Goal: Task Accomplishment & Management: Use online tool/utility

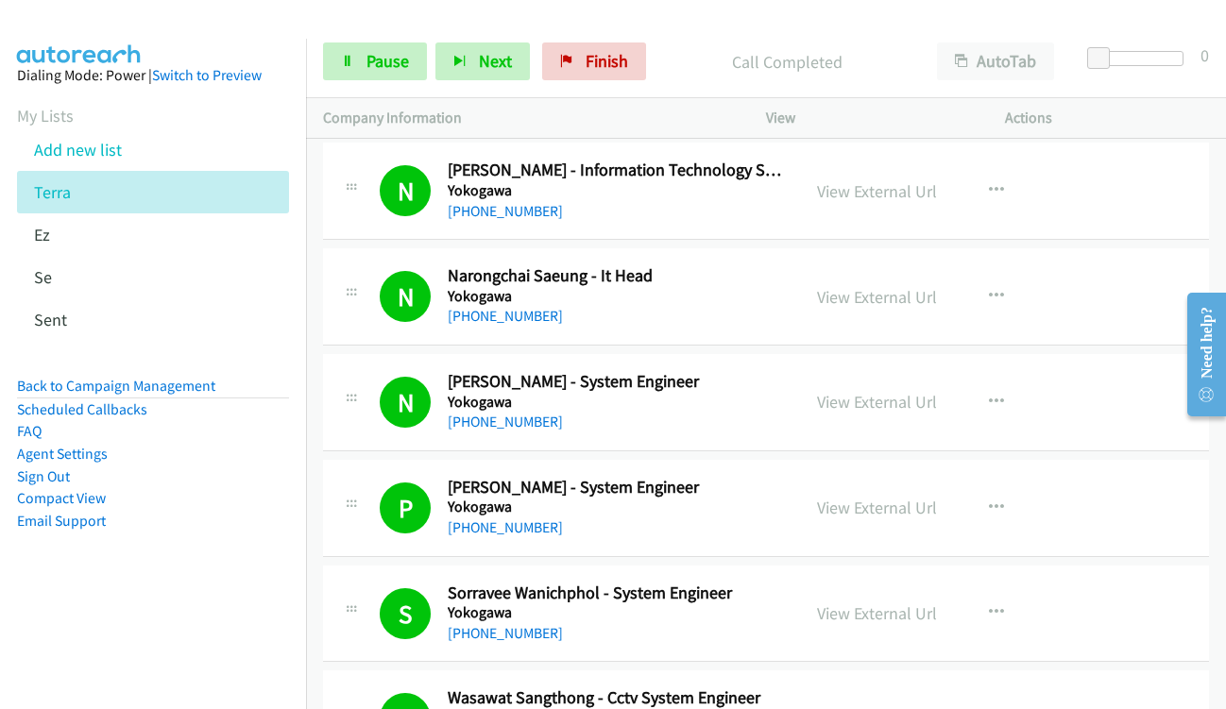
scroll to position [12465, 0]
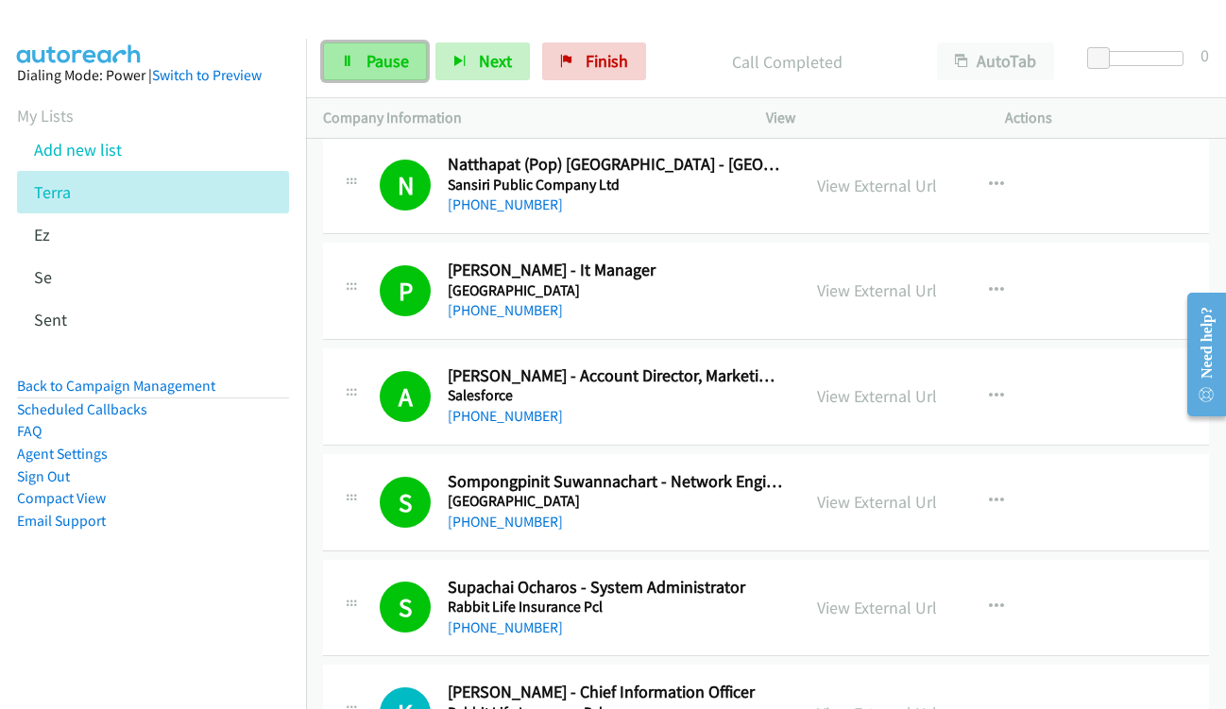
click at [382, 60] on span "Pause" at bounding box center [387, 61] width 42 height 22
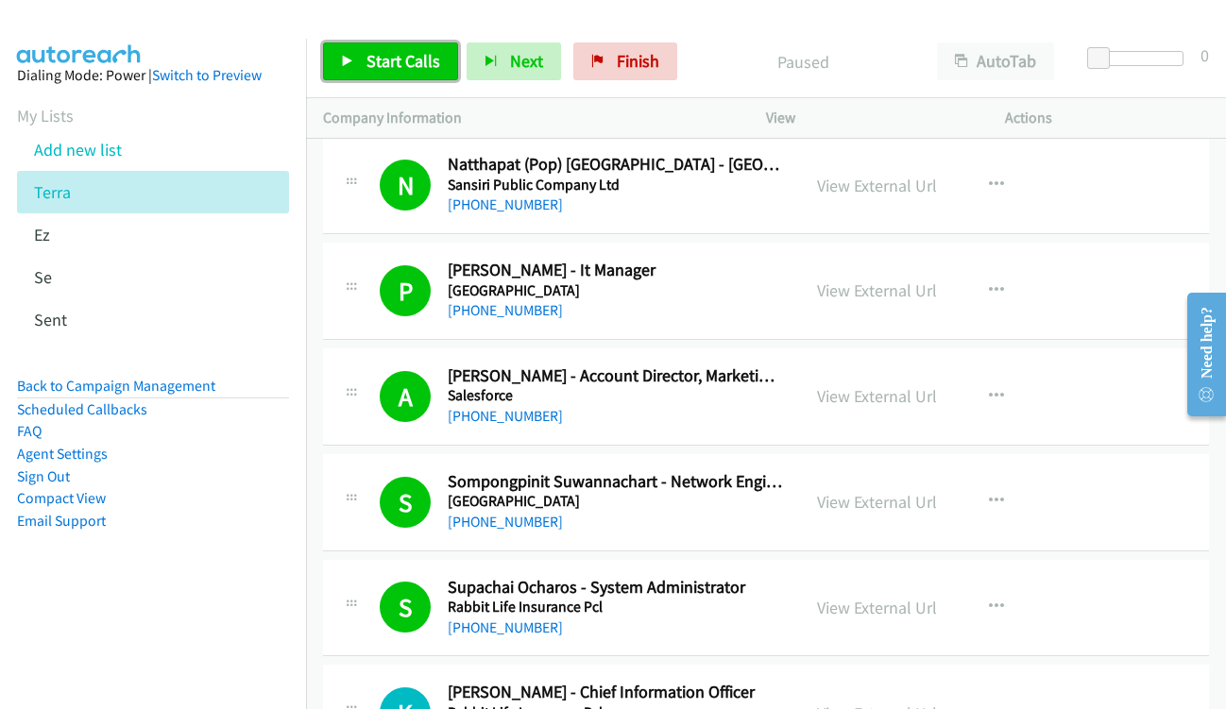
click at [383, 59] on span "Start Calls" at bounding box center [403, 61] width 74 height 22
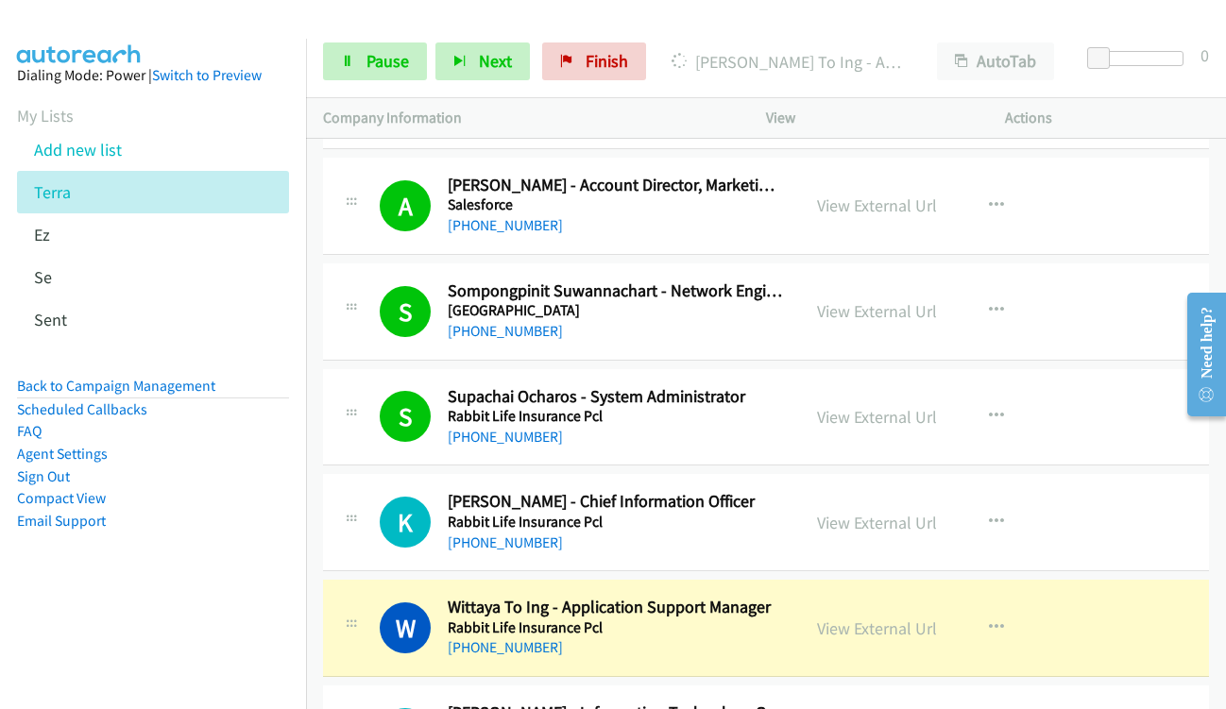
scroll to position [12937, 0]
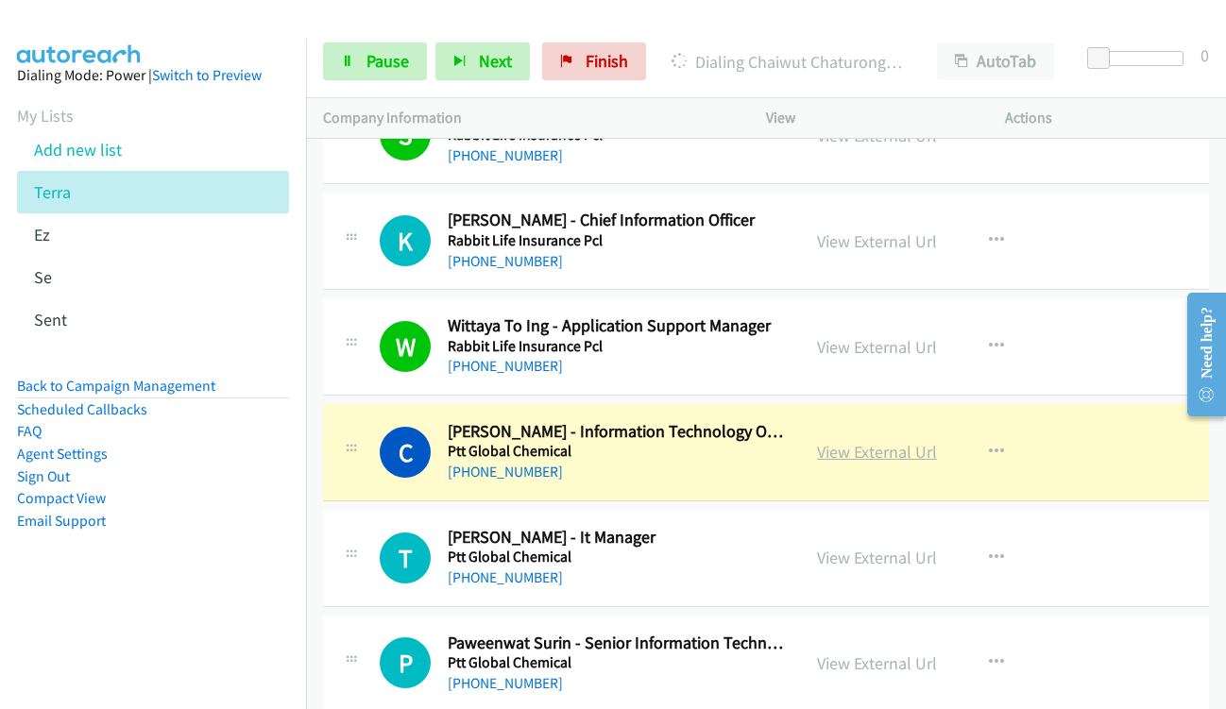
click at [829, 444] on link "View External Url" at bounding box center [877, 452] width 120 height 22
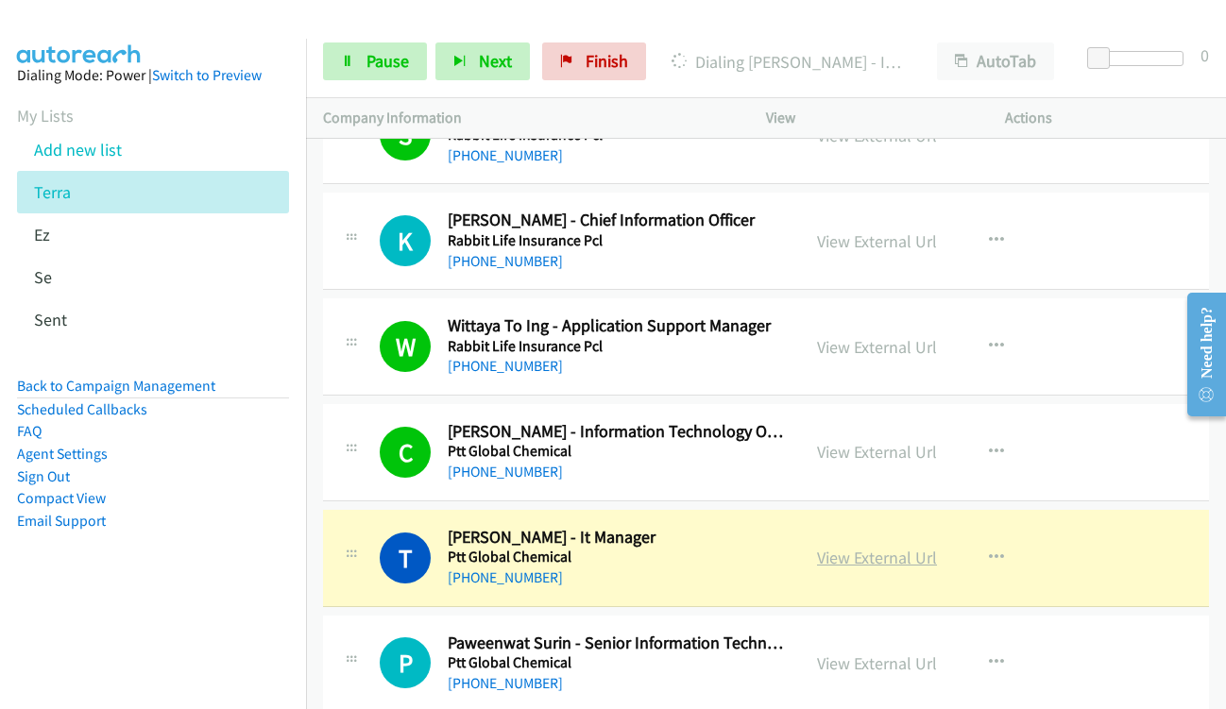
click at [841, 560] on link "View External Url" at bounding box center [877, 558] width 120 height 22
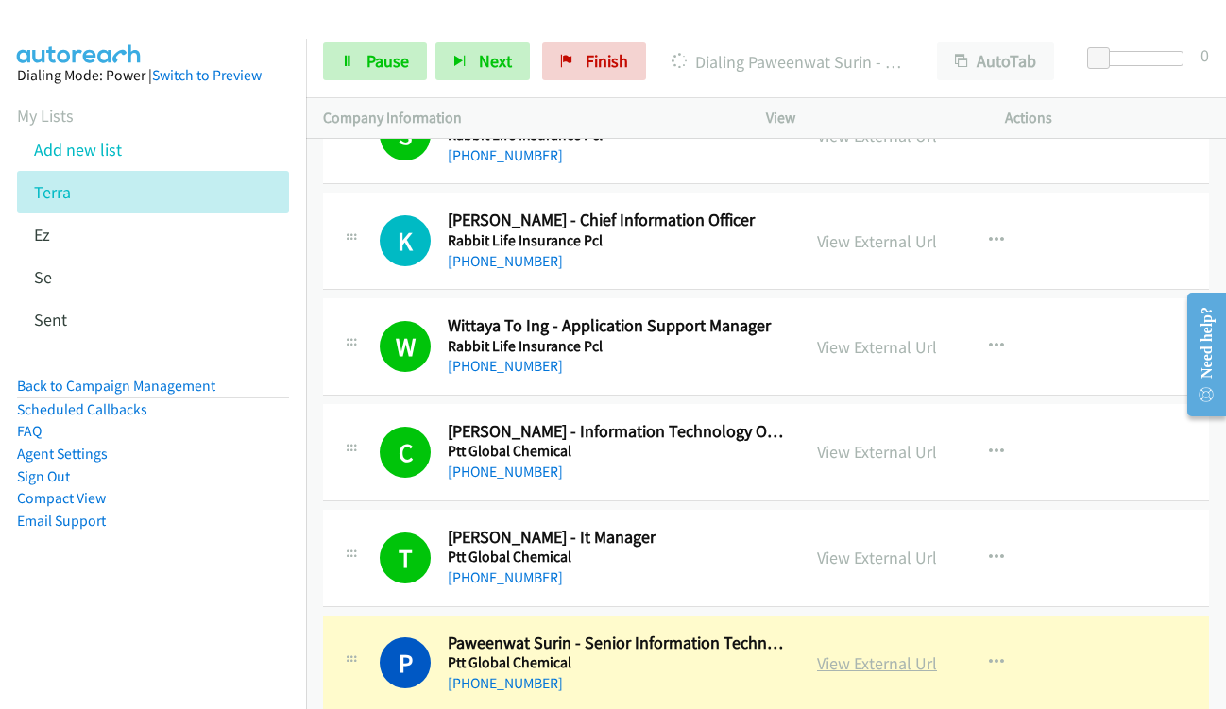
click at [834, 672] on link "View External Url" at bounding box center [877, 664] width 120 height 22
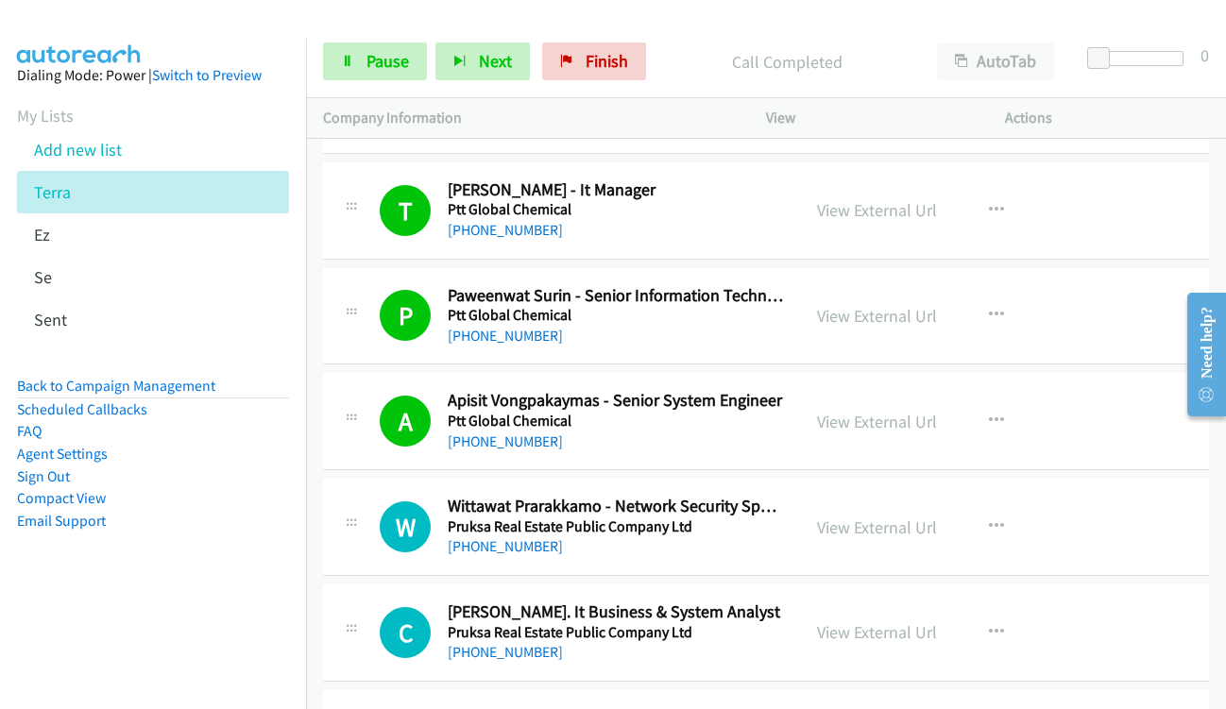
scroll to position [13315, 0]
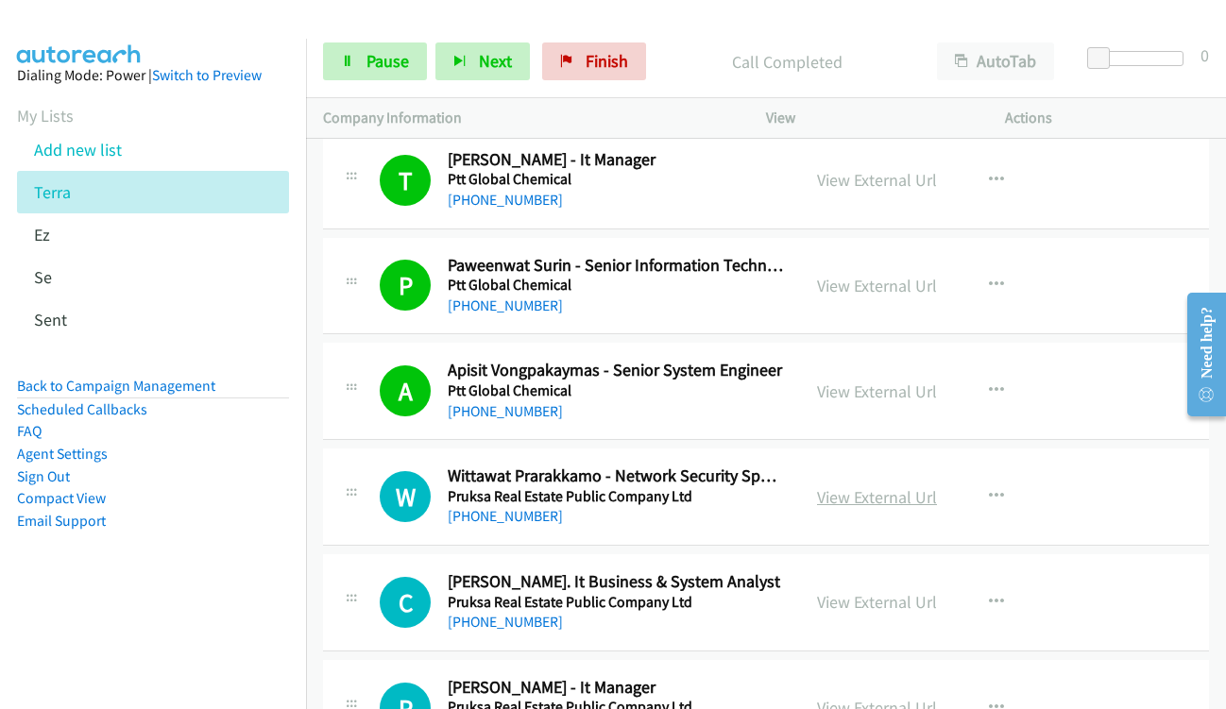
click at [838, 494] on link "View External Url" at bounding box center [877, 497] width 120 height 22
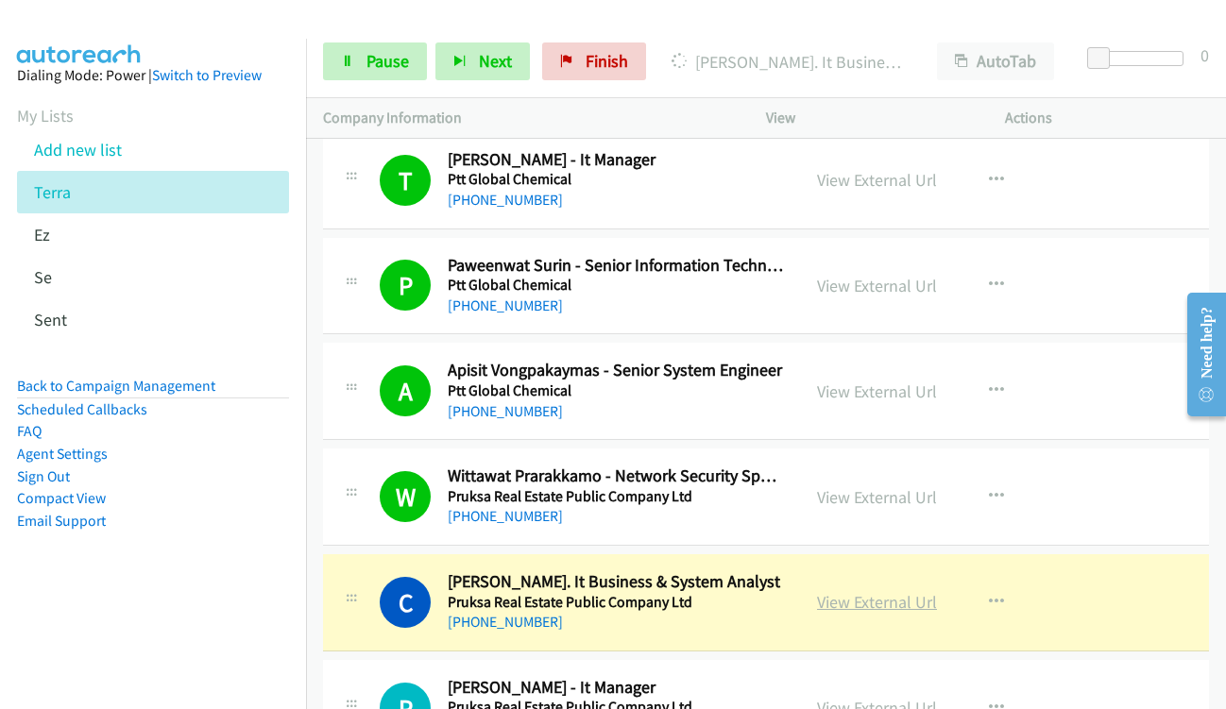
click at [838, 602] on link "View External Url" at bounding box center [877, 602] width 120 height 22
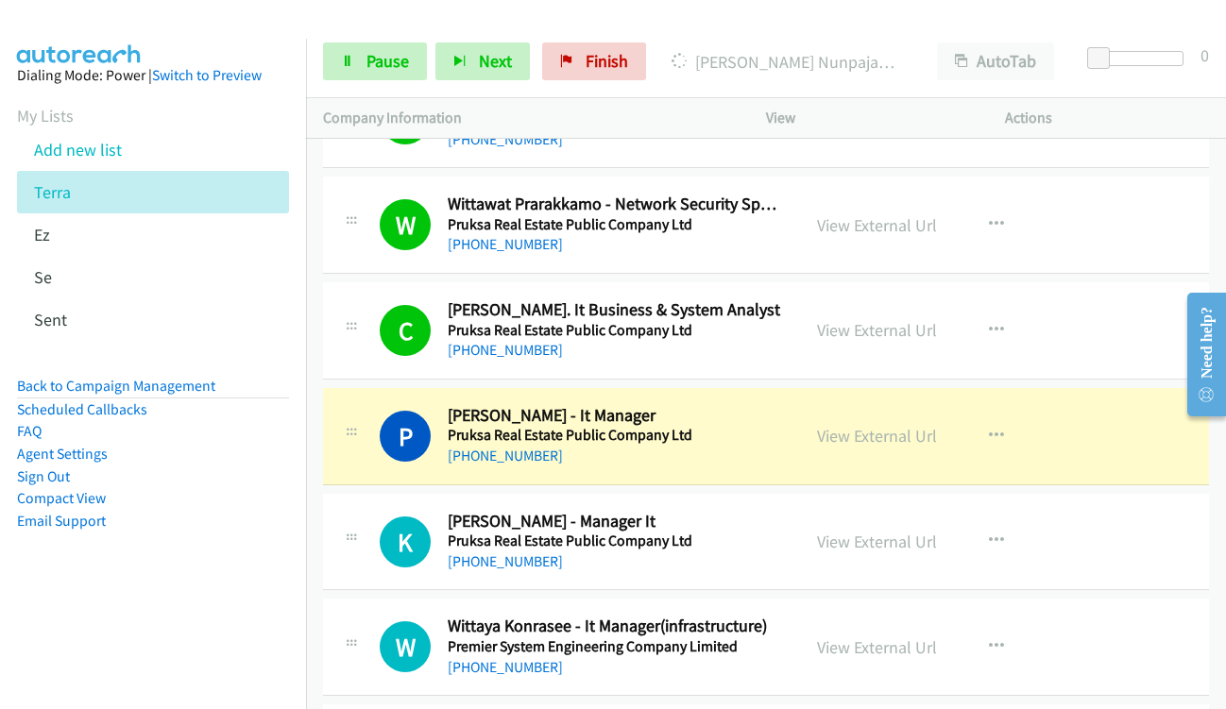
scroll to position [13598, 0]
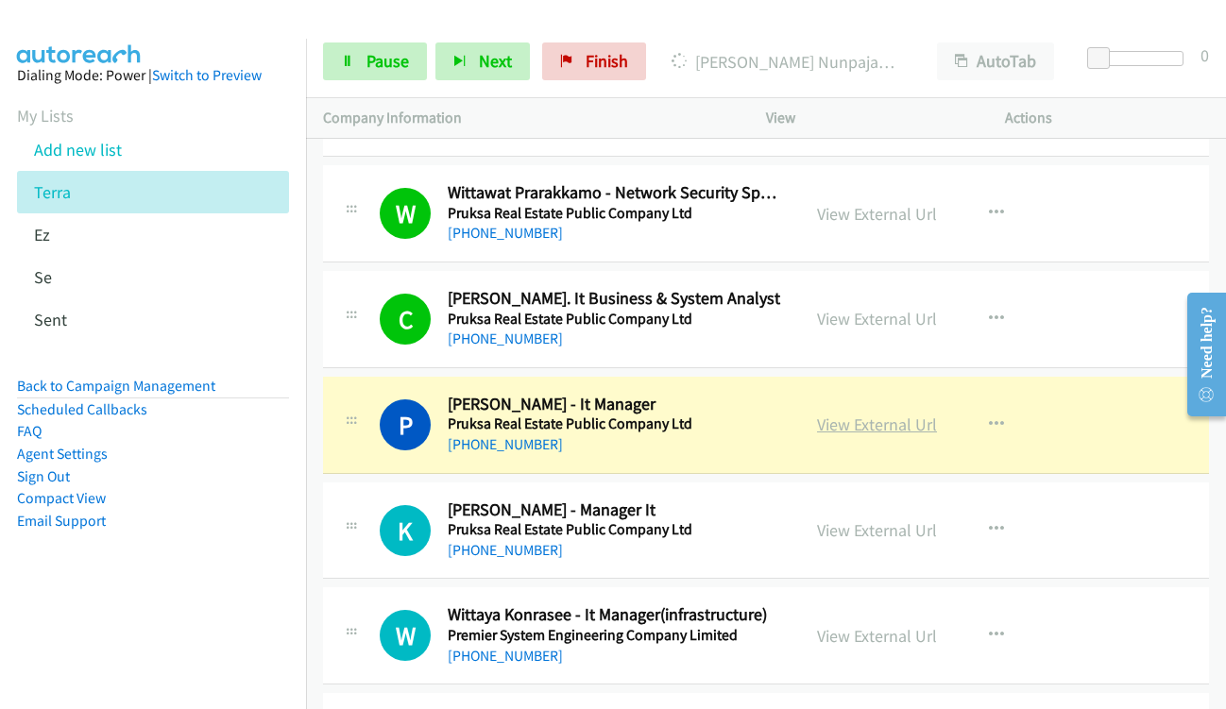
click at [828, 423] on link "View External Url" at bounding box center [877, 425] width 120 height 22
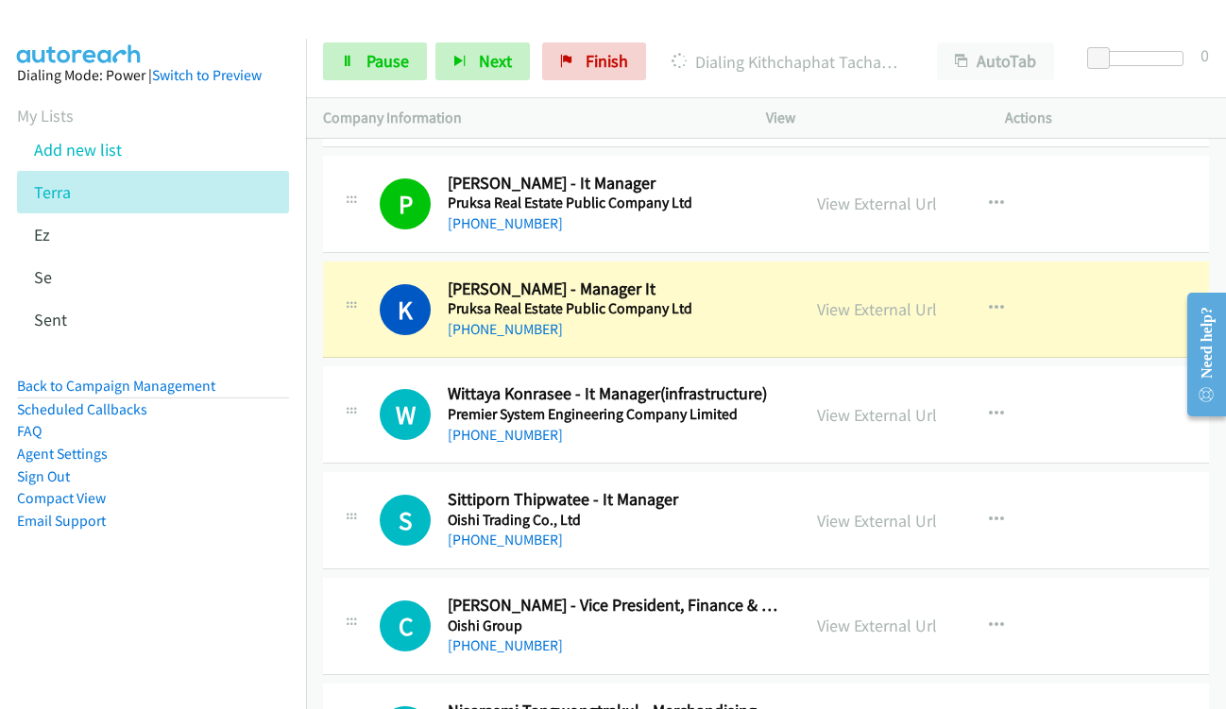
scroll to position [13881, 0]
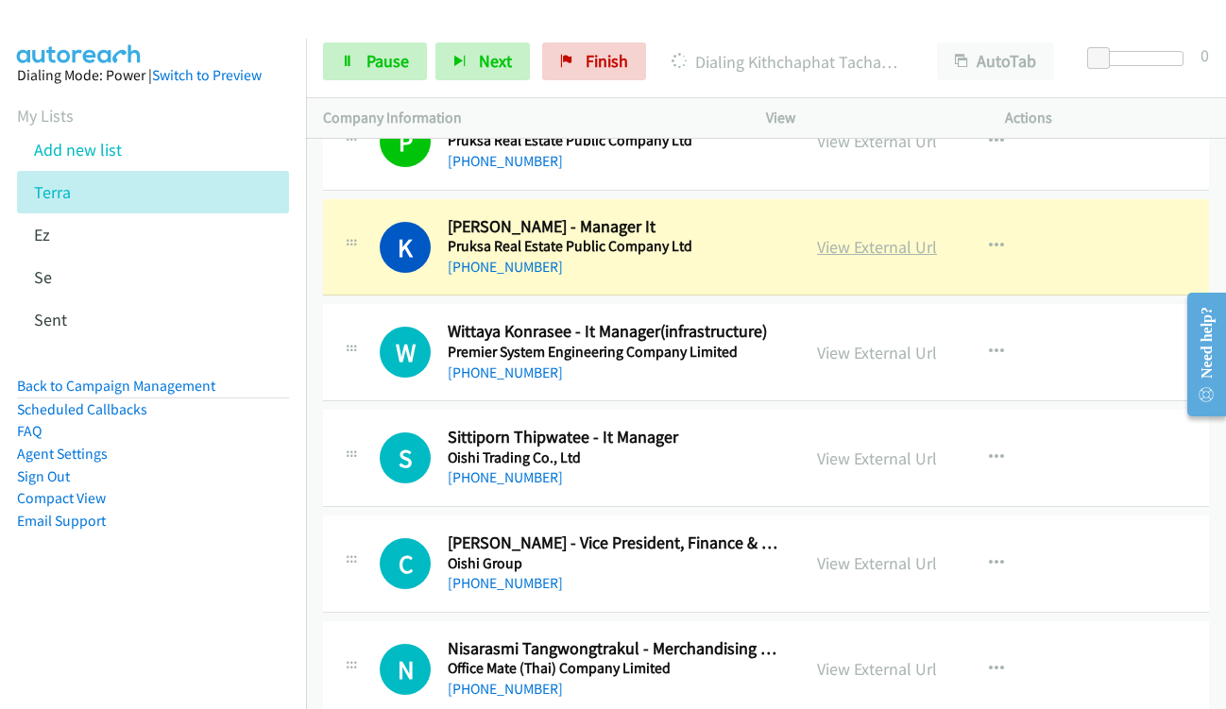
click at [829, 247] on link "View External Url" at bounding box center [877, 247] width 120 height 22
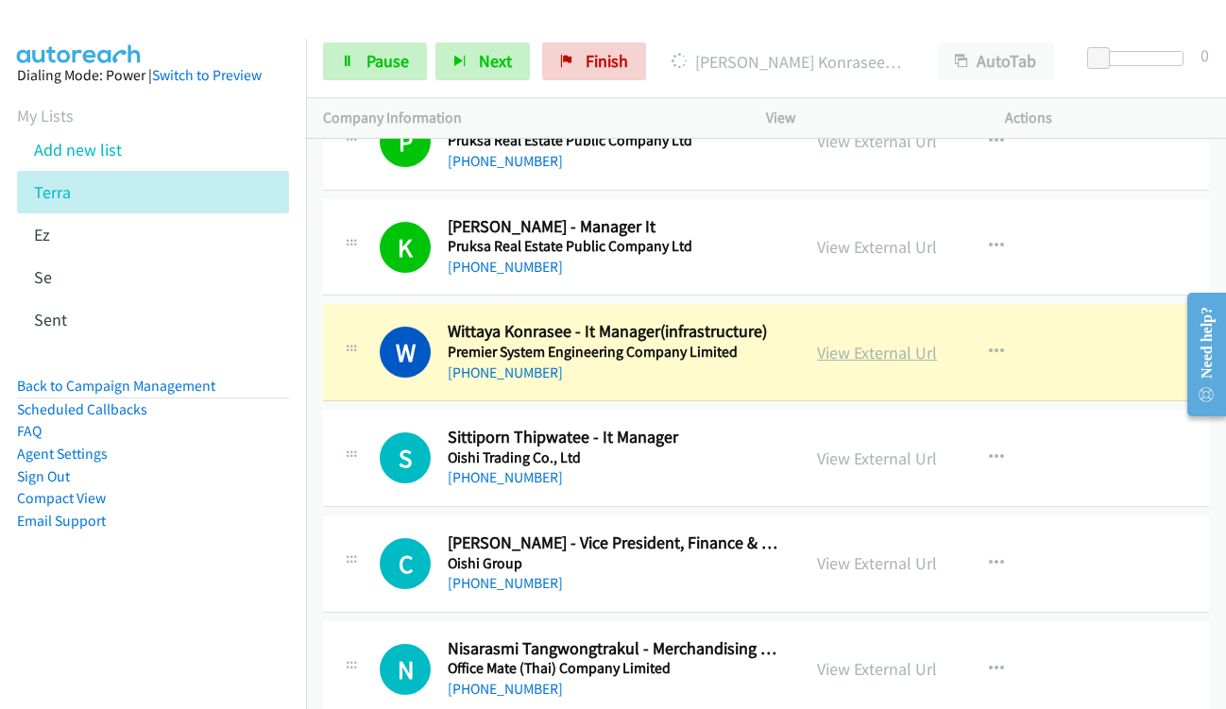
click at [839, 353] on link "View External Url" at bounding box center [877, 353] width 120 height 22
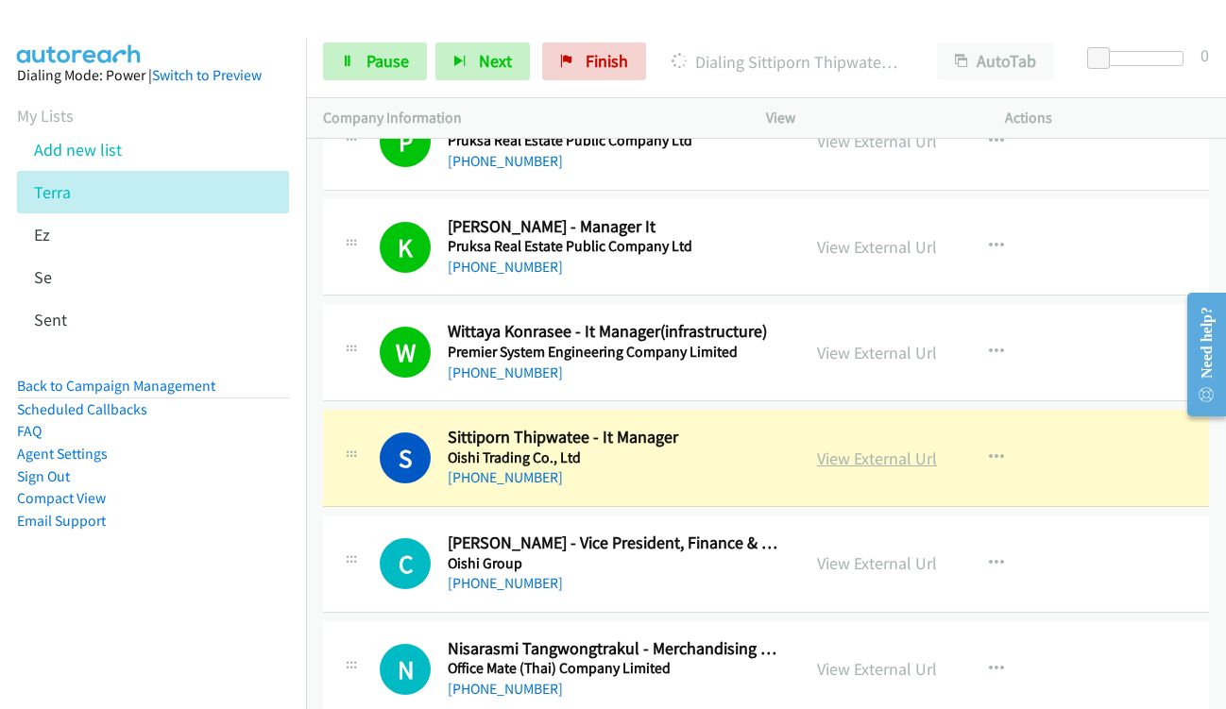
click at [833, 461] on link "View External Url" at bounding box center [877, 459] width 120 height 22
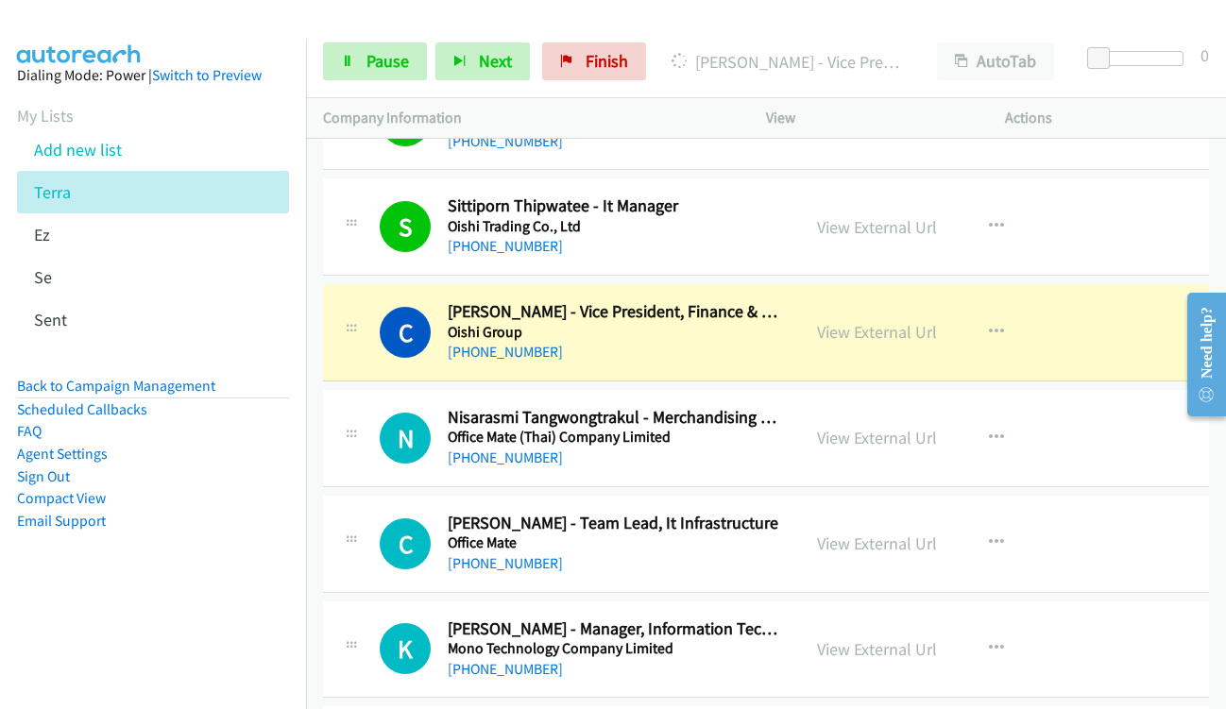
scroll to position [14070, 0]
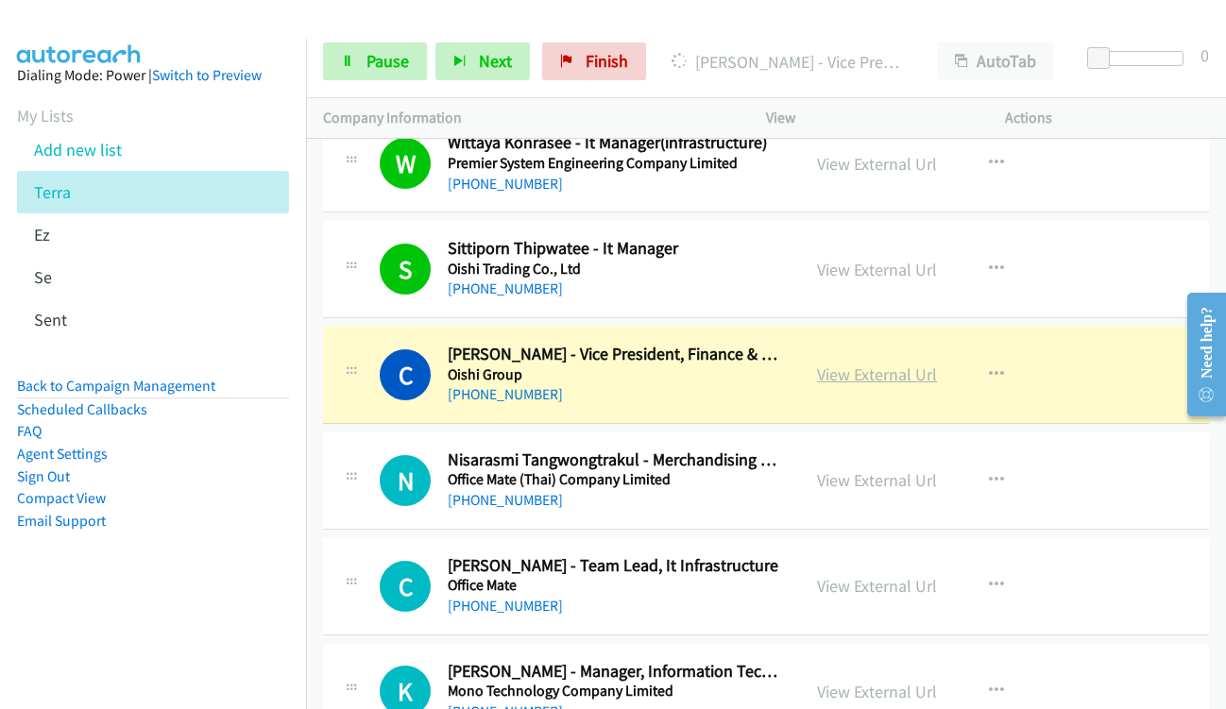
click at [836, 374] on link "View External Url" at bounding box center [877, 375] width 120 height 22
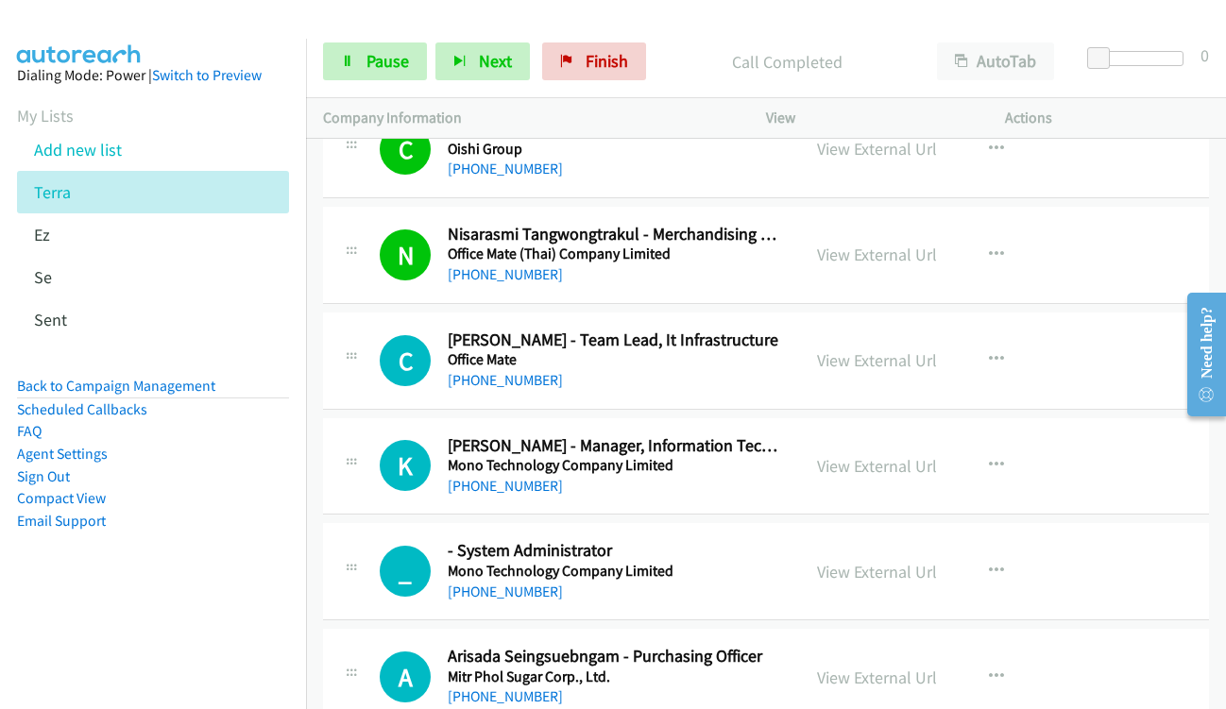
scroll to position [14353, 0]
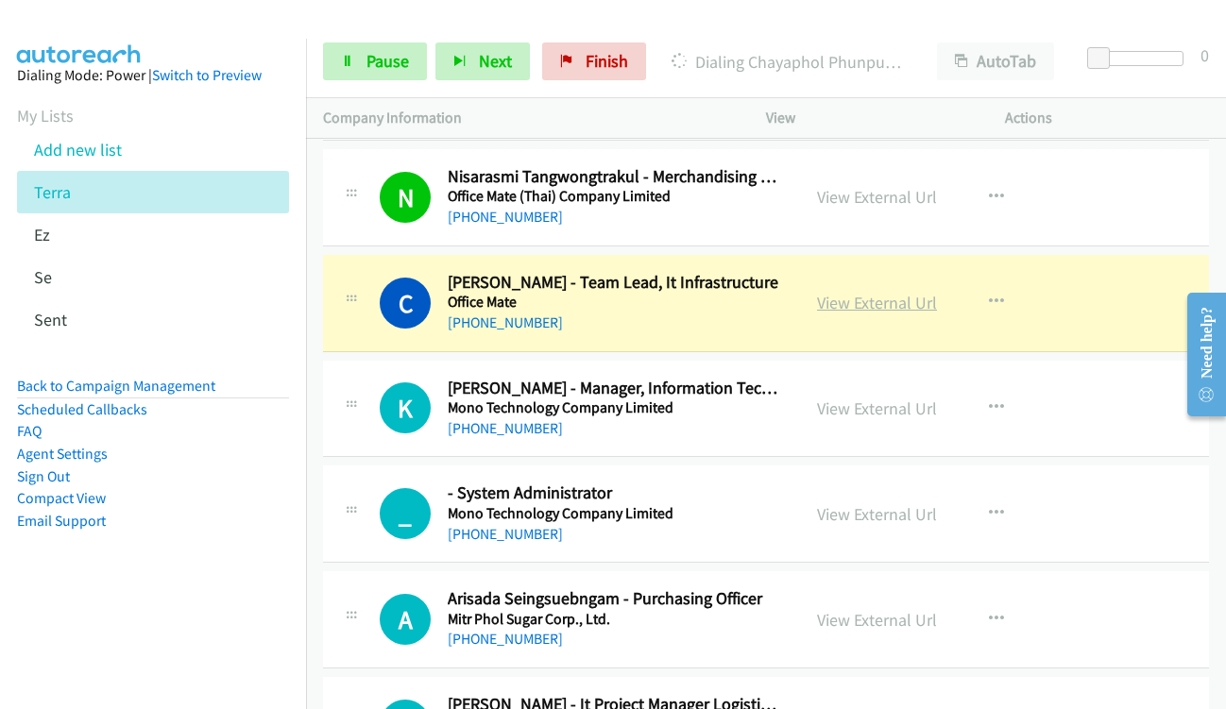
click at [835, 301] on link "View External Url" at bounding box center [877, 303] width 120 height 22
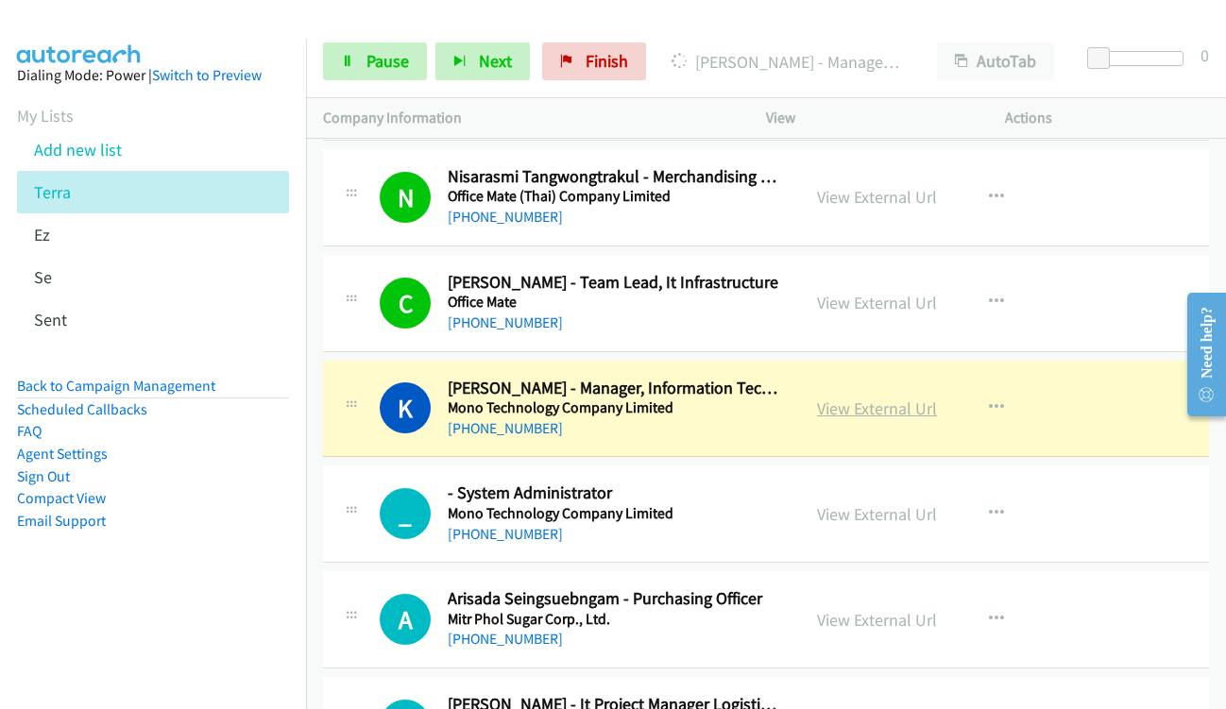
click at [833, 414] on link "View External Url" at bounding box center [877, 409] width 120 height 22
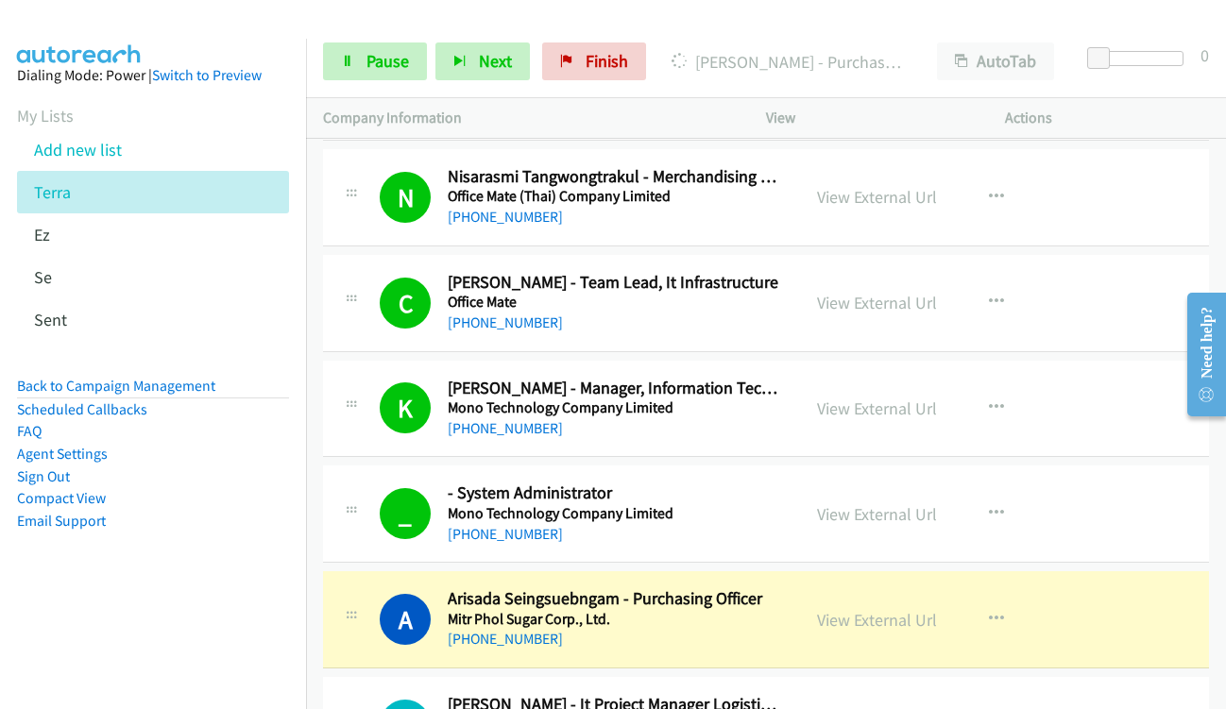
scroll to position [14637, 0]
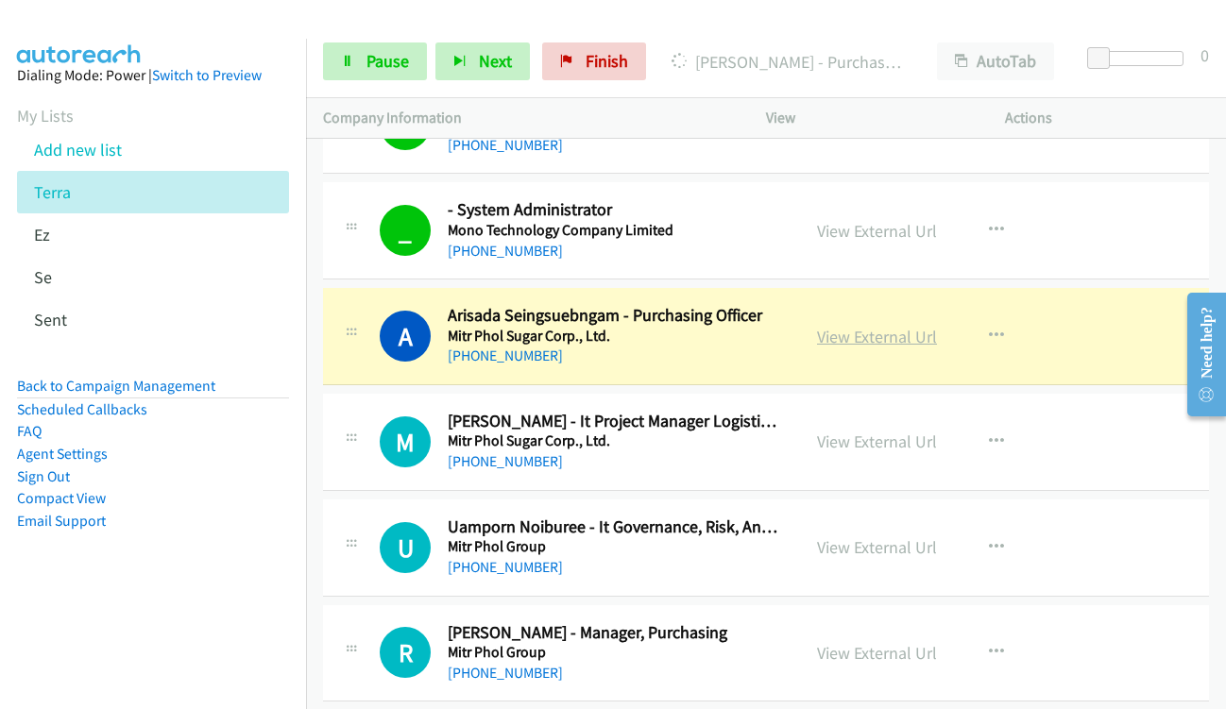
click at [817, 334] on link "View External Url" at bounding box center [877, 337] width 120 height 22
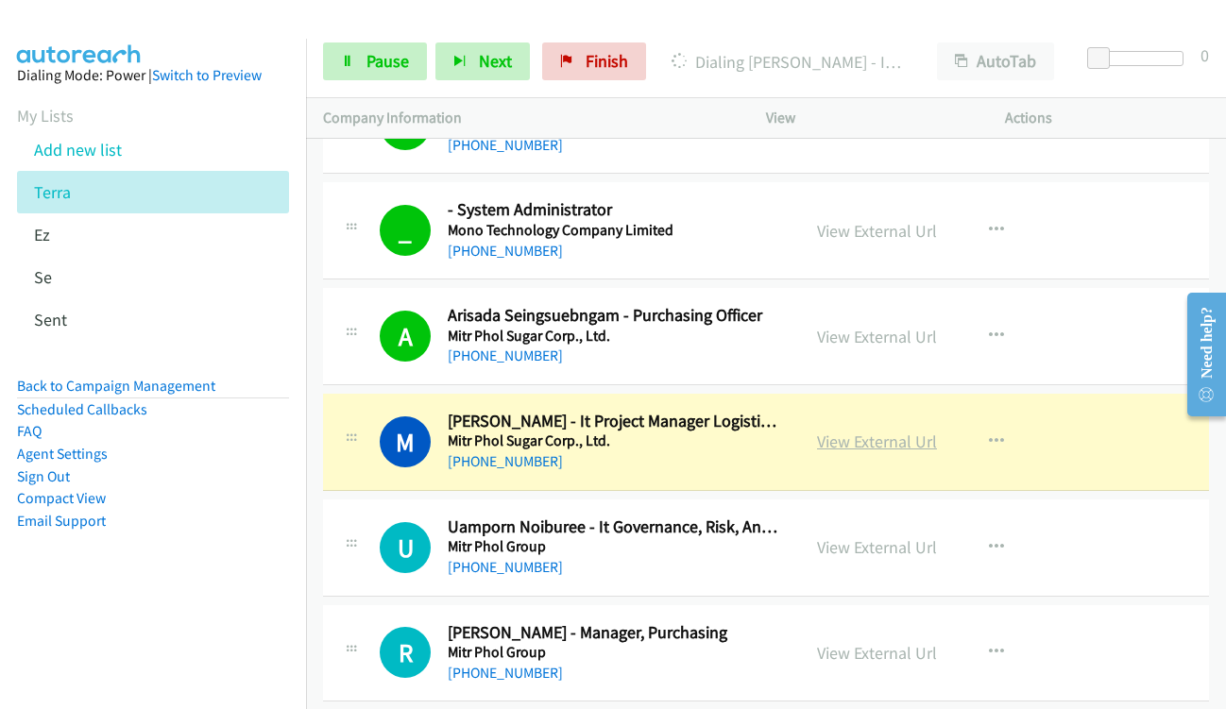
click at [828, 439] on link "View External Url" at bounding box center [877, 442] width 120 height 22
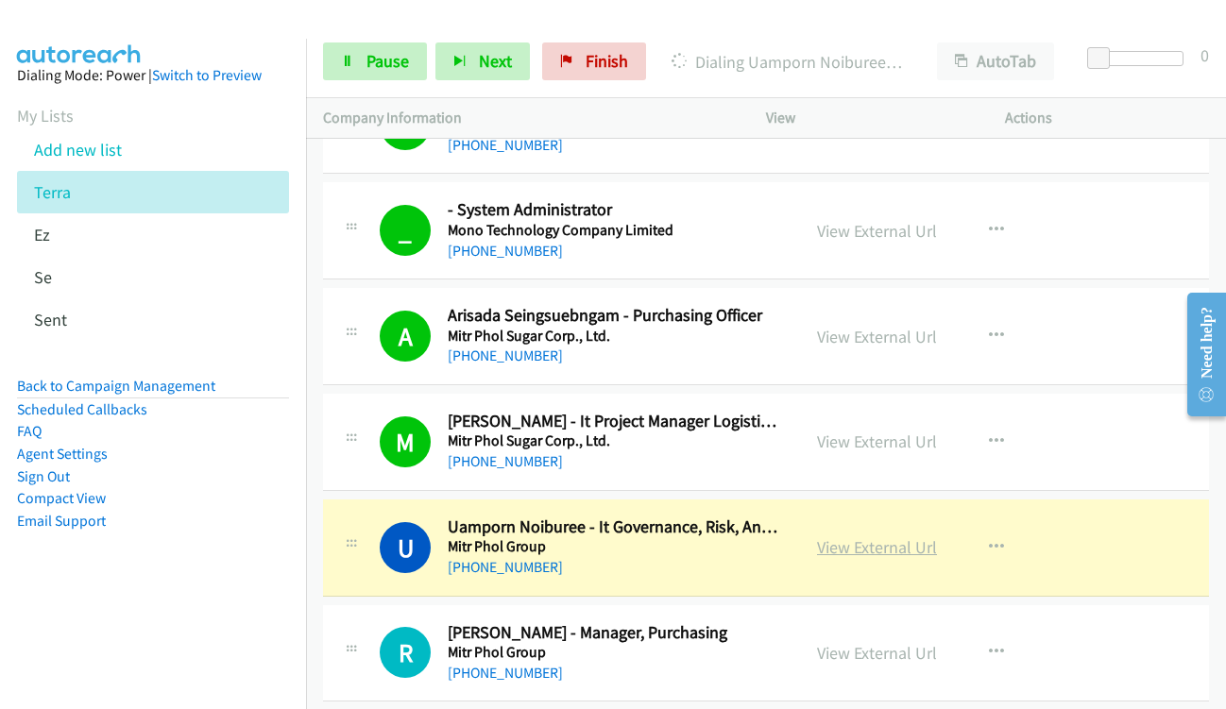
click at [877, 550] on link "View External Url" at bounding box center [877, 547] width 120 height 22
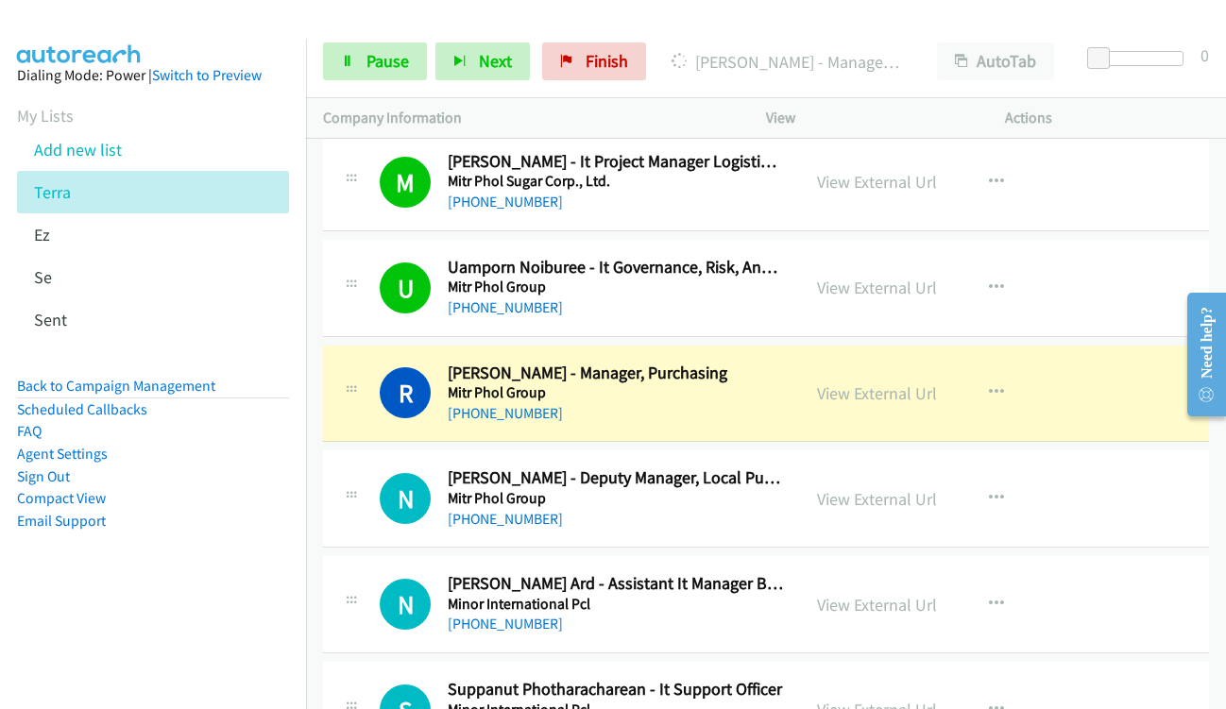
scroll to position [14920, 0]
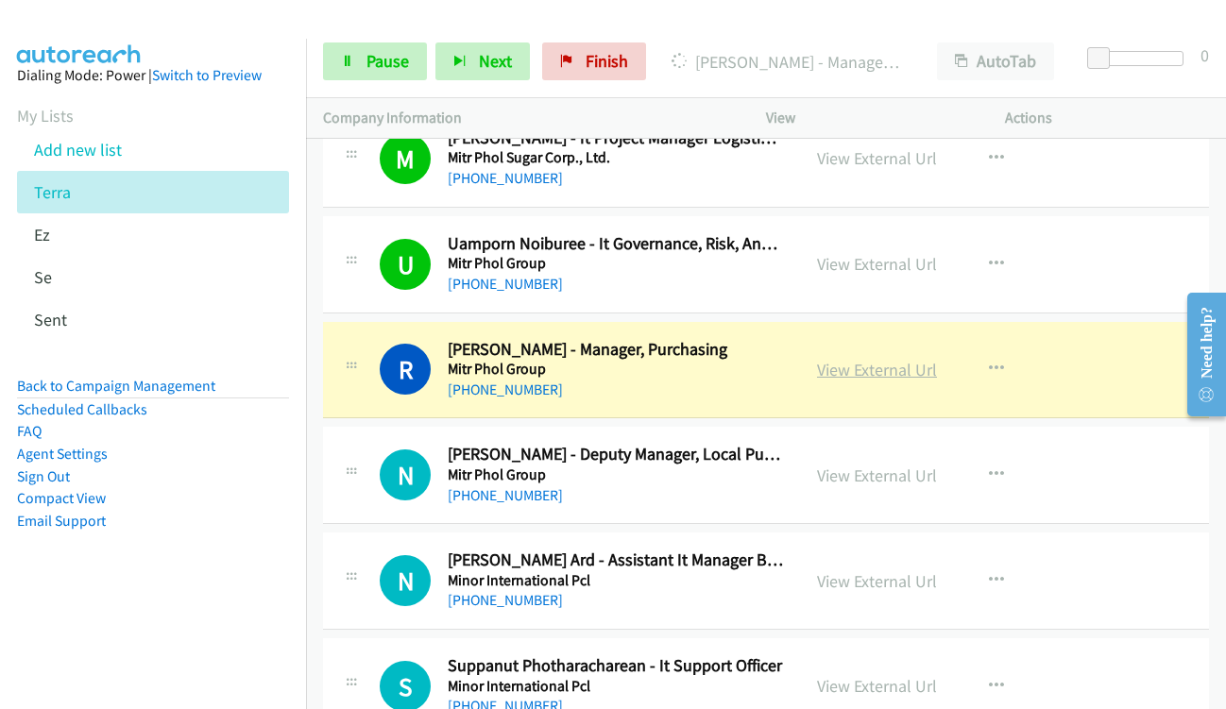
click at [839, 370] on link "View External Url" at bounding box center [877, 370] width 120 height 22
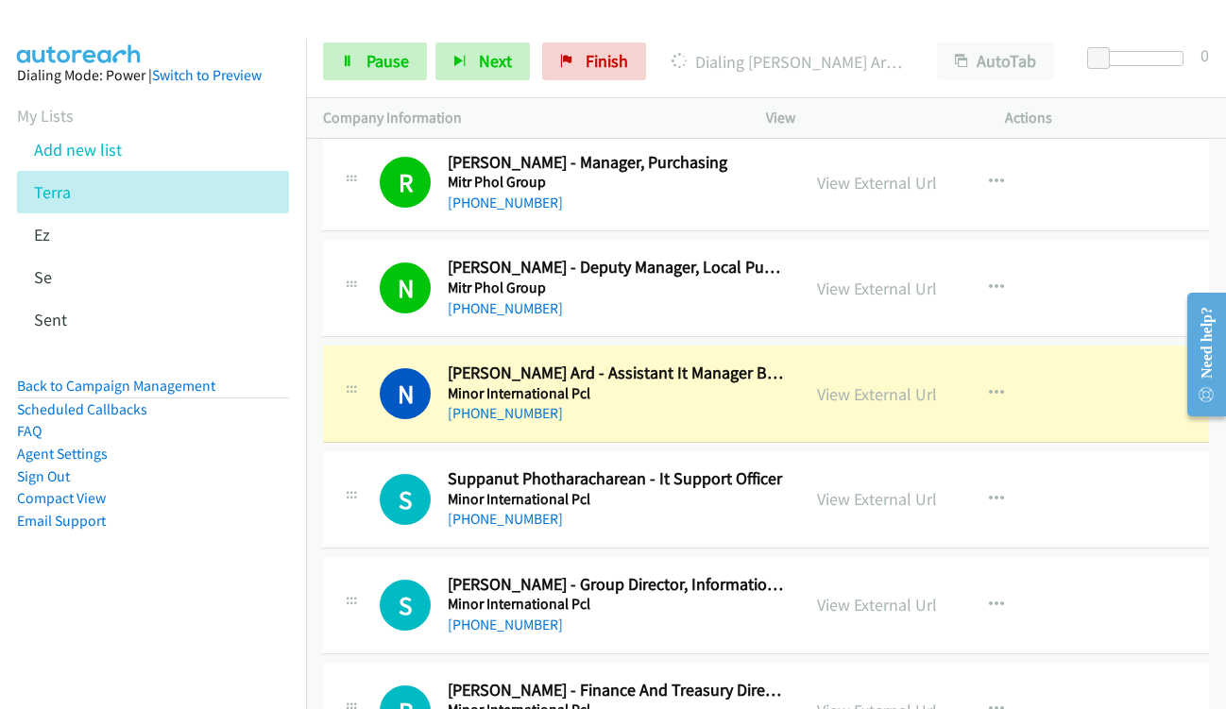
scroll to position [15109, 0]
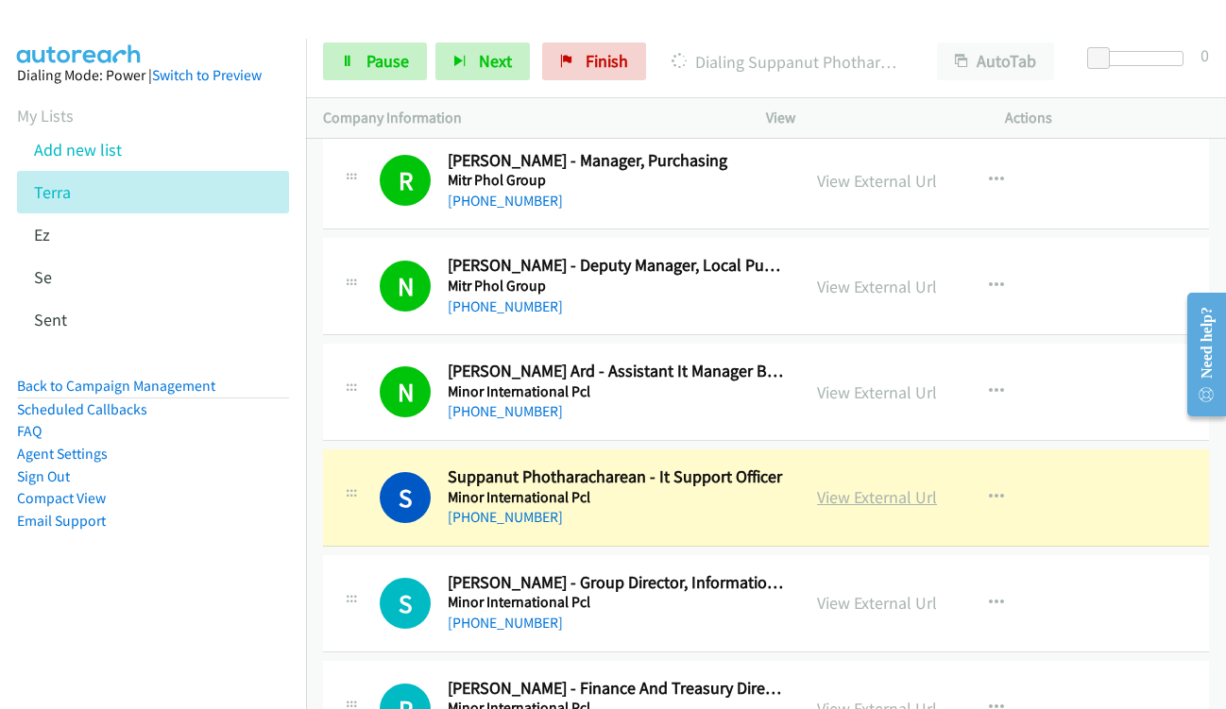
click at [843, 503] on link "View External Url" at bounding box center [877, 497] width 120 height 22
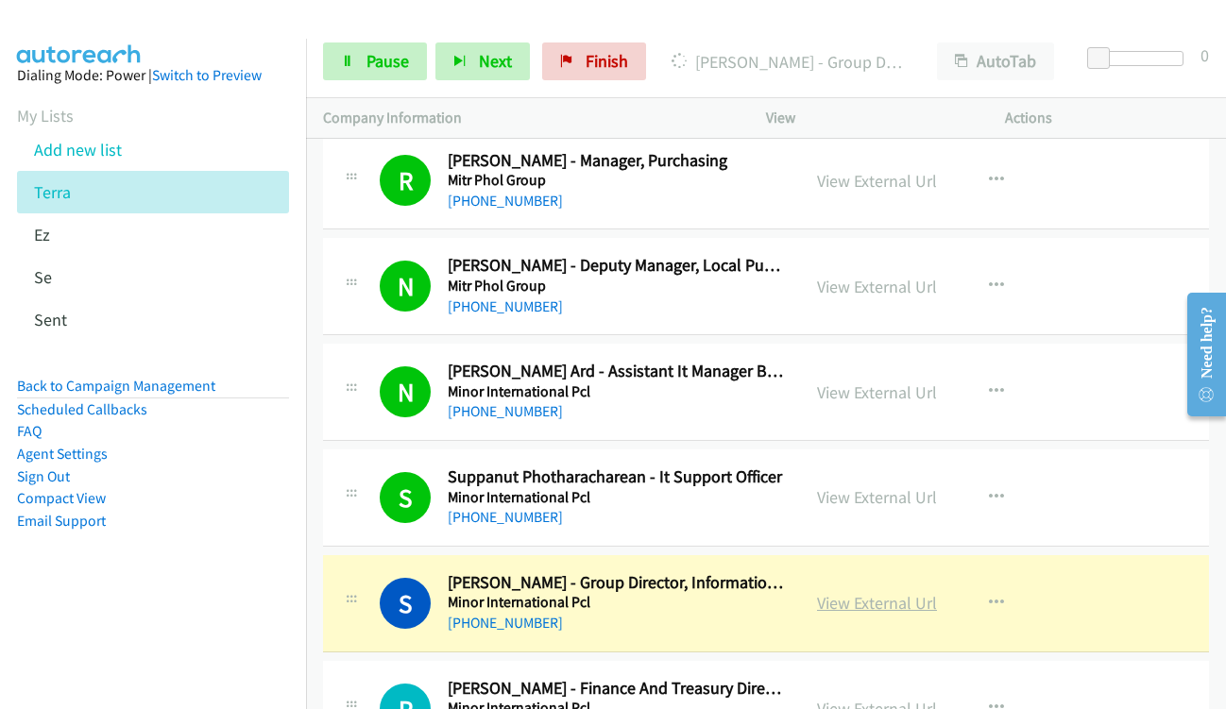
click at [868, 594] on link "View External Url" at bounding box center [877, 603] width 120 height 22
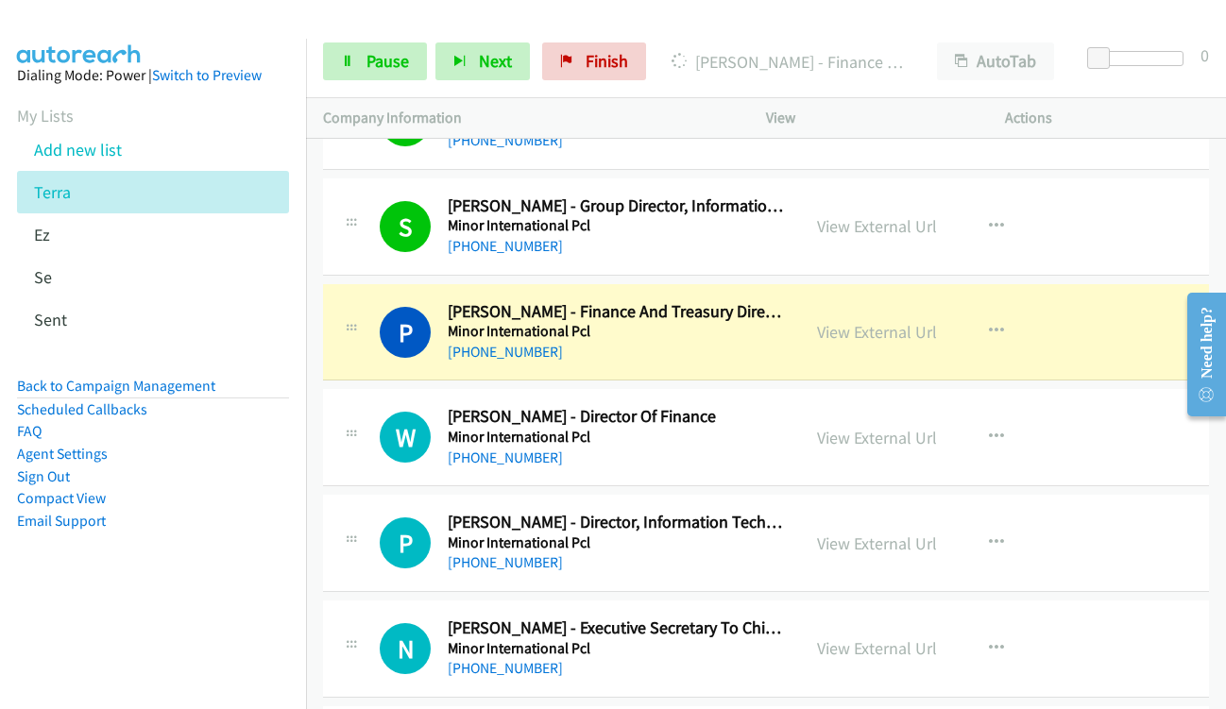
scroll to position [15487, 0]
click at [848, 332] on link "View External Url" at bounding box center [877, 331] width 120 height 22
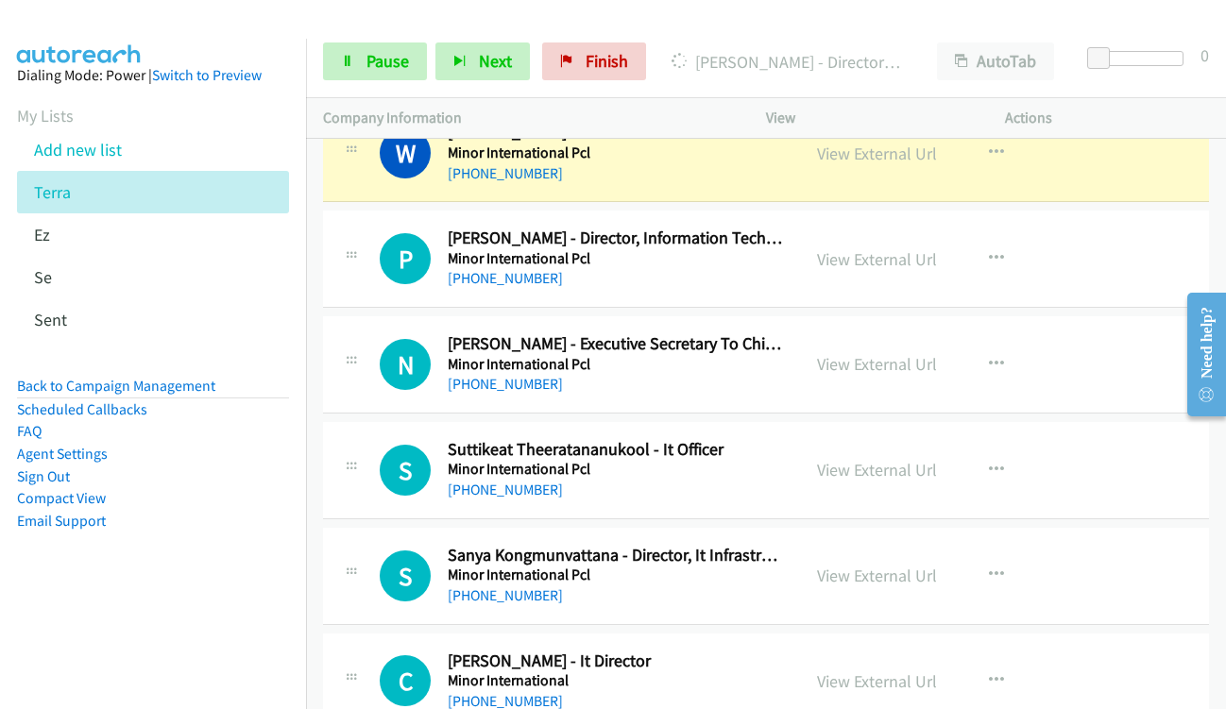
scroll to position [15676, 0]
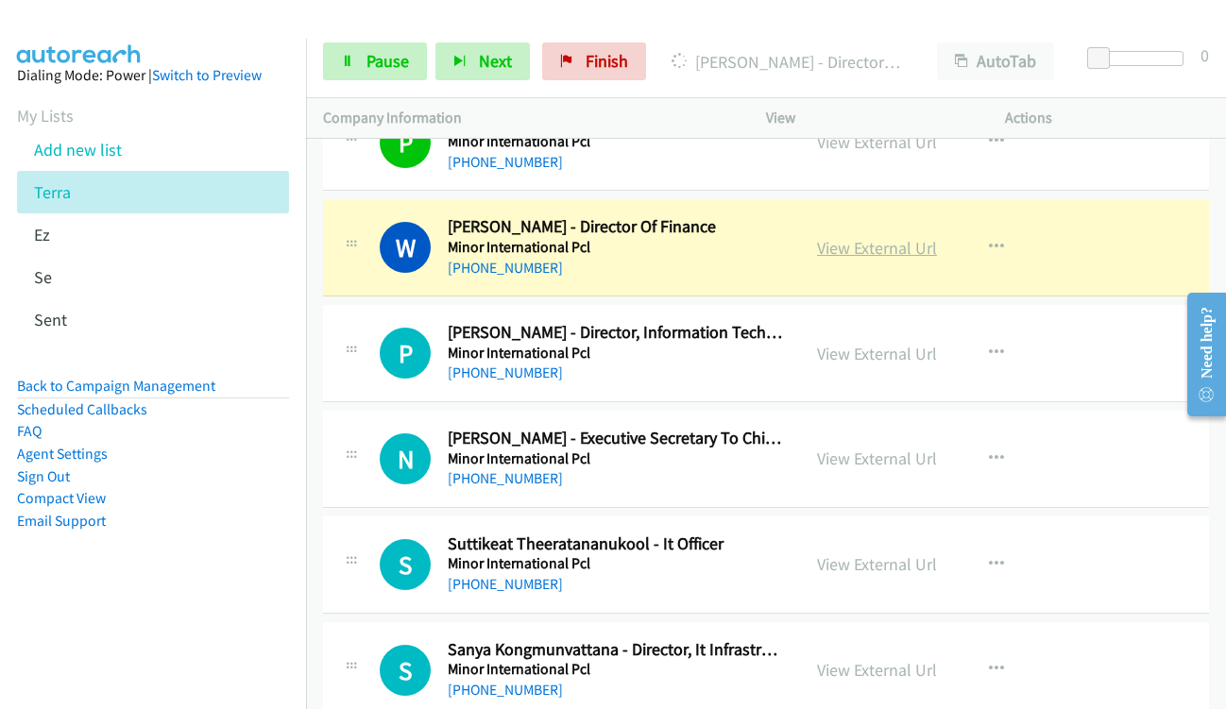
click at [831, 242] on link "View External Url" at bounding box center [877, 248] width 120 height 22
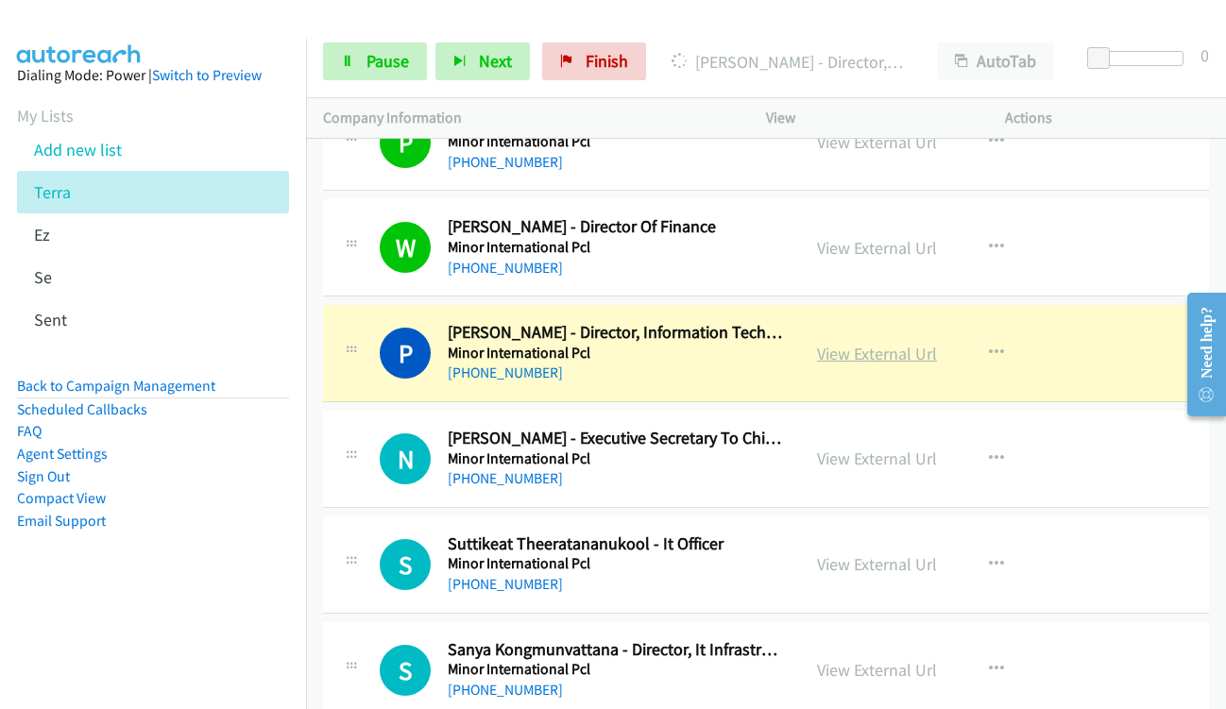
click at [846, 353] on link "View External Url" at bounding box center [877, 354] width 120 height 22
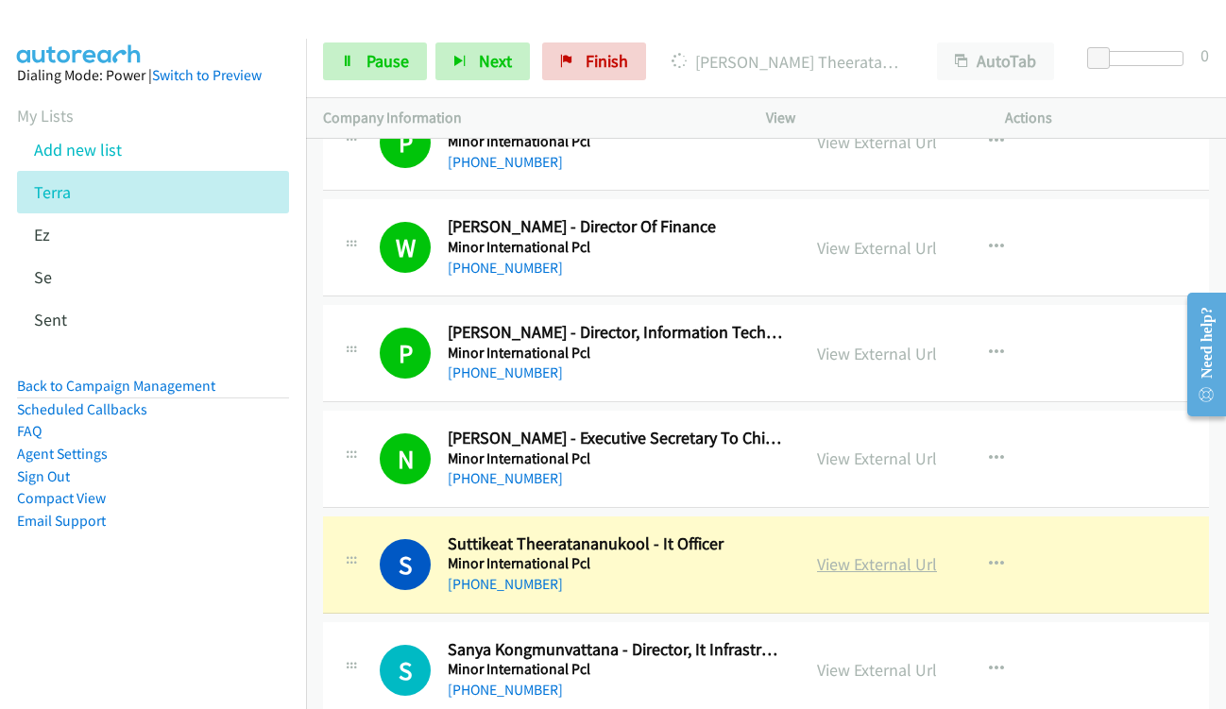
click at [842, 564] on link "View External Url" at bounding box center [877, 564] width 120 height 22
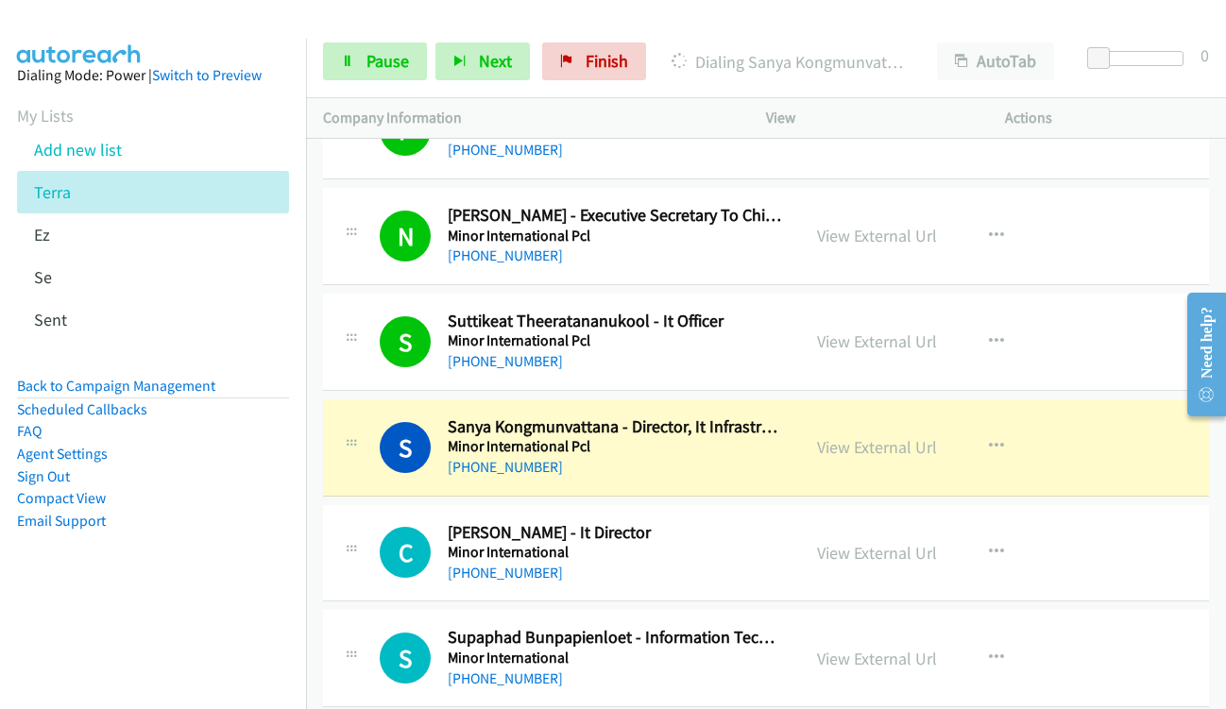
scroll to position [15959, 0]
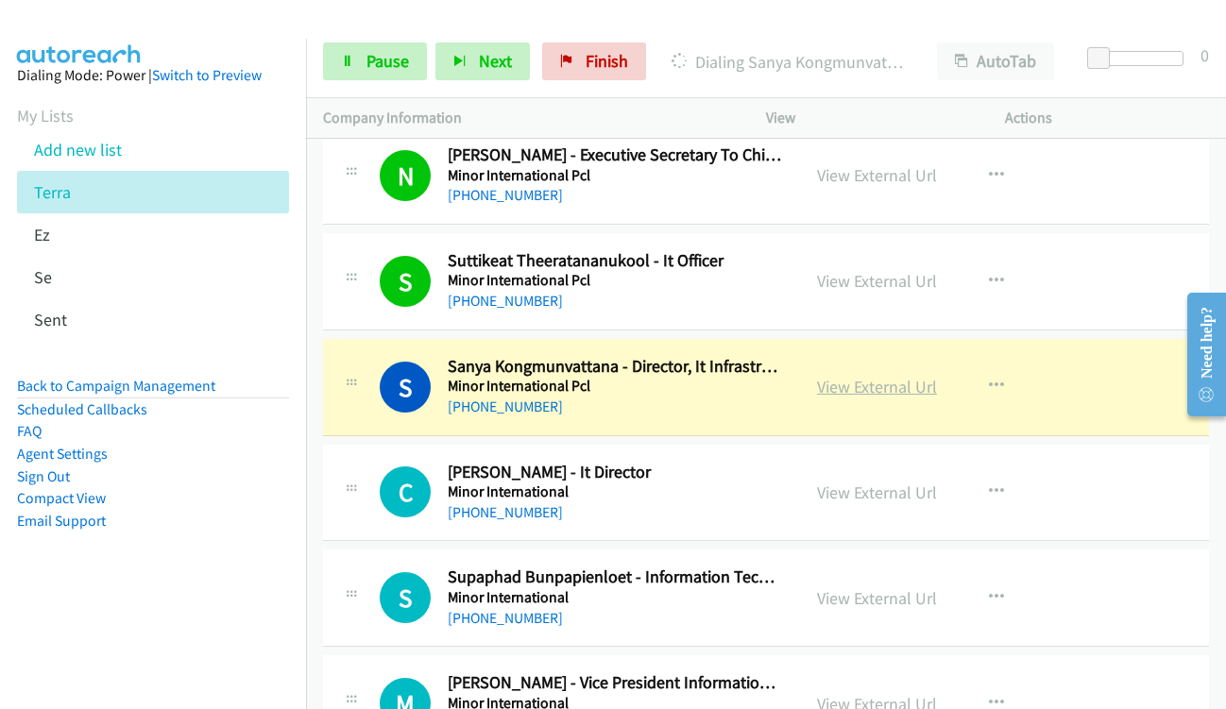
click at [862, 391] on link "View External Url" at bounding box center [877, 387] width 120 height 22
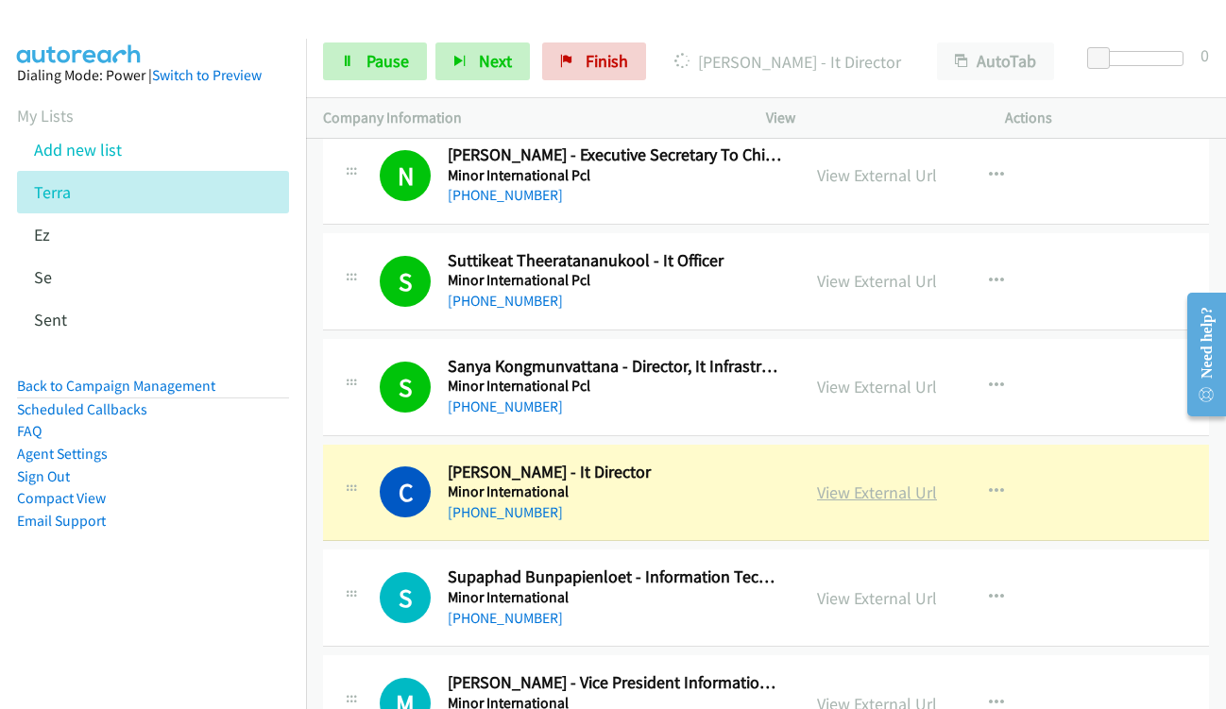
click at [853, 497] on link "View External Url" at bounding box center [877, 493] width 120 height 22
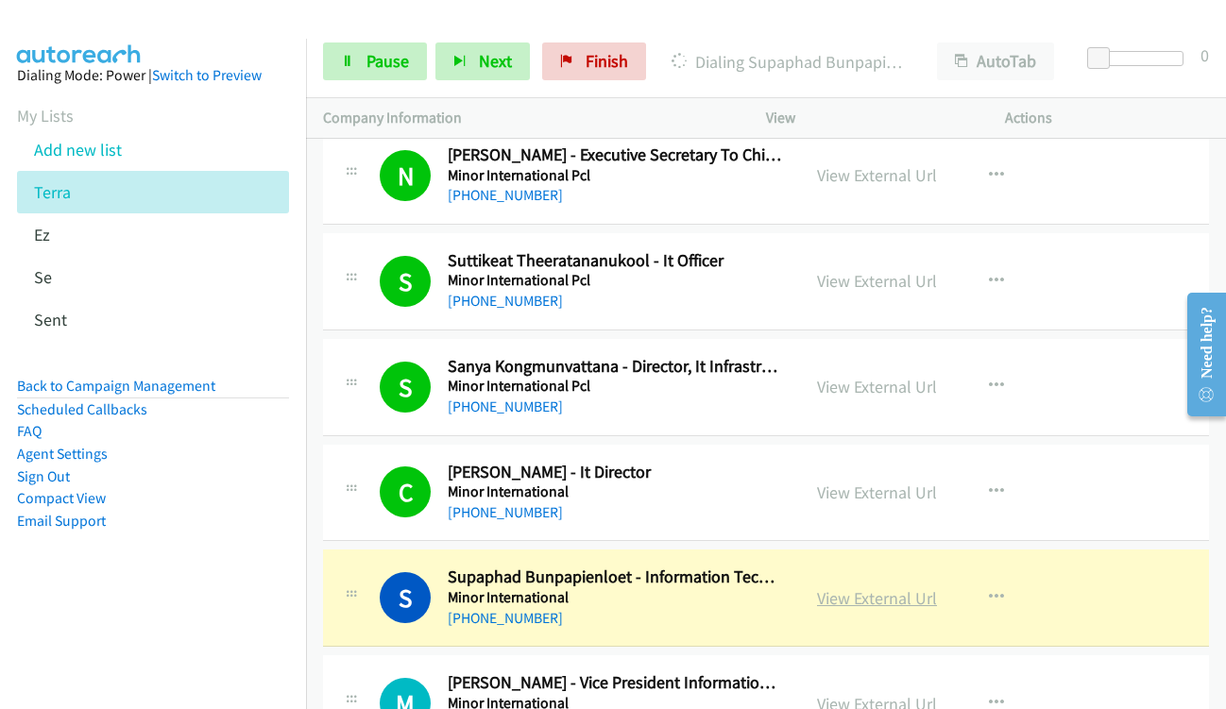
click at [877, 593] on link "View External Url" at bounding box center [877, 598] width 120 height 22
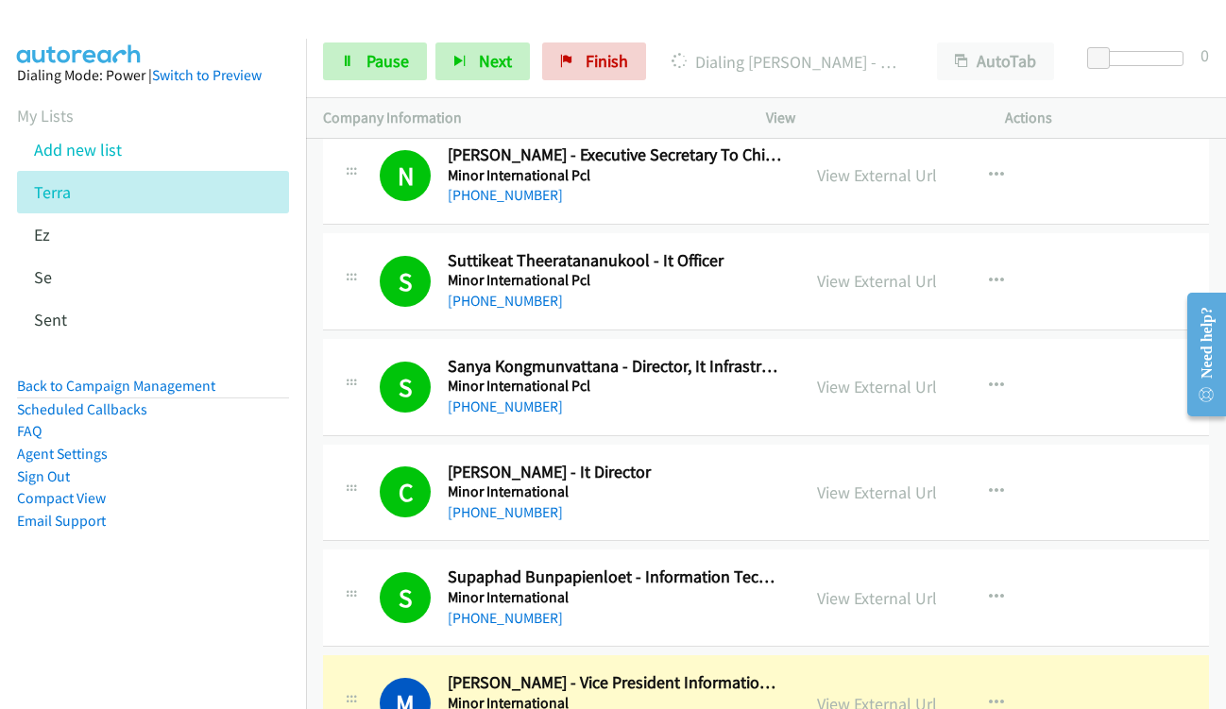
scroll to position [16242, 0]
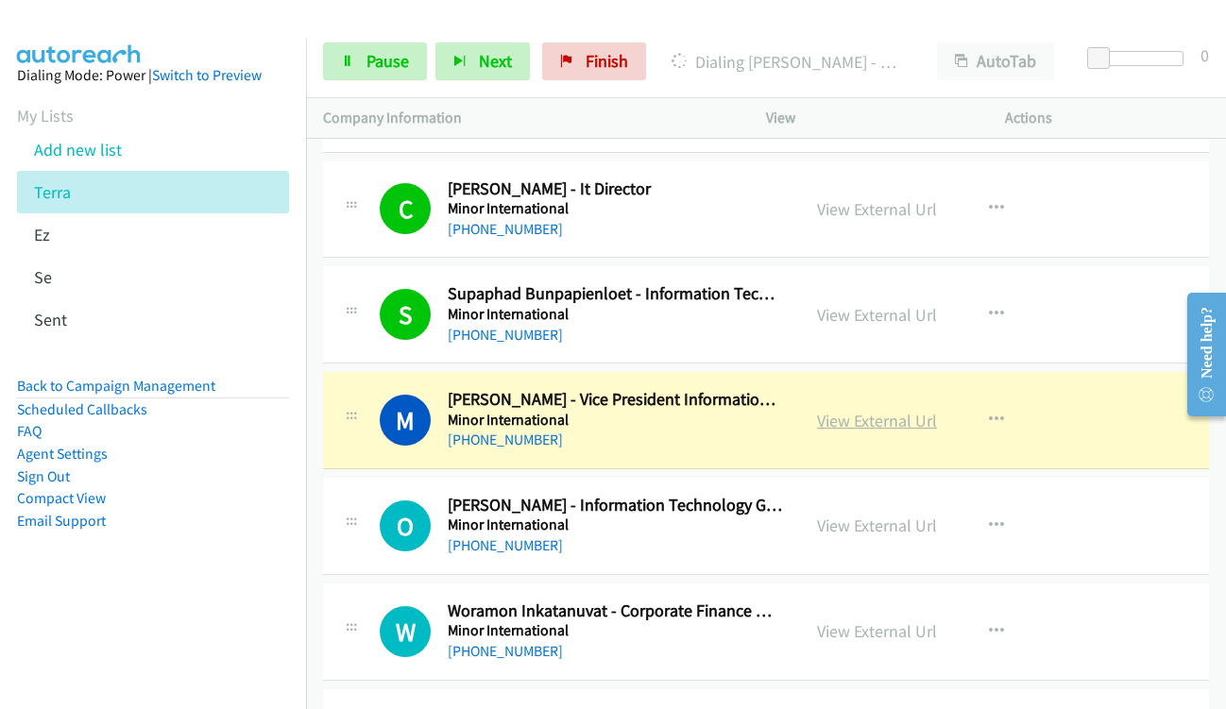
click at [887, 410] on link "View External Url" at bounding box center [877, 421] width 120 height 22
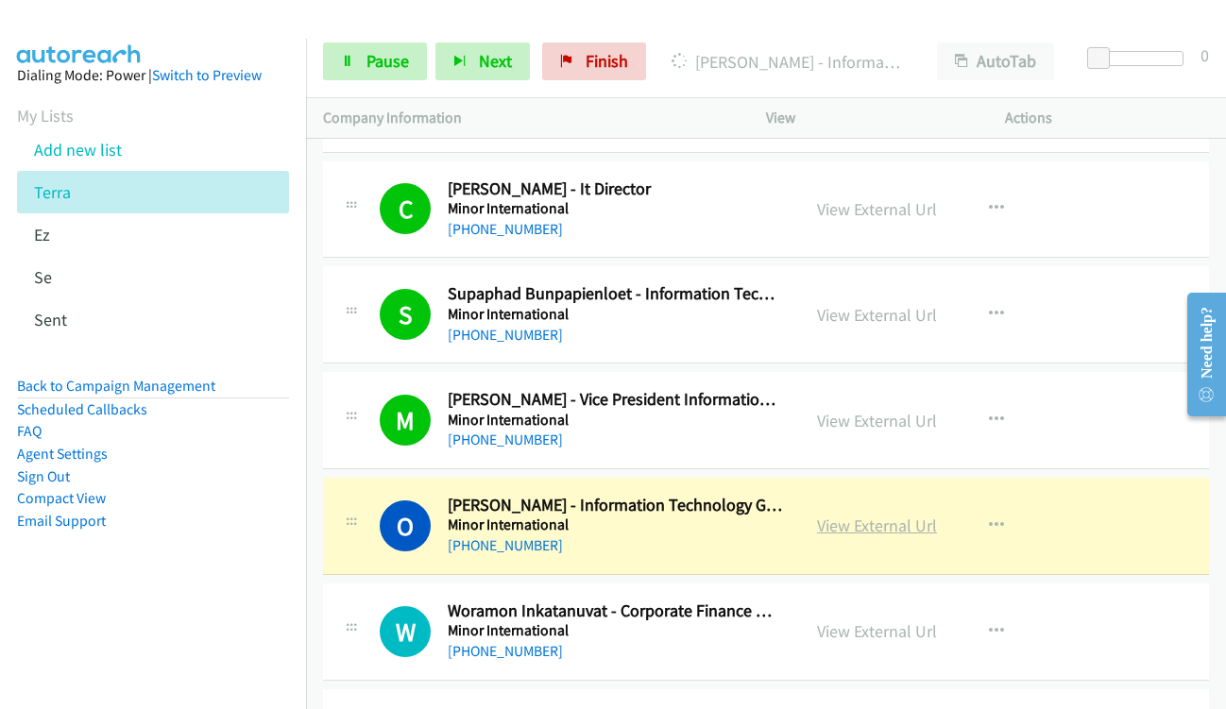
click at [890, 533] on link "View External Url" at bounding box center [877, 526] width 120 height 22
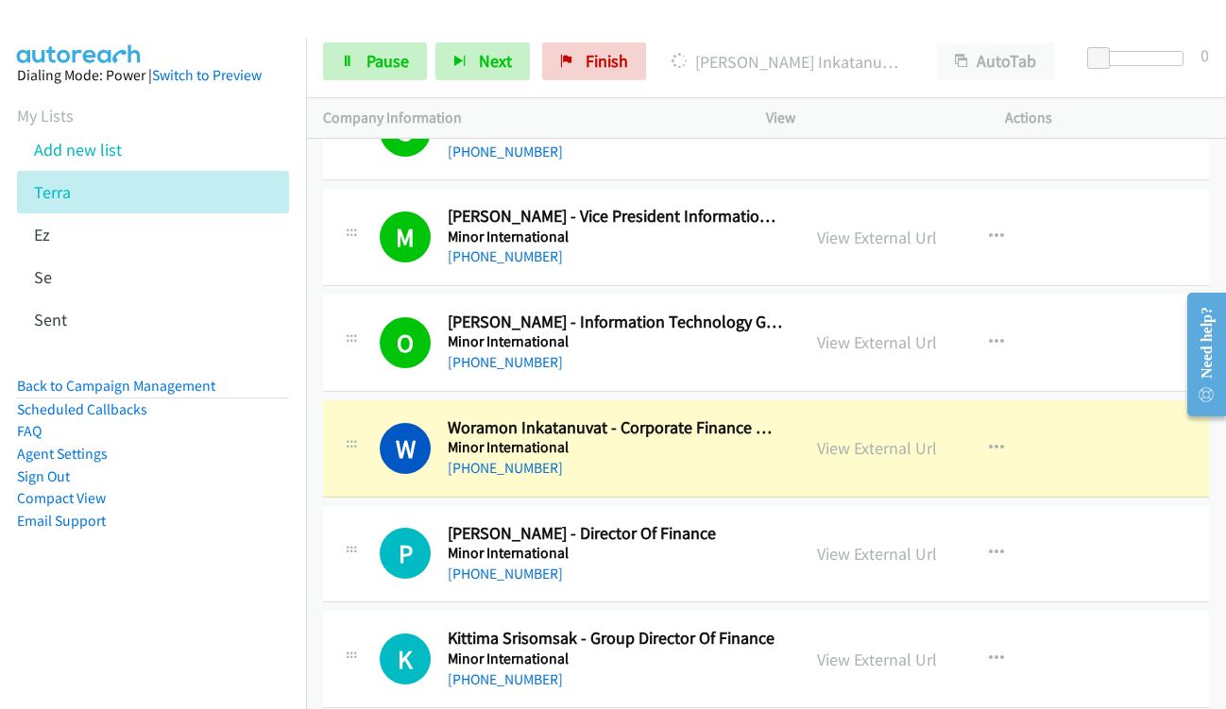
scroll to position [16431, 0]
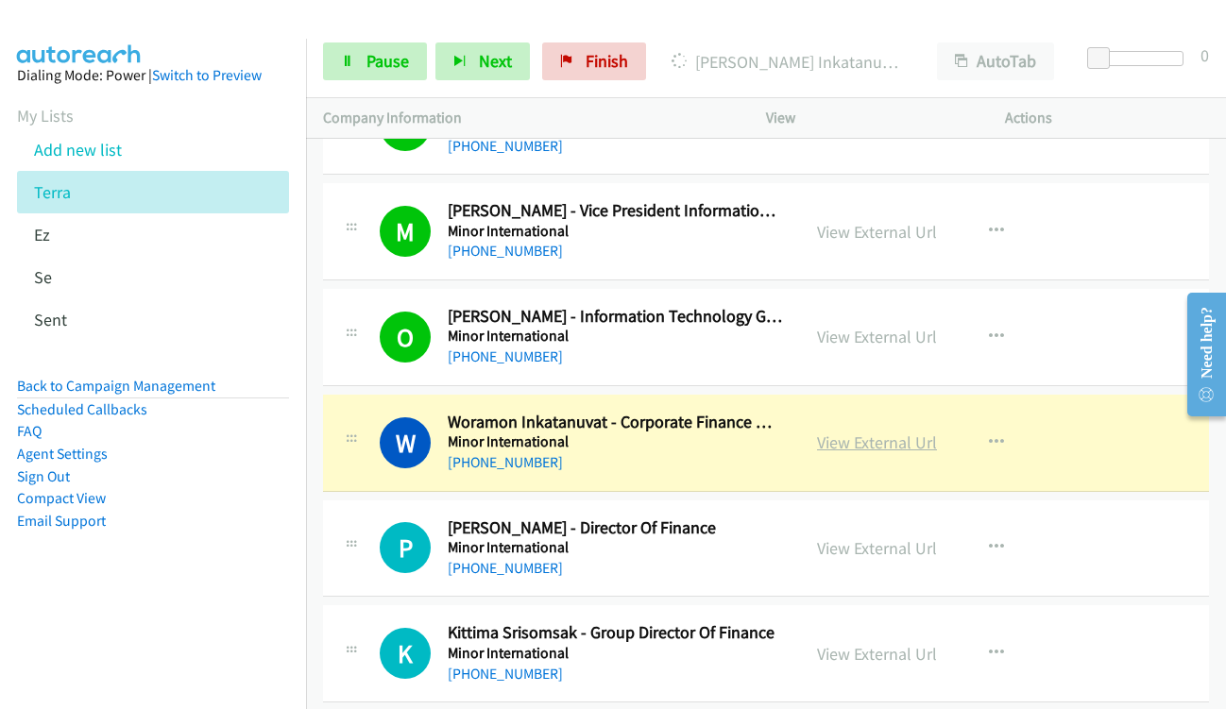
click at [836, 449] on link "View External Url" at bounding box center [877, 443] width 120 height 22
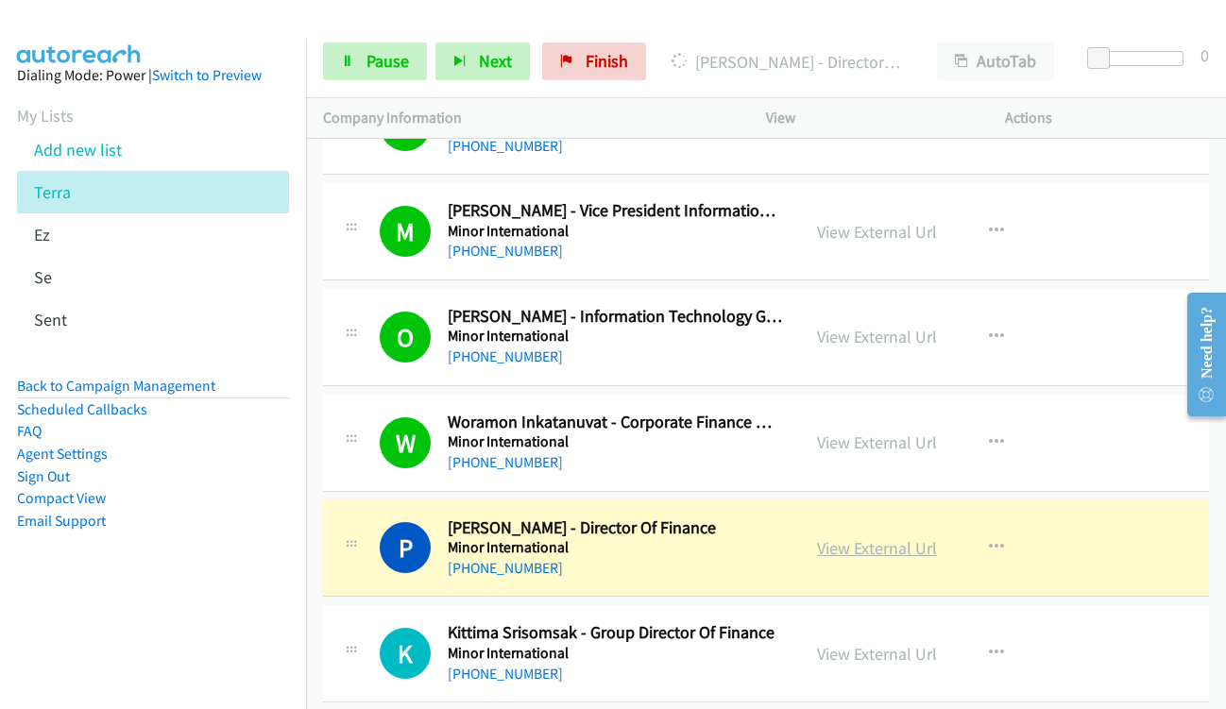
click at [840, 543] on link "View External Url" at bounding box center [877, 548] width 120 height 22
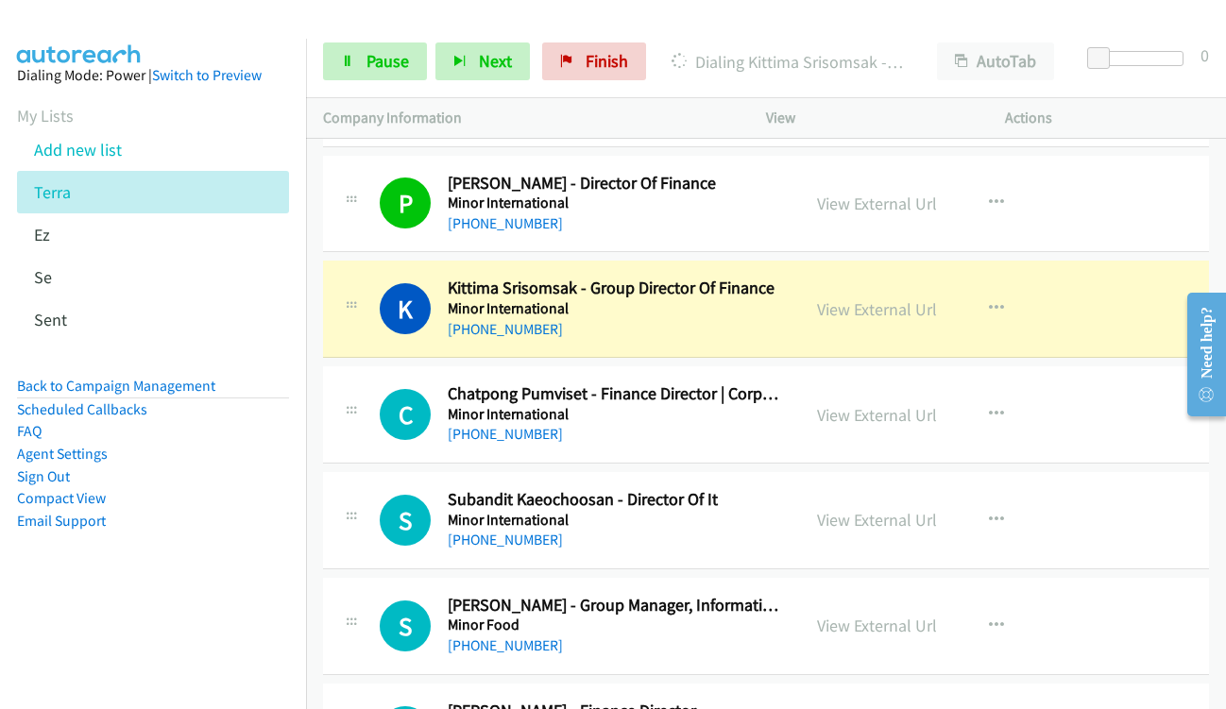
scroll to position [16809, 0]
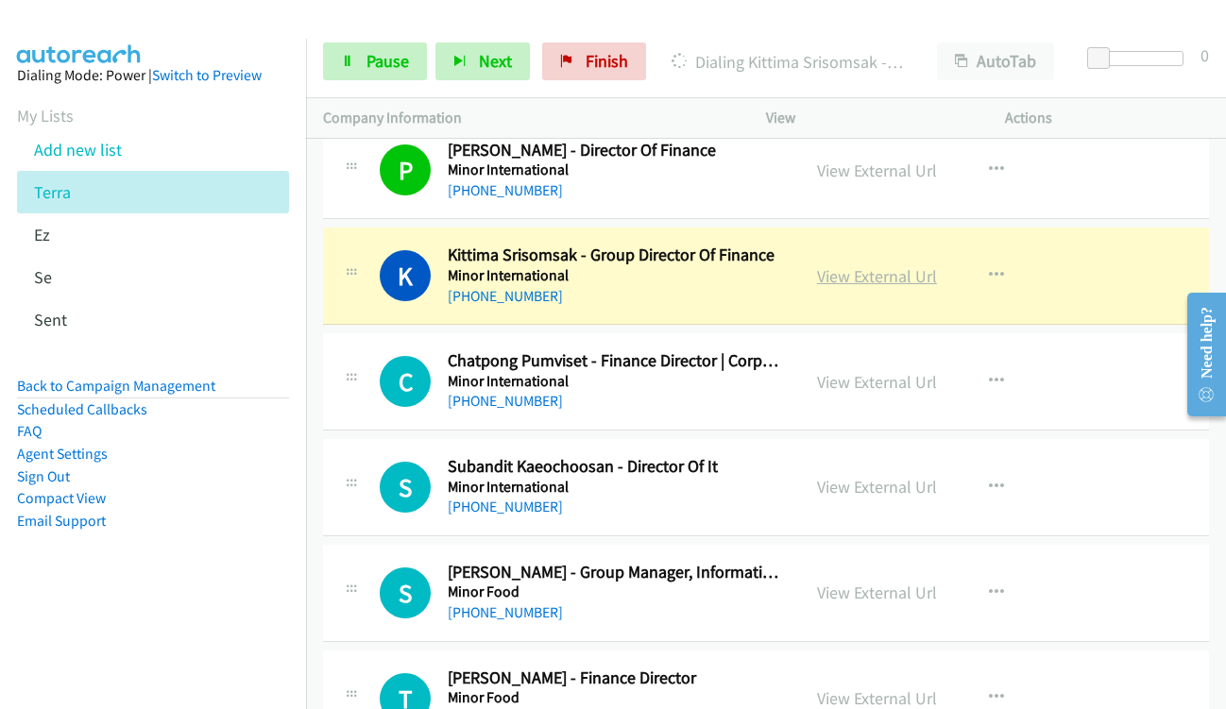
click at [838, 272] on link "View External Url" at bounding box center [877, 276] width 120 height 22
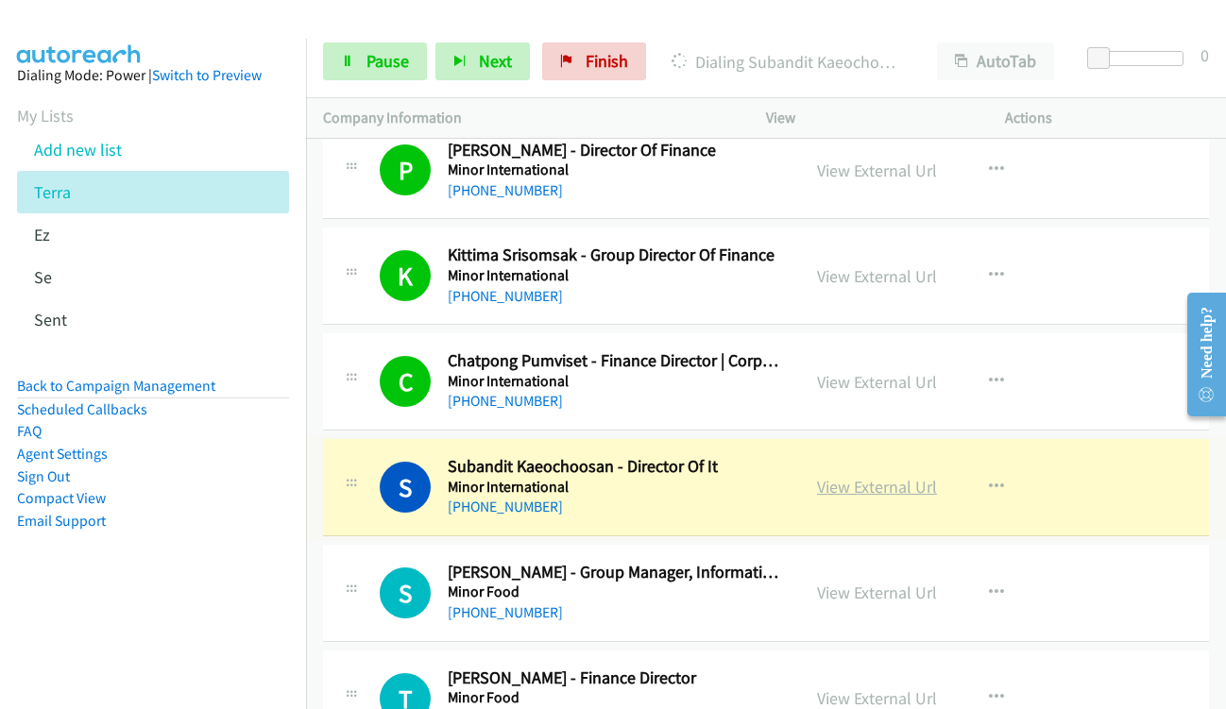
click at [844, 491] on link "View External Url" at bounding box center [877, 487] width 120 height 22
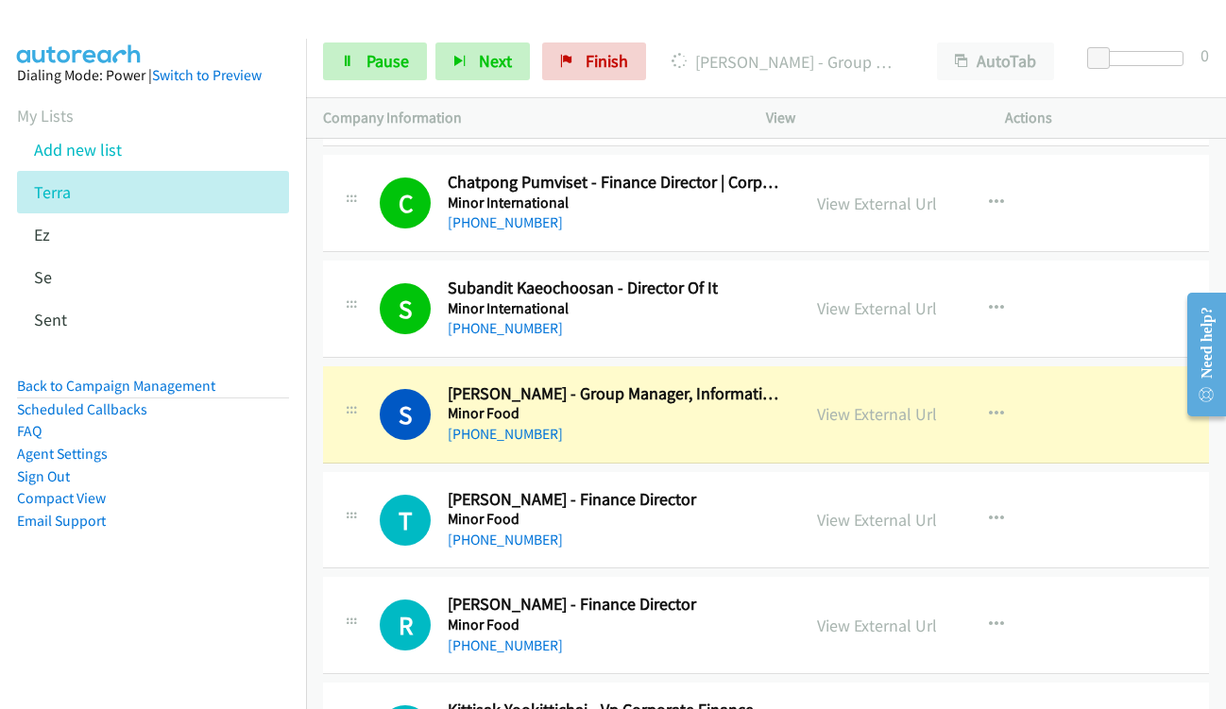
scroll to position [17092, 0]
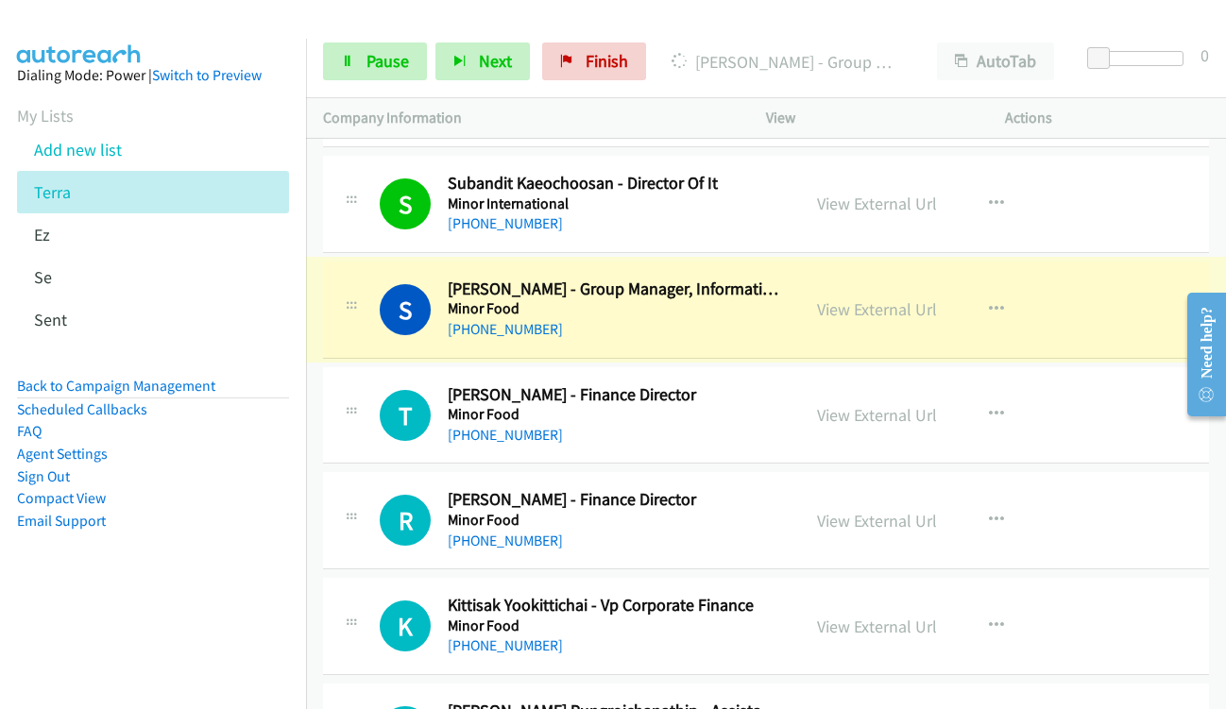
click at [839, 312] on link "View External Url" at bounding box center [877, 309] width 120 height 22
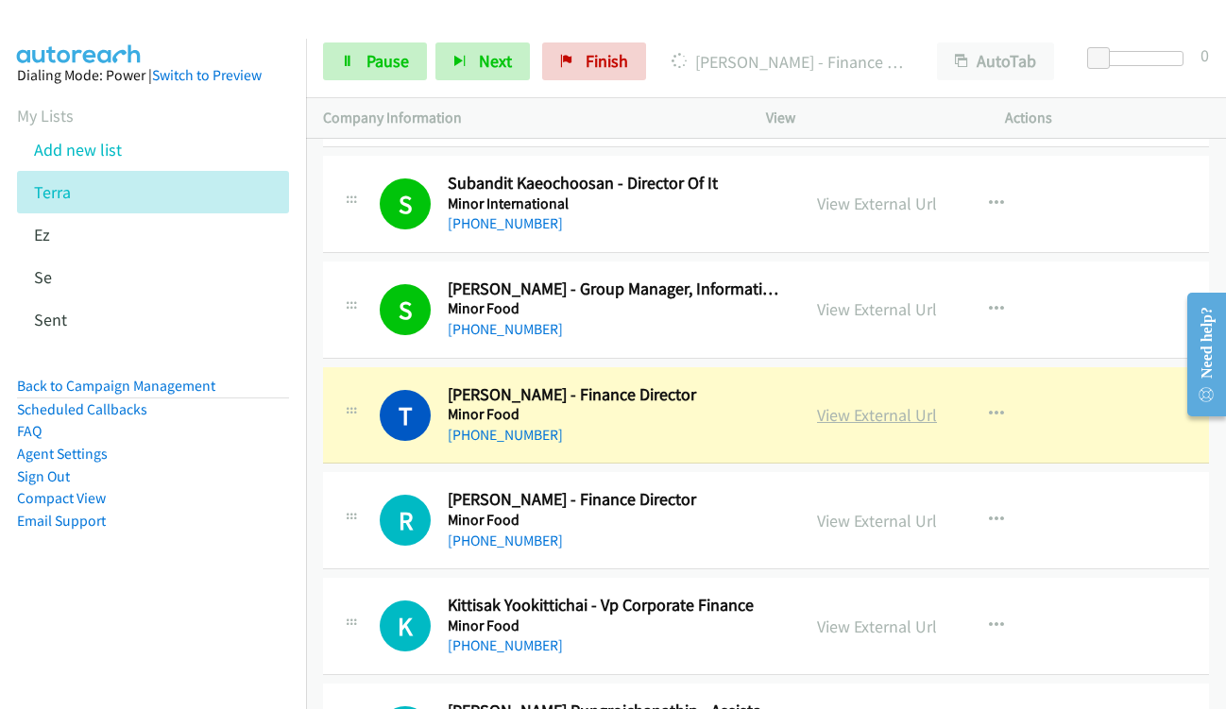
click at [839, 413] on link "View External Url" at bounding box center [877, 415] width 120 height 22
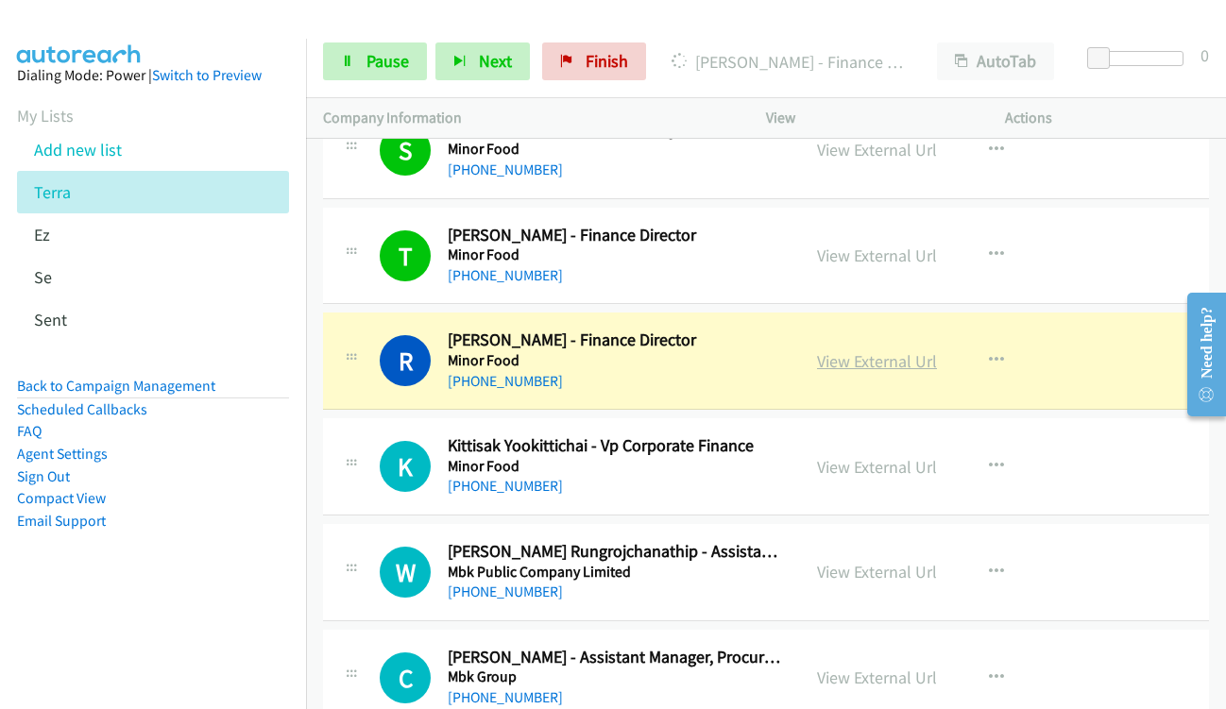
scroll to position [17281, 0]
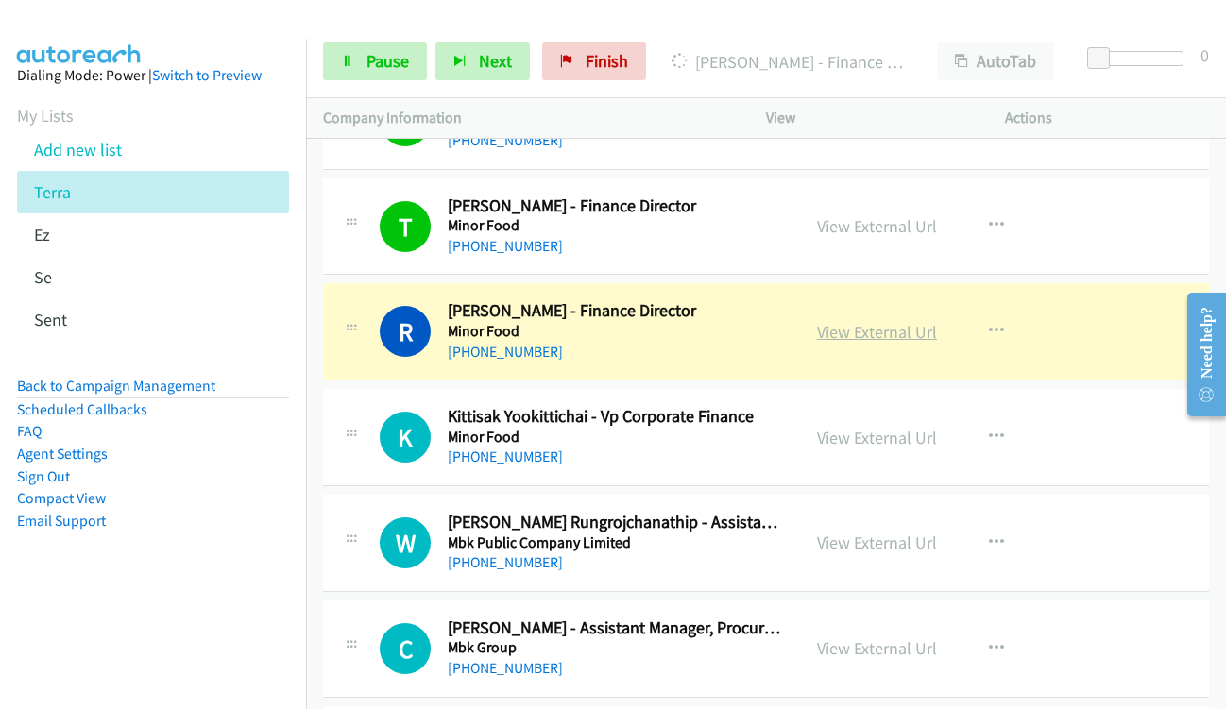
click at [832, 326] on link "View External Url" at bounding box center [877, 332] width 120 height 22
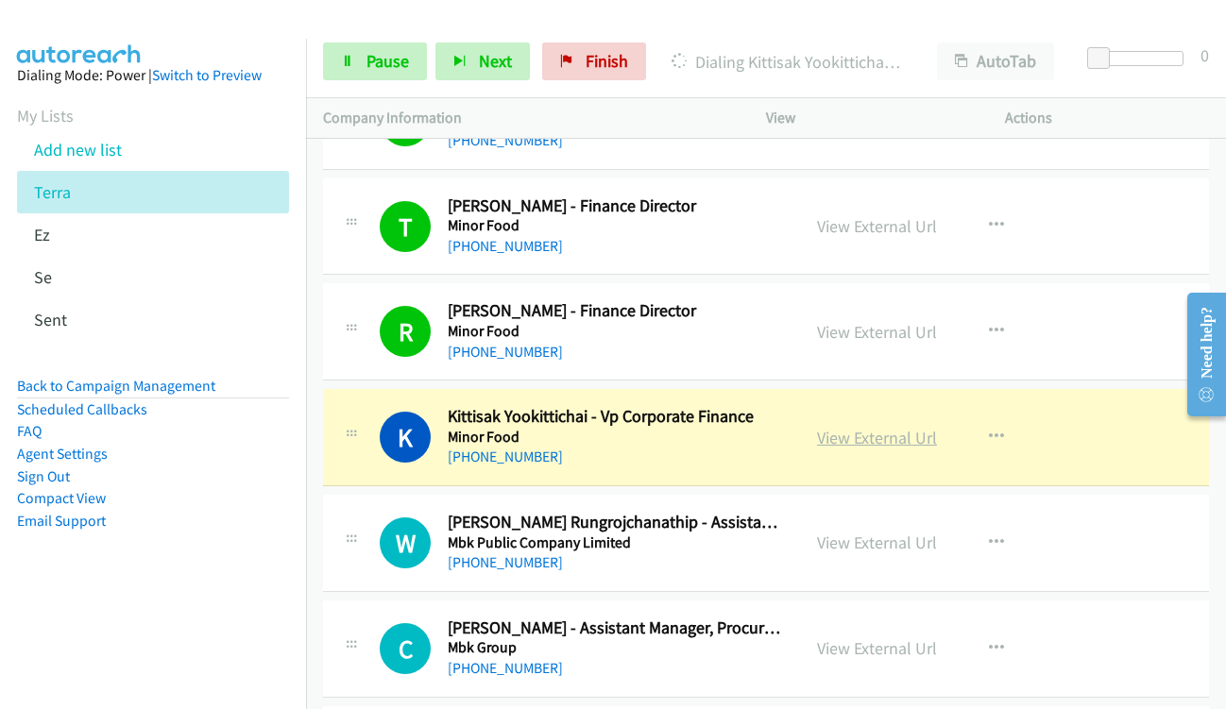
click at [866, 439] on link "View External Url" at bounding box center [877, 438] width 120 height 22
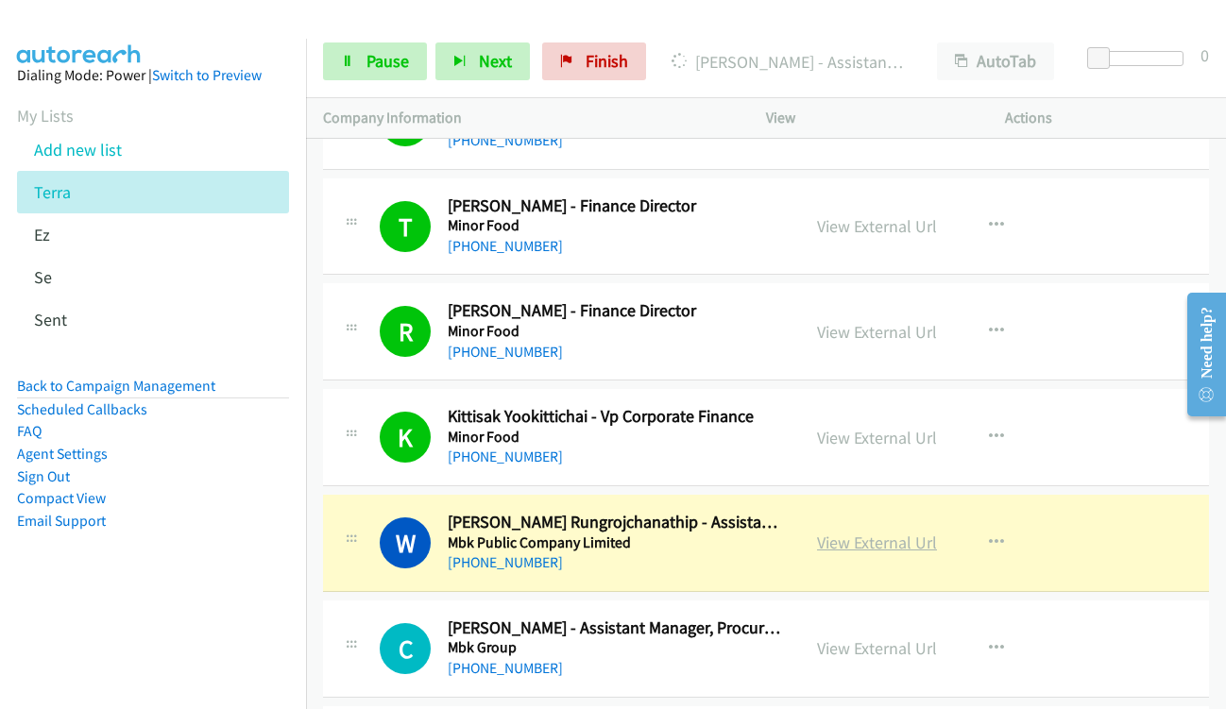
click at [852, 543] on link "View External Url" at bounding box center [877, 543] width 120 height 22
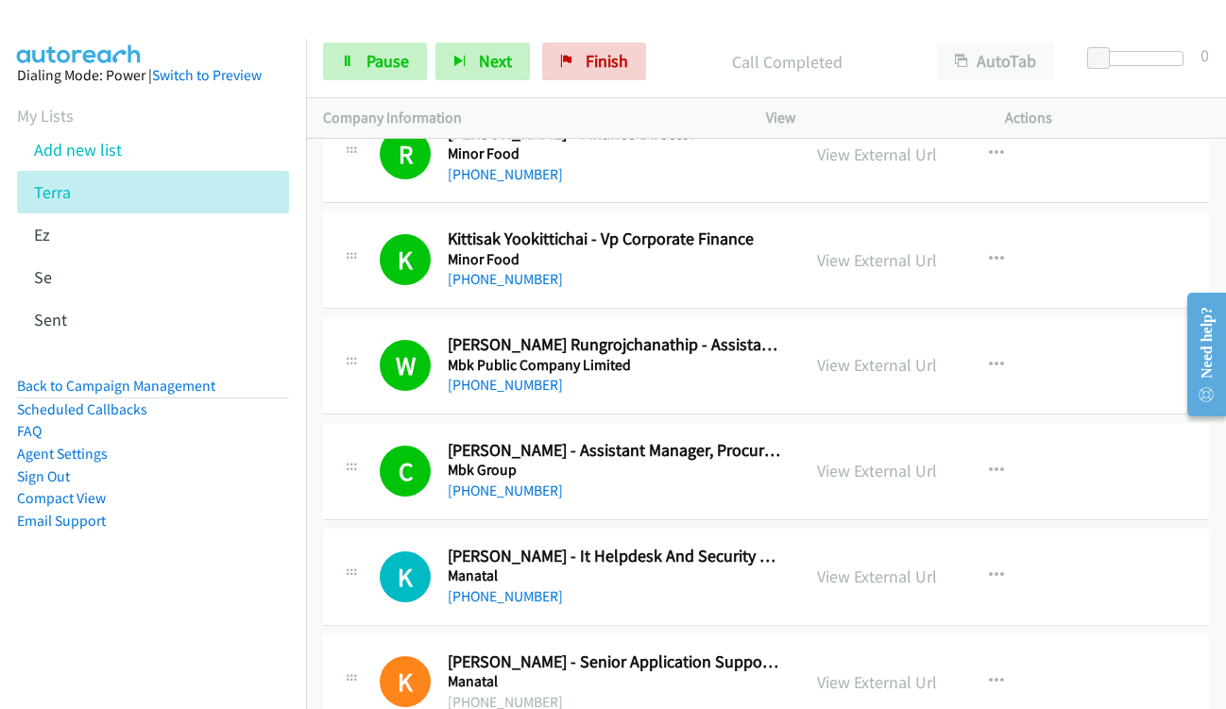
scroll to position [17659, 0]
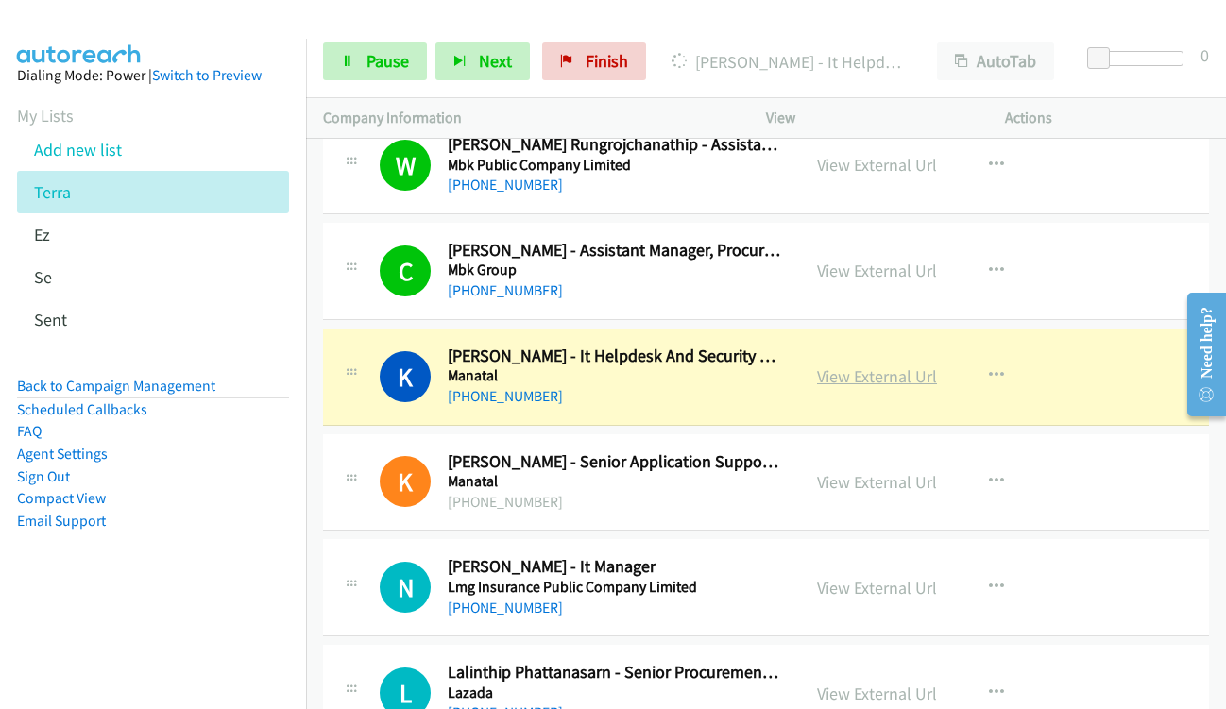
click at [851, 379] on link "View External Url" at bounding box center [877, 376] width 120 height 22
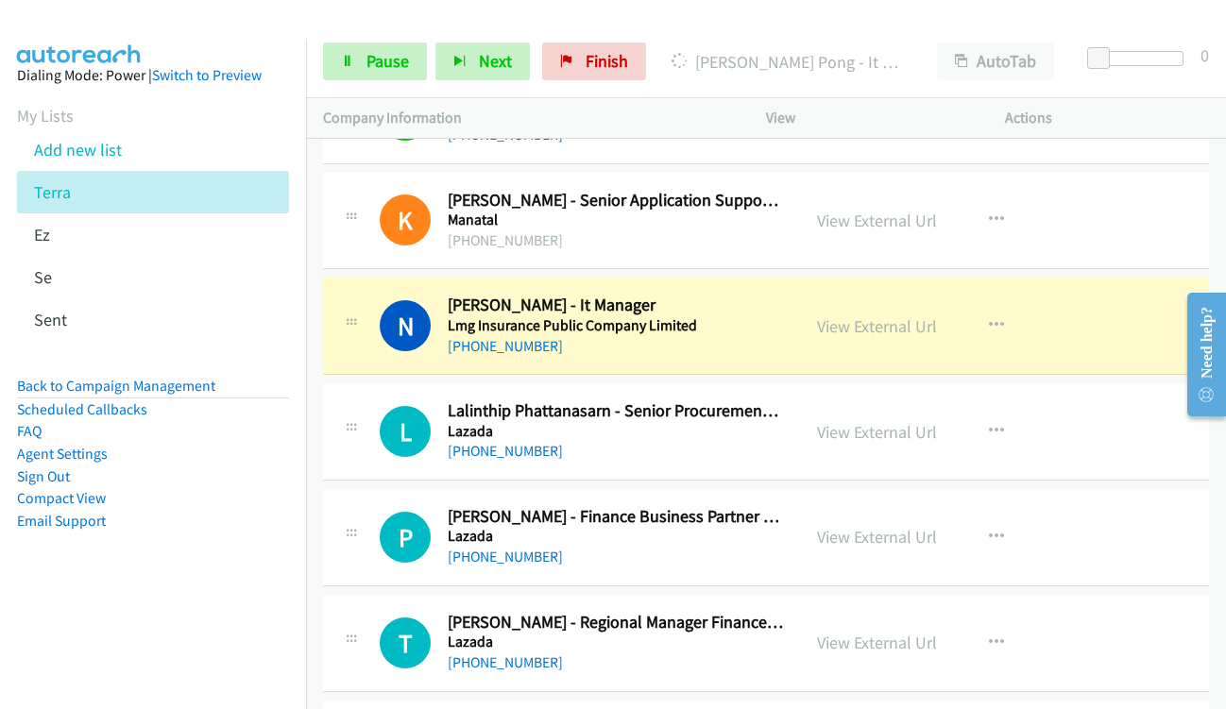
scroll to position [17942, 0]
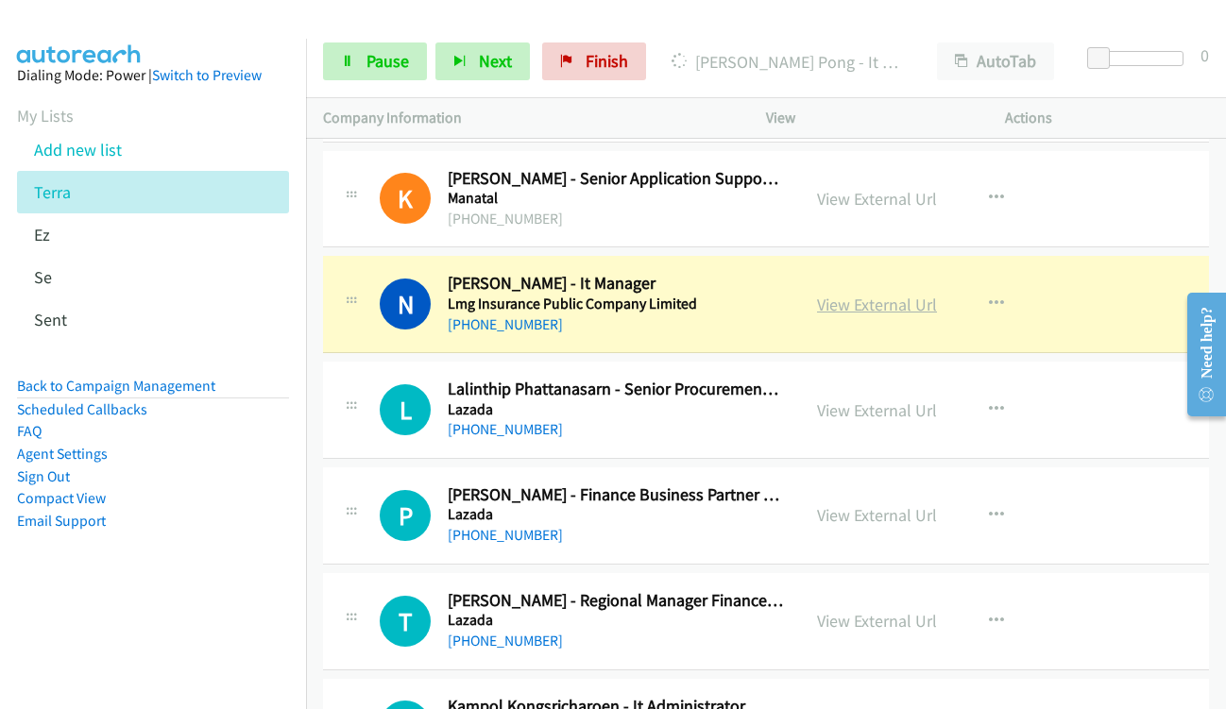
click at [875, 310] on link "View External Url" at bounding box center [877, 305] width 120 height 22
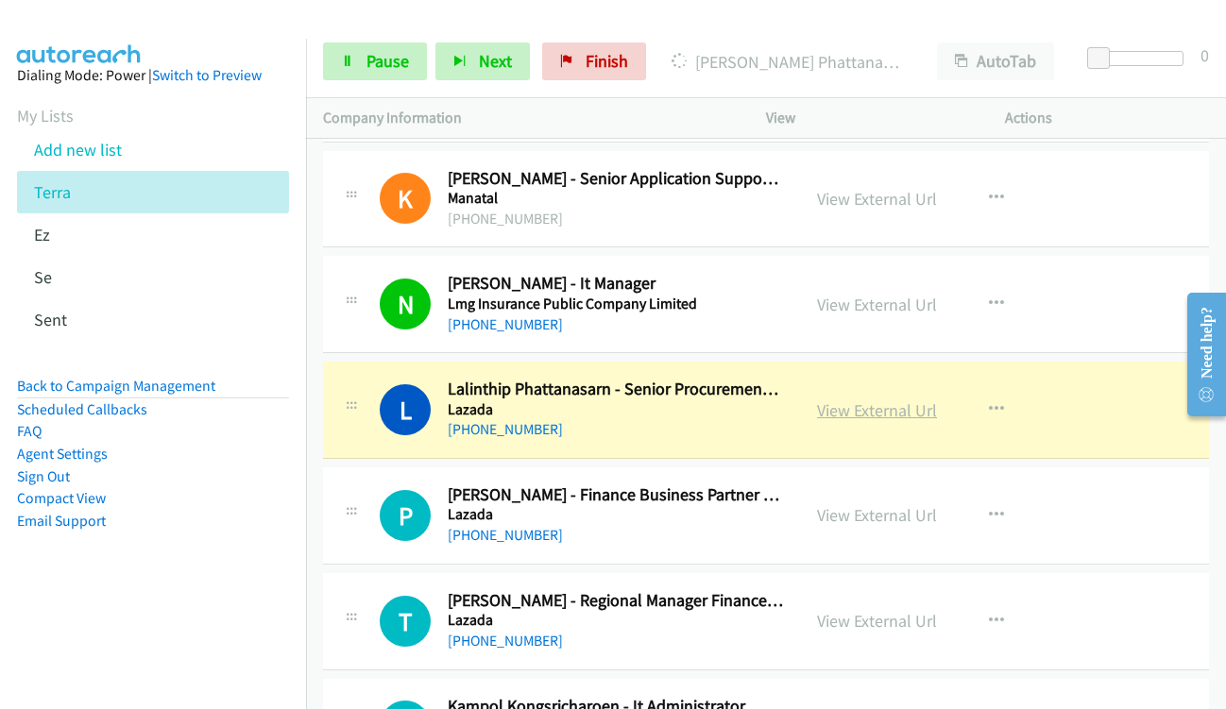
click at [896, 408] on link "View External Url" at bounding box center [877, 410] width 120 height 22
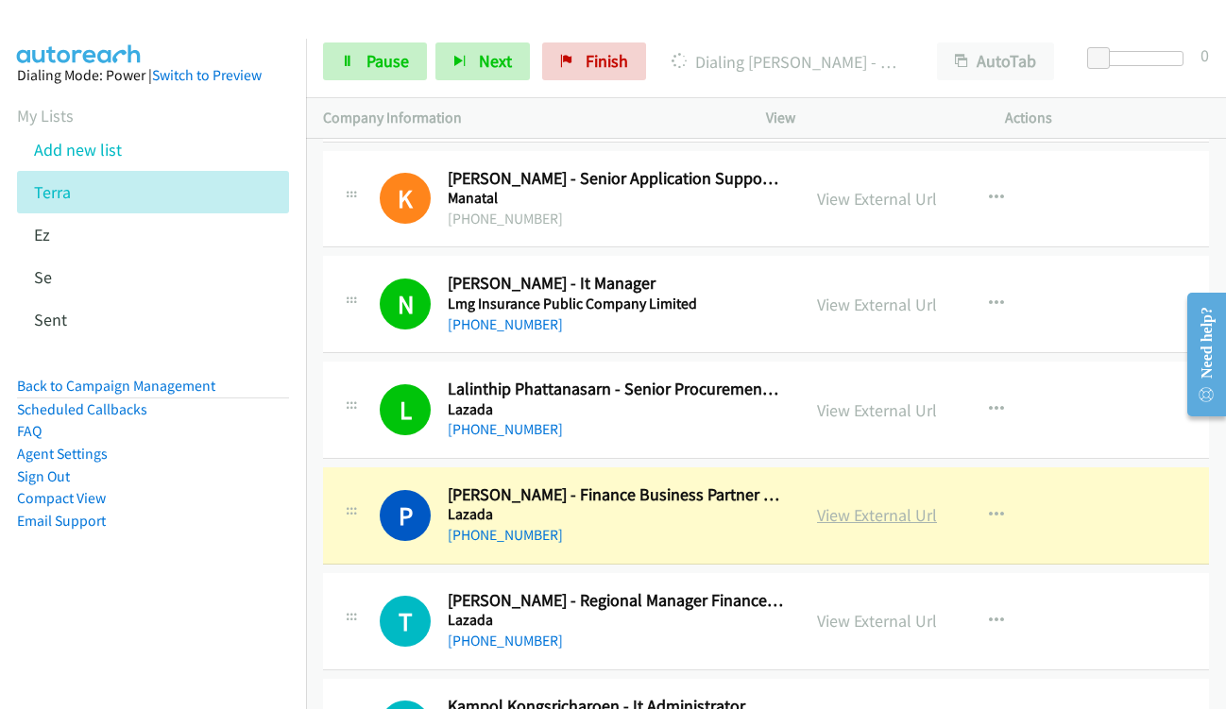
click at [888, 517] on link "View External Url" at bounding box center [877, 515] width 120 height 22
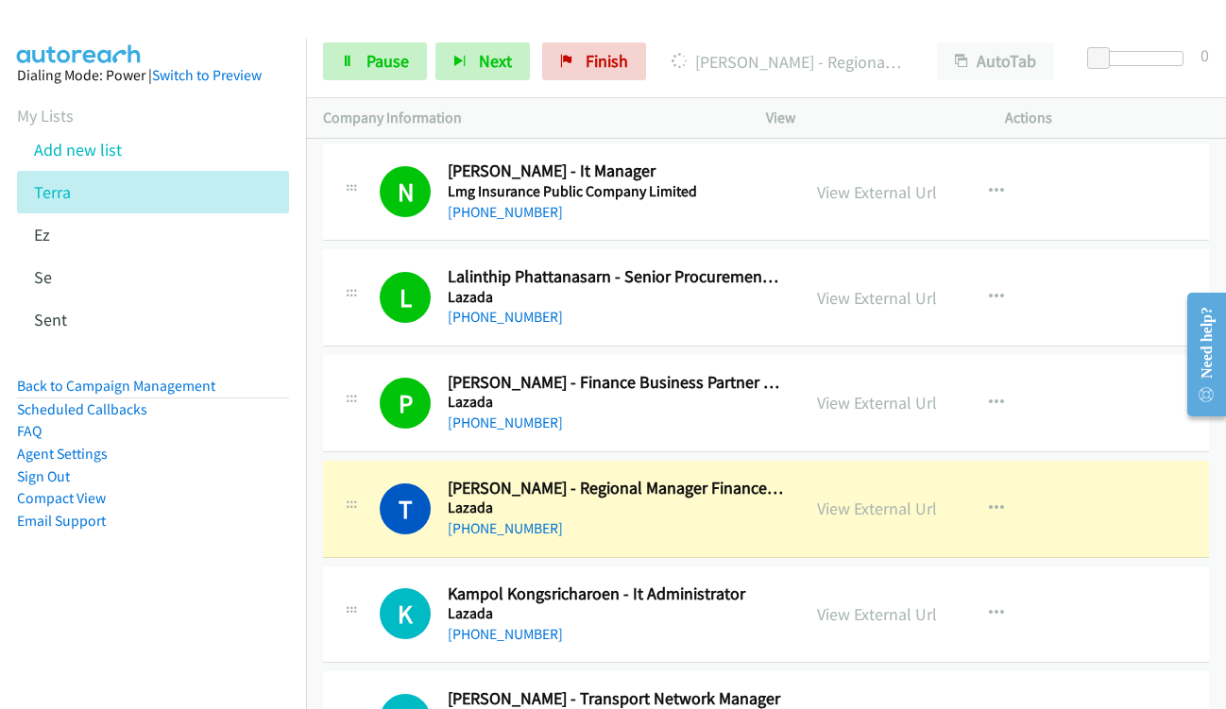
scroll to position [18225, 0]
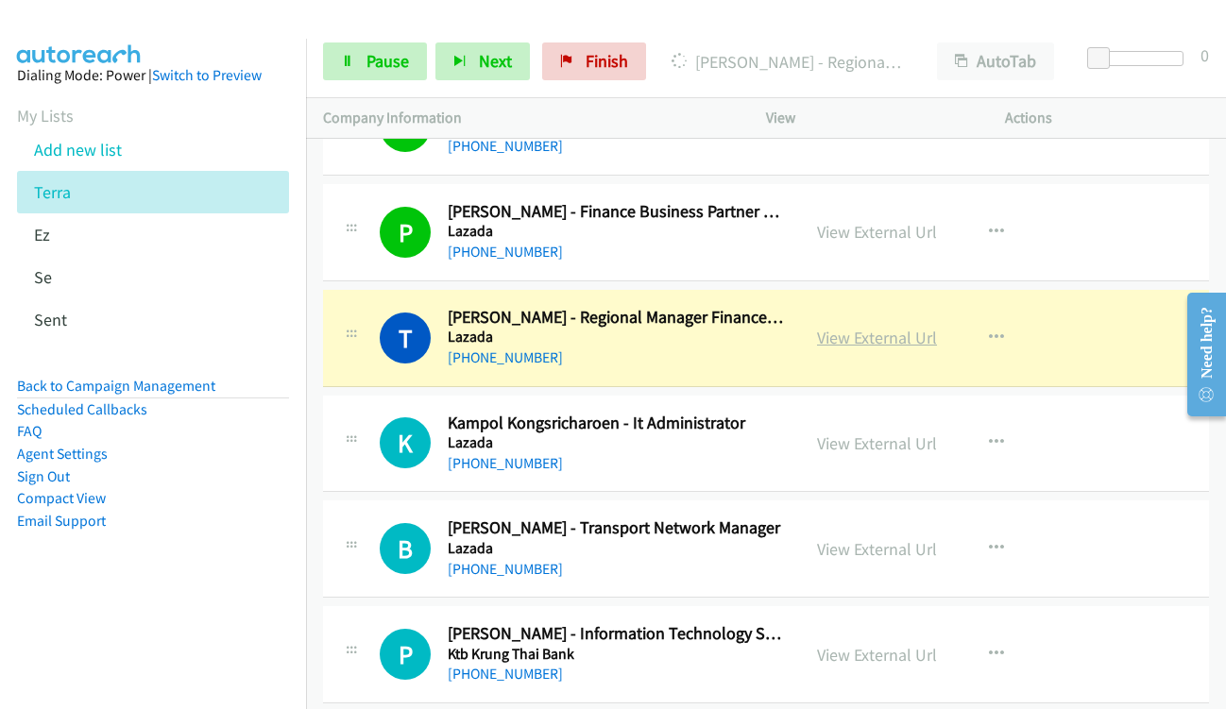
click at [828, 339] on link "View External Url" at bounding box center [877, 338] width 120 height 22
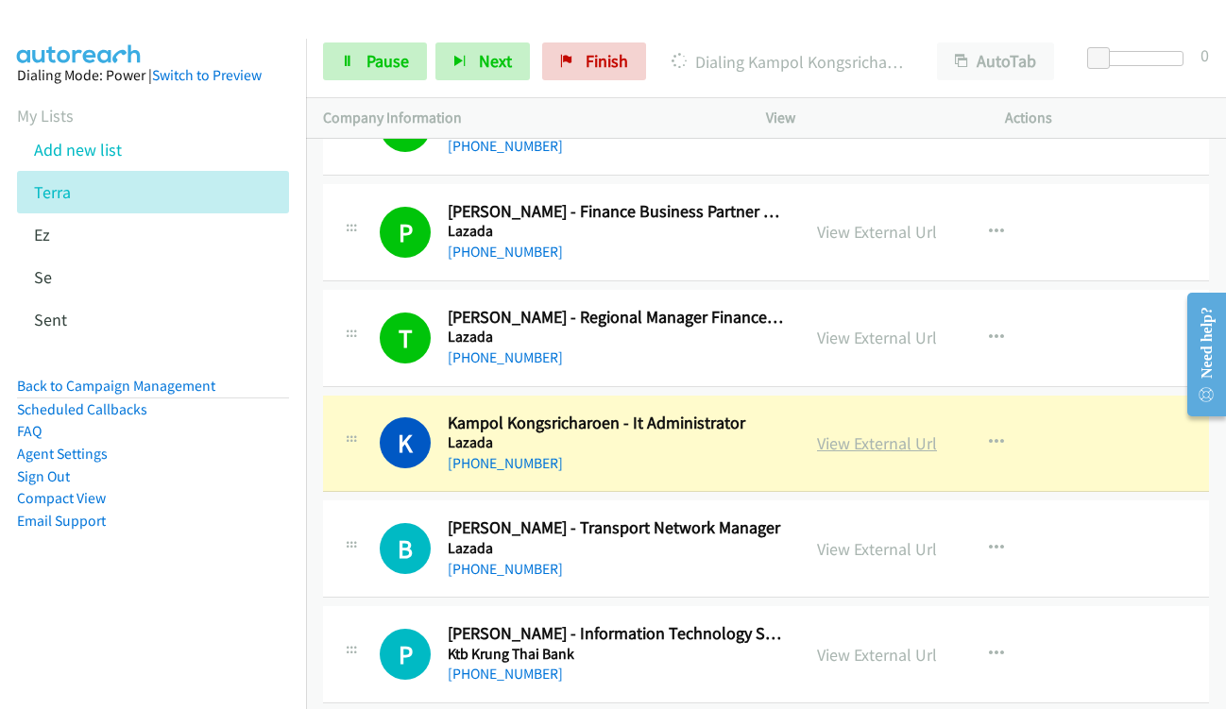
click at [891, 449] on link "View External Url" at bounding box center [877, 443] width 120 height 22
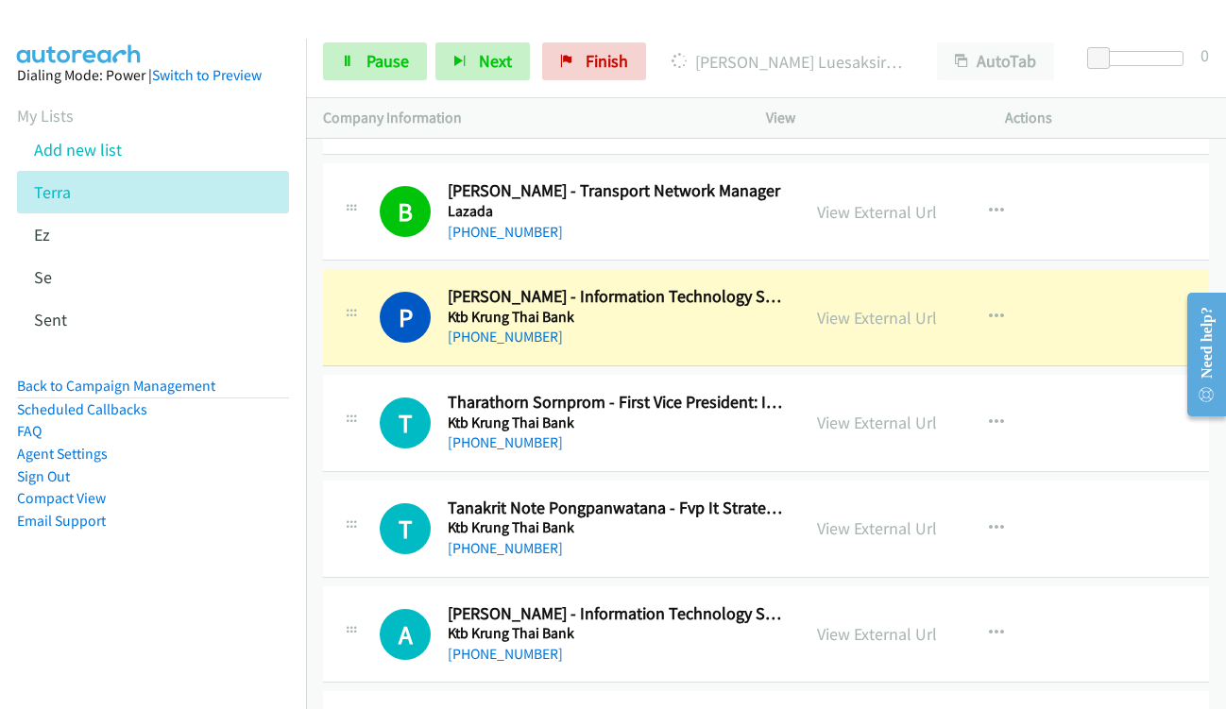
scroll to position [18603, 0]
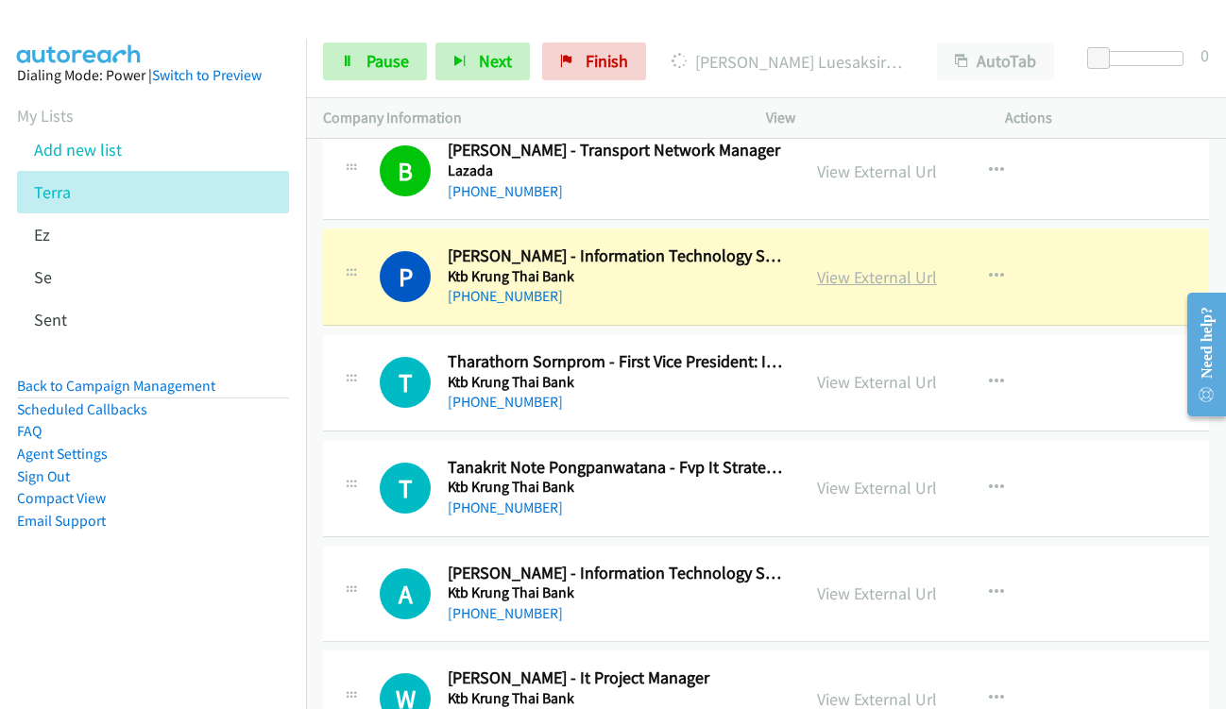
click at [852, 271] on link "View External Url" at bounding box center [877, 277] width 120 height 22
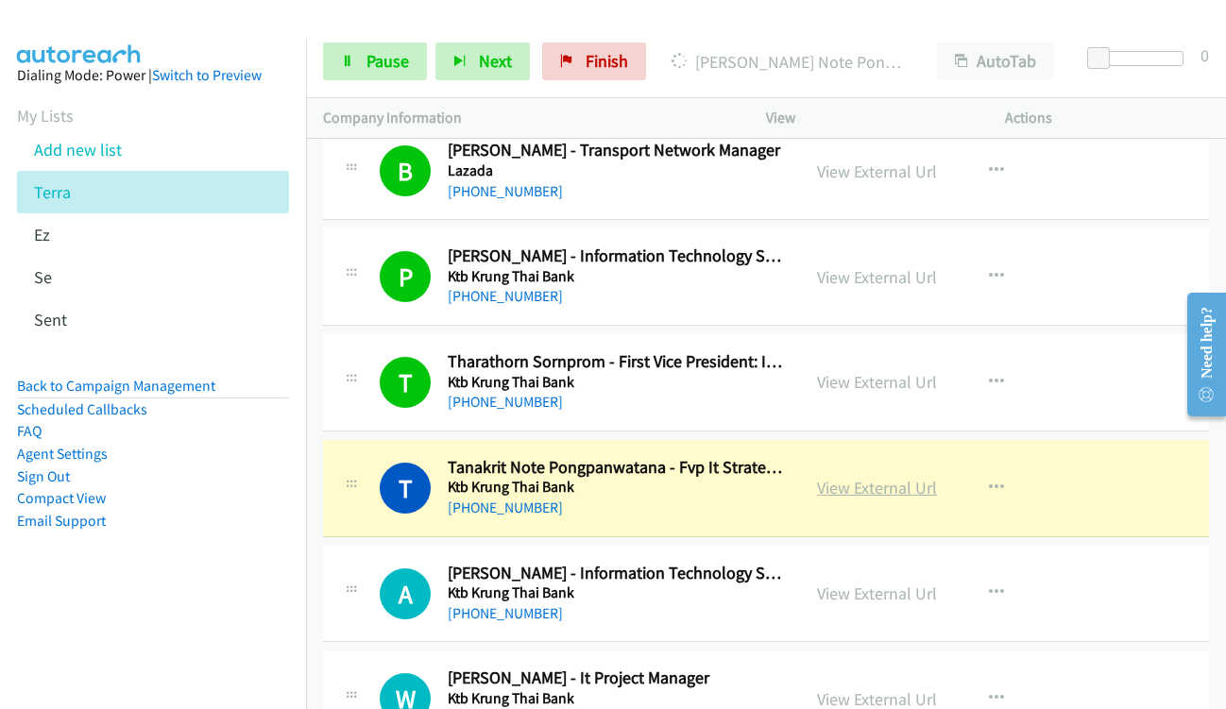
click at [855, 491] on link "View External Url" at bounding box center [877, 488] width 120 height 22
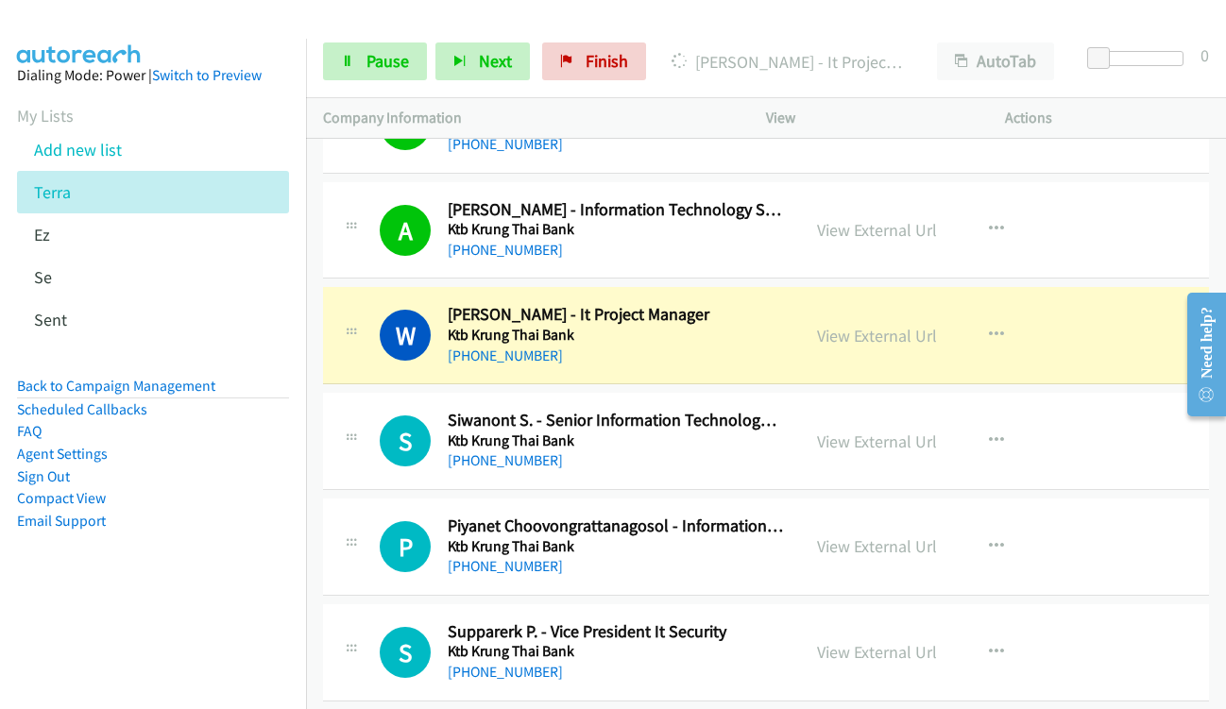
scroll to position [18981, 0]
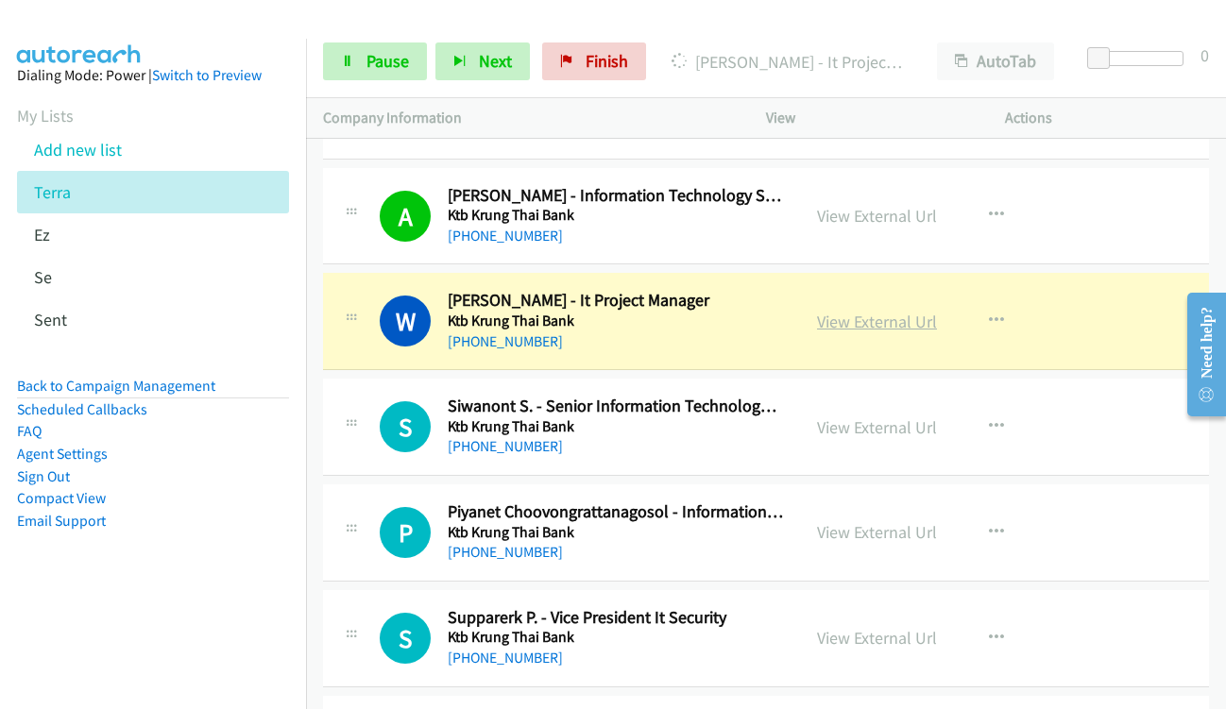
click at [847, 321] on link "View External Url" at bounding box center [877, 322] width 120 height 22
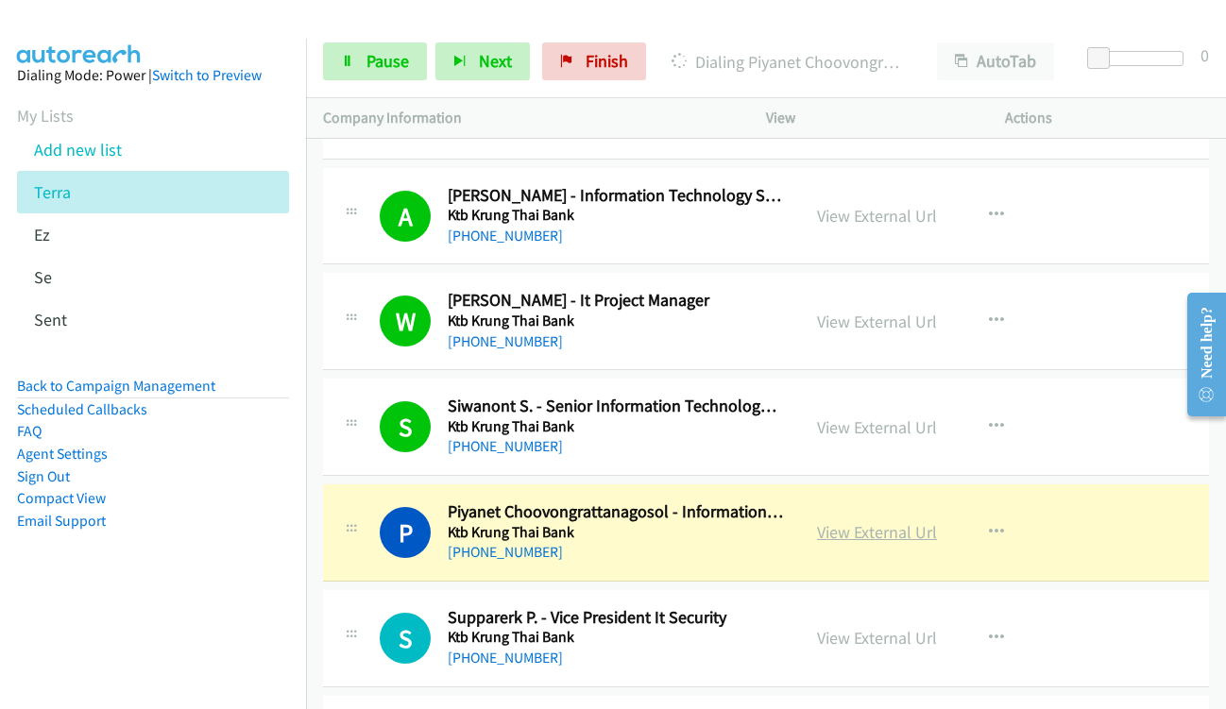
click at [842, 539] on link "View External Url" at bounding box center [877, 532] width 120 height 22
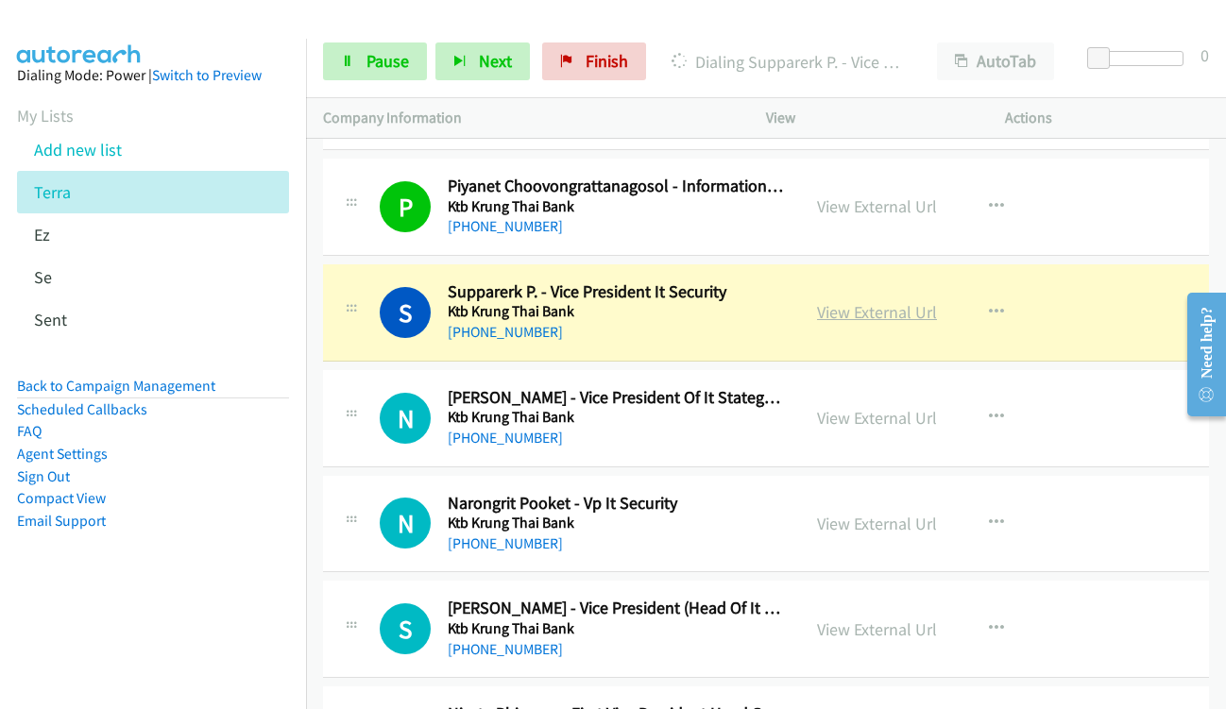
scroll to position [19358, 0]
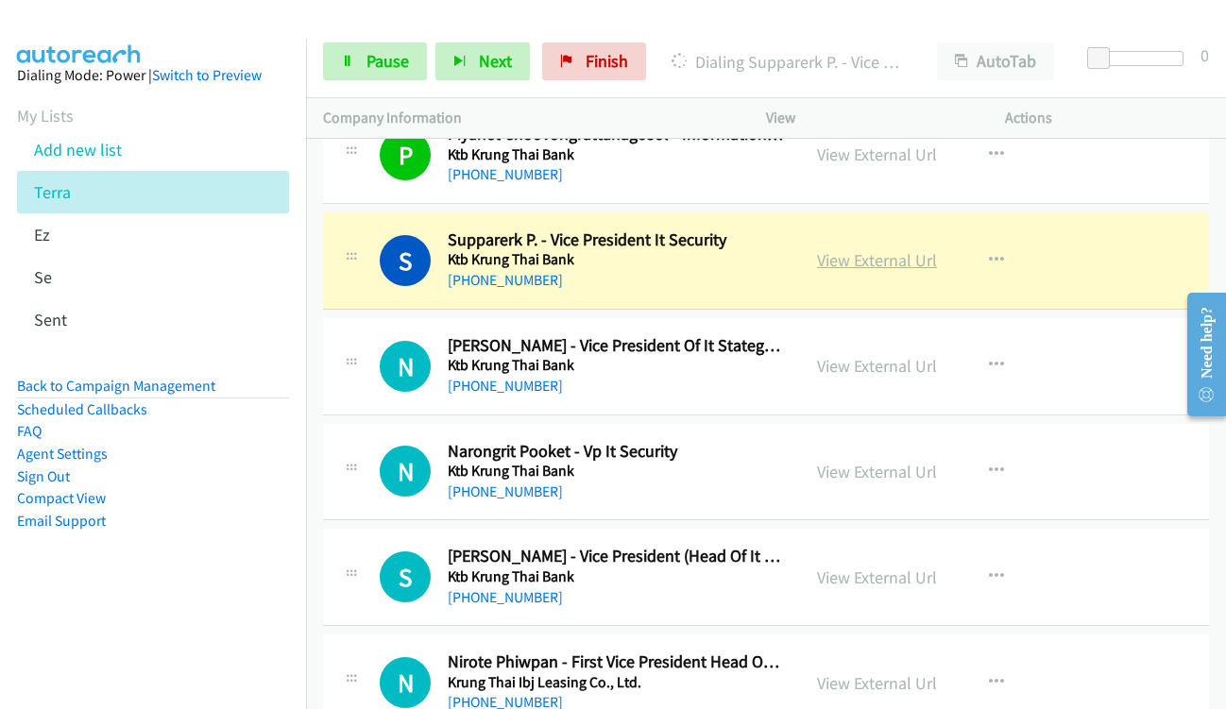
click at [865, 263] on link "View External Url" at bounding box center [877, 260] width 120 height 22
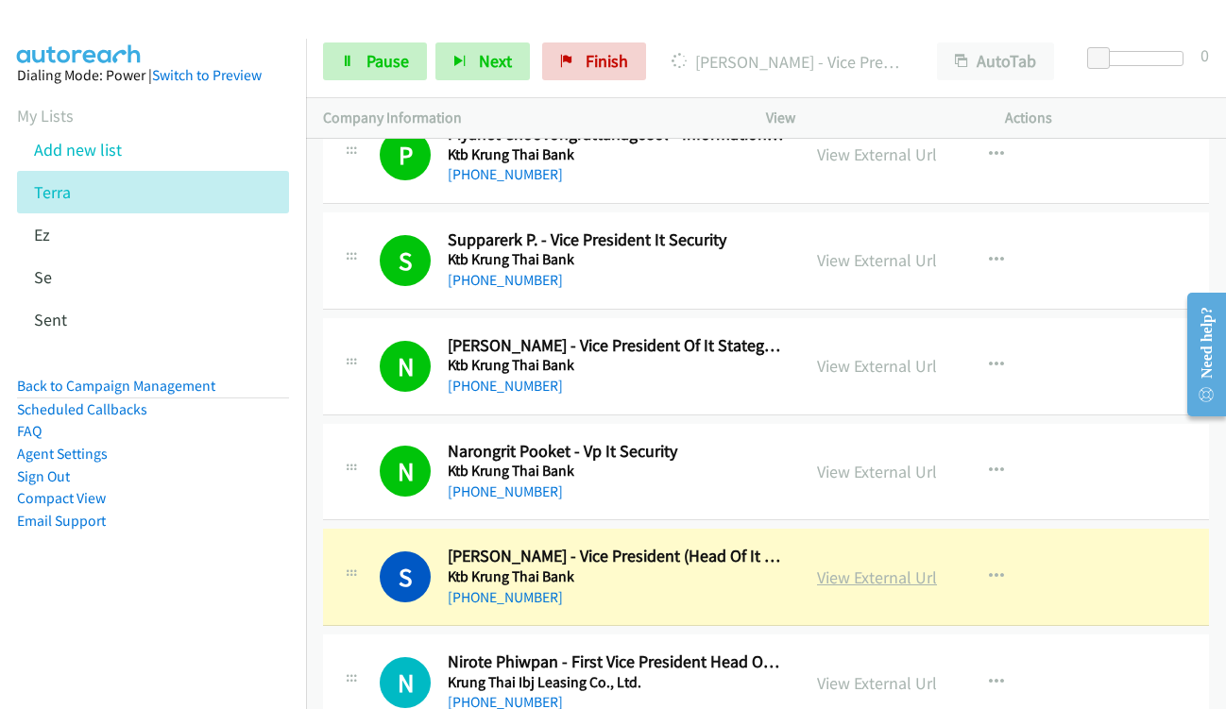
click at [859, 577] on link "View External Url" at bounding box center [877, 578] width 120 height 22
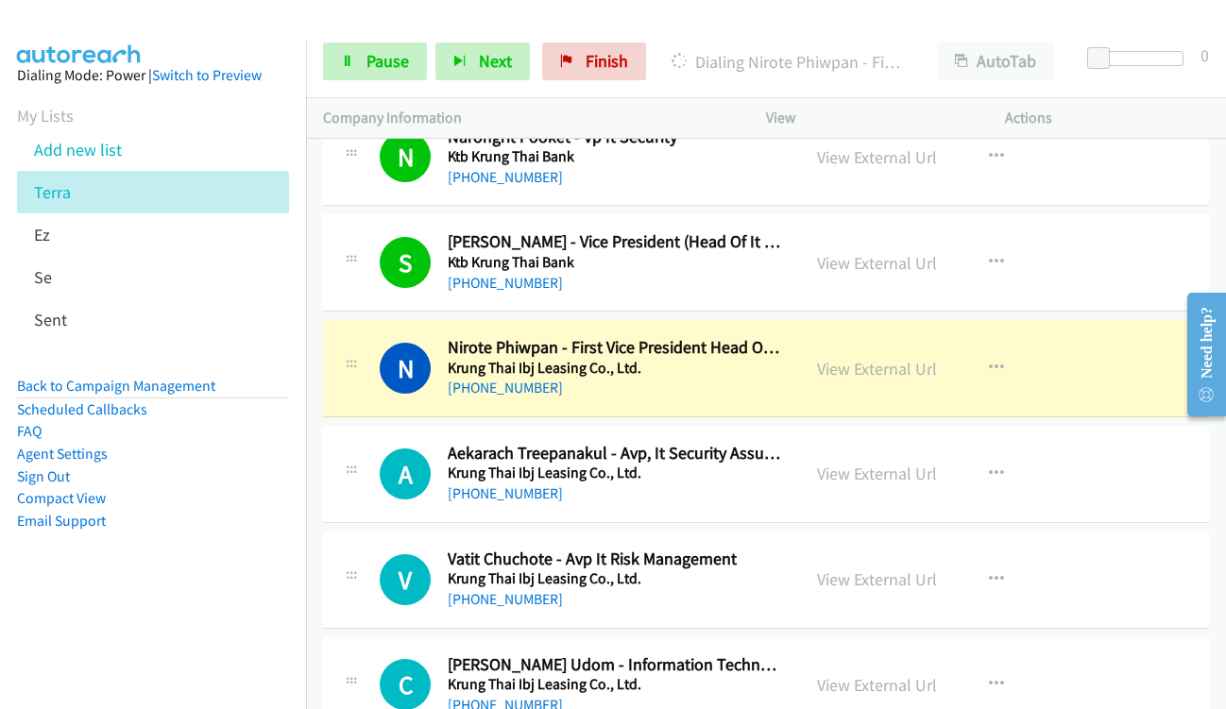
scroll to position [19736, 0]
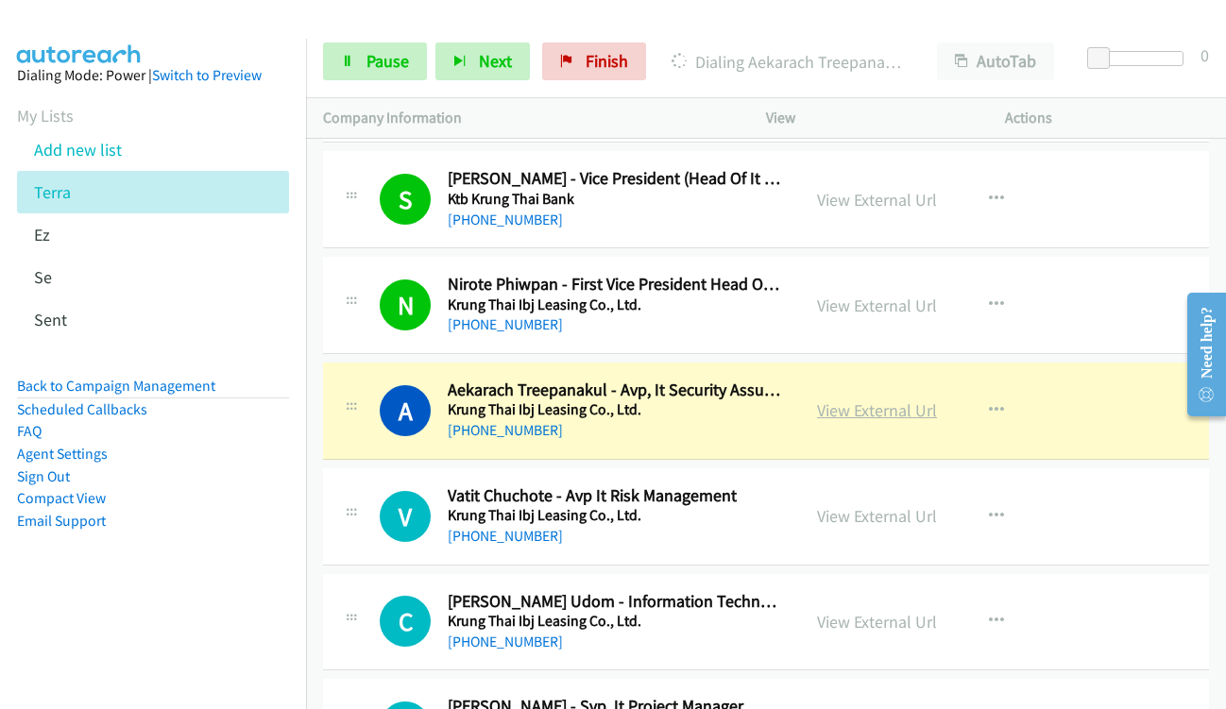
click at [856, 420] on link "View External Url" at bounding box center [877, 410] width 120 height 22
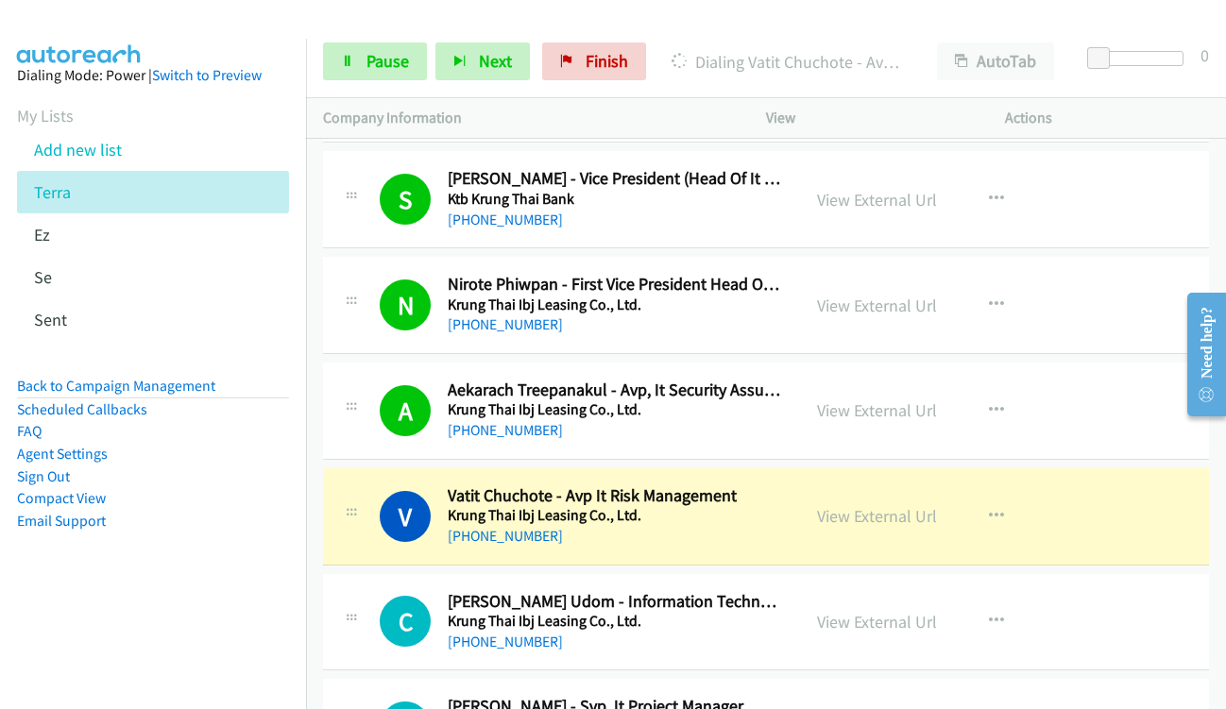
scroll to position [19830, 0]
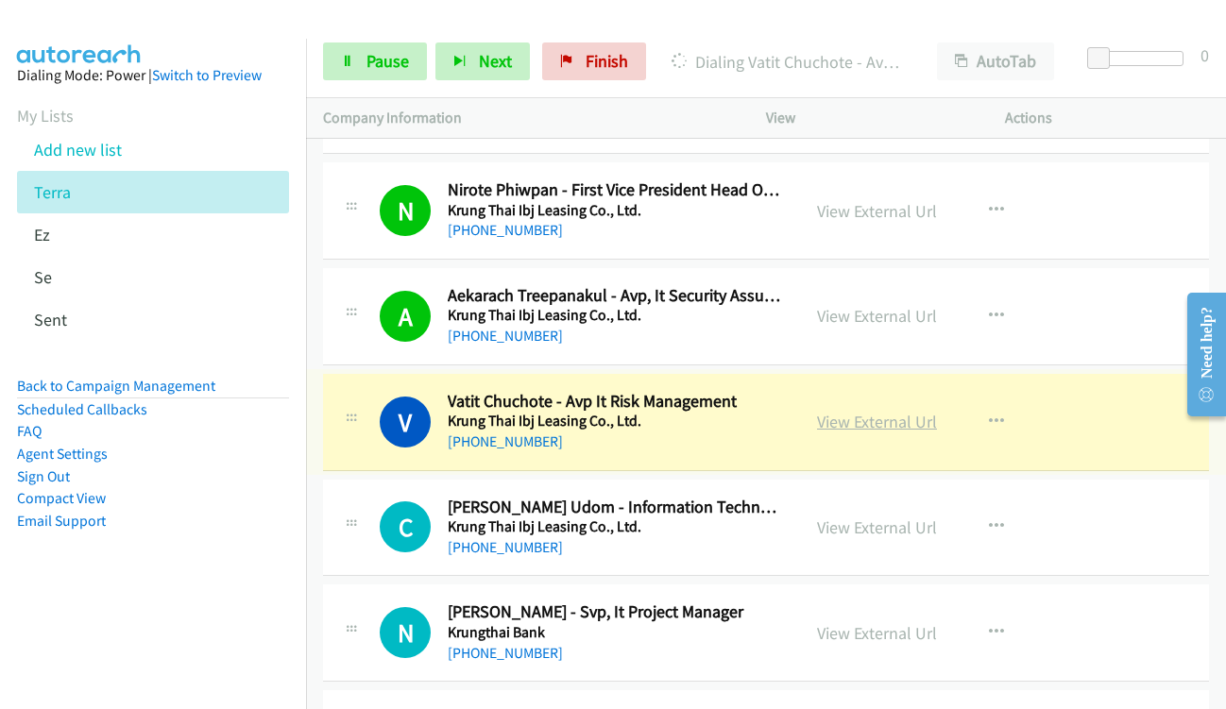
click at [863, 425] on link "View External Url" at bounding box center [877, 422] width 120 height 22
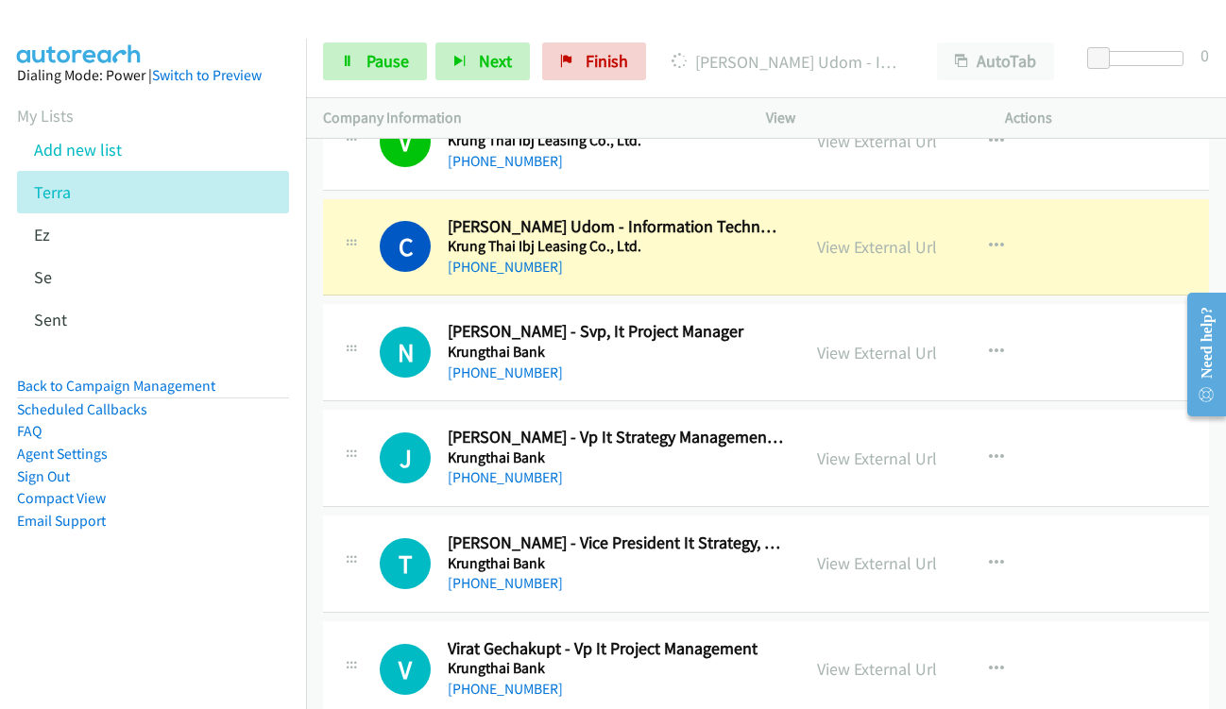
scroll to position [20114, 0]
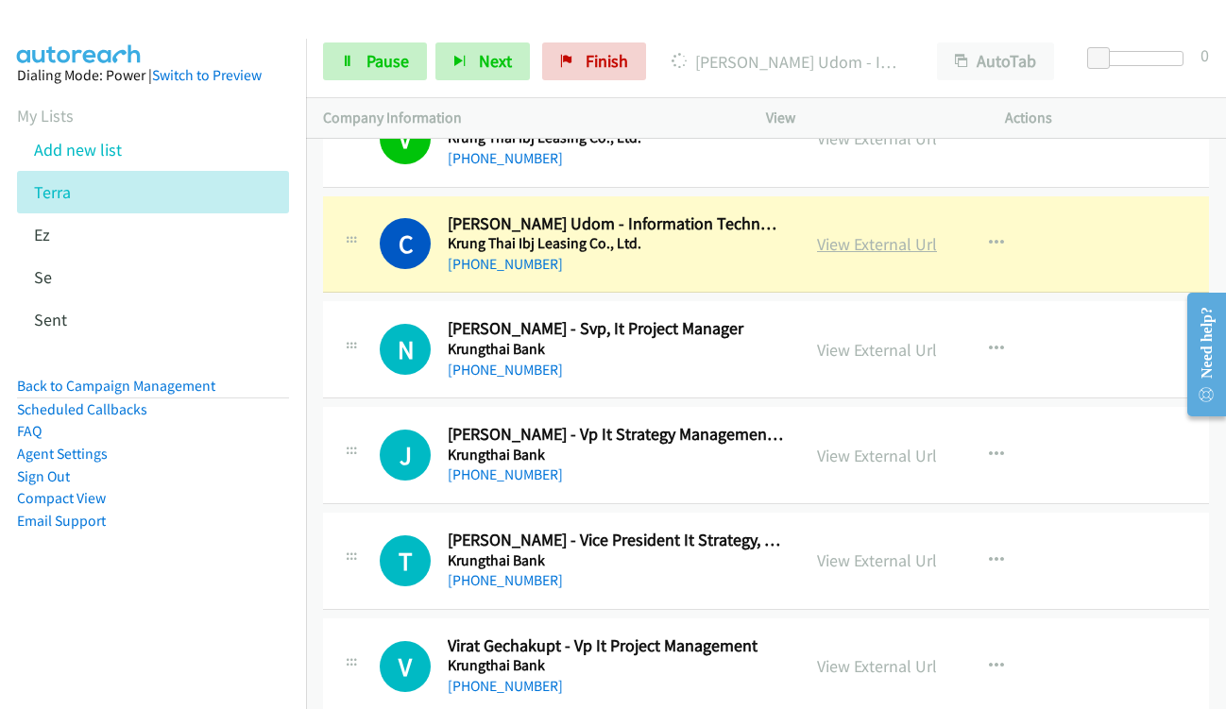
click at [855, 242] on link "View External Url" at bounding box center [877, 244] width 120 height 22
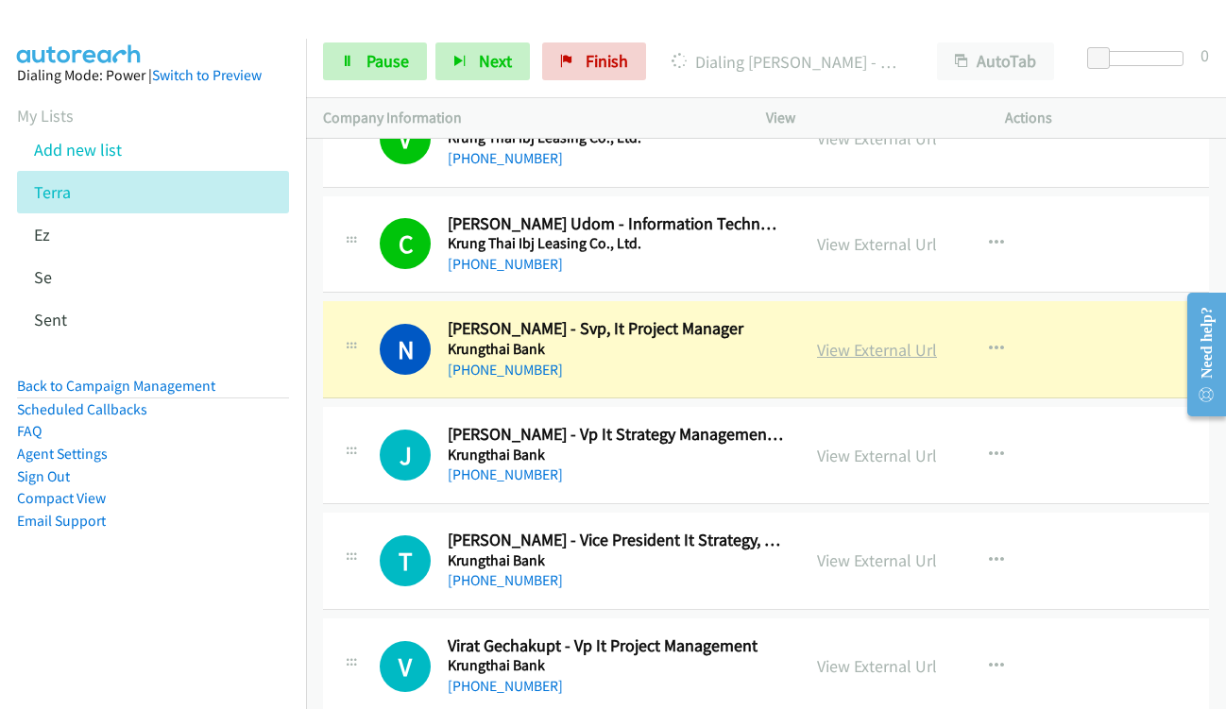
click at [861, 353] on link "View External Url" at bounding box center [877, 350] width 120 height 22
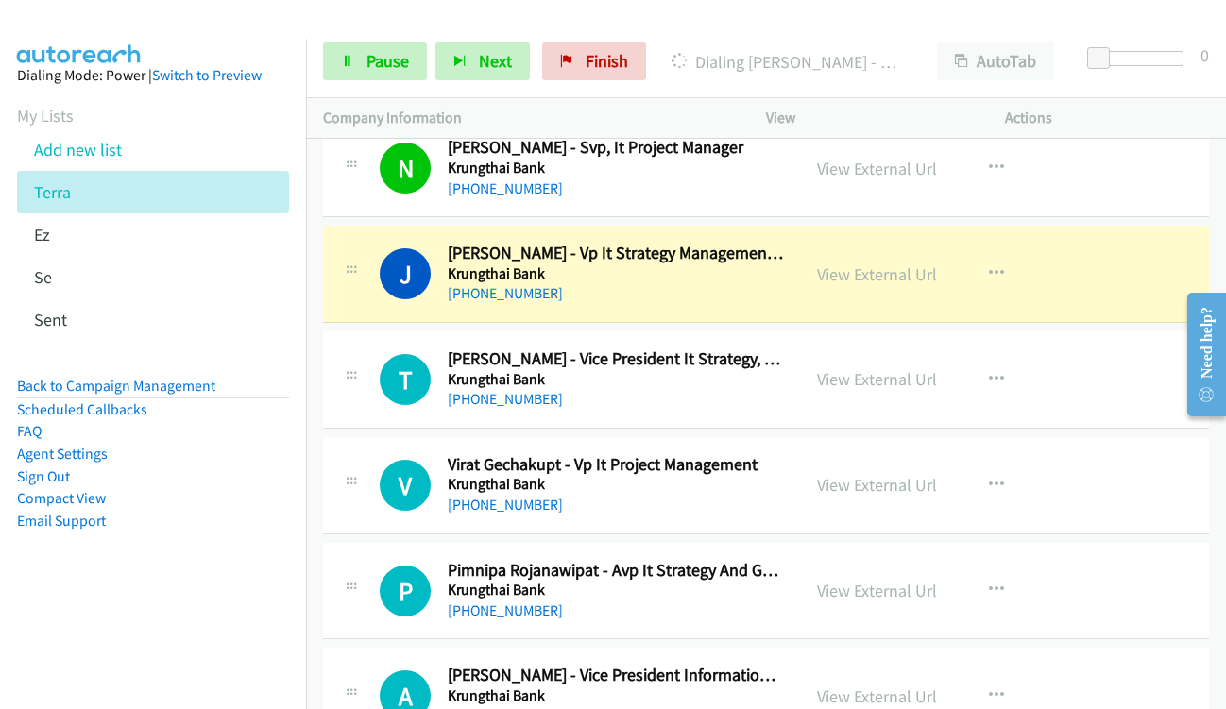
scroll to position [20303, 0]
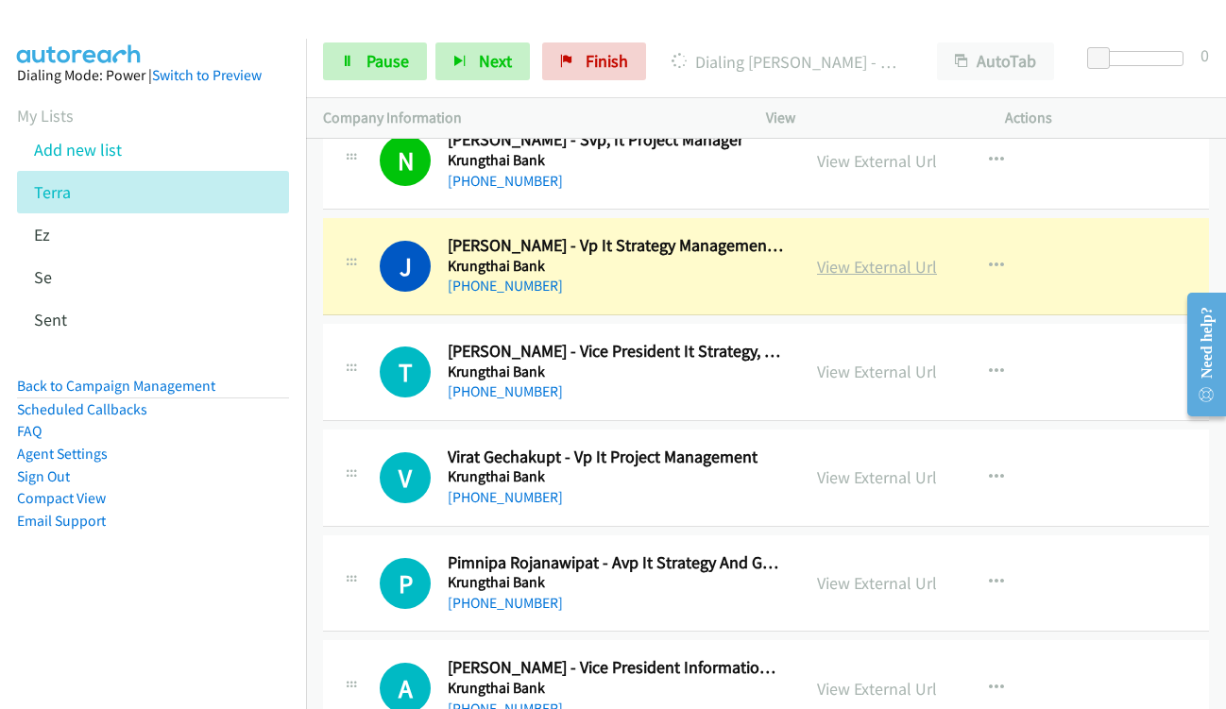
click at [838, 272] on link "View External Url" at bounding box center [877, 267] width 120 height 22
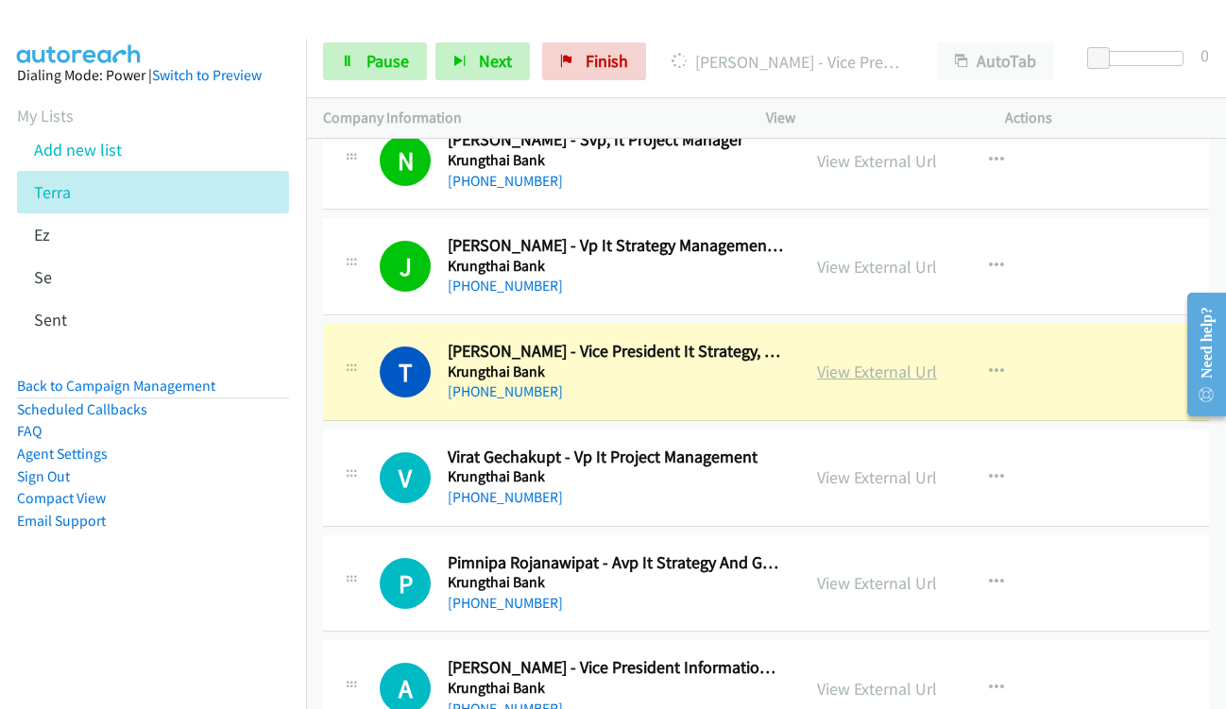
click at [888, 372] on link "View External Url" at bounding box center [877, 372] width 120 height 22
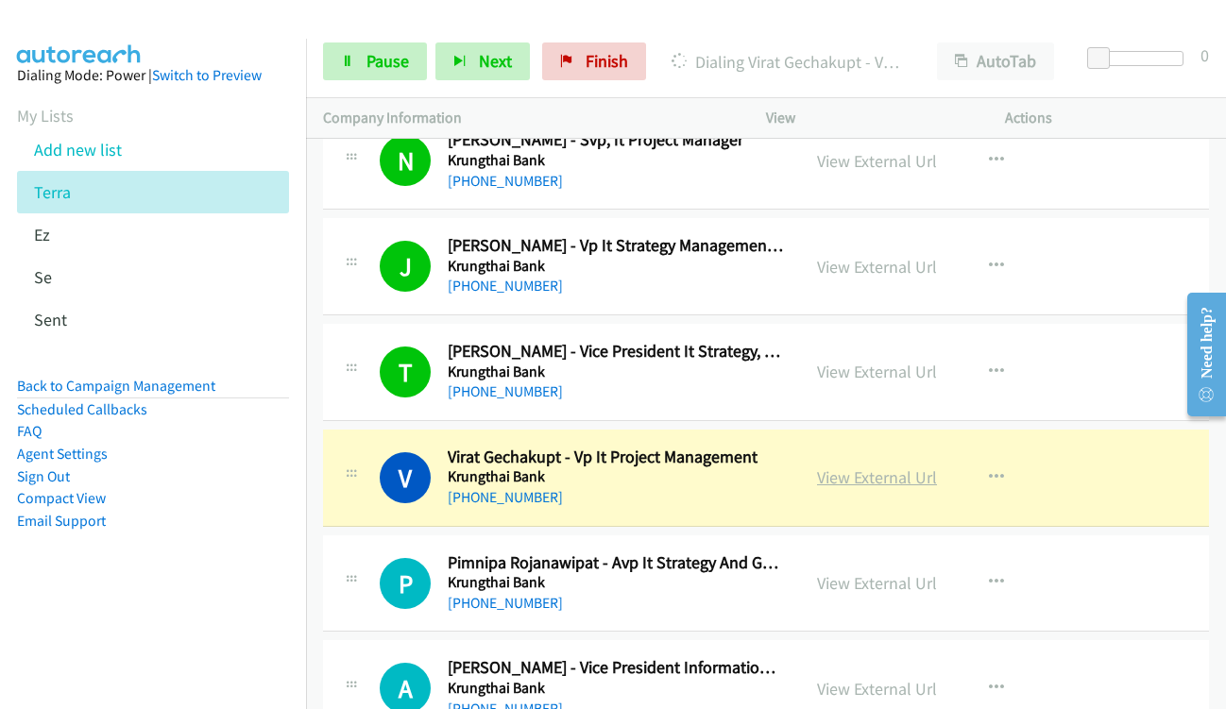
click at [862, 484] on link "View External Url" at bounding box center [877, 477] width 120 height 22
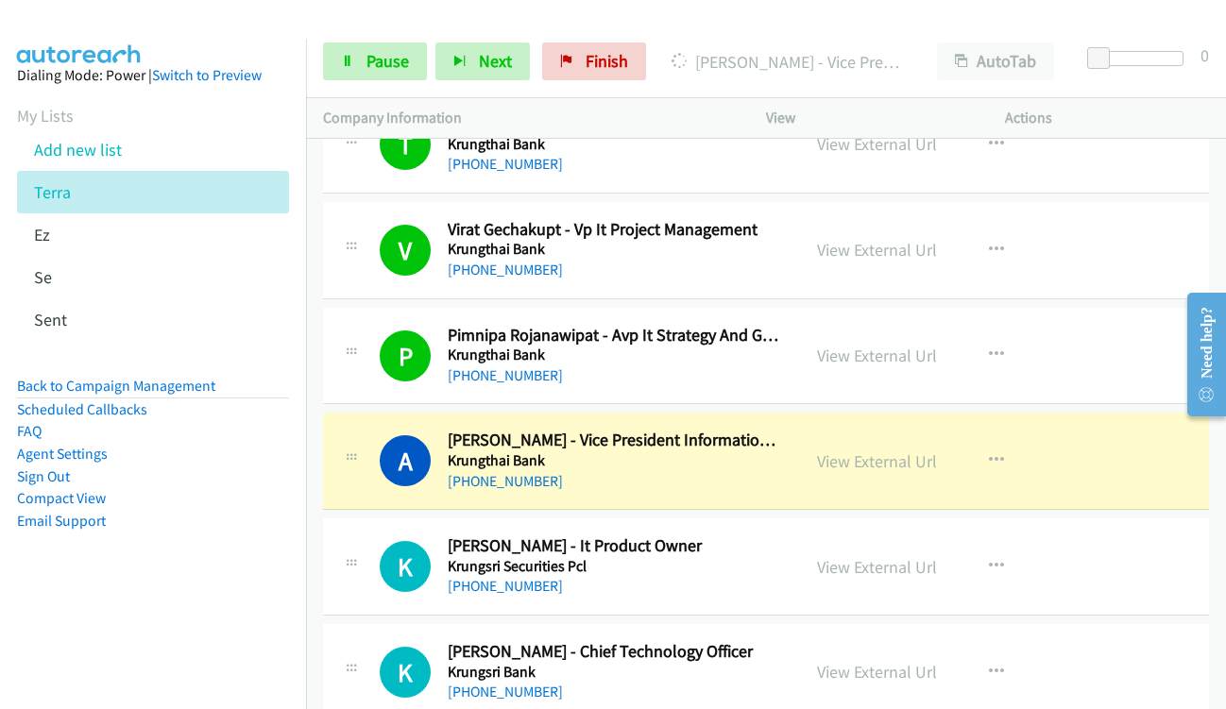
scroll to position [20586, 0]
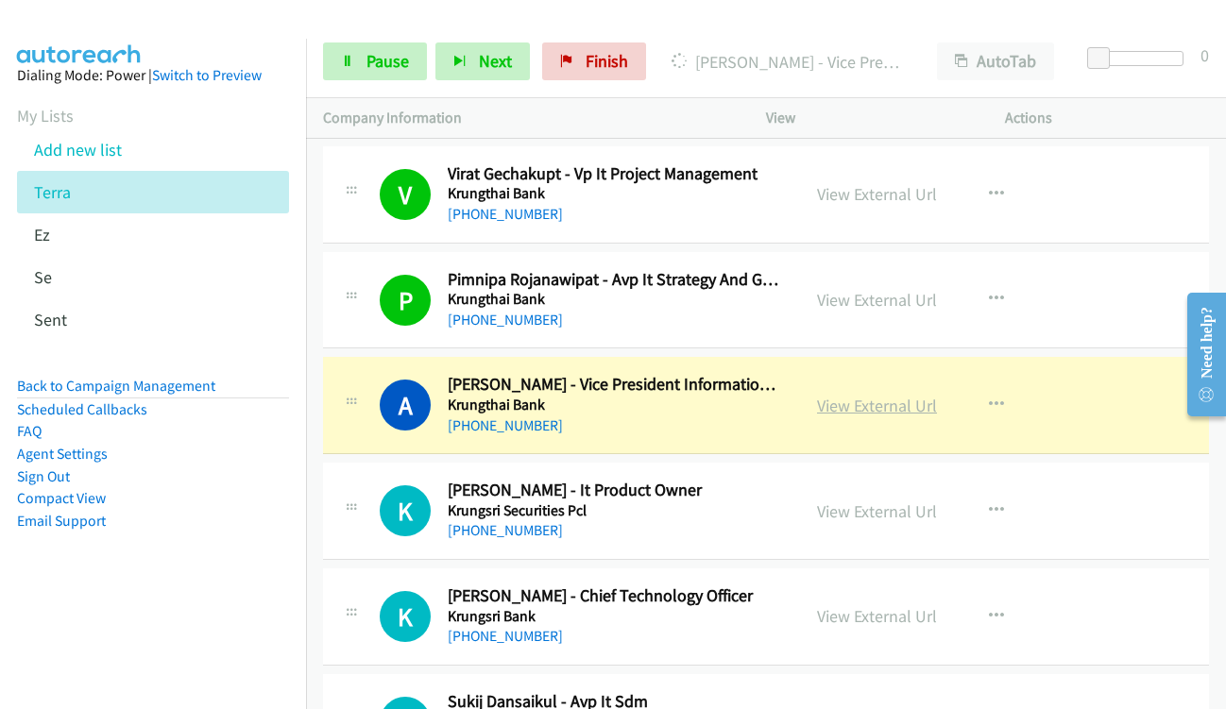
click at [823, 409] on link "View External Url" at bounding box center [877, 406] width 120 height 22
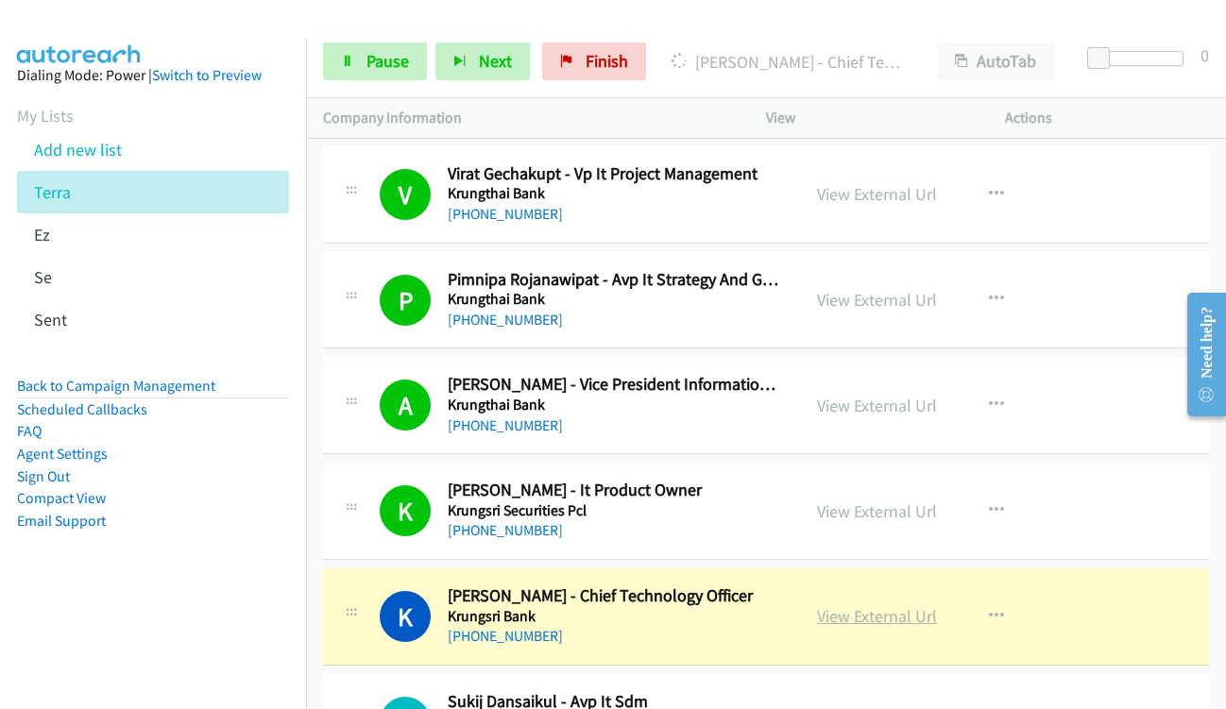
click at [907, 619] on link "View External Url" at bounding box center [877, 616] width 120 height 22
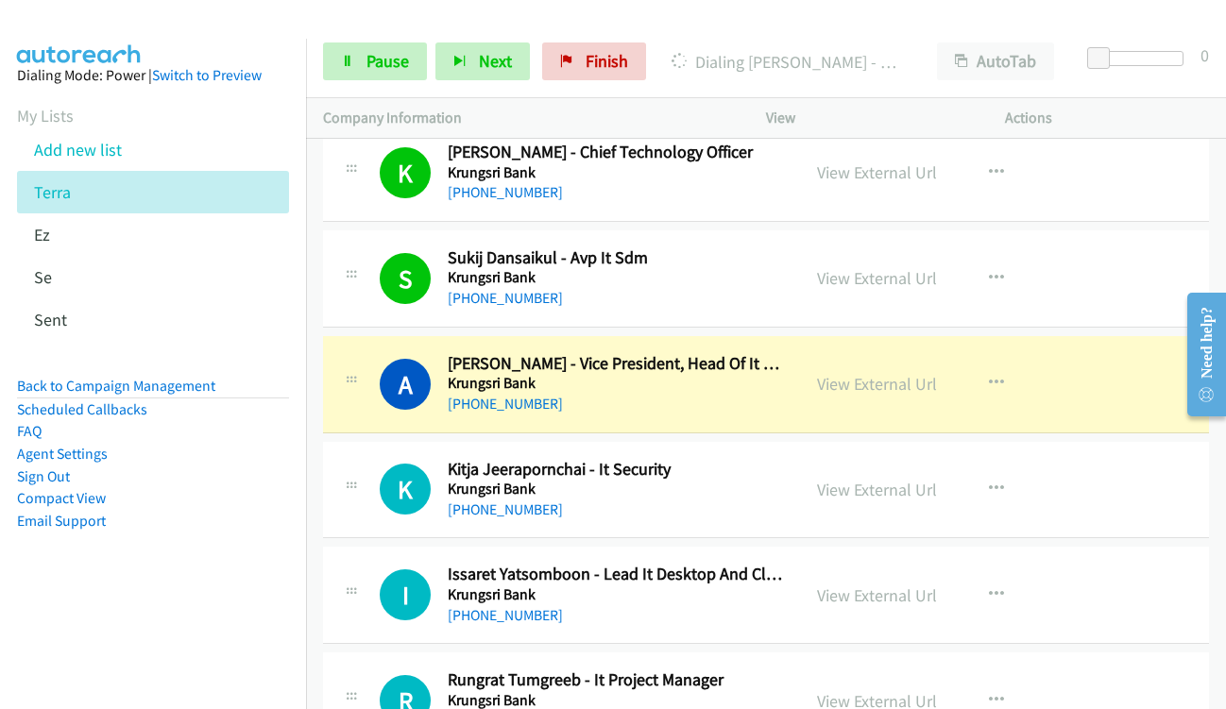
scroll to position [21058, 0]
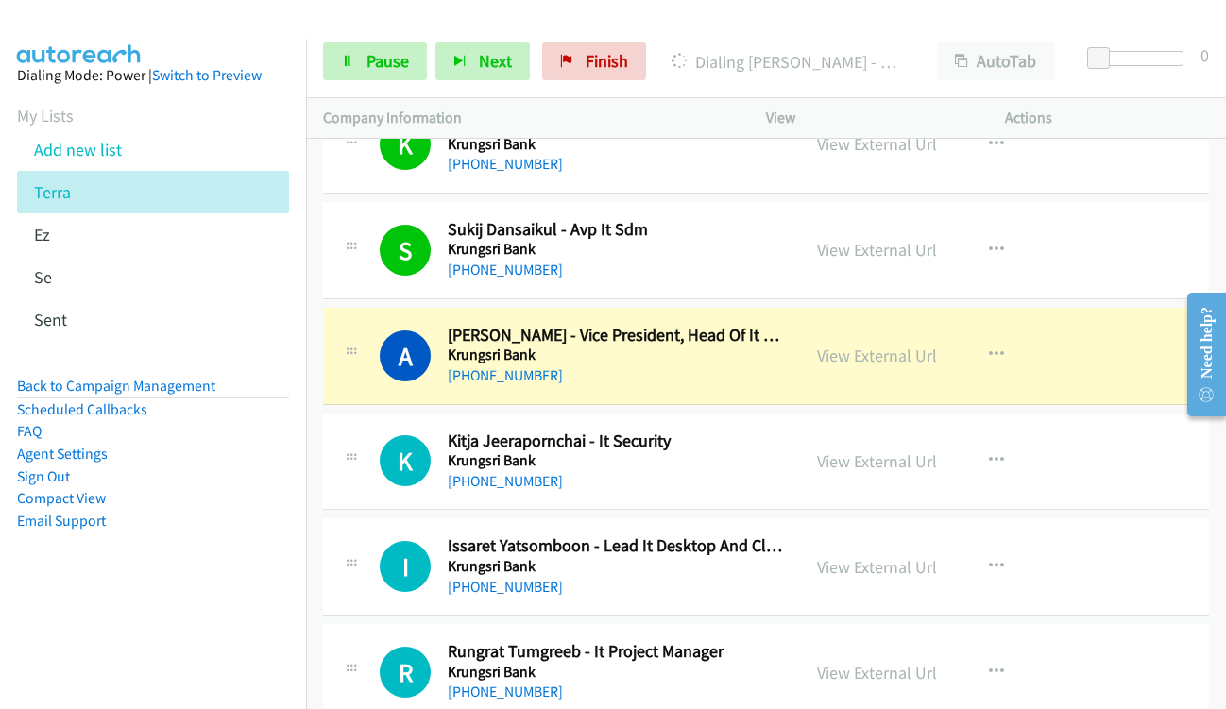
click at [867, 365] on link "View External Url" at bounding box center [877, 356] width 120 height 22
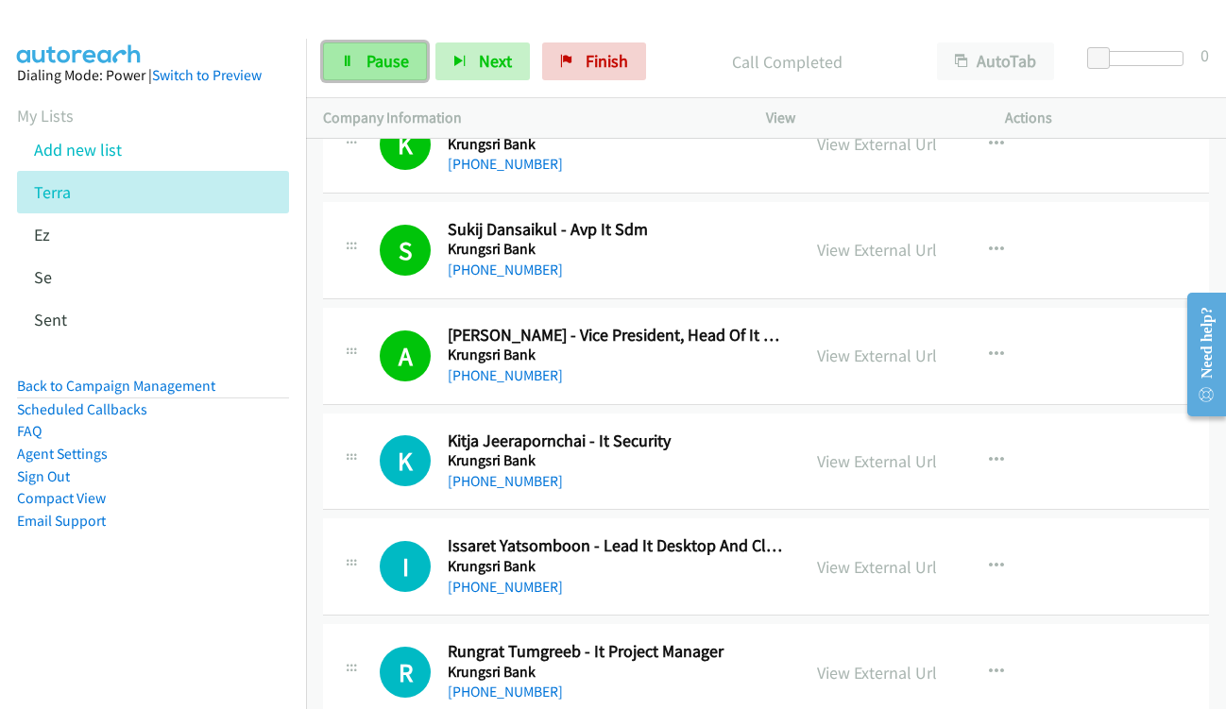
click at [372, 65] on span "Pause" at bounding box center [387, 61] width 42 height 22
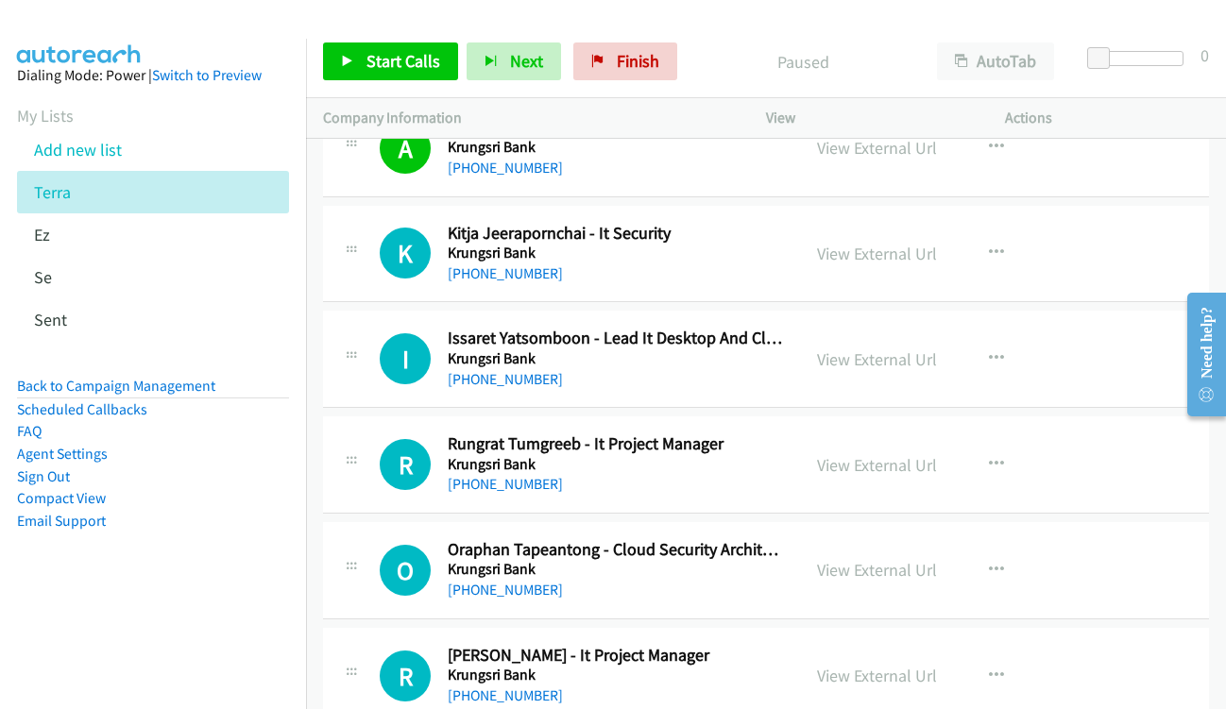
scroll to position [21309, 0]
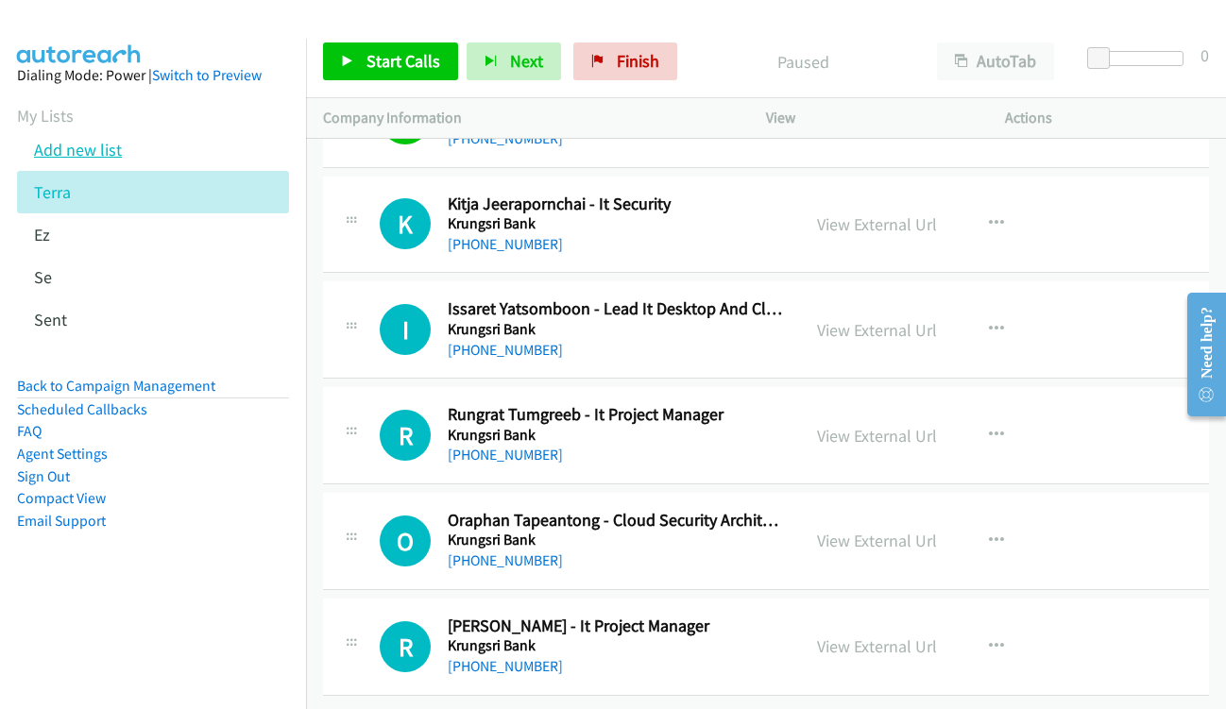
click at [73, 156] on link "Add new list" at bounding box center [78, 150] width 88 height 22
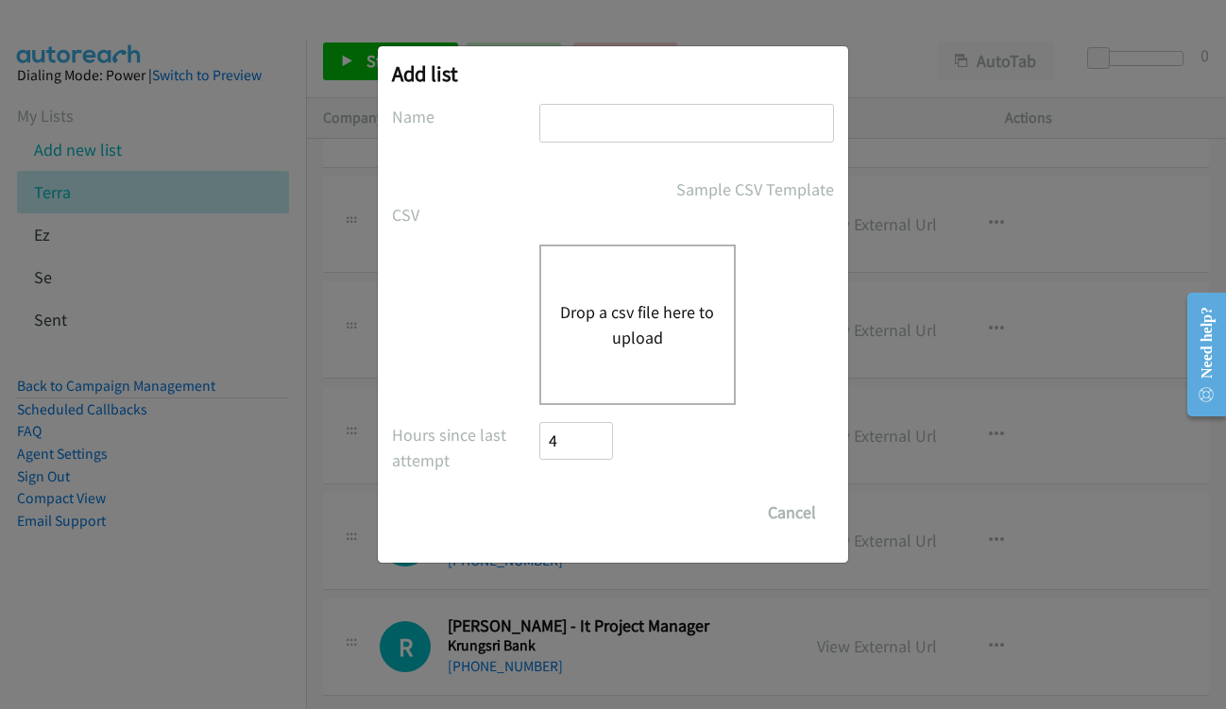
click at [640, 112] on input "text" at bounding box center [686, 123] width 295 height 39
type input "te"
click at [620, 314] on button "Drop a csv file here to upload" at bounding box center [637, 324] width 155 height 51
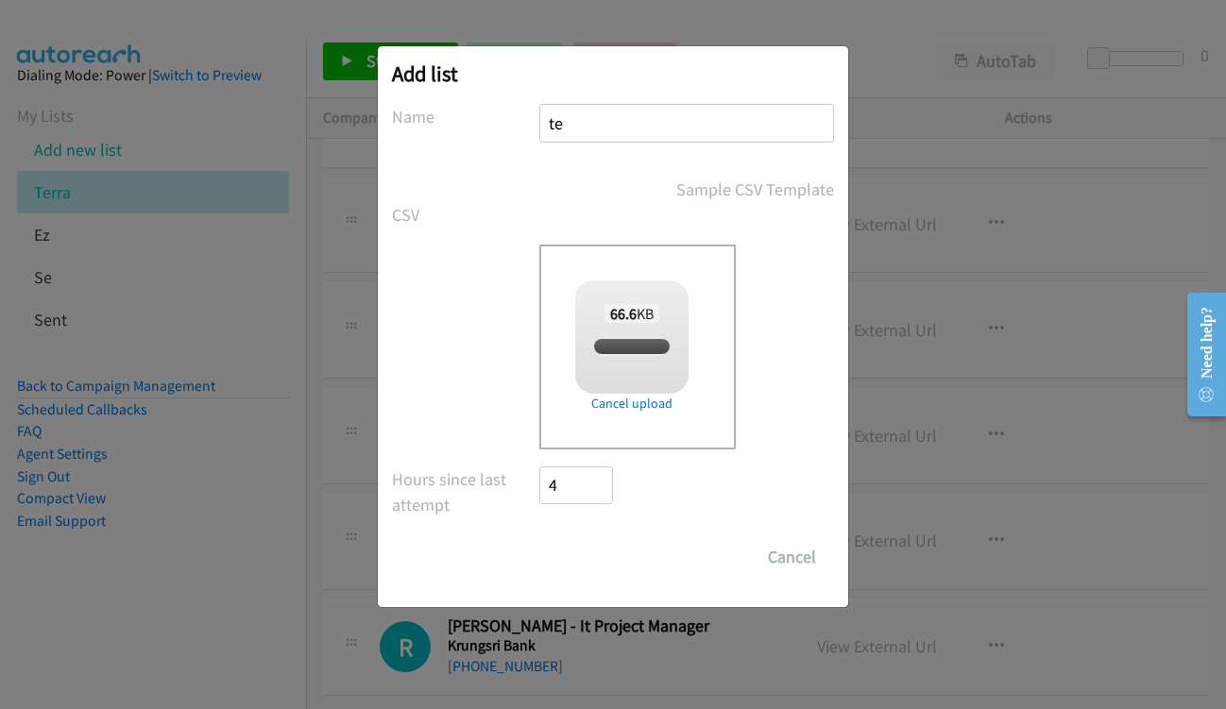
checkbox input "true"
click at [591, 557] on input "Save List" at bounding box center [588, 557] width 99 height 38
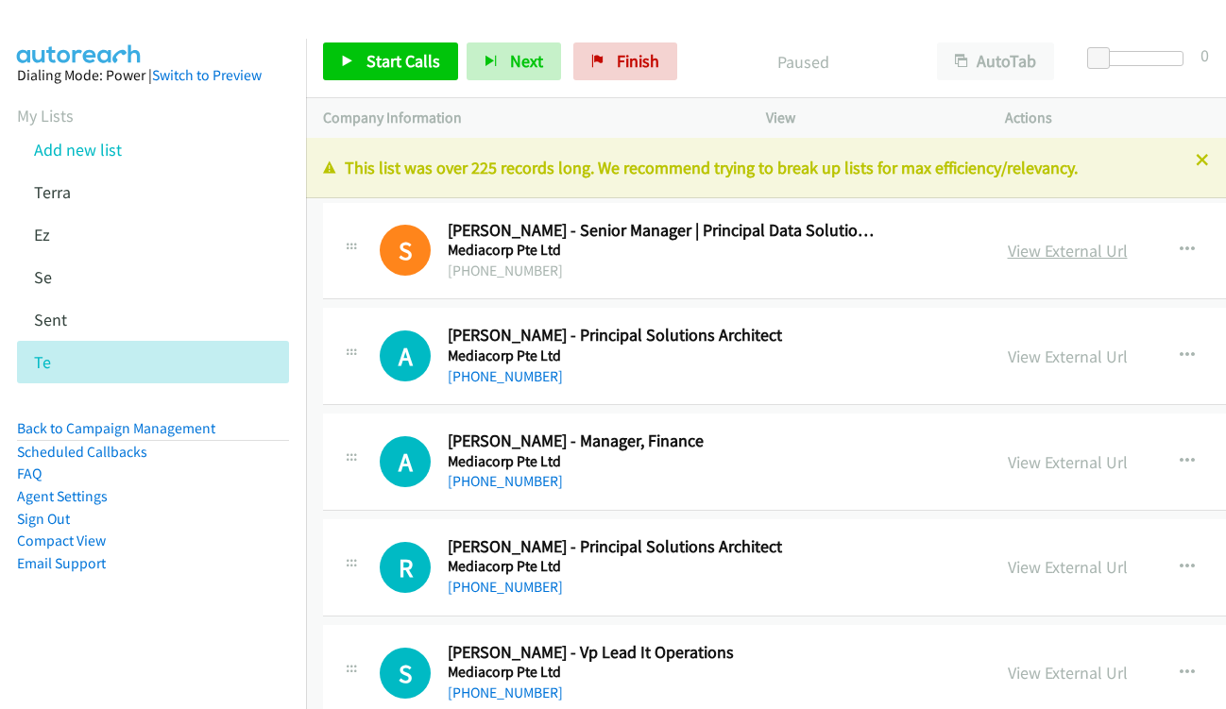
click at [1041, 251] on link "View External Url" at bounding box center [1068, 251] width 120 height 22
click at [400, 72] on link "Start Calls" at bounding box center [390, 61] width 135 height 38
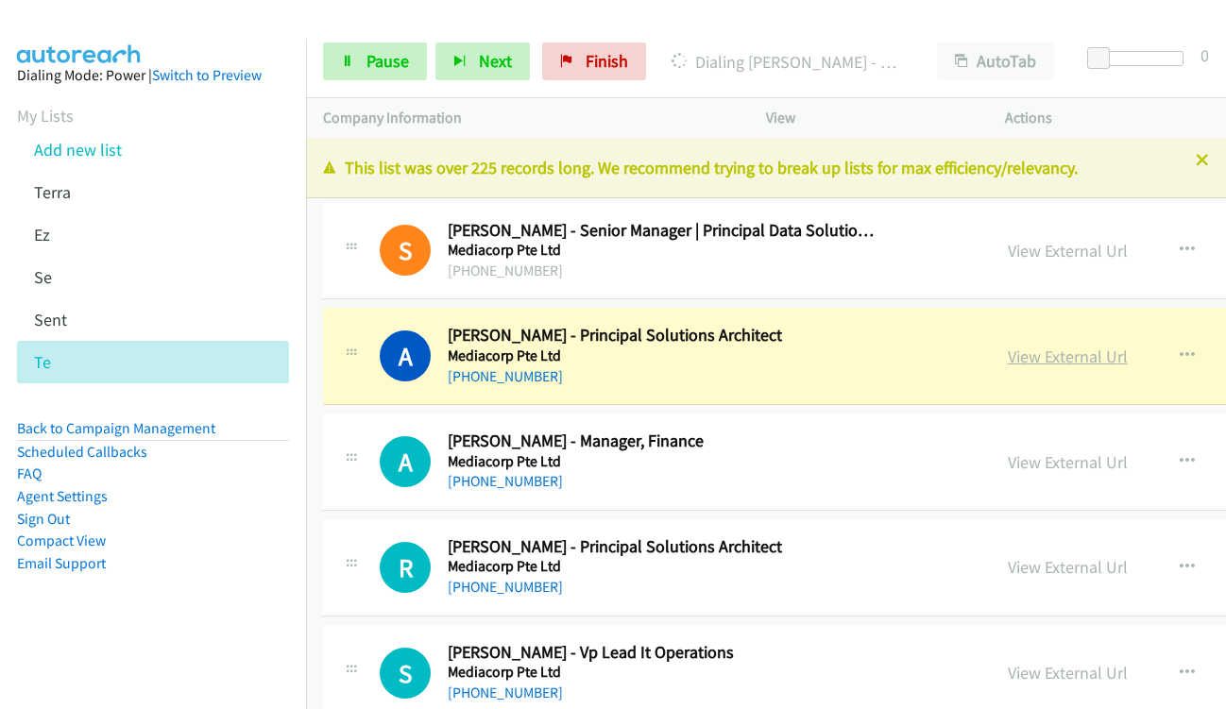
click at [1049, 353] on link "View External Url" at bounding box center [1068, 357] width 120 height 22
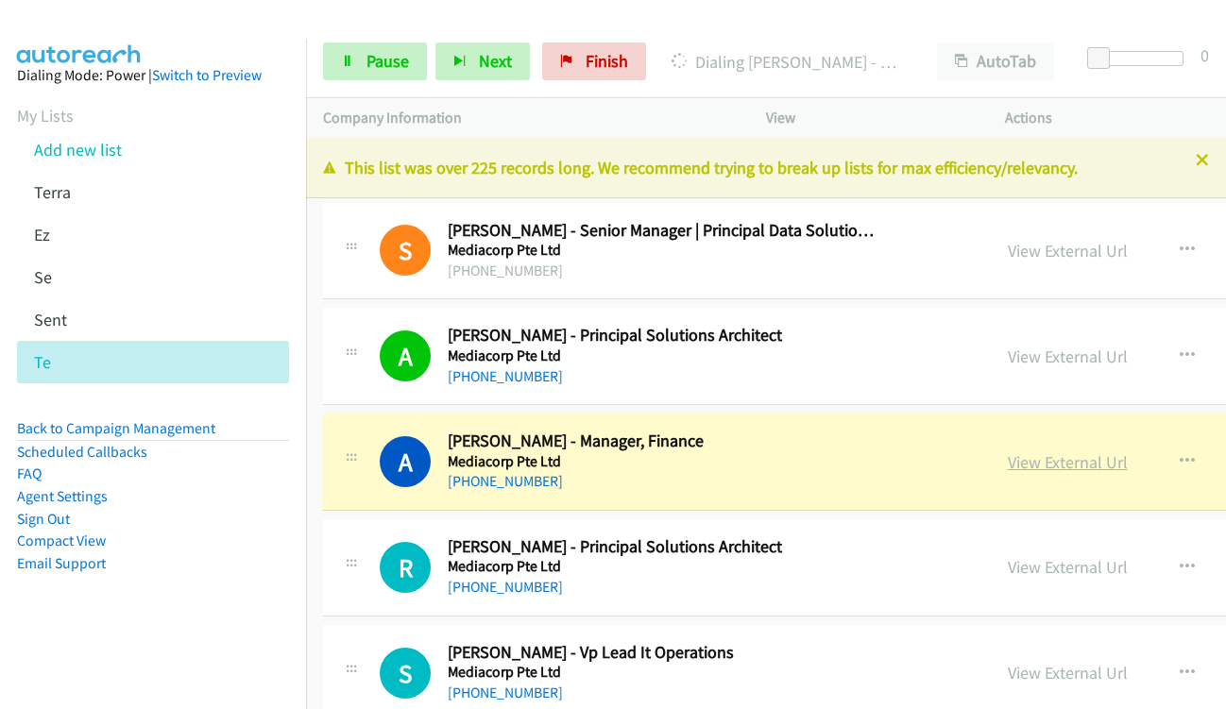
click at [1035, 460] on link "View External Url" at bounding box center [1068, 462] width 120 height 22
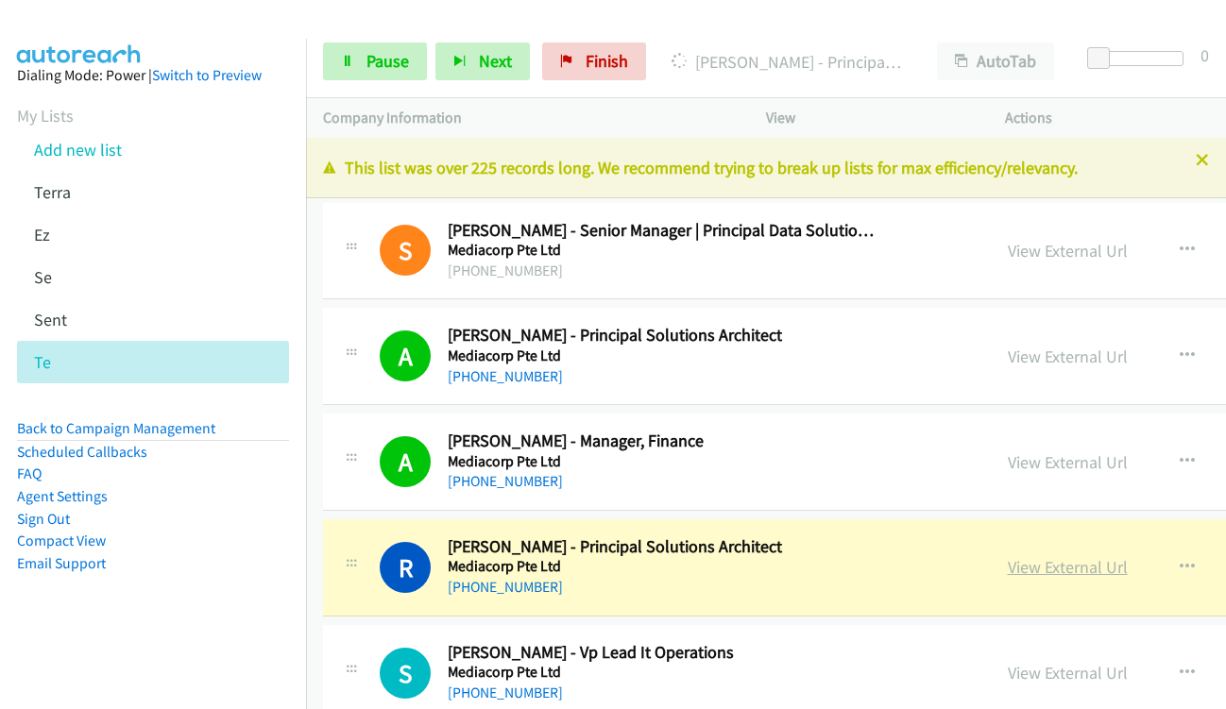
click at [1076, 568] on link "View External Url" at bounding box center [1068, 567] width 120 height 22
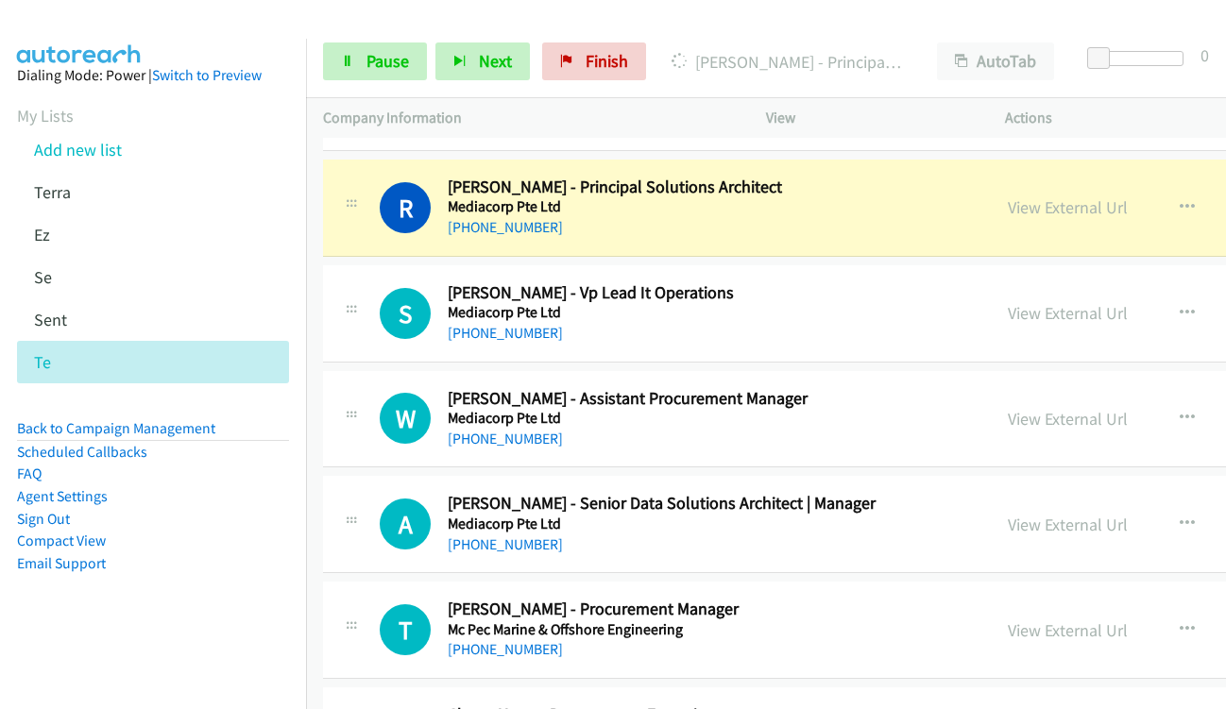
scroll to position [378, 0]
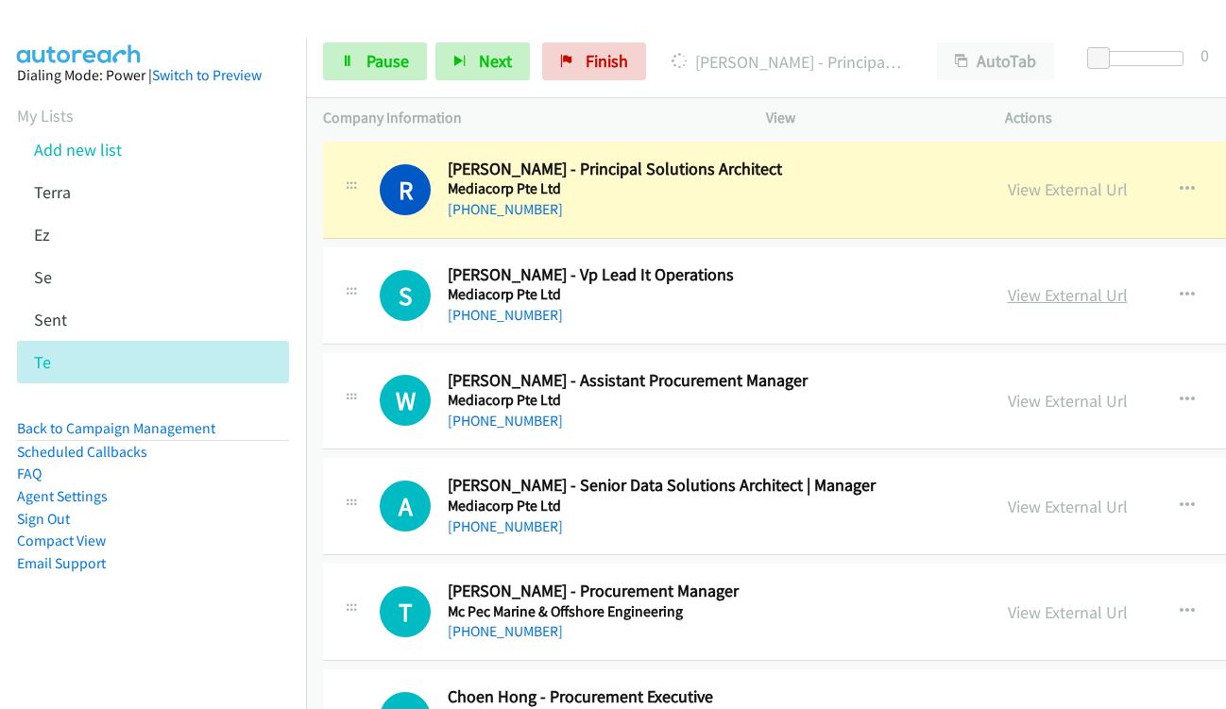
click at [1022, 297] on link "View External Url" at bounding box center [1068, 295] width 120 height 22
click at [1046, 195] on link "View External Url" at bounding box center [1068, 189] width 120 height 22
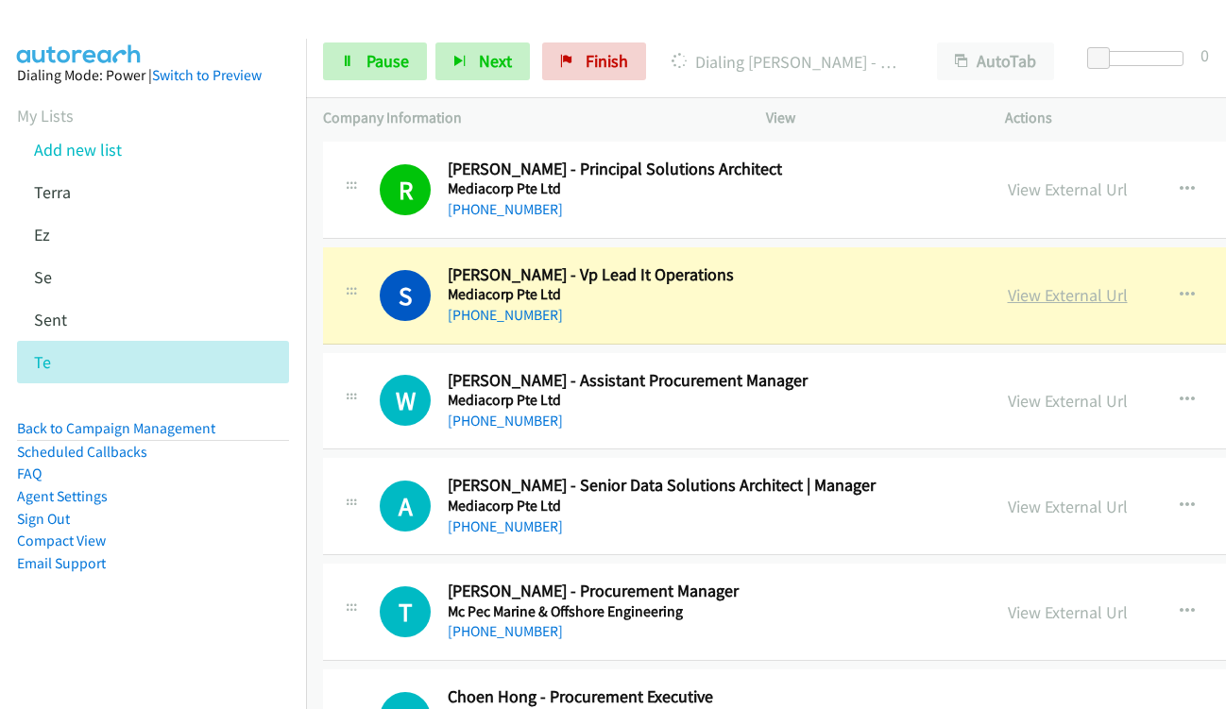
click at [1031, 292] on link "View External Url" at bounding box center [1068, 295] width 120 height 22
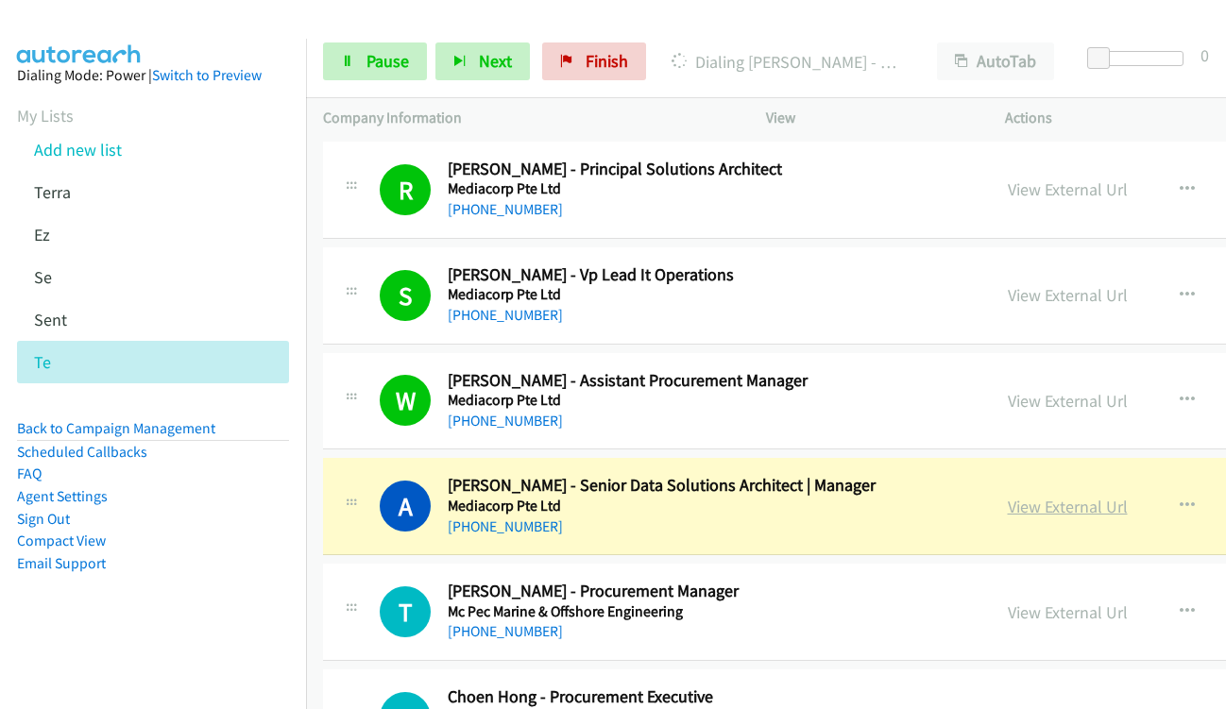
click at [1012, 512] on link "View External Url" at bounding box center [1068, 507] width 120 height 22
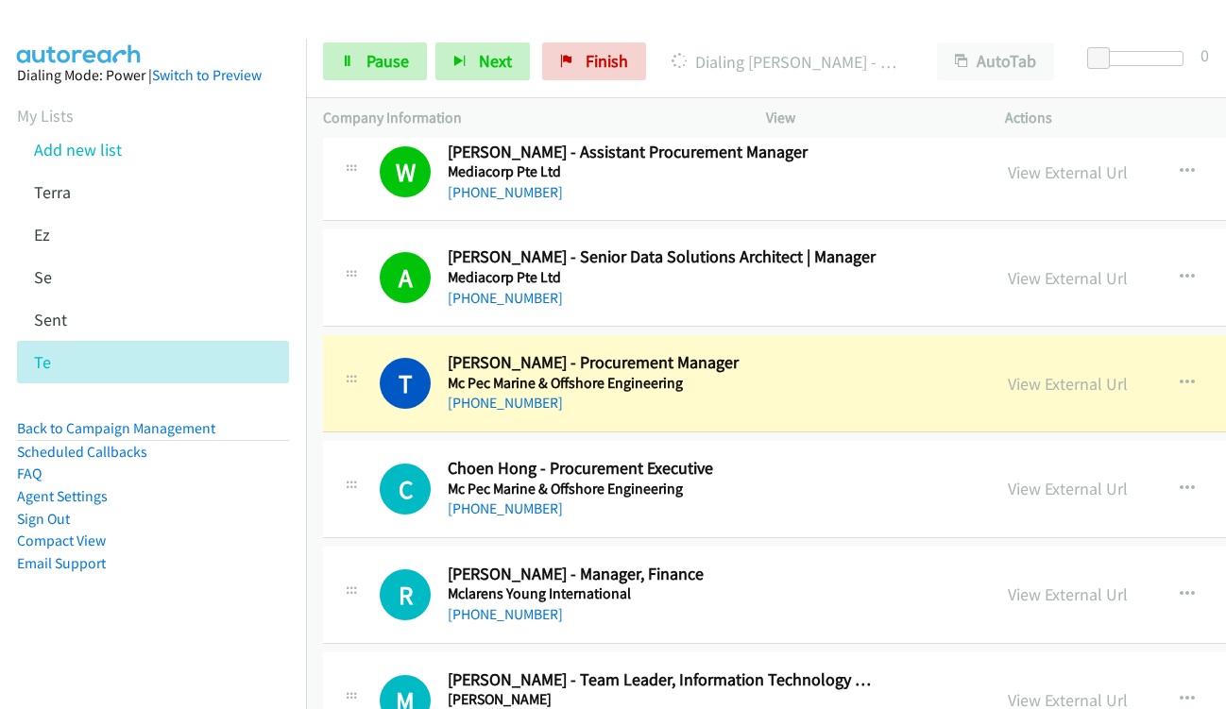
scroll to position [661, 0]
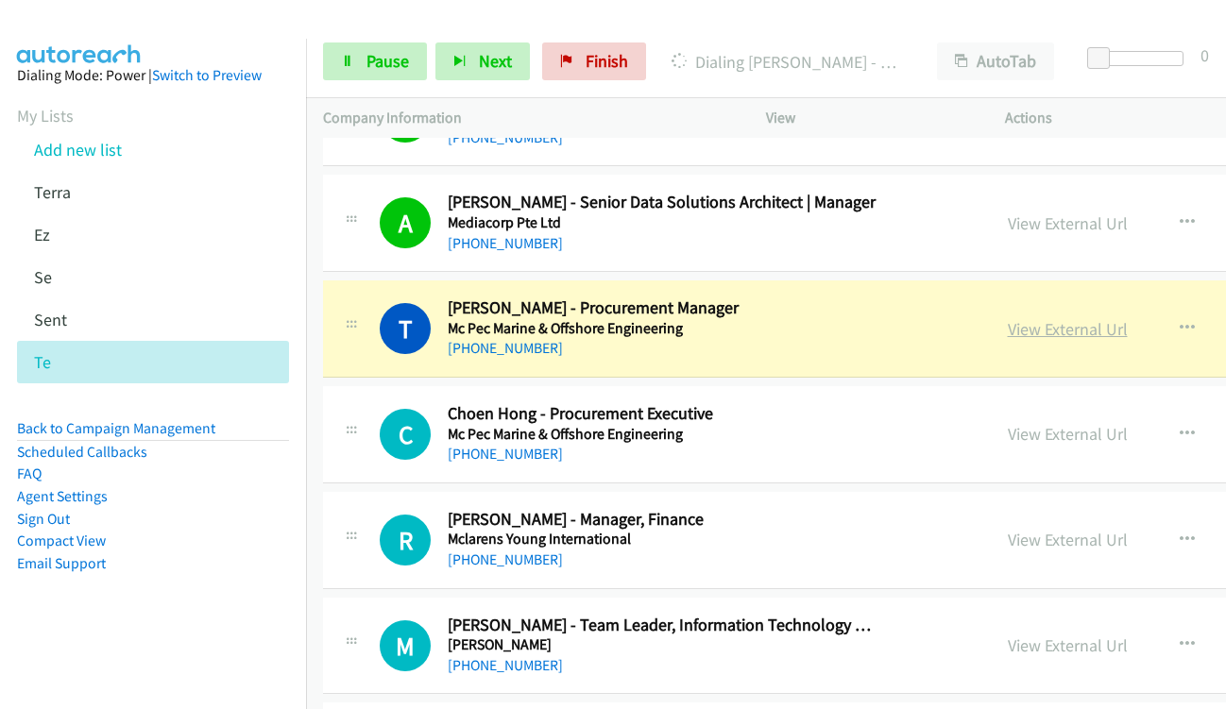
click at [1042, 330] on link "View External Url" at bounding box center [1068, 329] width 120 height 22
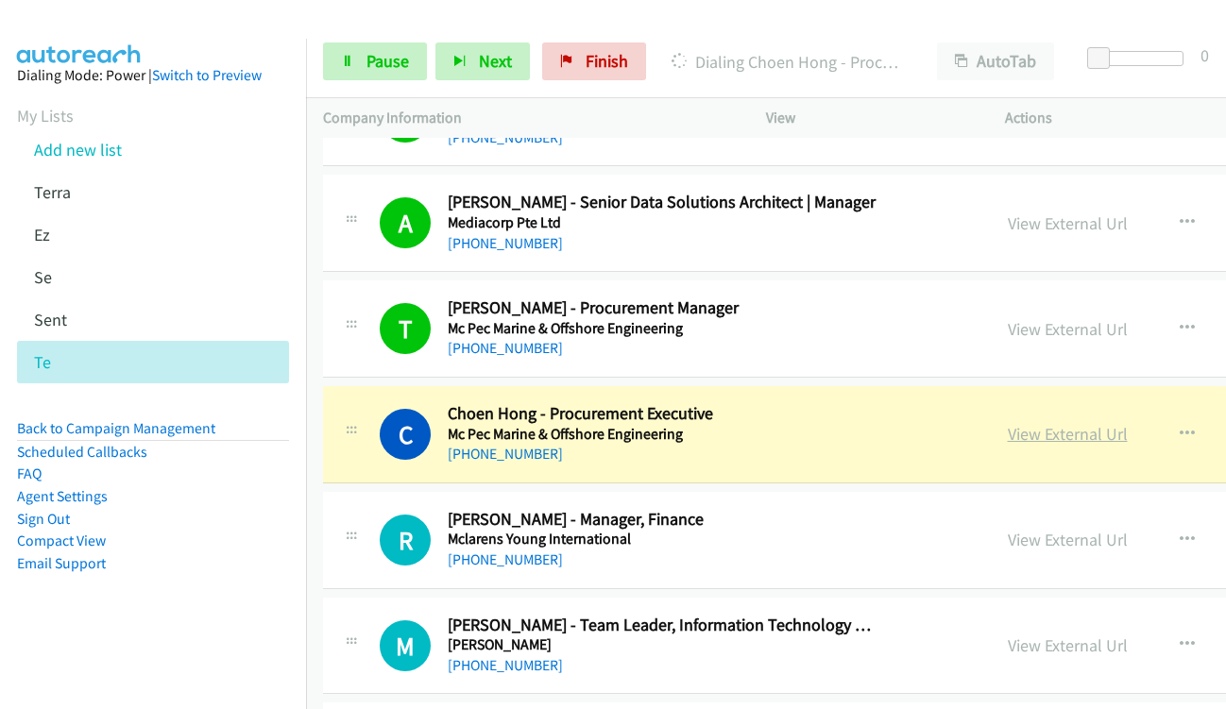
click at [1034, 432] on link "View External Url" at bounding box center [1068, 434] width 120 height 22
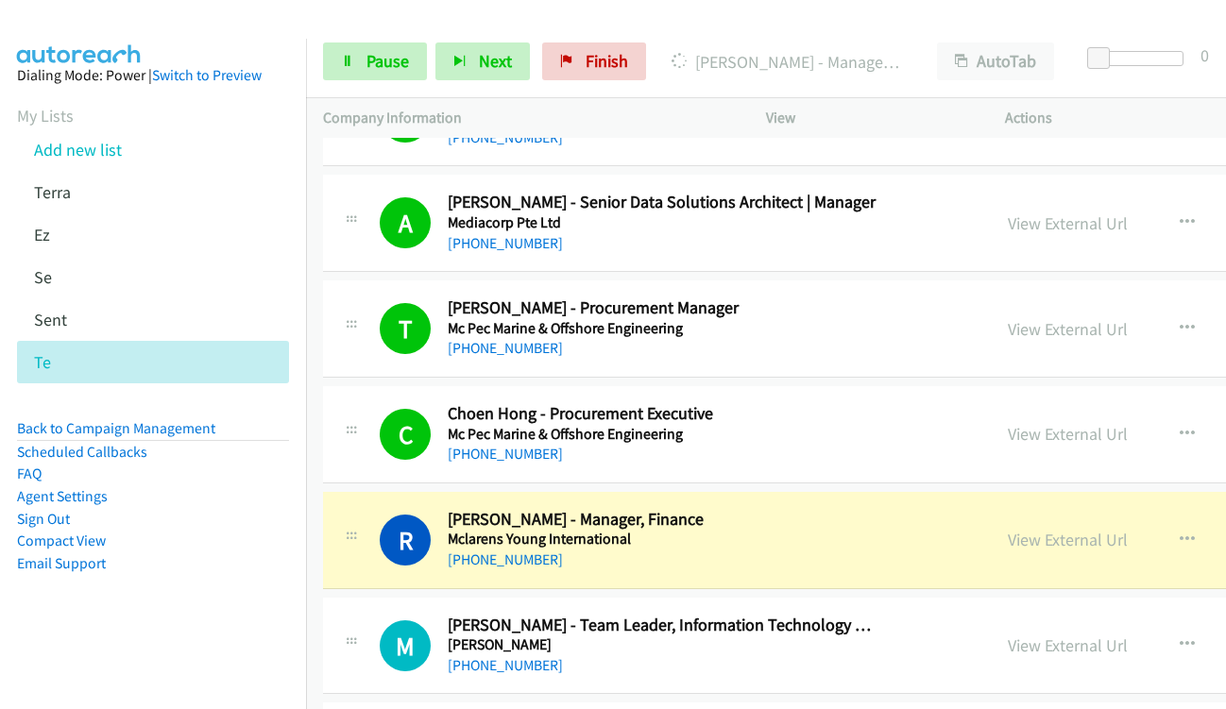
scroll to position [850, 0]
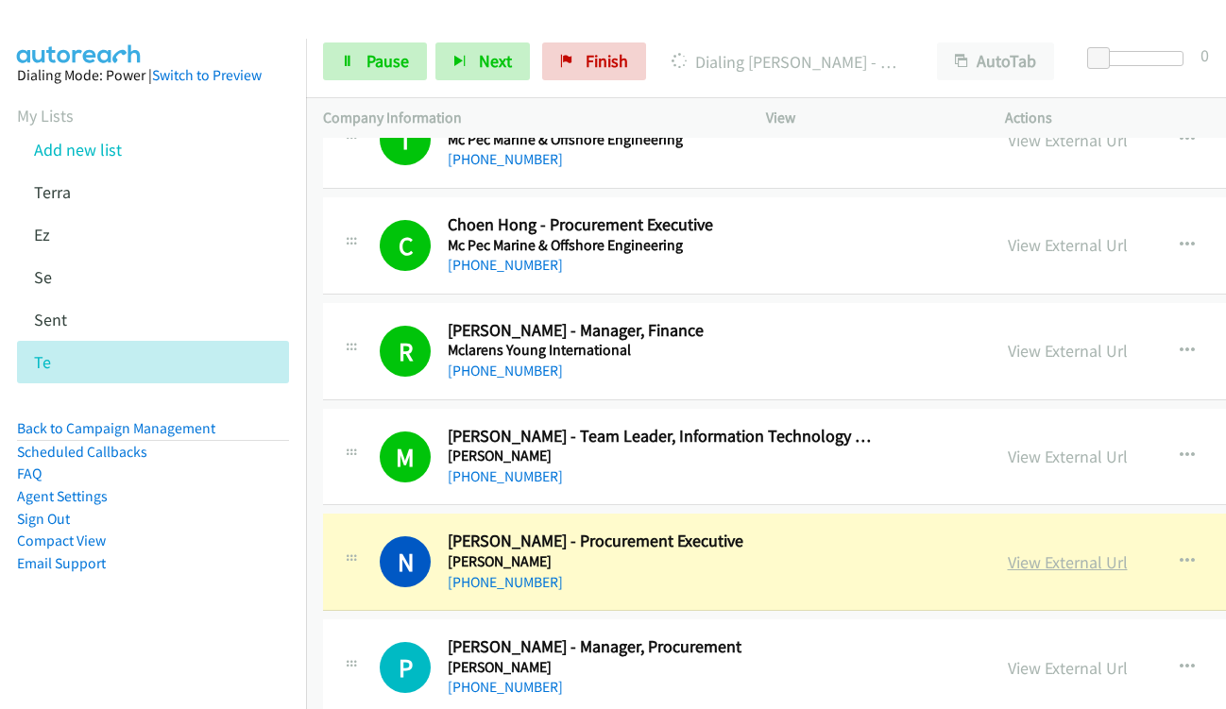
click at [1009, 565] on link "View External Url" at bounding box center [1068, 562] width 120 height 22
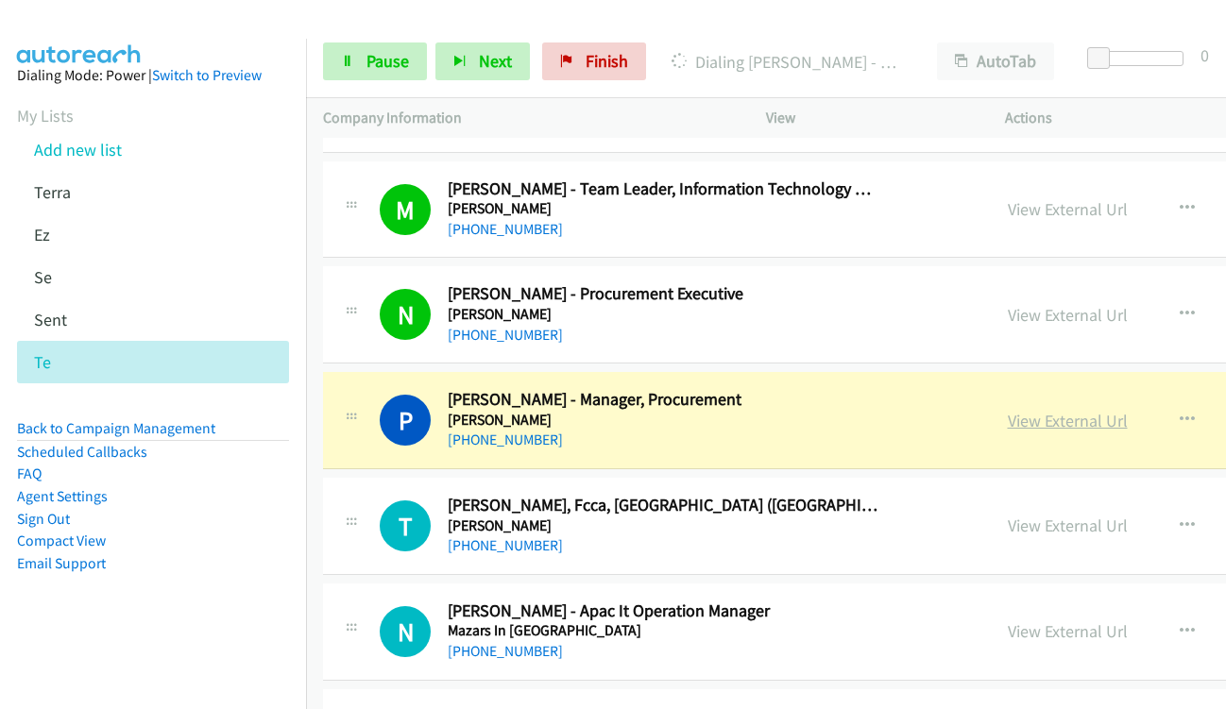
scroll to position [1133, 0]
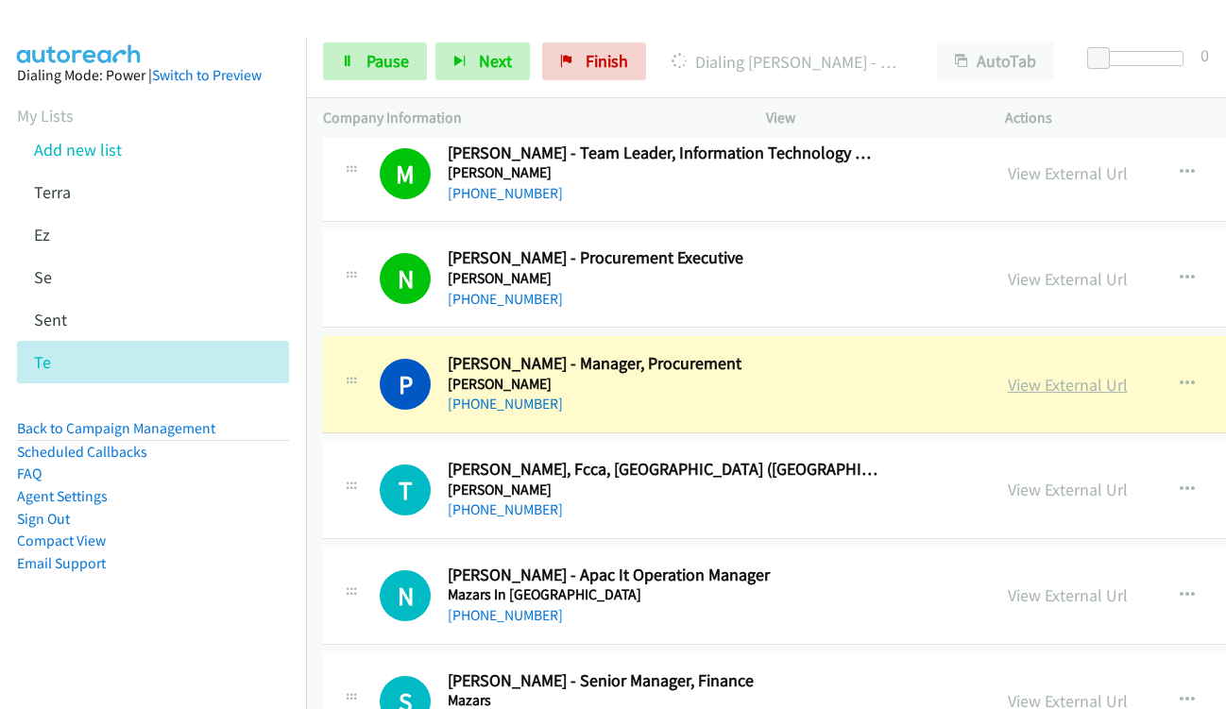
click at [1008, 384] on link "View External Url" at bounding box center [1068, 385] width 120 height 22
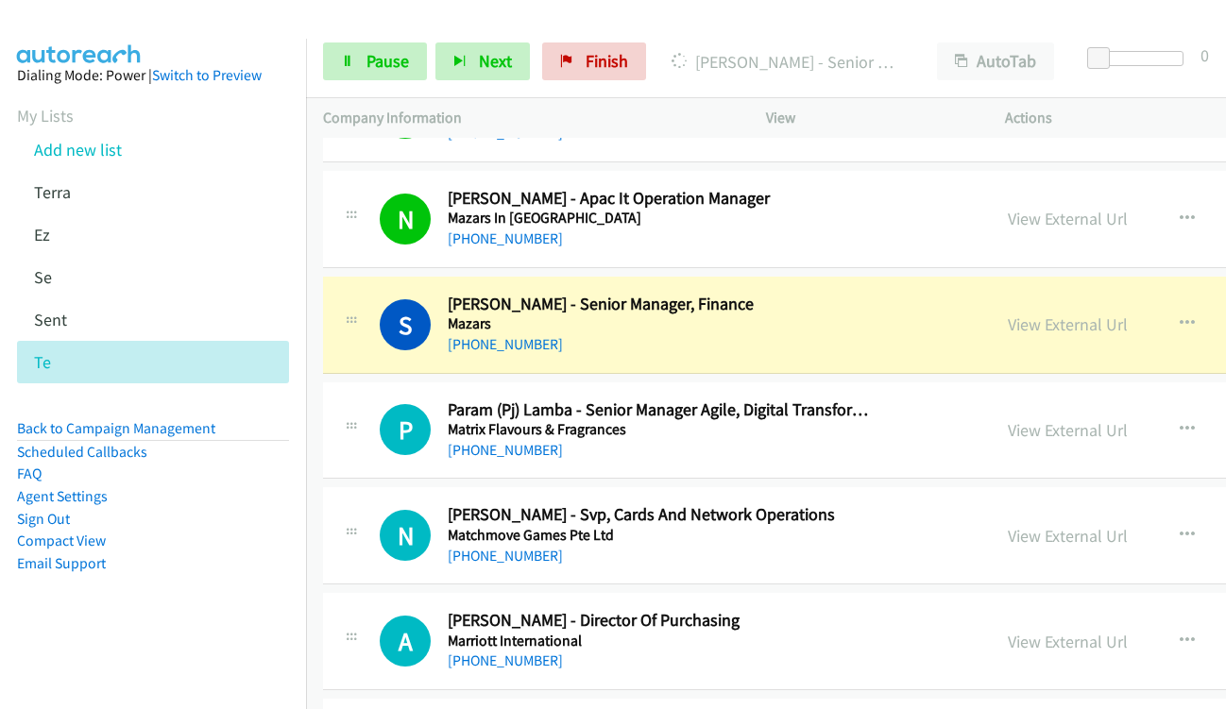
scroll to position [1511, 0]
click at [1014, 325] on link "View External Url" at bounding box center [1068, 324] width 120 height 22
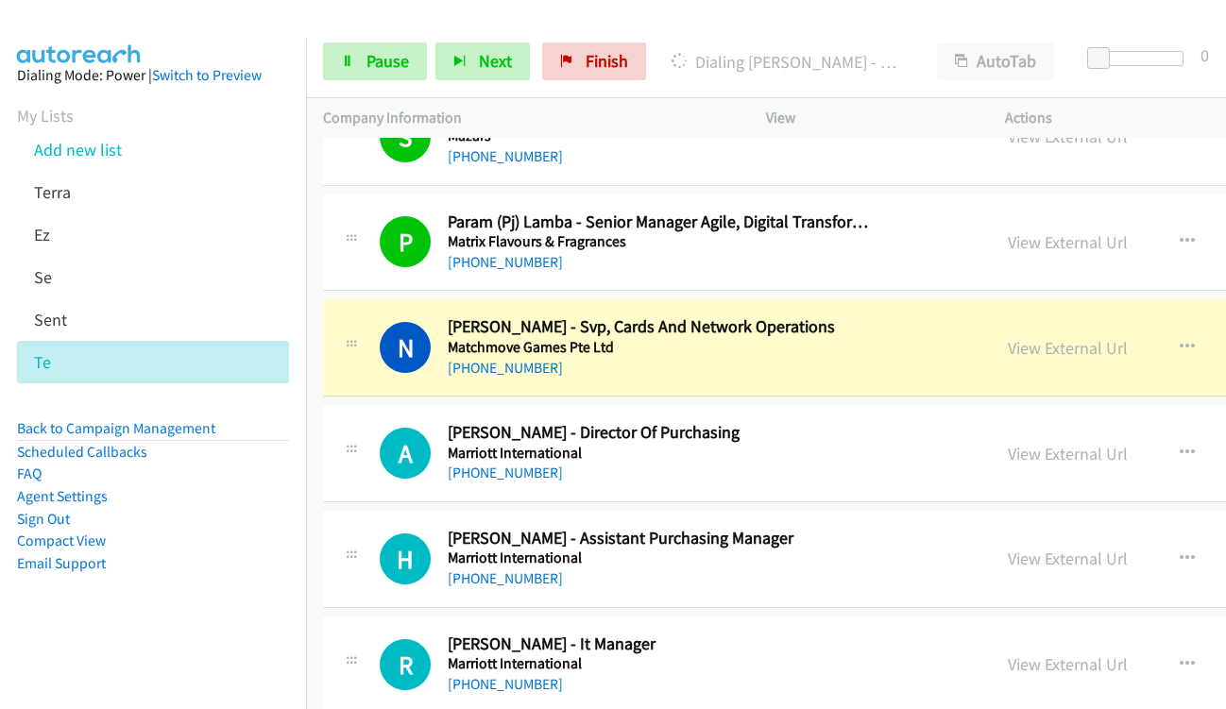
scroll to position [1700, 0]
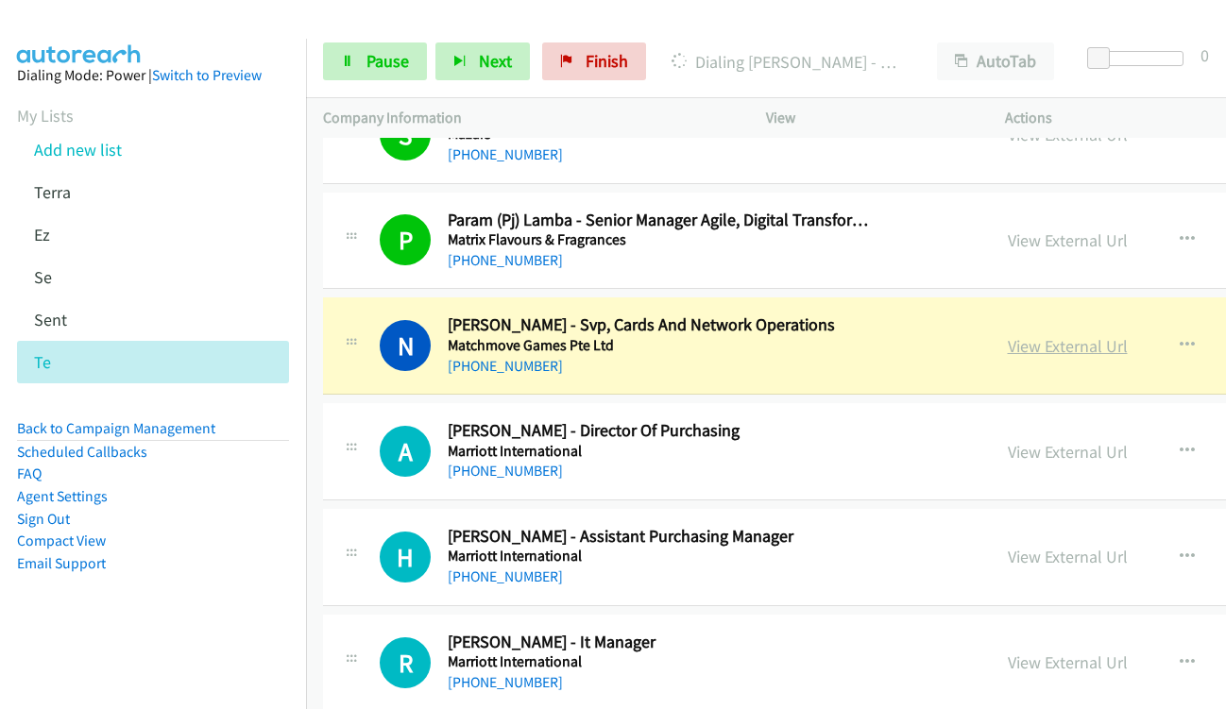
click at [1008, 345] on link "View External Url" at bounding box center [1068, 346] width 120 height 22
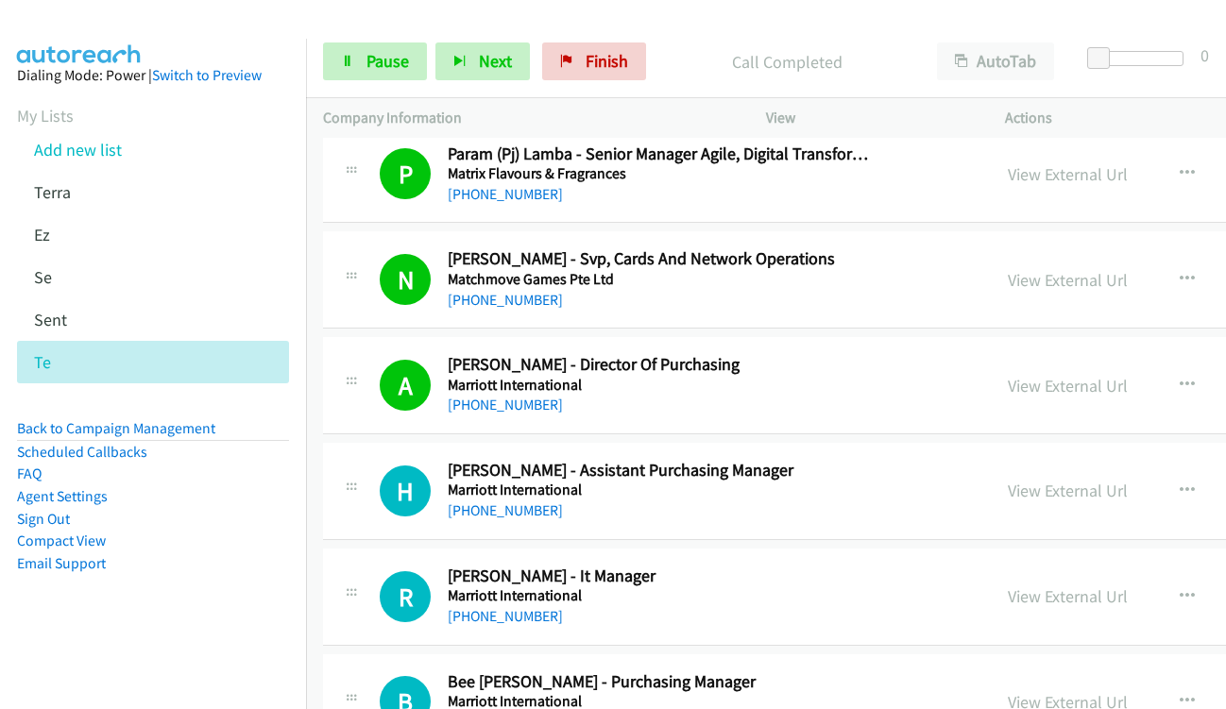
scroll to position [1794, 0]
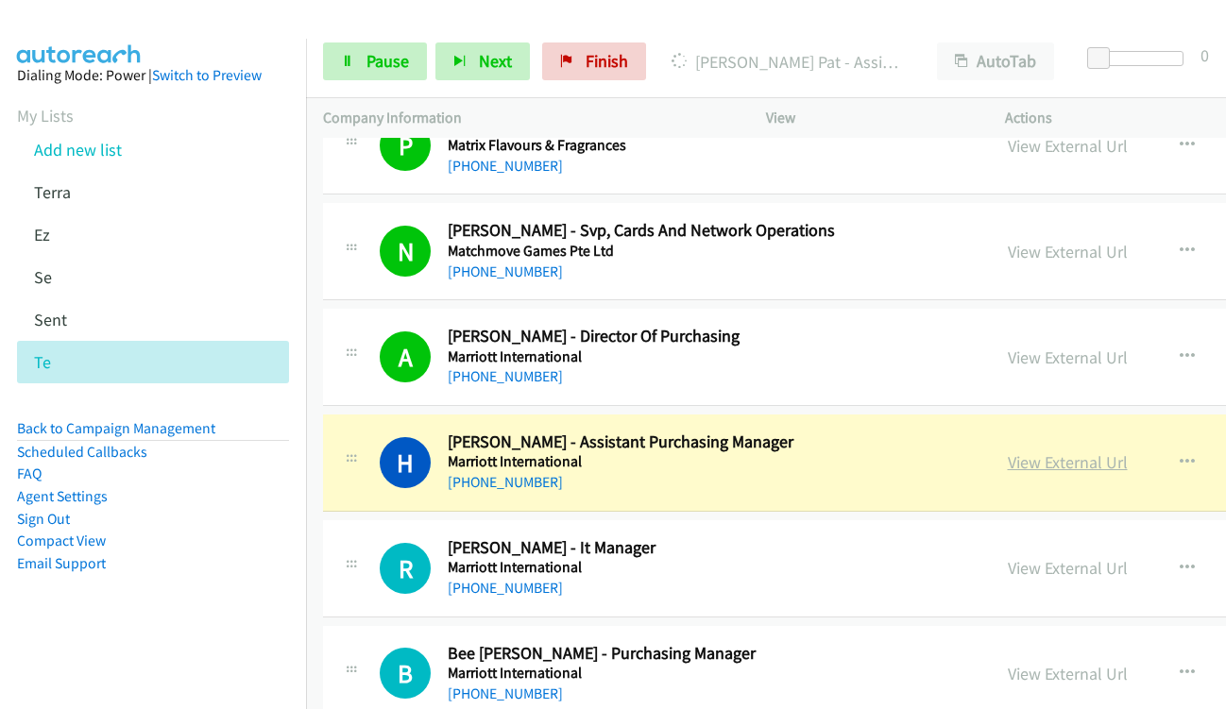
click at [1012, 470] on link "View External Url" at bounding box center [1068, 462] width 120 height 22
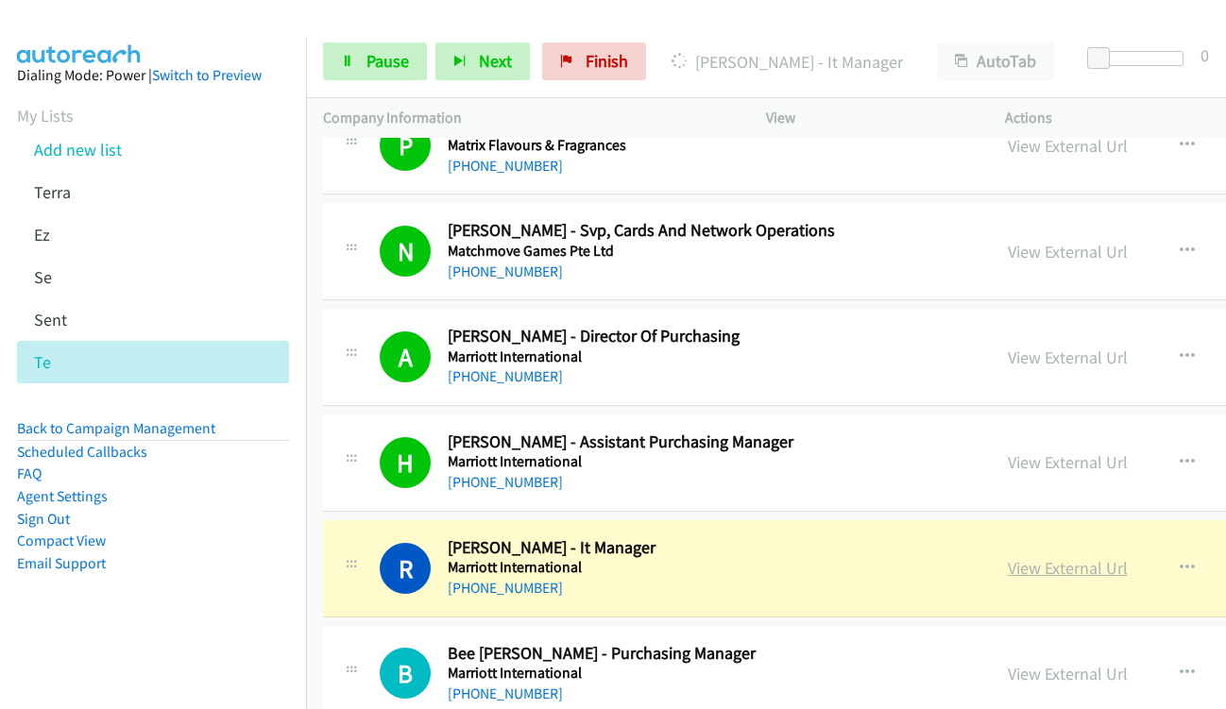
click at [1055, 570] on link "View External Url" at bounding box center [1068, 568] width 120 height 22
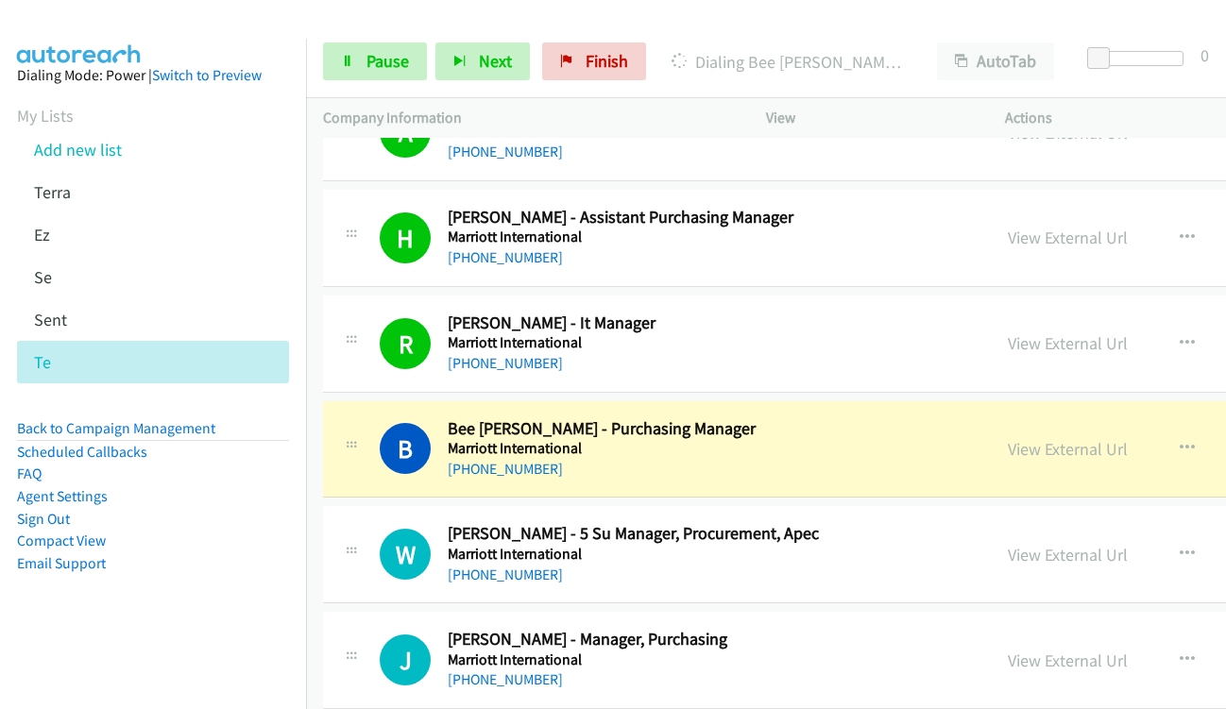
scroll to position [2077, 0]
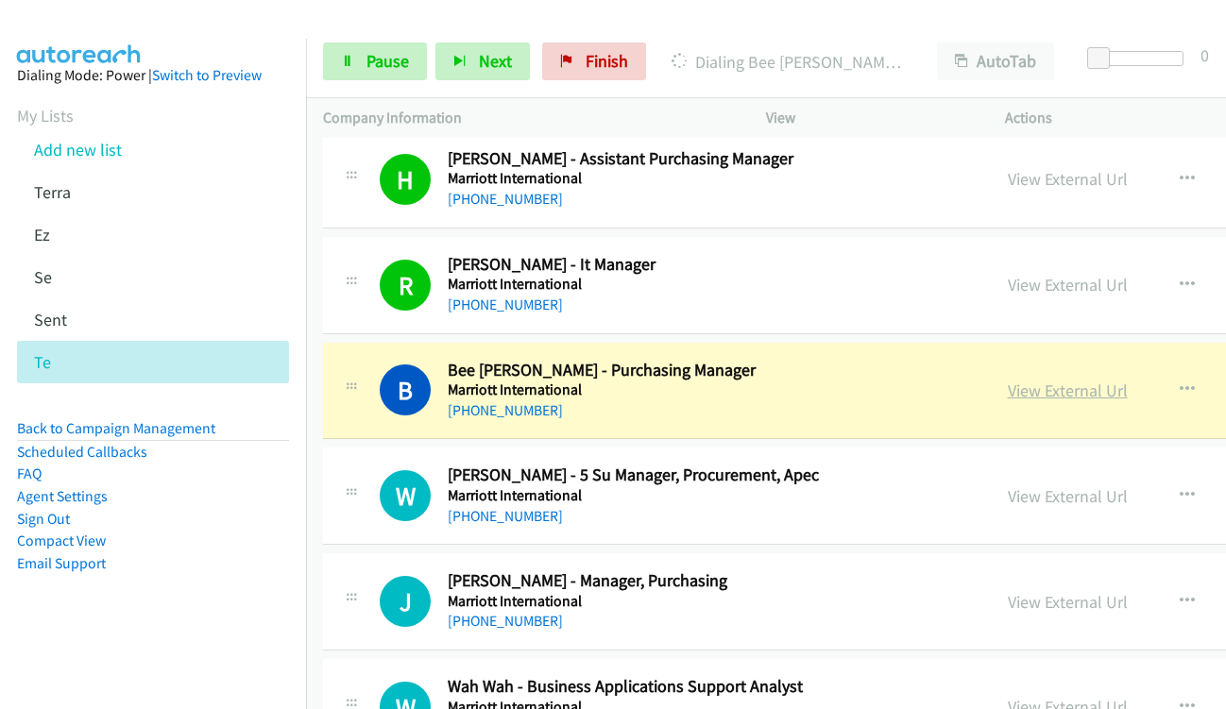
click at [1014, 393] on link "View External Url" at bounding box center [1068, 391] width 120 height 22
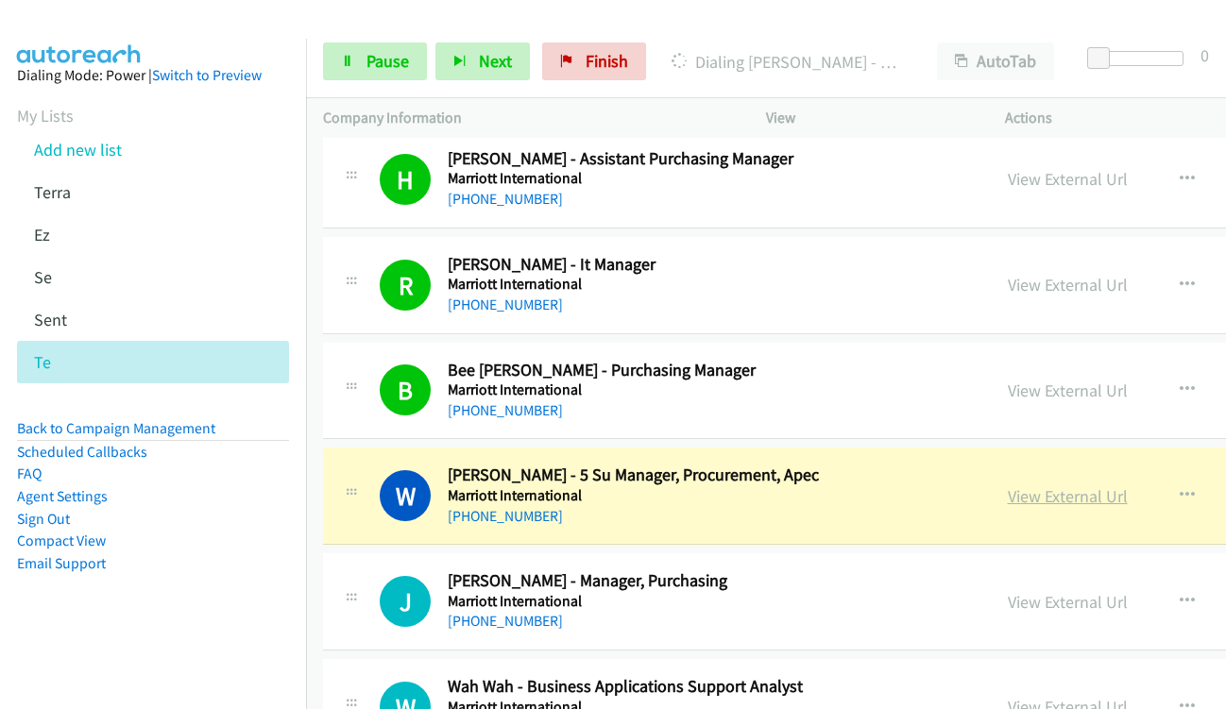
click at [1019, 504] on link "View External Url" at bounding box center [1068, 496] width 120 height 22
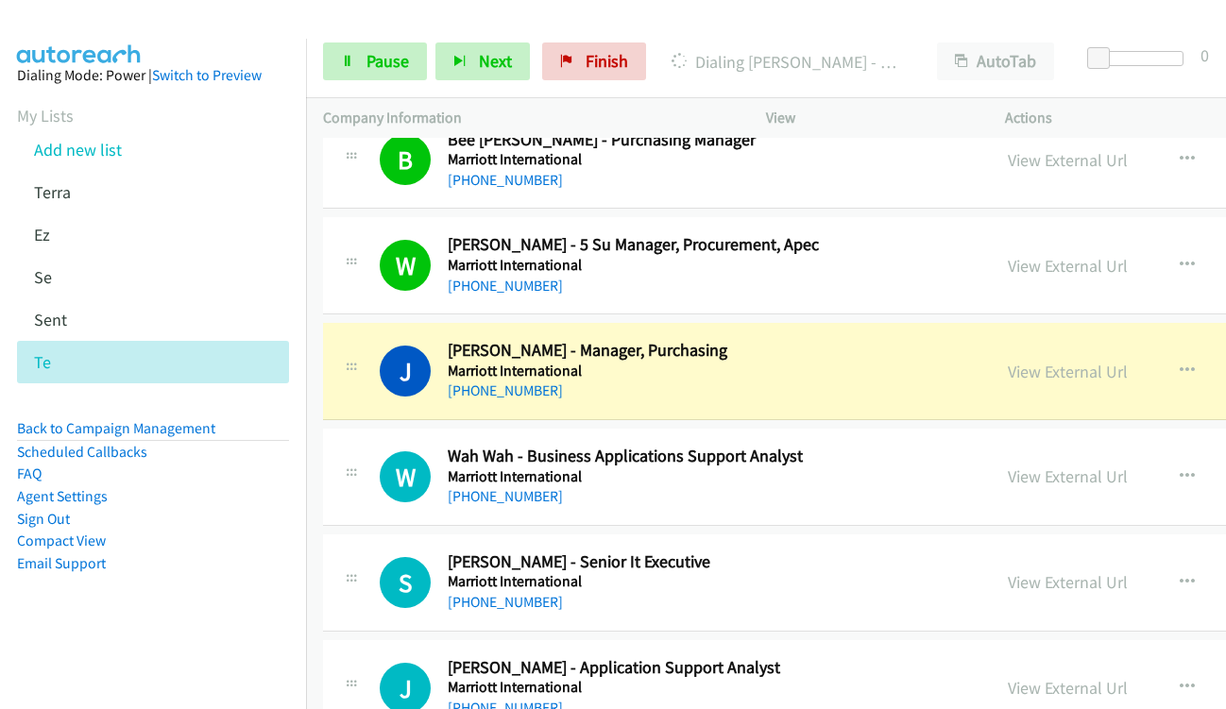
scroll to position [2361, 0]
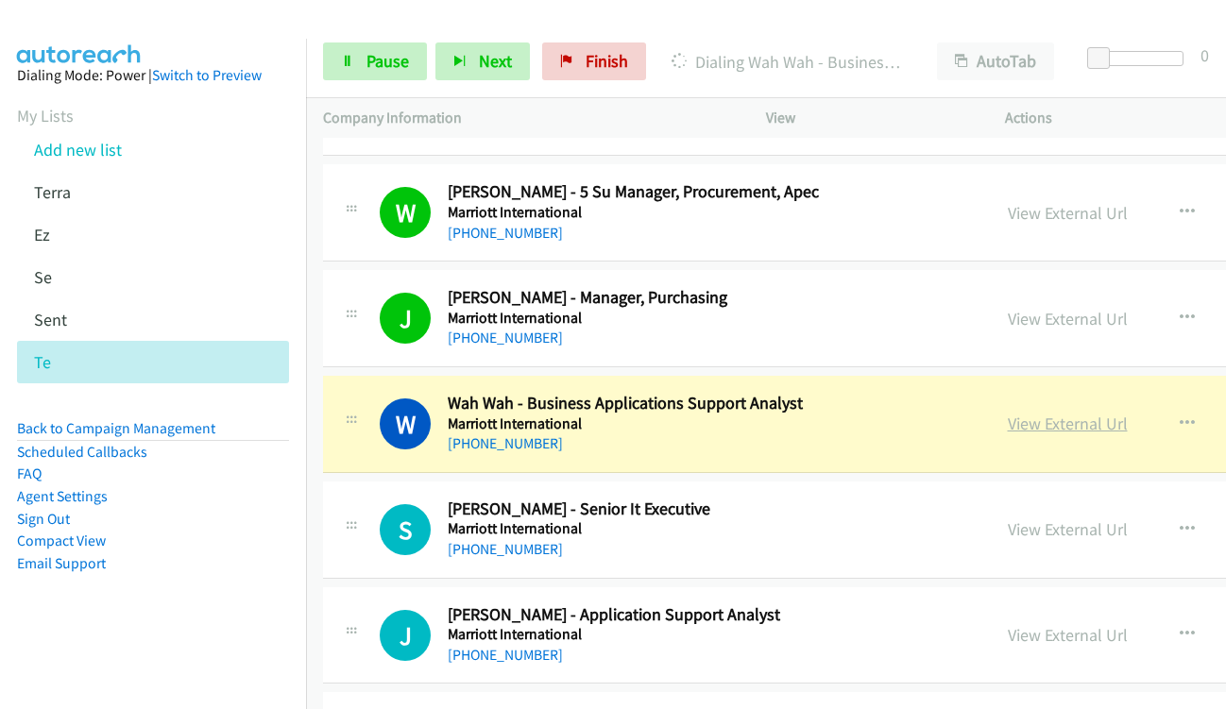
click at [1023, 427] on link "View External Url" at bounding box center [1068, 424] width 120 height 22
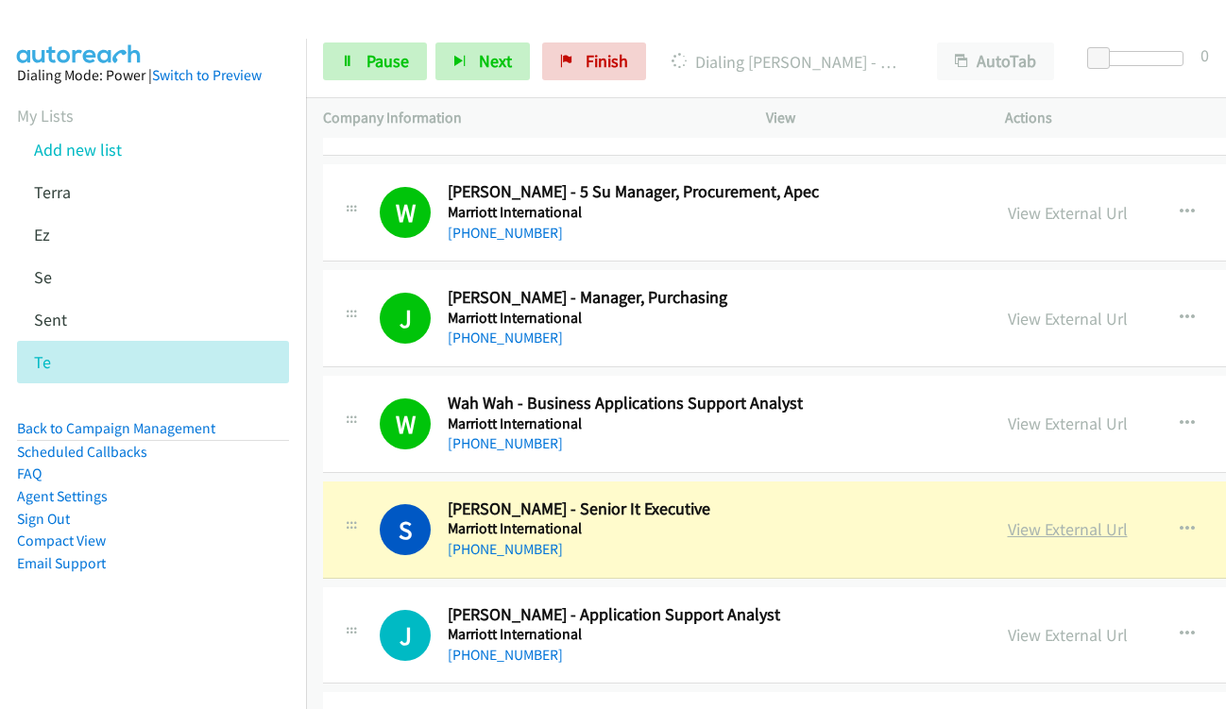
click at [1049, 536] on link "View External Url" at bounding box center [1068, 529] width 120 height 22
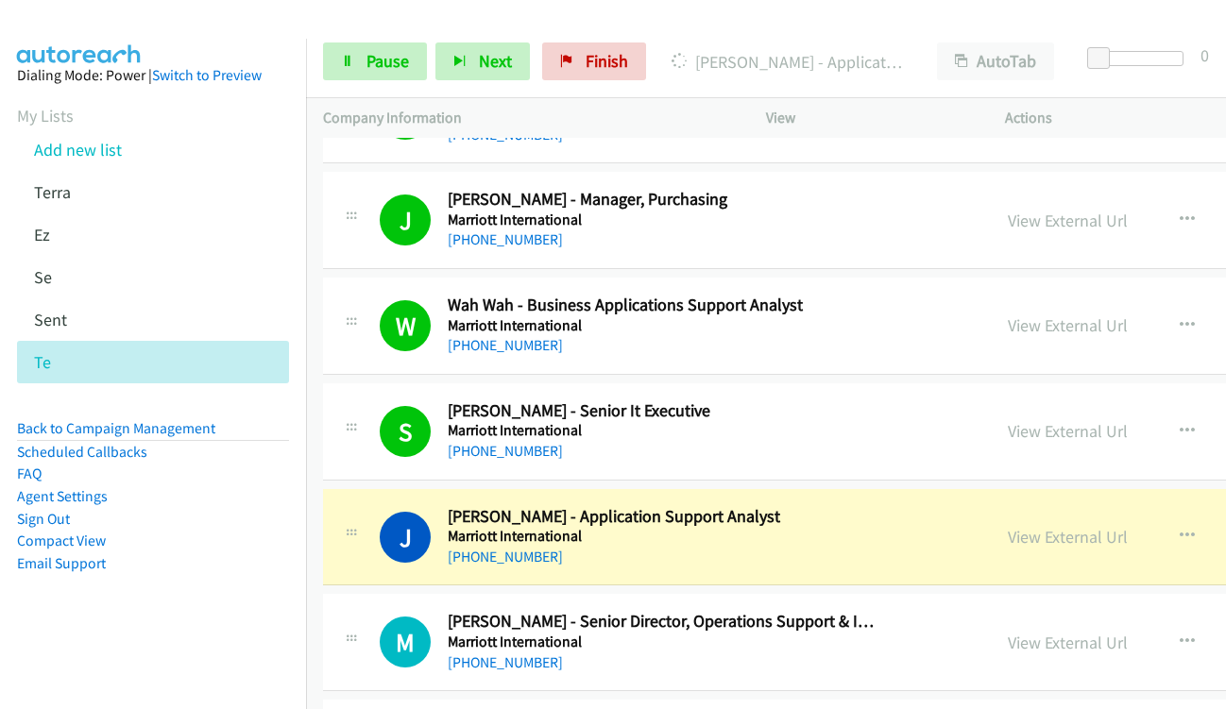
scroll to position [2550, 0]
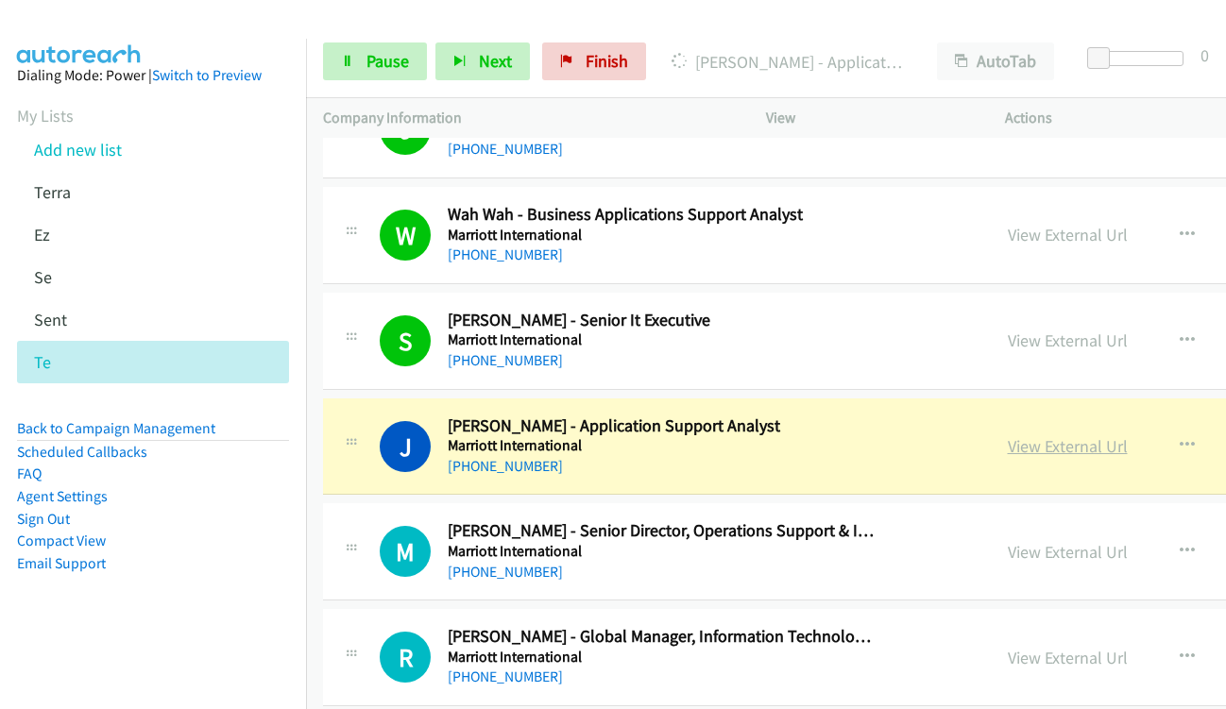
click at [1020, 443] on link "View External Url" at bounding box center [1068, 446] width 120 height 22
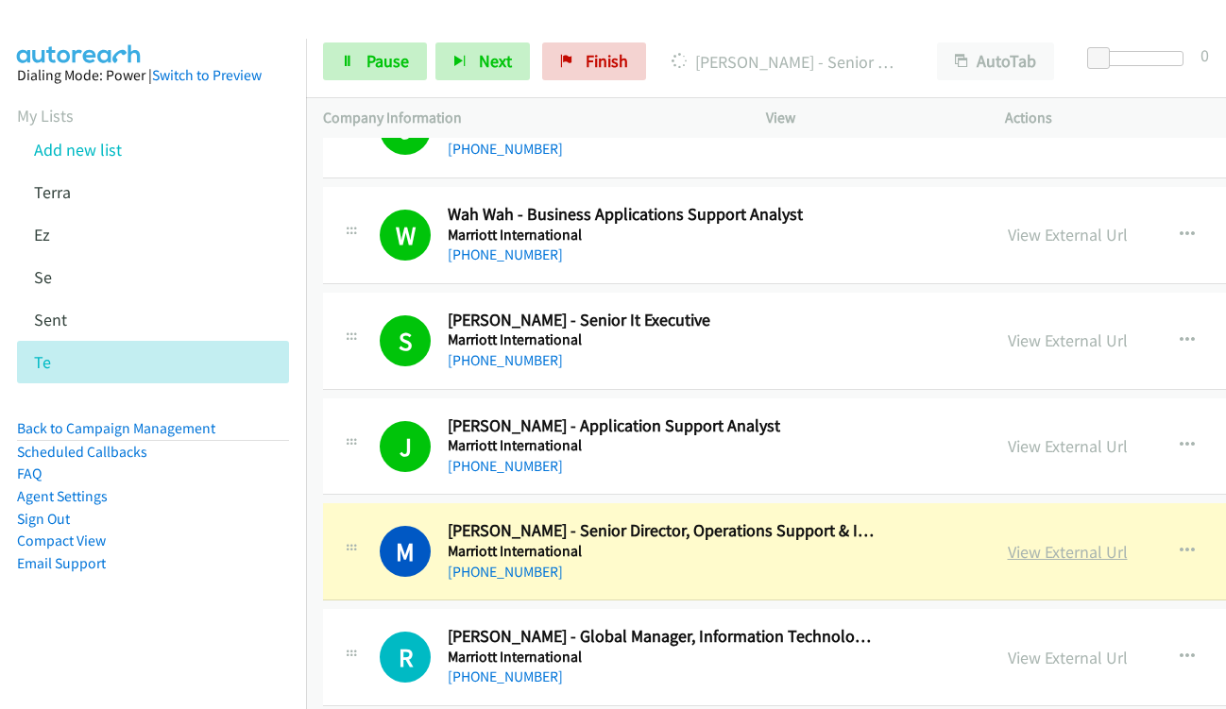
click at [1055, 552] on link "View External Url" at bounding box center [1068, 552] width 120 height 22
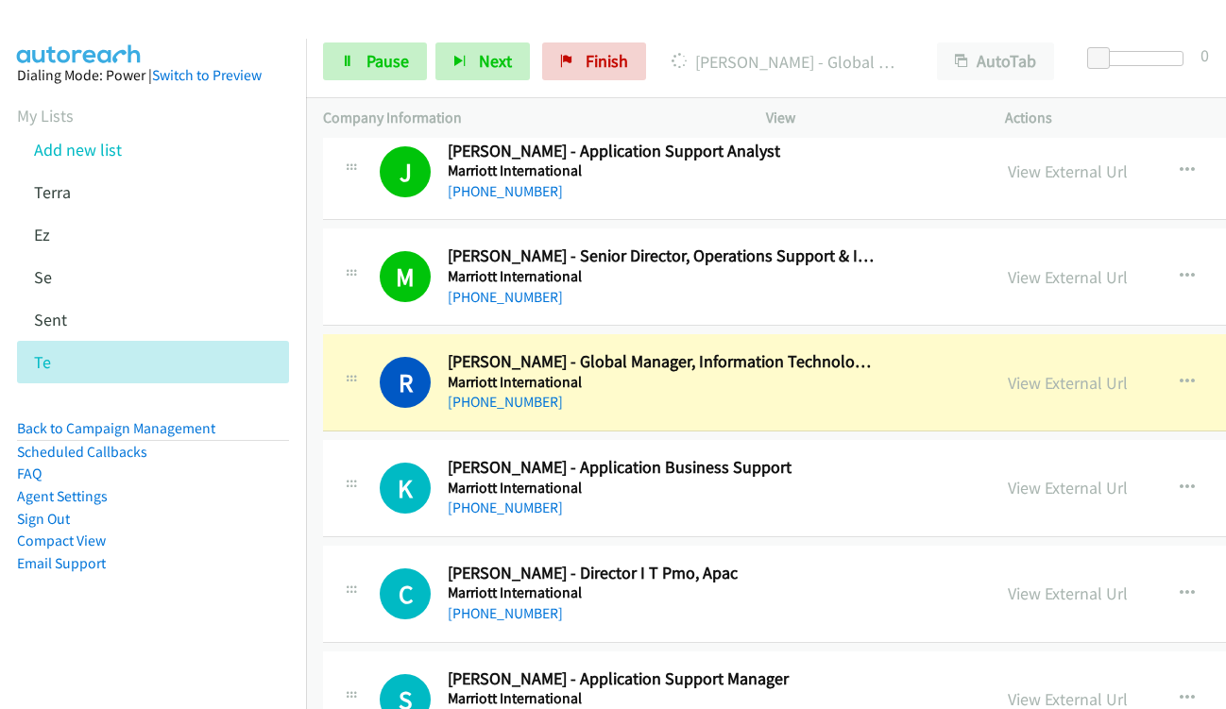
scroll to position [2833, 0]
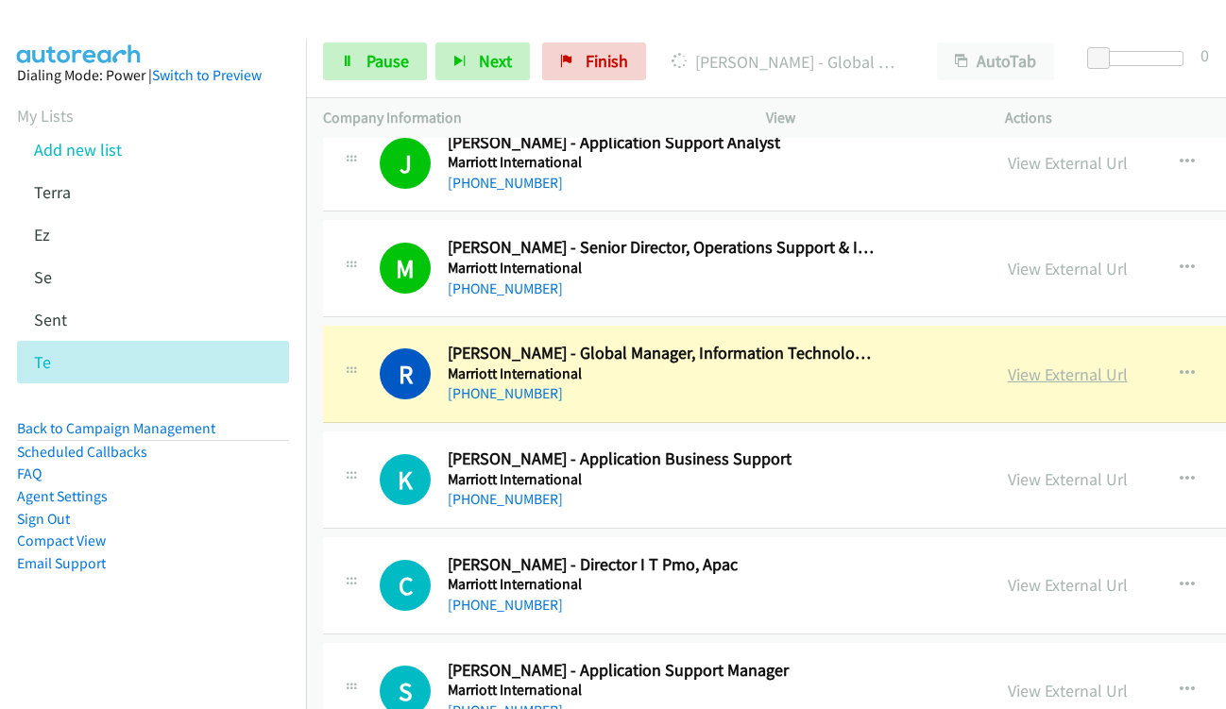
click at [1027, 375] on link "View External Url" at bounding box center [1068, 375] width 120 height 22
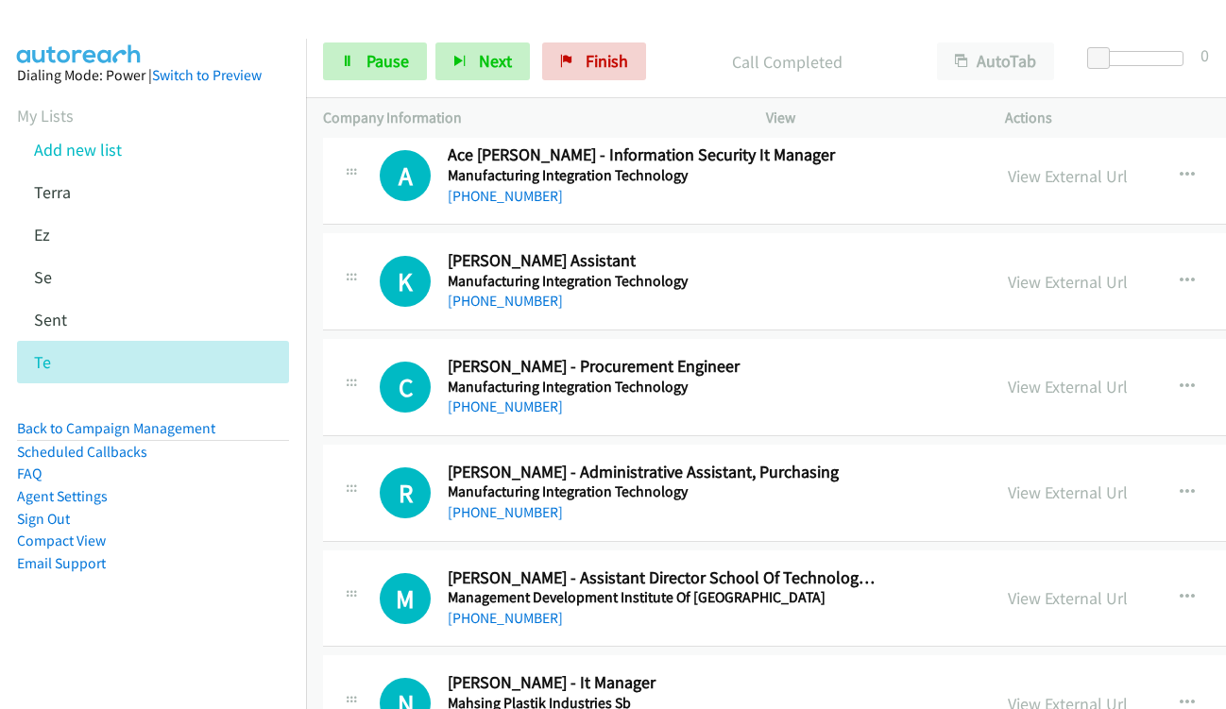
scroll to position [3872, 0]
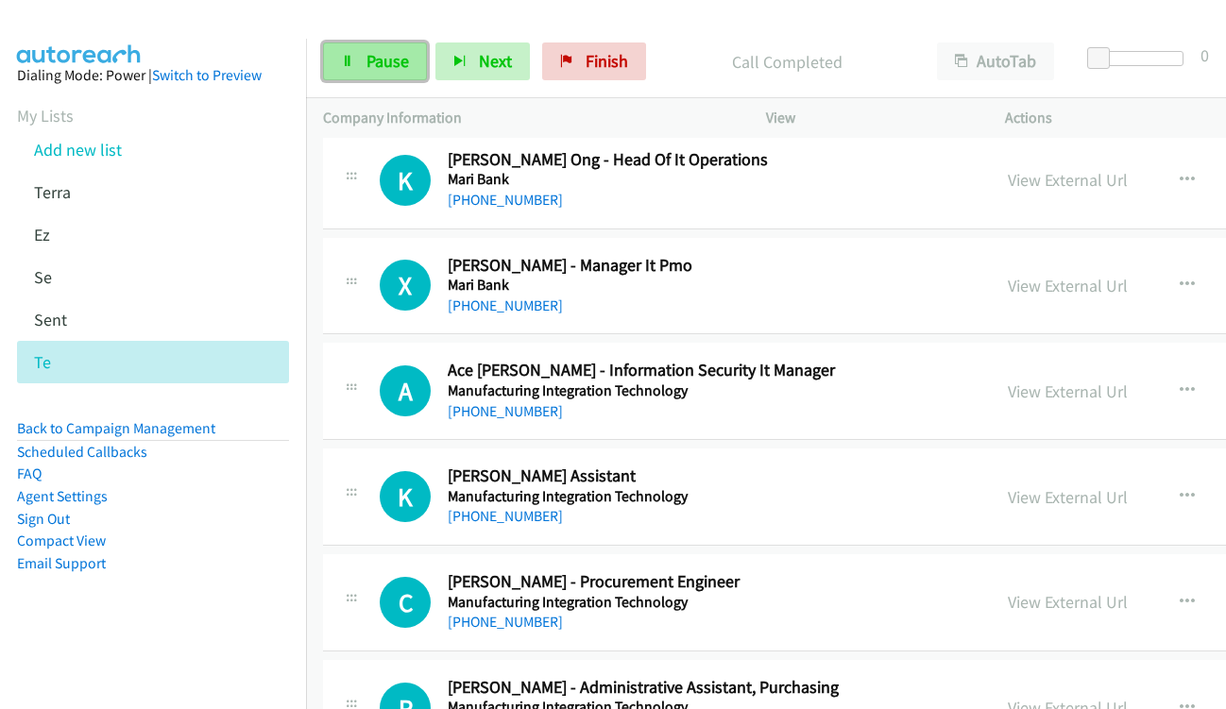
click at [371, 66] on span "Pause" at bounding box center [387, 61] width 42 height 22
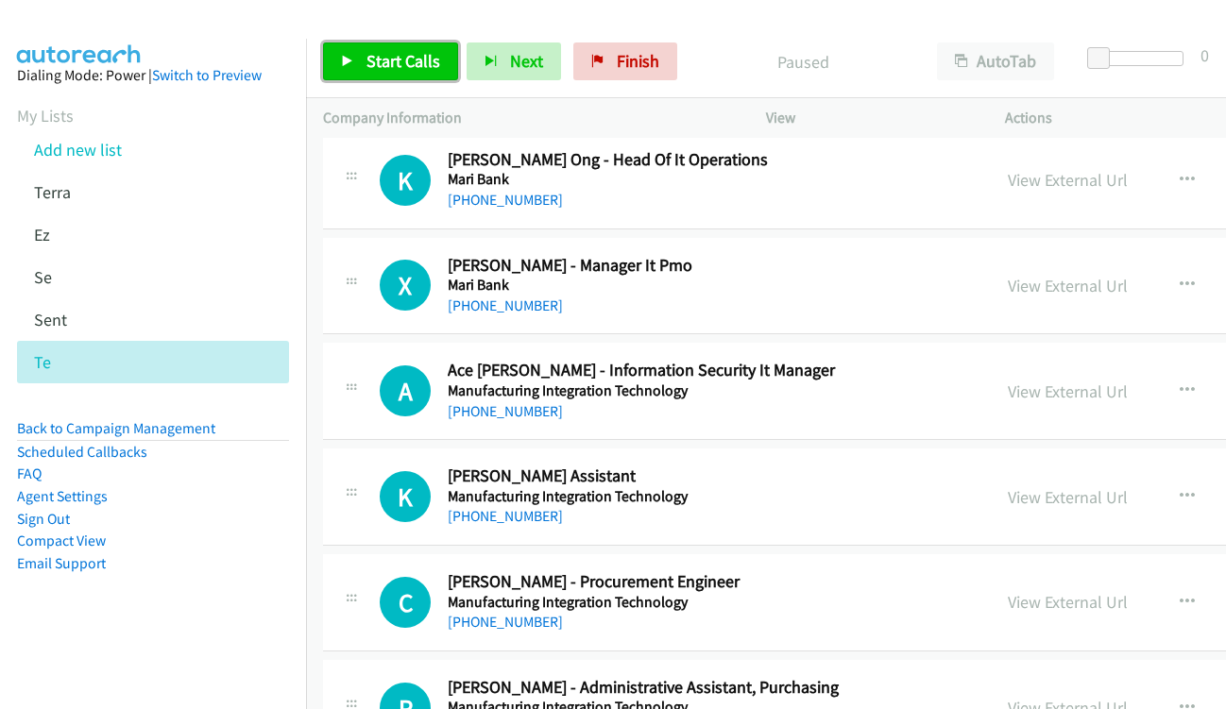
click at [382, 58] on span "Start Calls" at bounding box center [403, 61] width 74 height 22
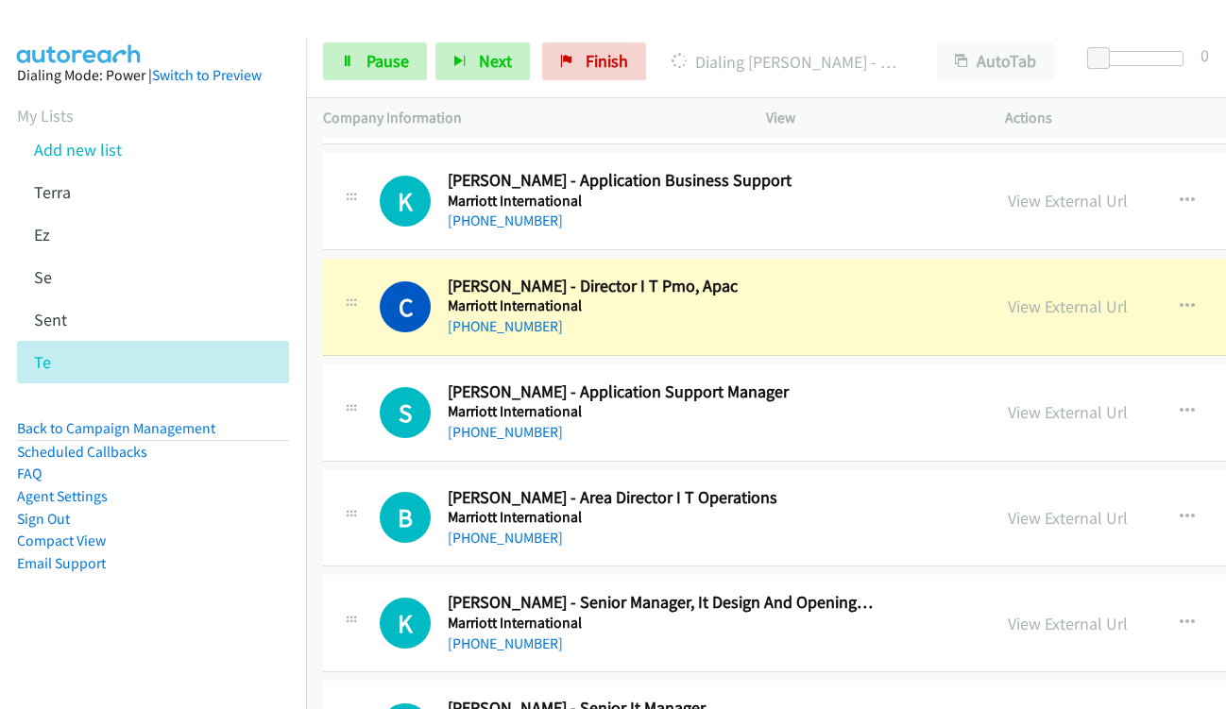
scroll to position [3116, 0]
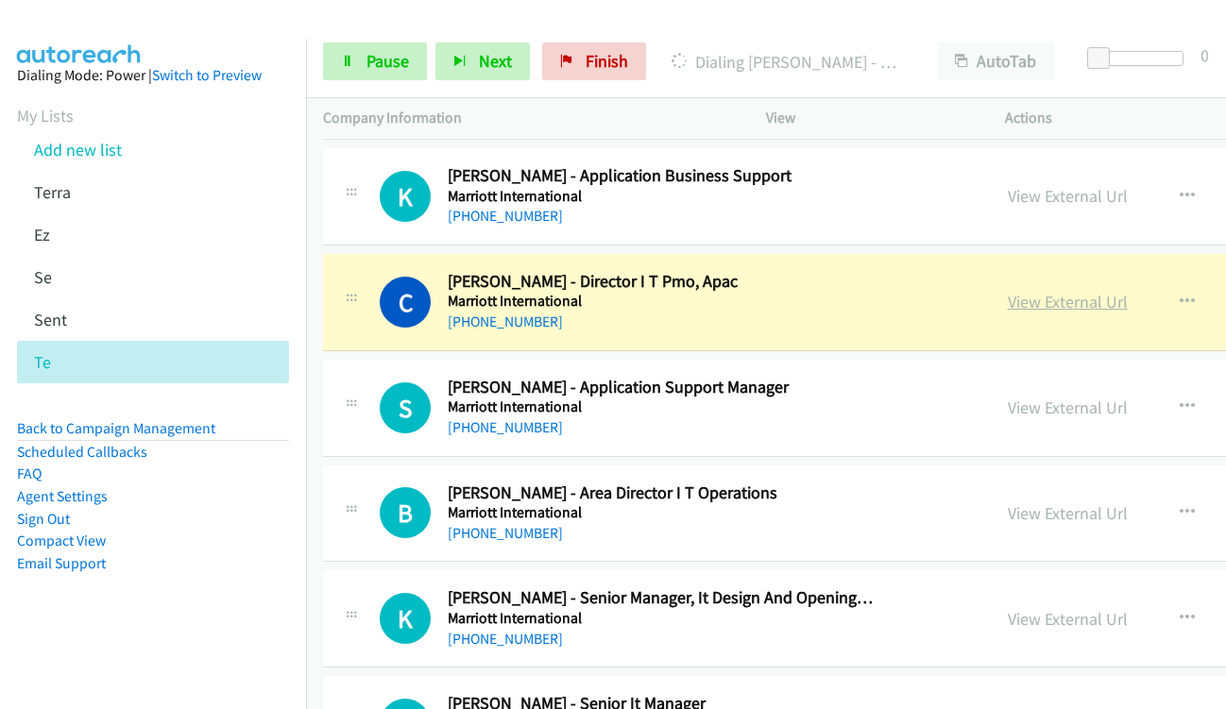
click at [1025, 307] on link "View External Url" at bounding box center [1068, 302] width 120 height 22
click at [1018, 296] on link "View External Url" at bounding box center [1068, 302] width 120 height 22
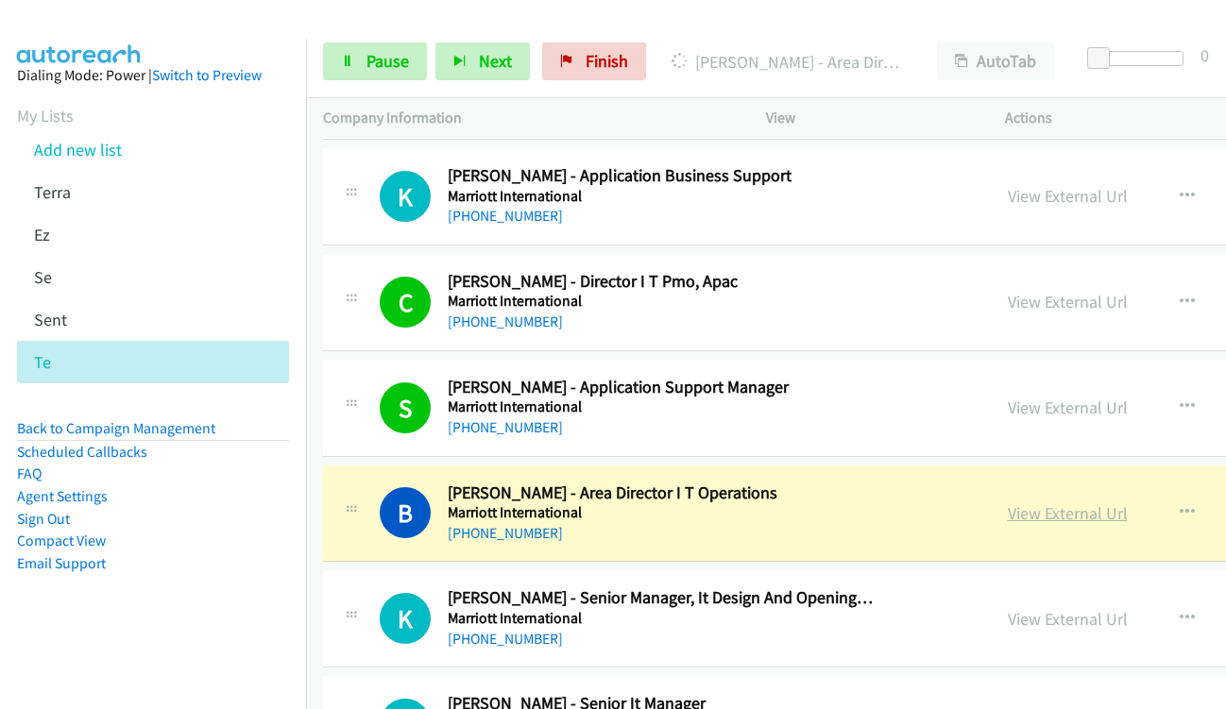
click at [1060, 516] on link "View External Url" at bounding box center [1068, 513] width 120 height 22
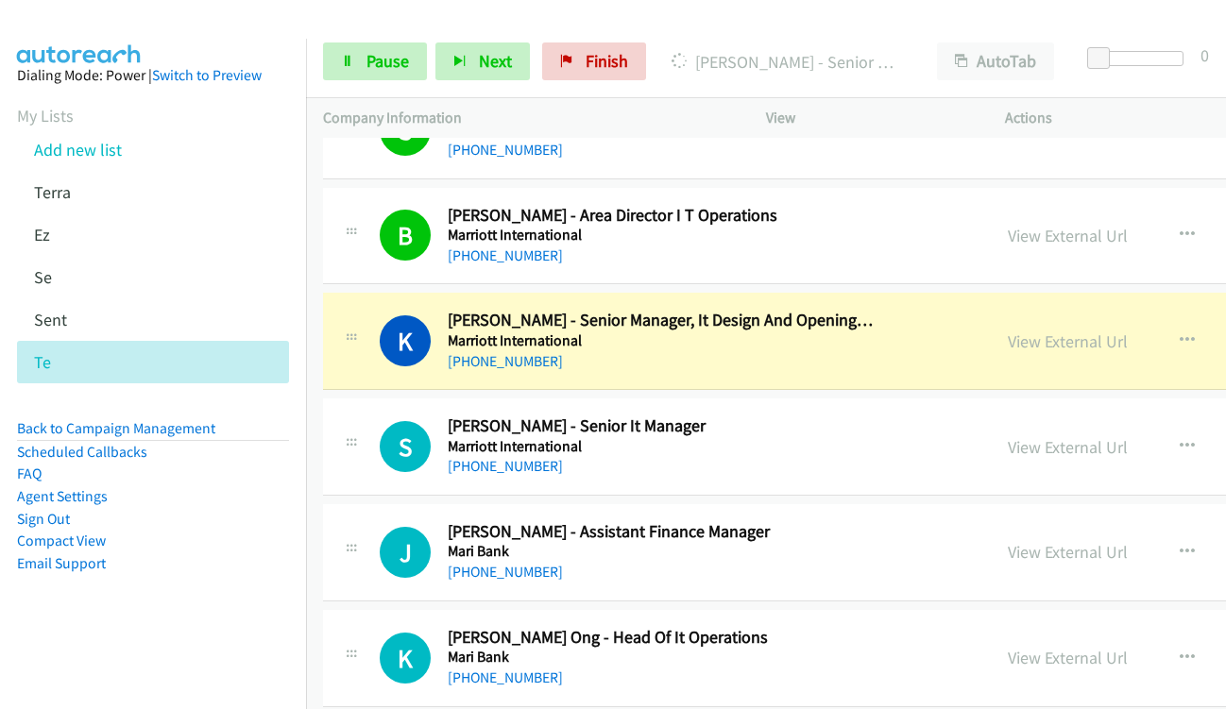
scroll to position [3400, 0]
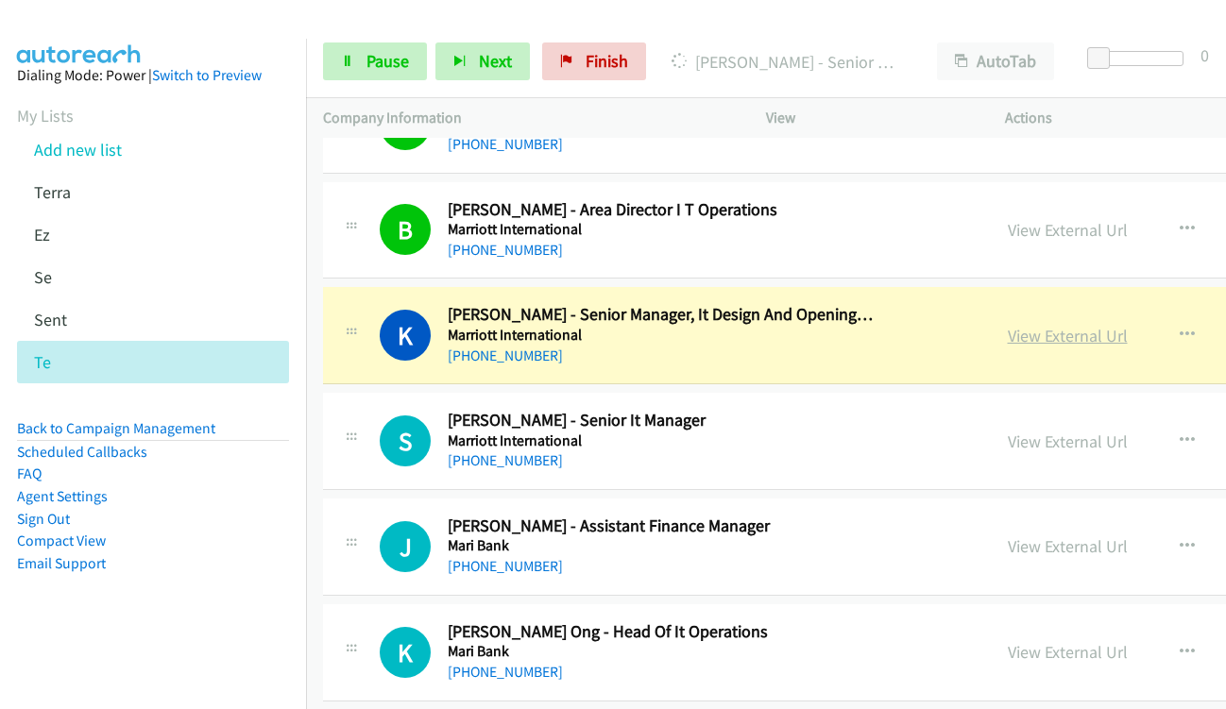
click at [1025, 339] on link "View External Url" at bounding box center [1068, 336] width 120 height 22
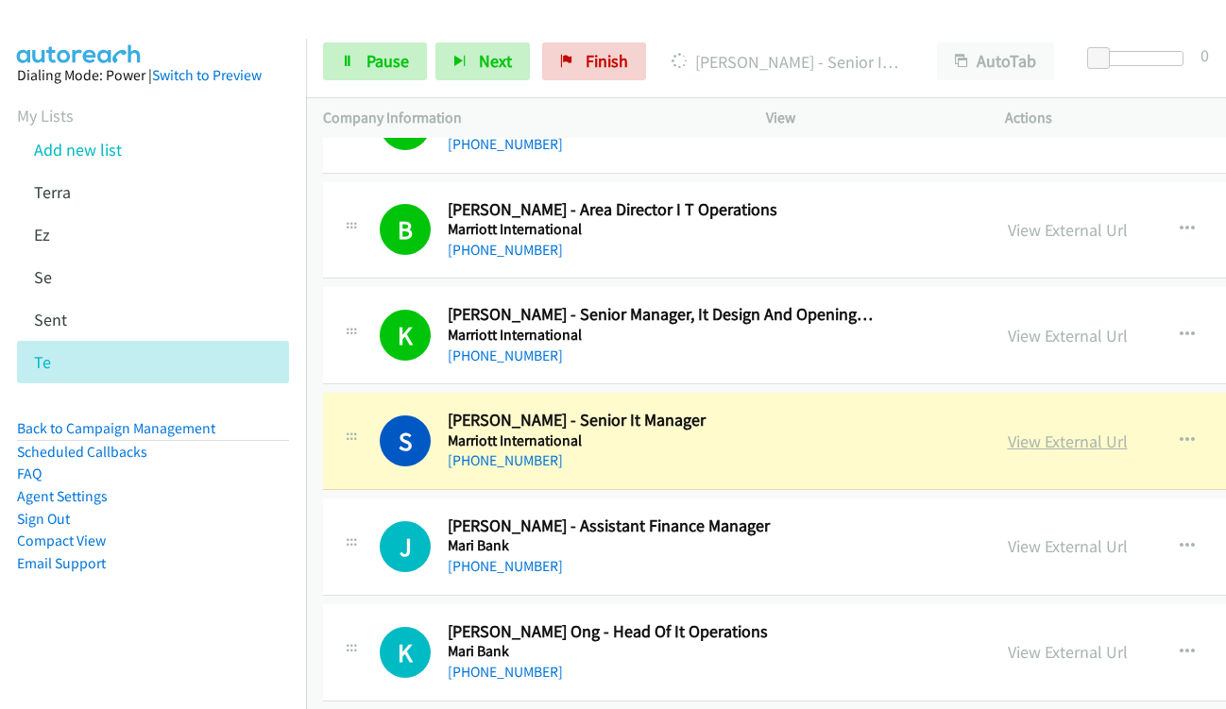
click at [1031, 446] on link "View External Url" at bounding box center [1068, 442] width 120 height 22
click at [1011, 445] on link "View External Url" at bounding box center [1068, 442] width 120 height 22
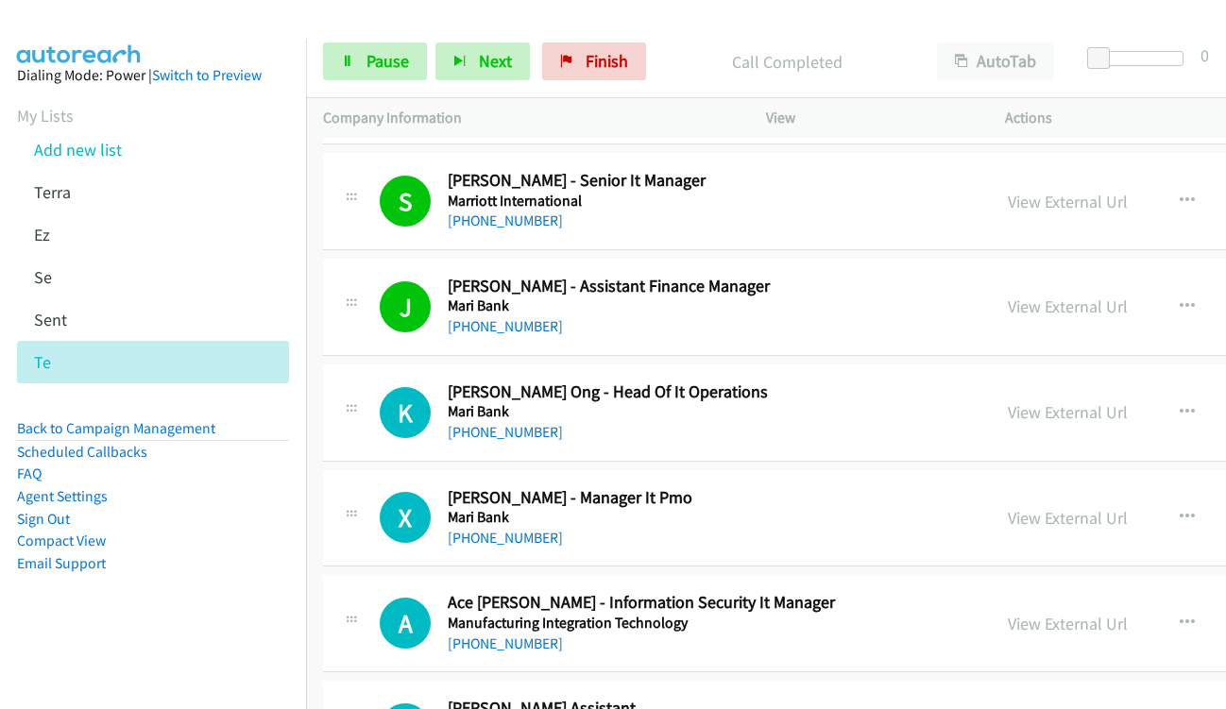
scroll to position [3683, 0]
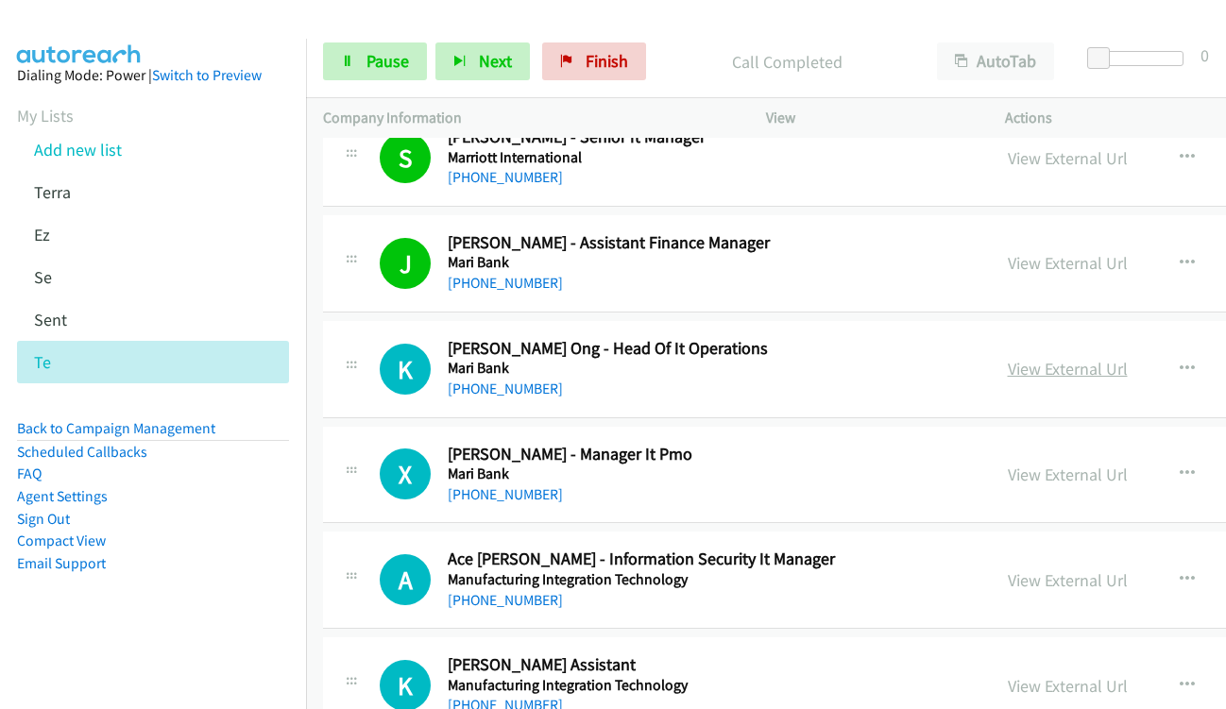
click at [1035, 366] on link "View External Url" at bounding box center [1068, 369] width 120 height 22
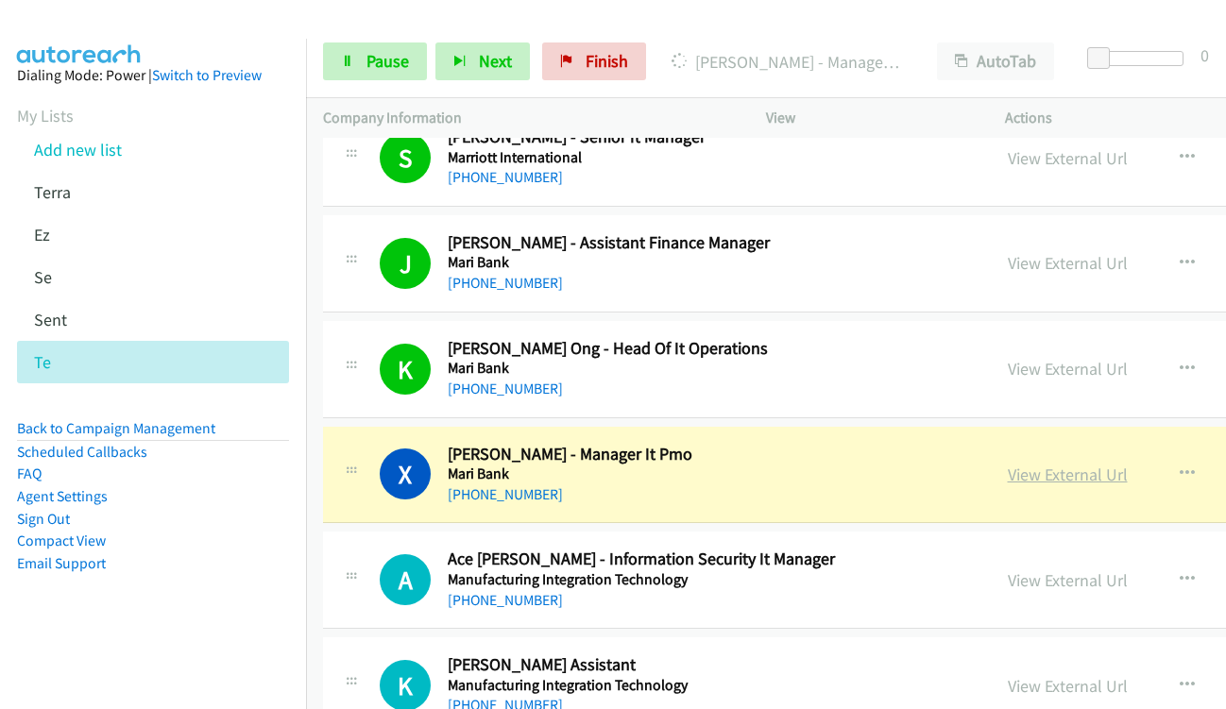
click at [1024, 482] on link "View External Url" at bounding box center [1068, 475] width 120 height 22
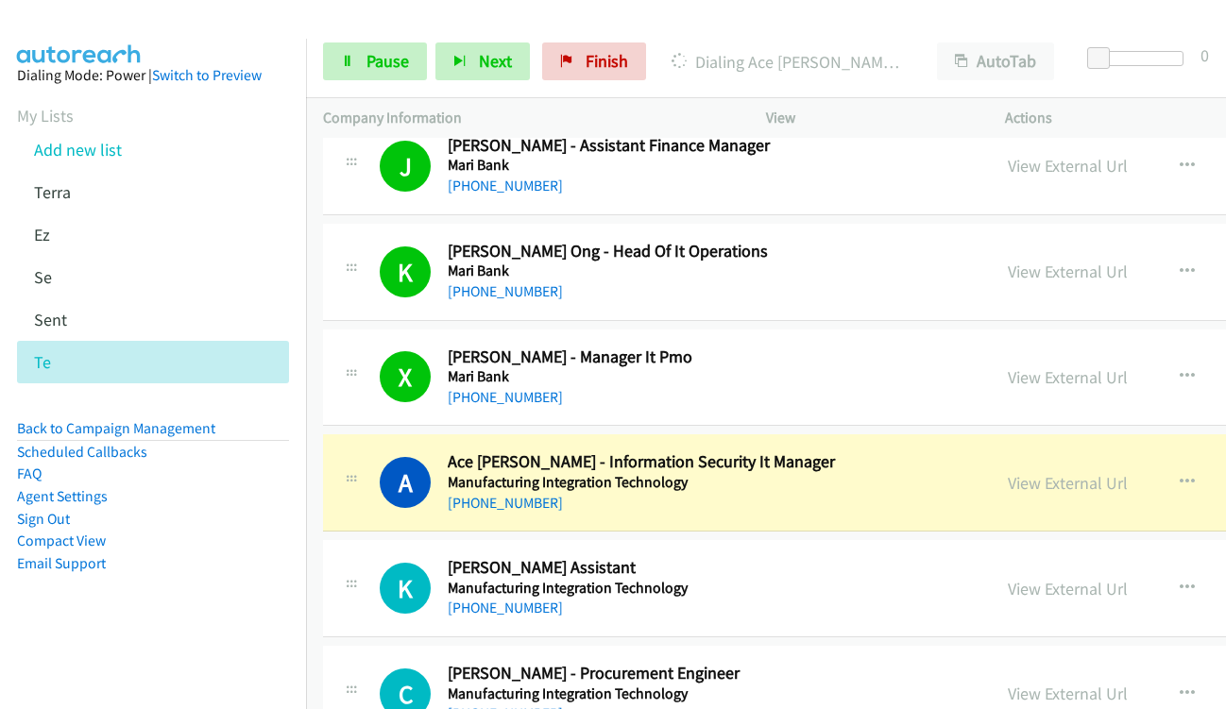
scroll to position [3872, 0]
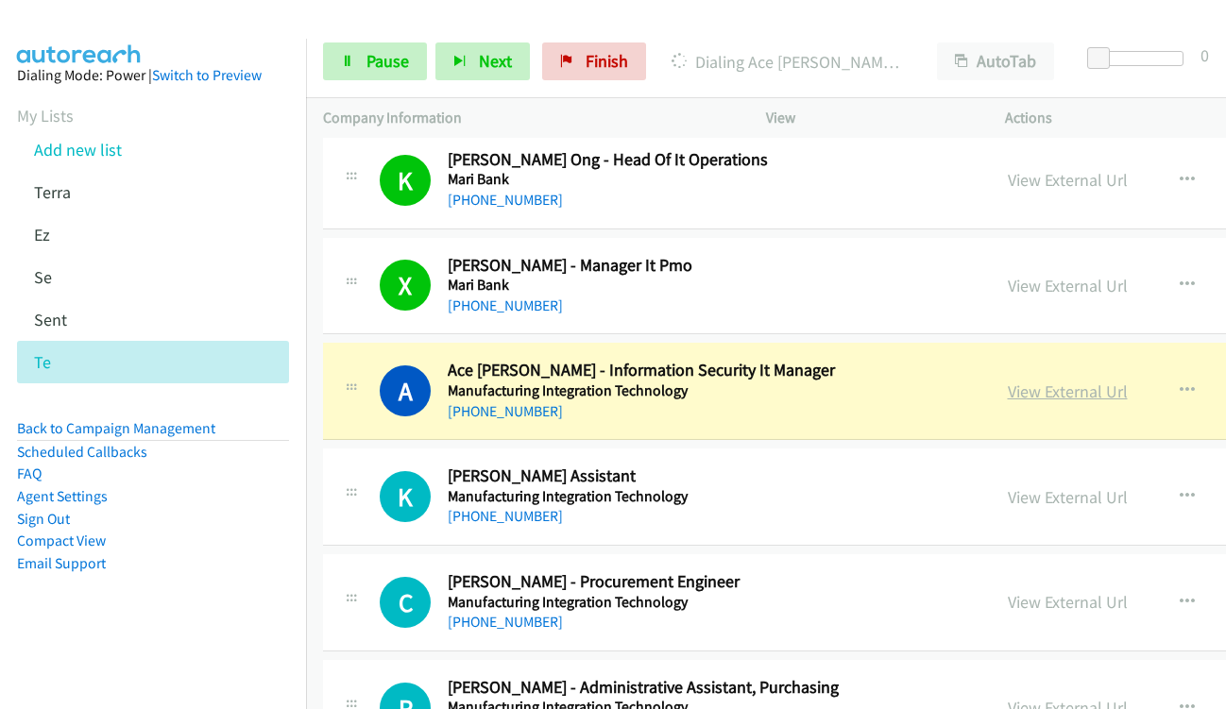
click at [1034, 396] on link "View External Url" at bounding box center [1068, 392] width 120 height 22
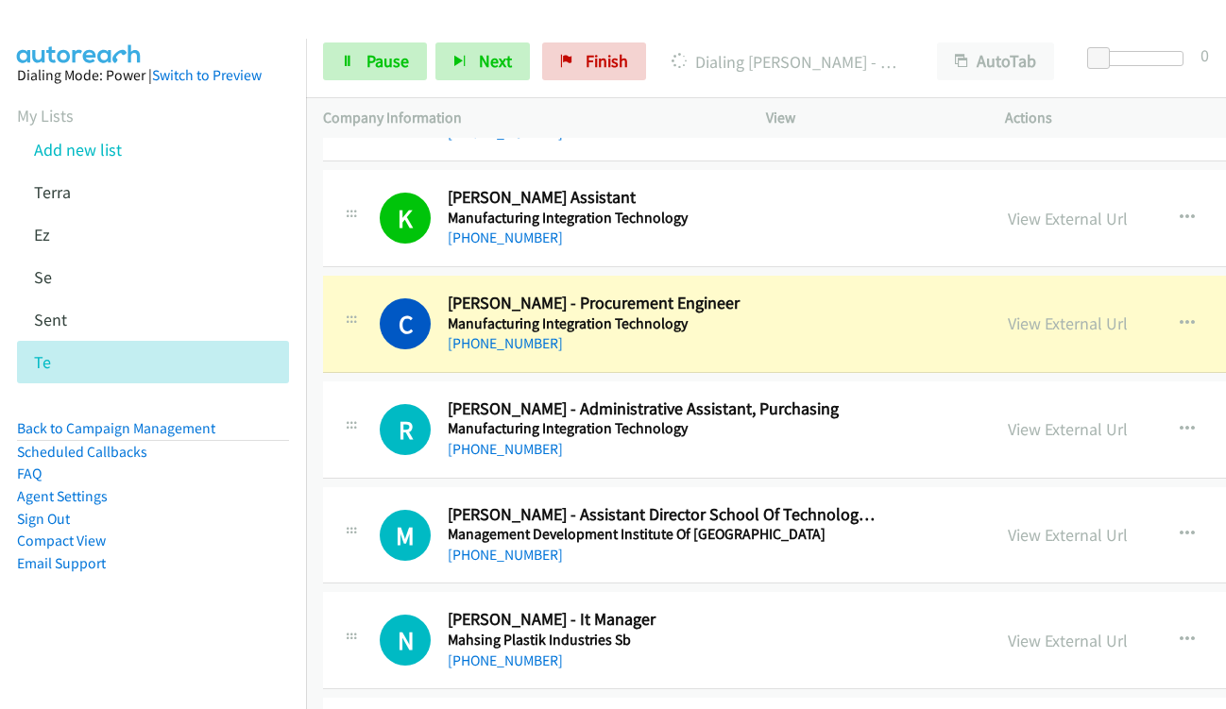
scroll to position [4155, 0]
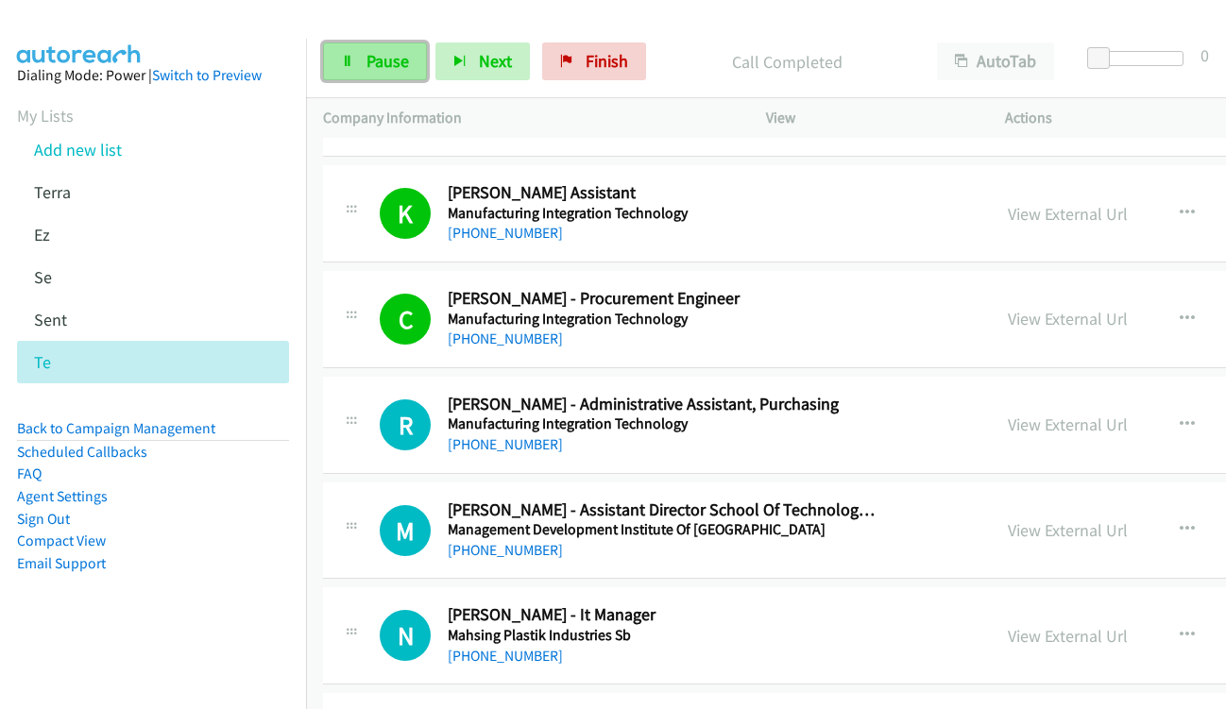
click at [340, 54] on link "Pause" at bounding box center [375, 61] width 104 height 38
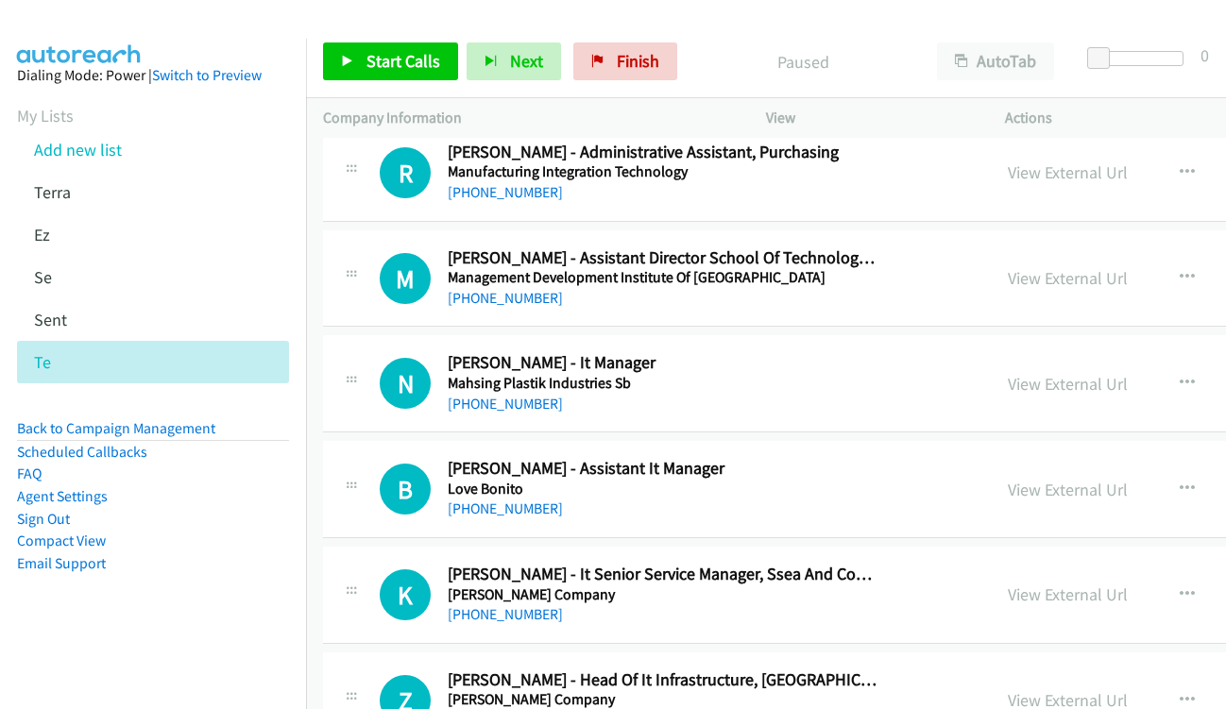
scroll to position [4438, 0]
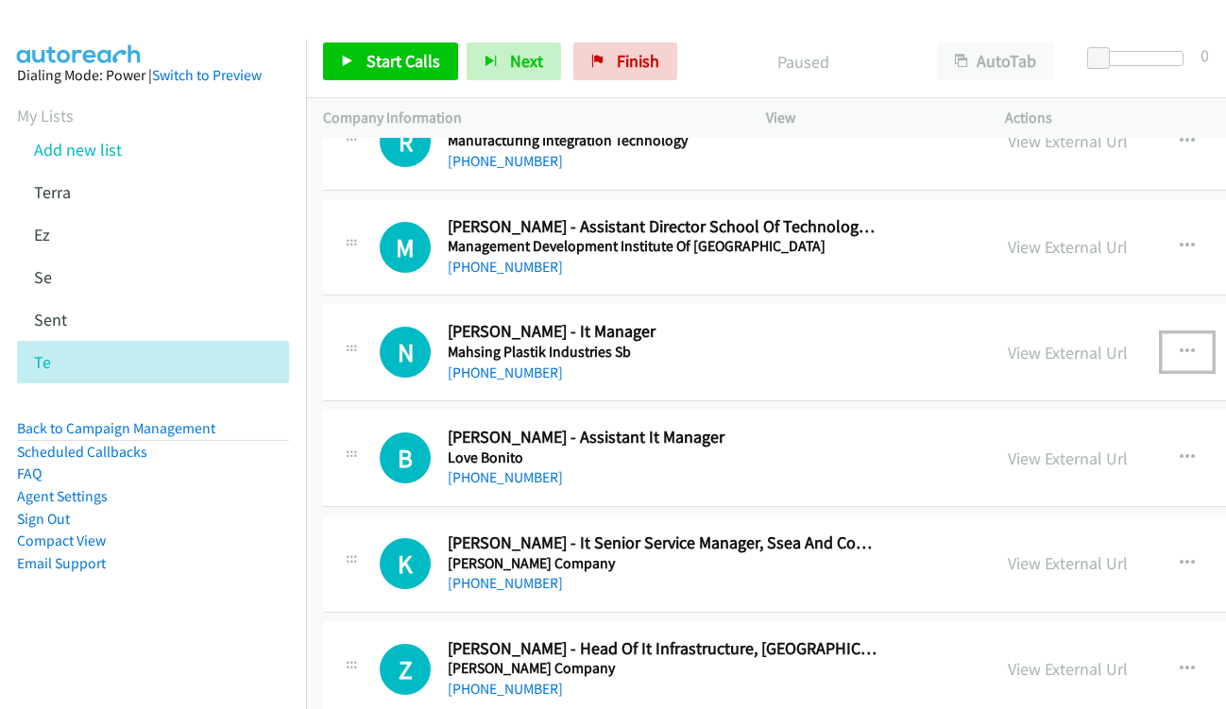
click at [1179, 346] on icon "button" at bounding box center [1186, 352] width 15 height 15
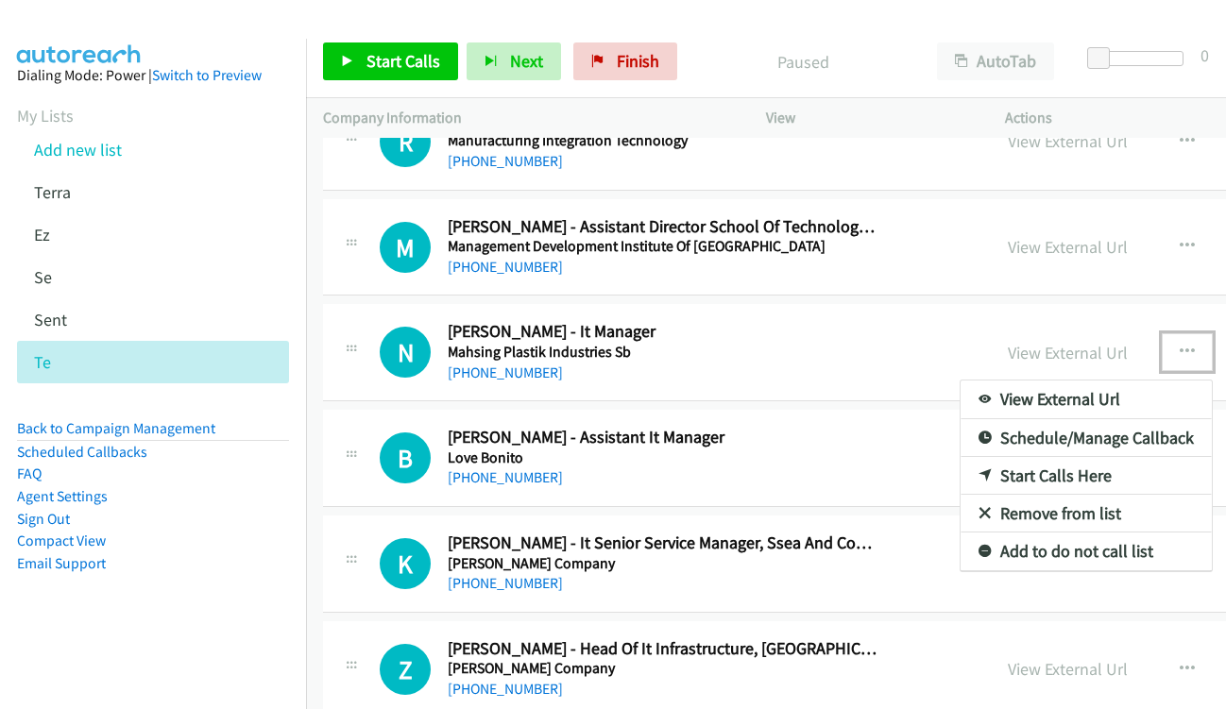
click at [1012, 474] on link "Start Calls Here" at bounding box center [1085, 476] width 251 height 38
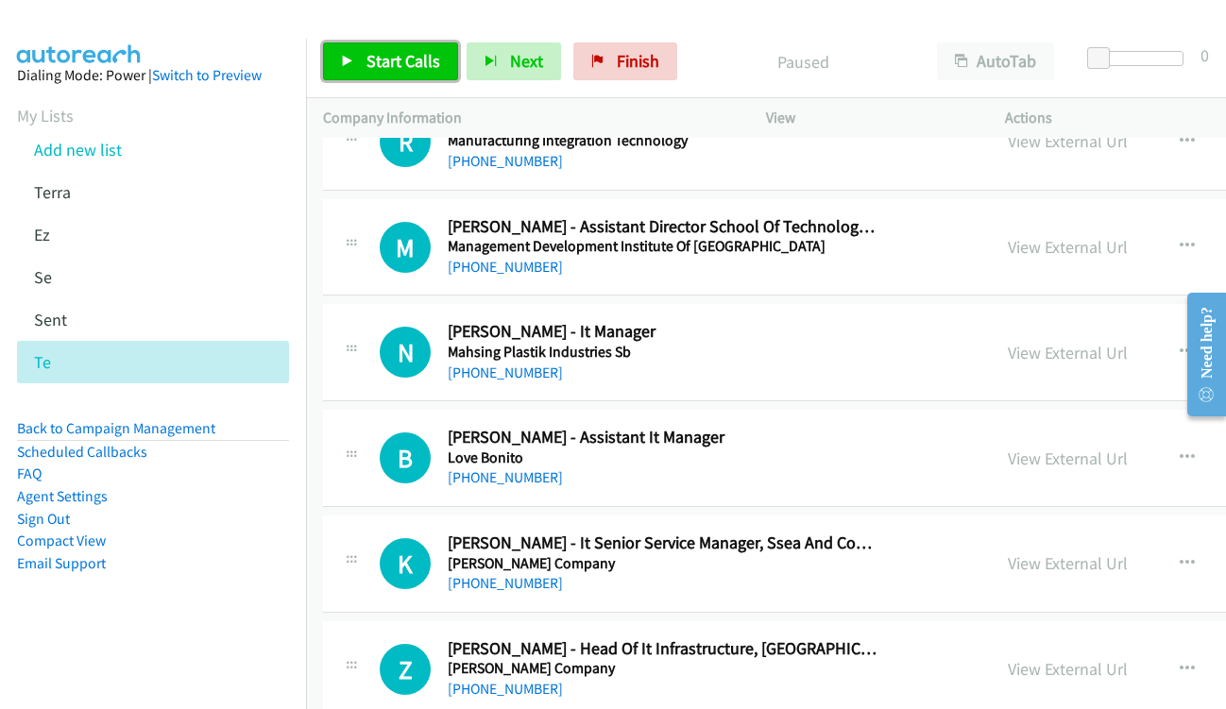
click at [383, 52] on span "Start Calls" at bounding box center [403, 61] width 74 height 22
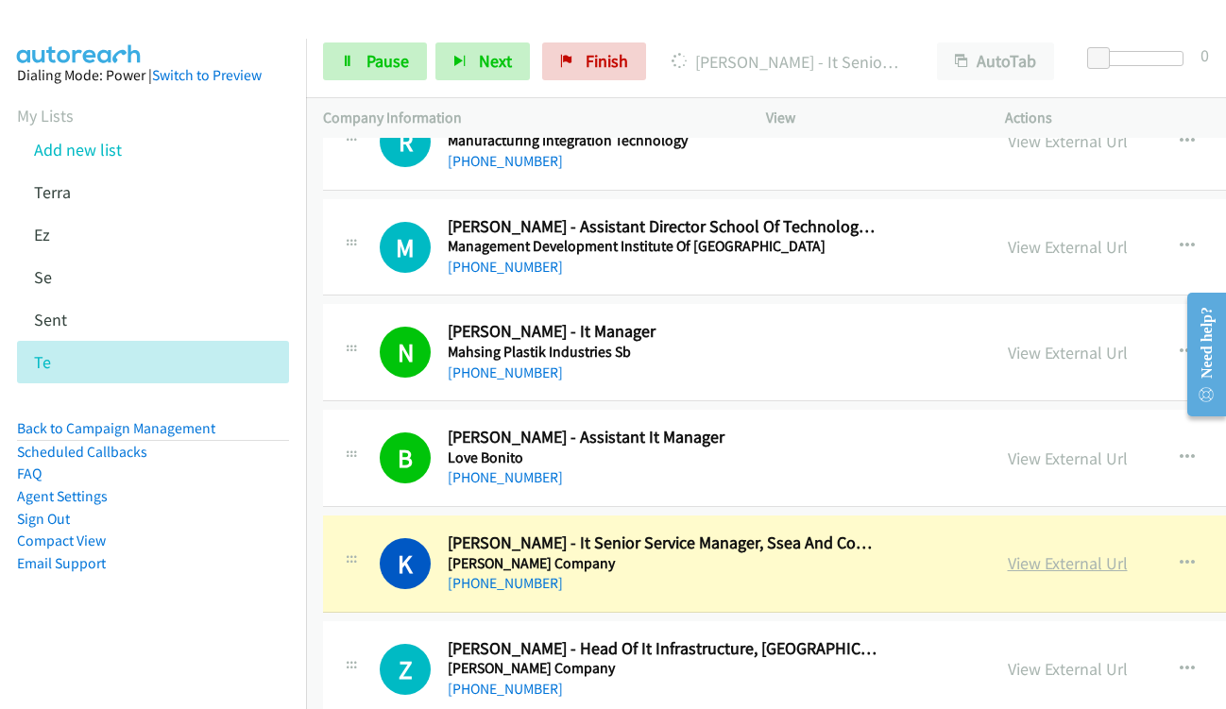
click at [1052, 560] on link "View External Url" at bounding box center [1068, 563] width 120 height 22
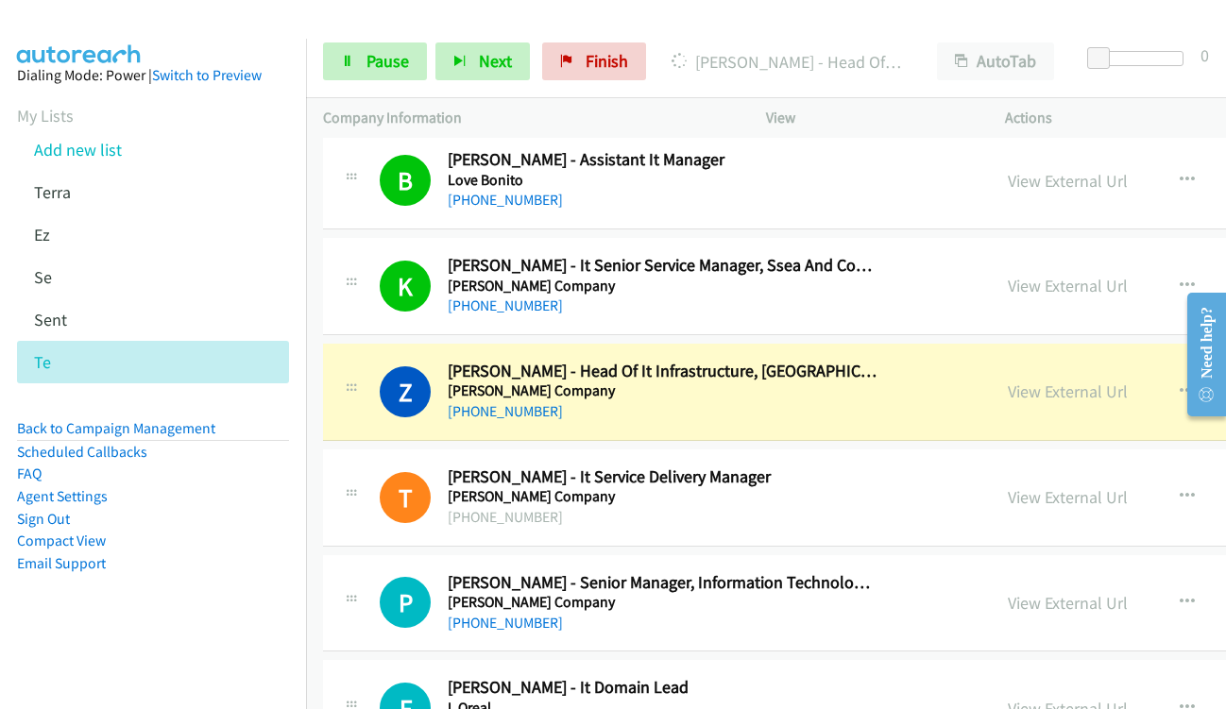
scroll to position [4722, 0]
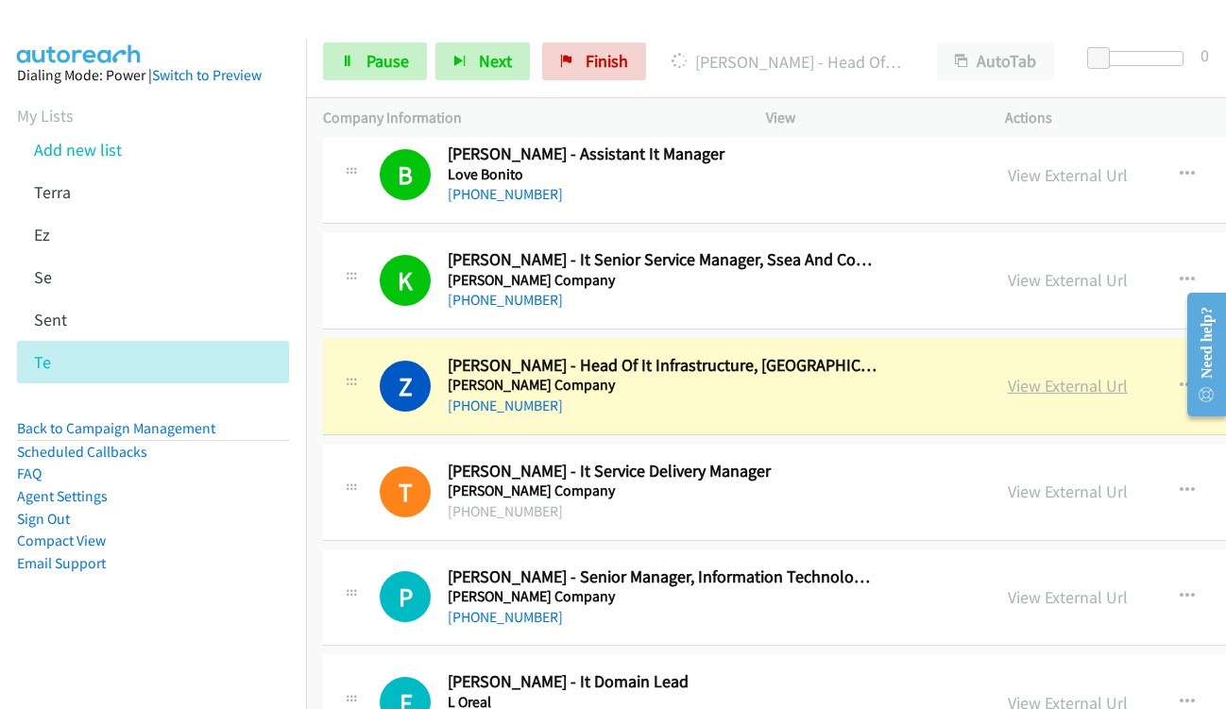
click at [1032, 387] on link "View External Url" at bounding box center [1068, 386] width 120 height 22
click at [366, 63] on span "Pause" at bounding box center [387, 61] width 42 height 22
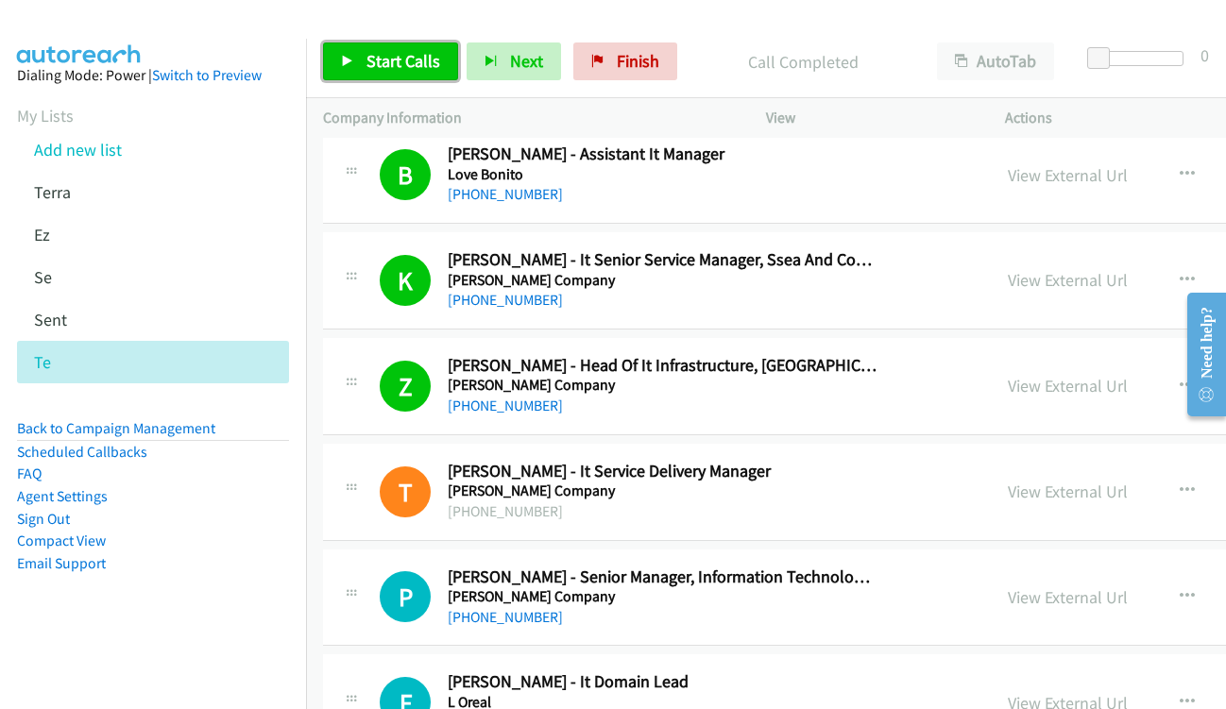
click at [388, 67] on span "Start Calls" at bounding box center [403, 61] width 74 height 22
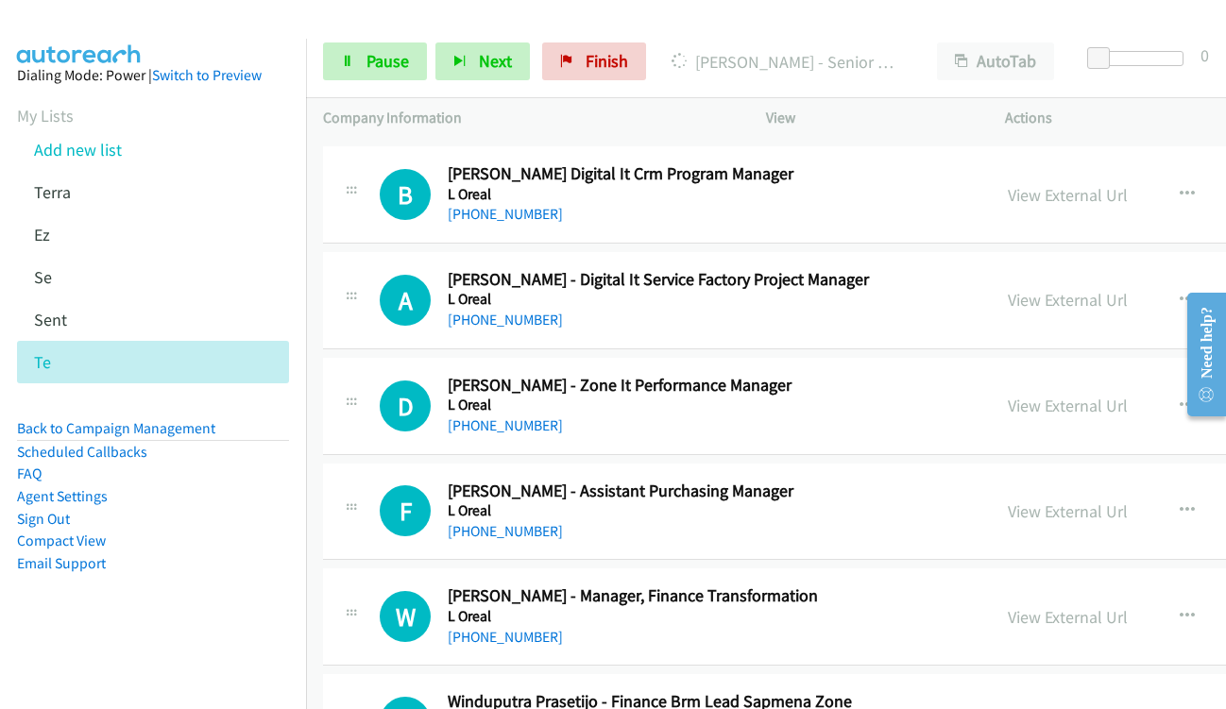
scroll to position [5005, 0]
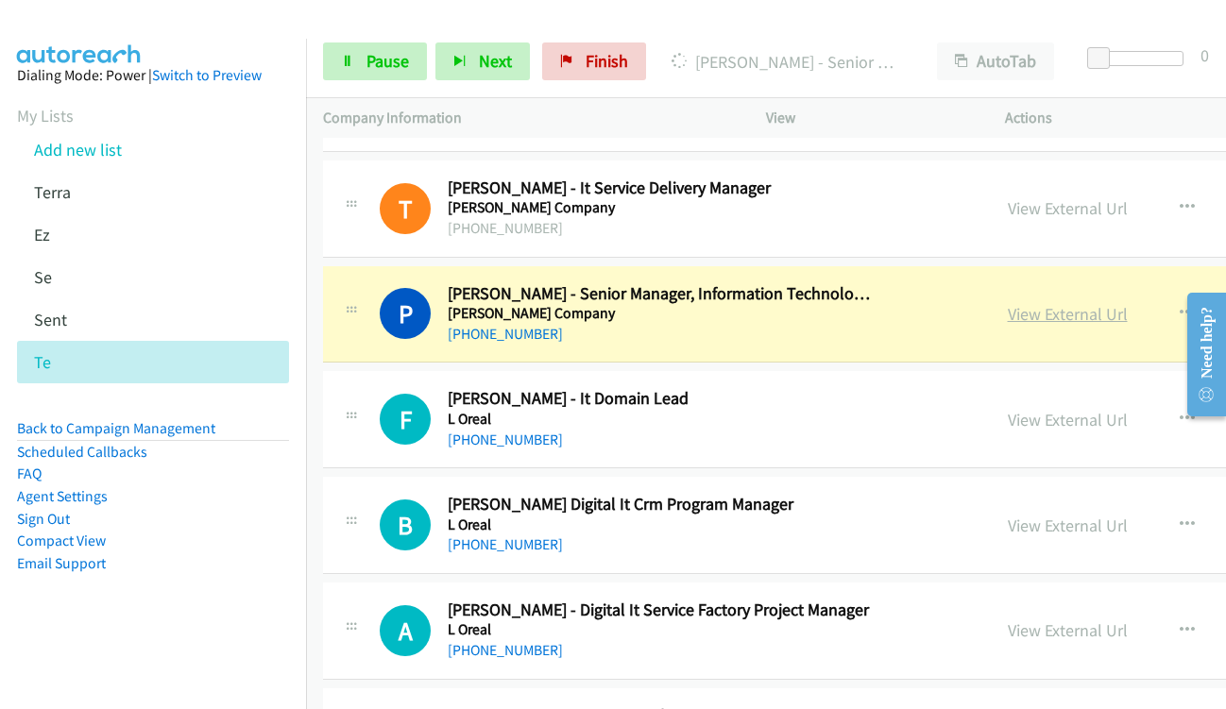
click at [1061, 315] on link "View External Url" at bounding box center [1068, 314] width 120 height 22
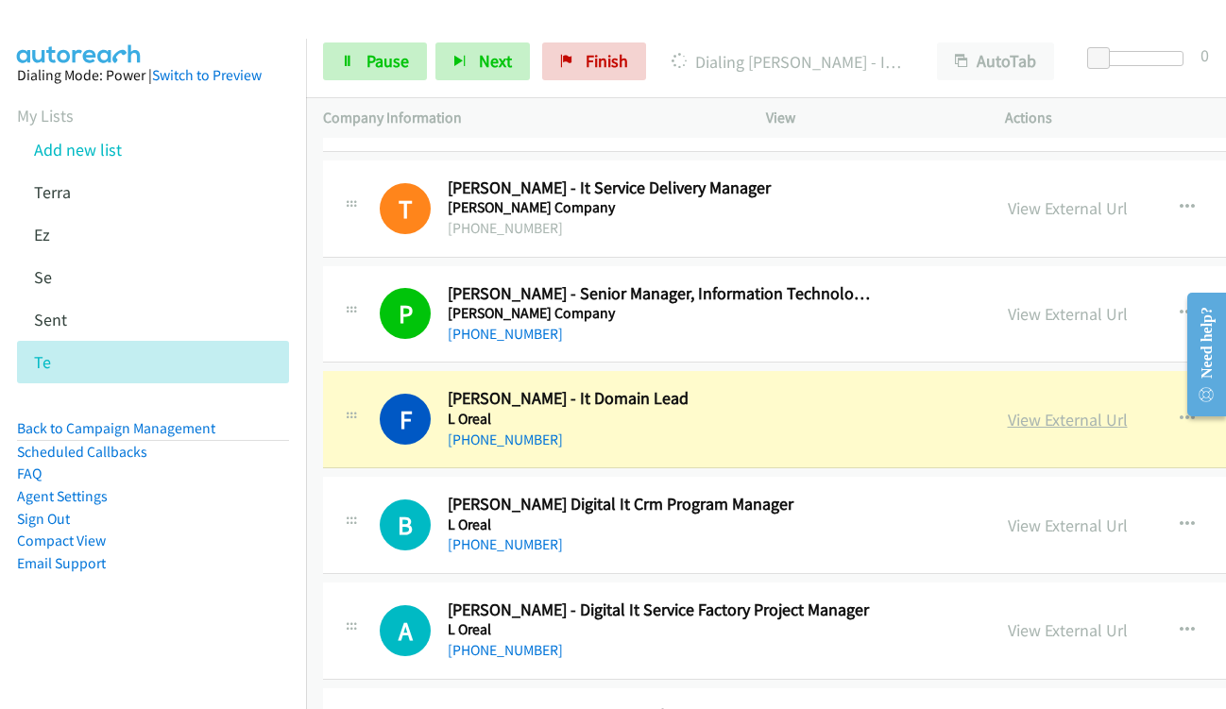
click at [1028, 414] on link "View External Url" at bounding box center [1068, 420] width 120 height 22
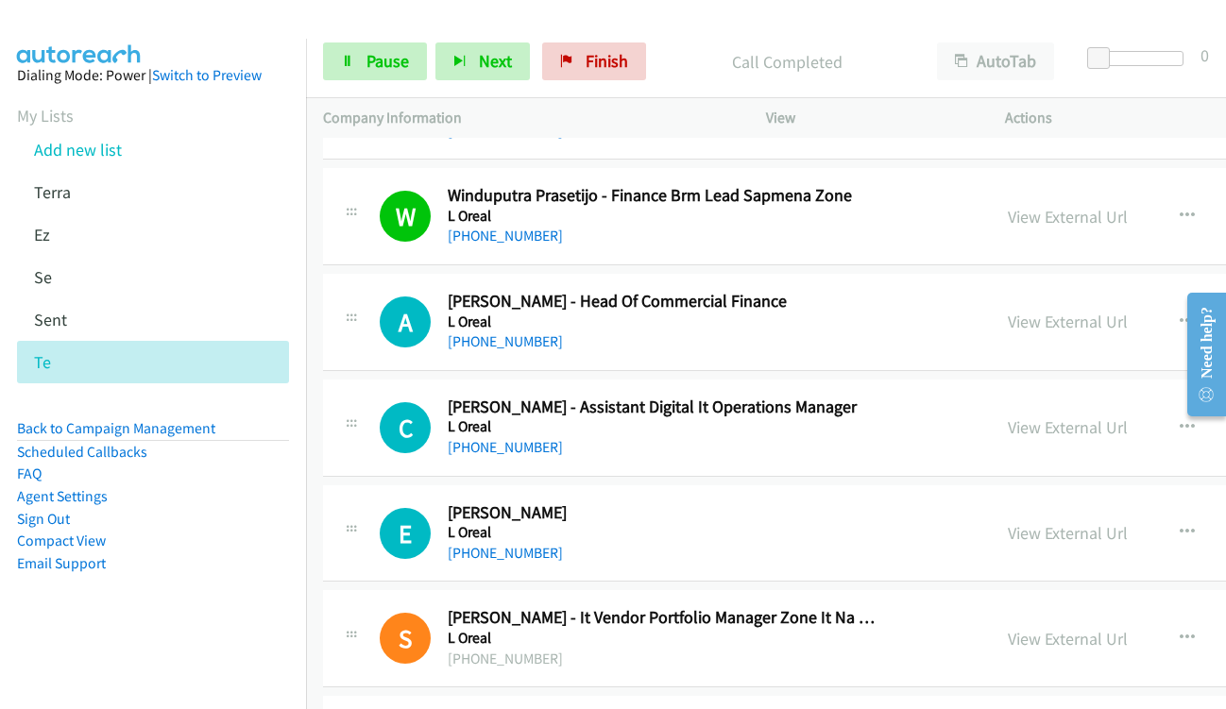
scroll to position [5855, 0]
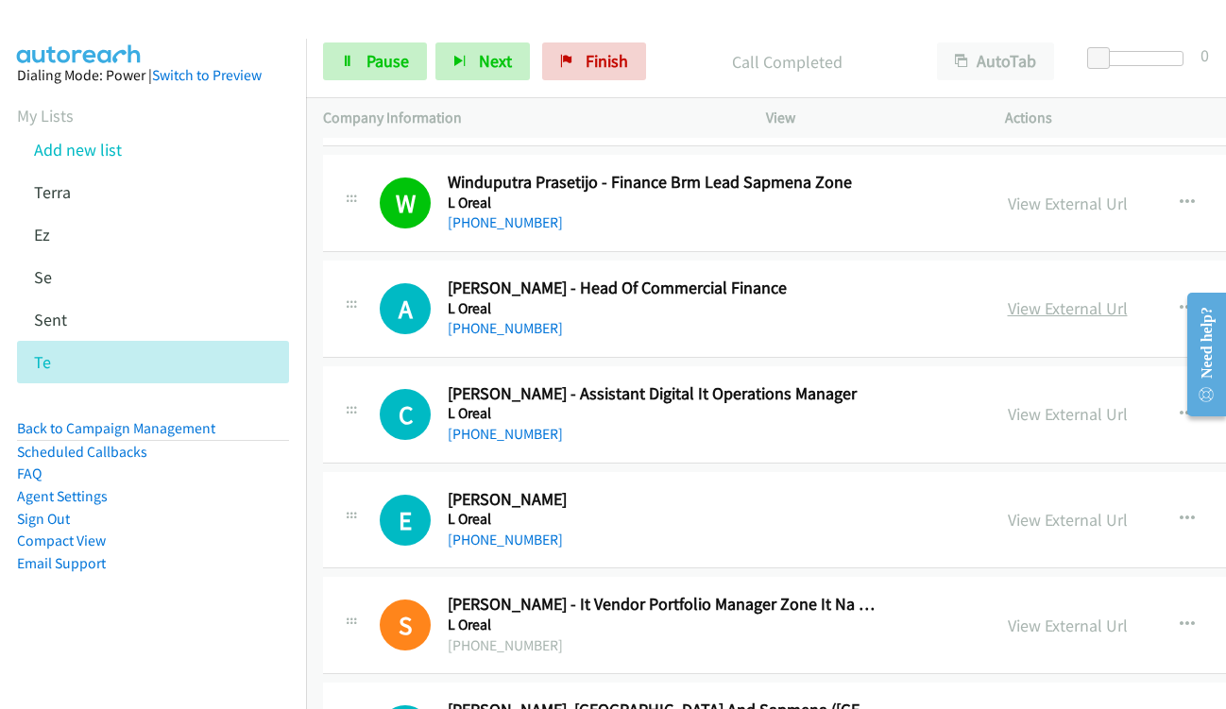
click at [1042, 310] on link "View External Url" at bounding box center [1068, 308] width 120 height 22
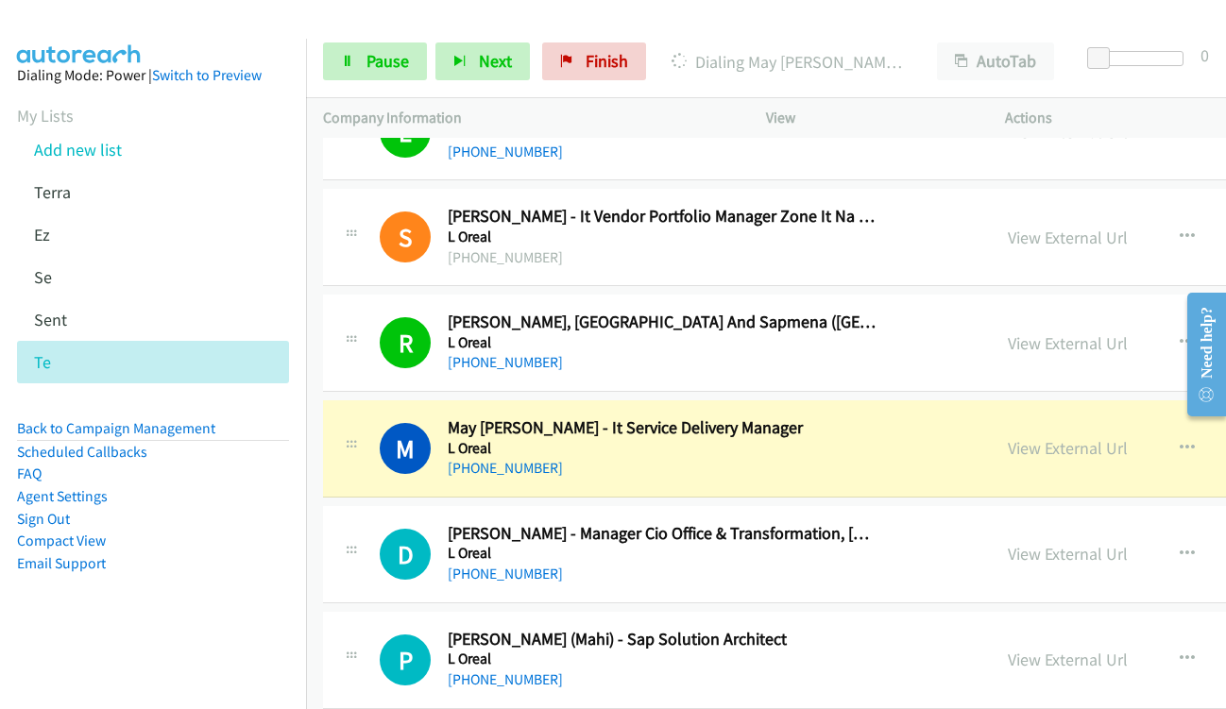
scroll to position [6327, 0]
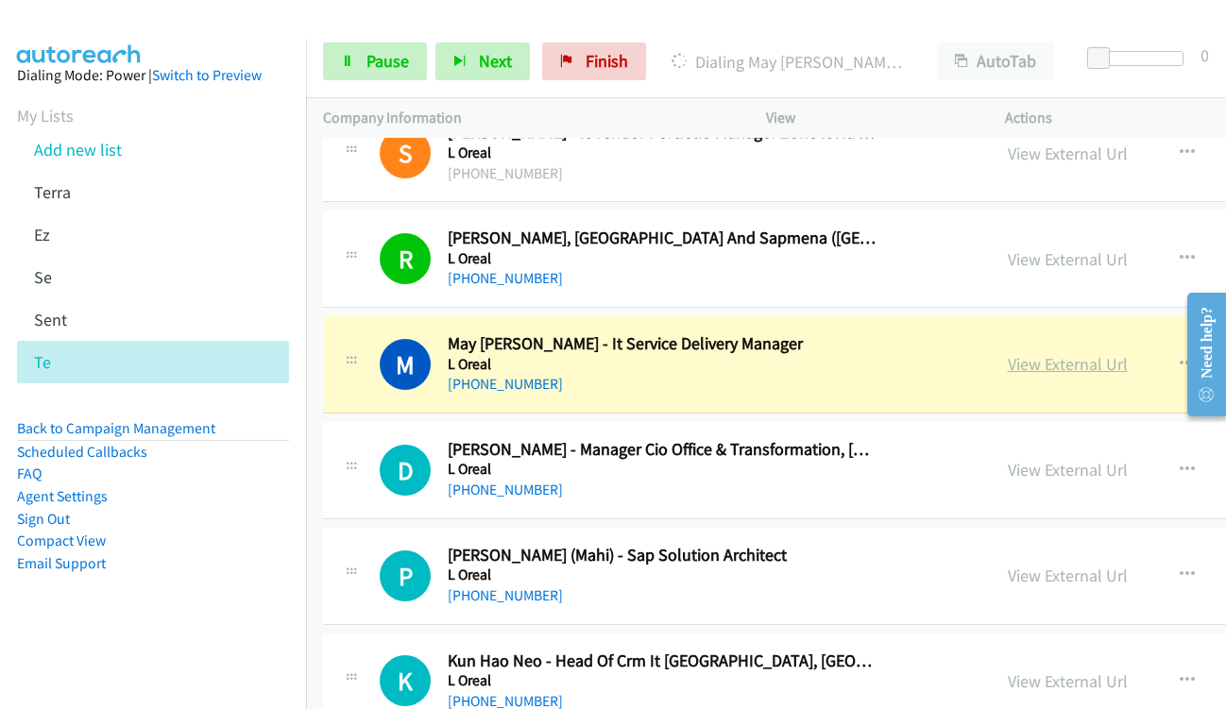
click at [1014, 365] on link "View External Url" at bounding box center [1068, 364] width 120 height 22
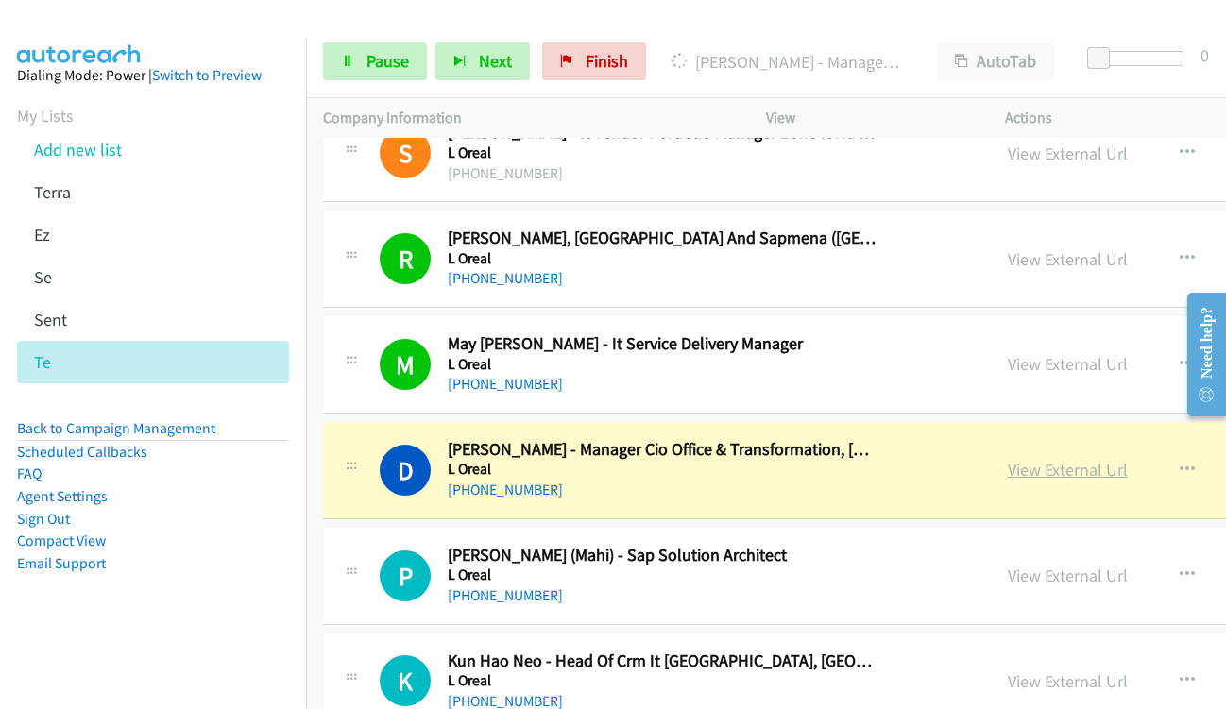
click at [1026, 478] on link "View External Url" at bounding box center [1068, 470] width 120 height 22
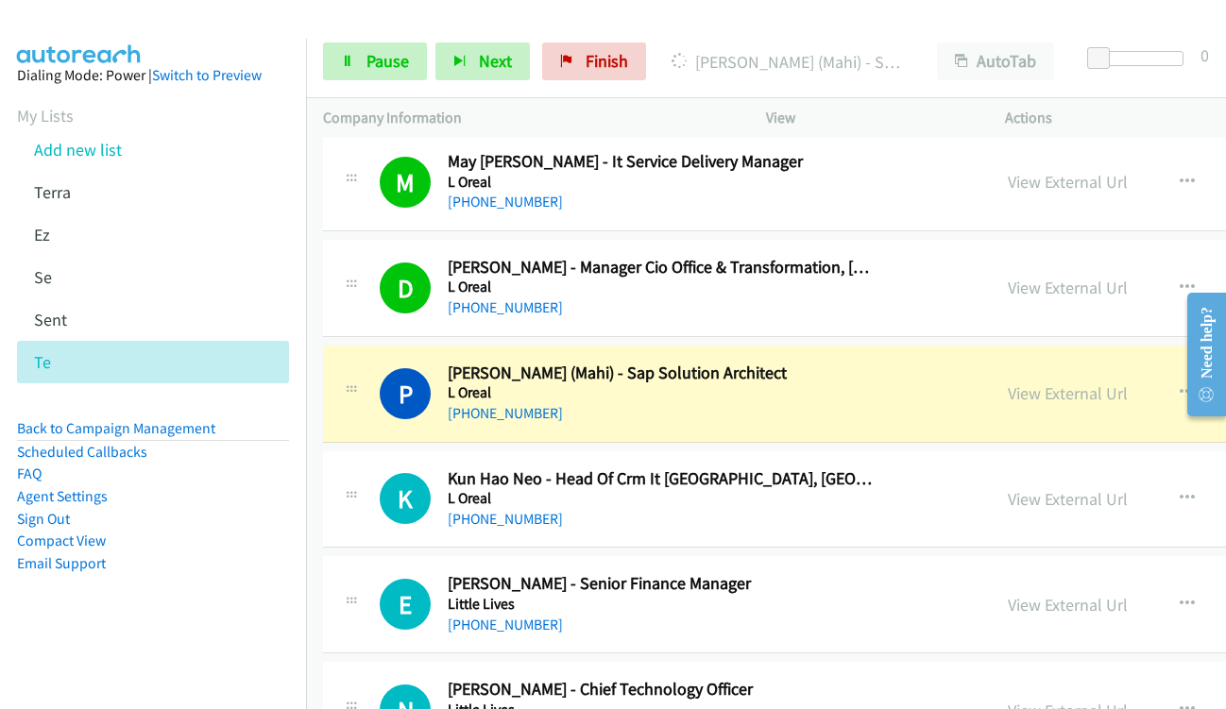
scroll to position [6516, 0]
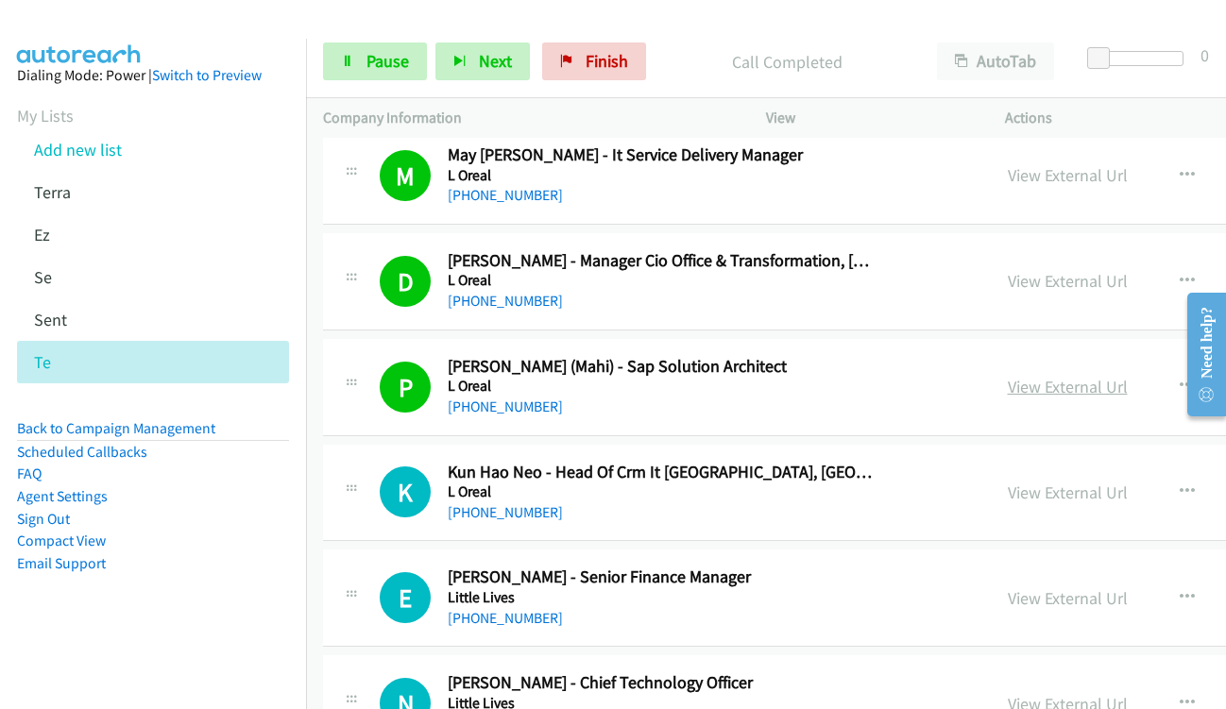
click at [1025, 389] on link "View External Url" at bounding box center [1068, 387] width 120 height 22
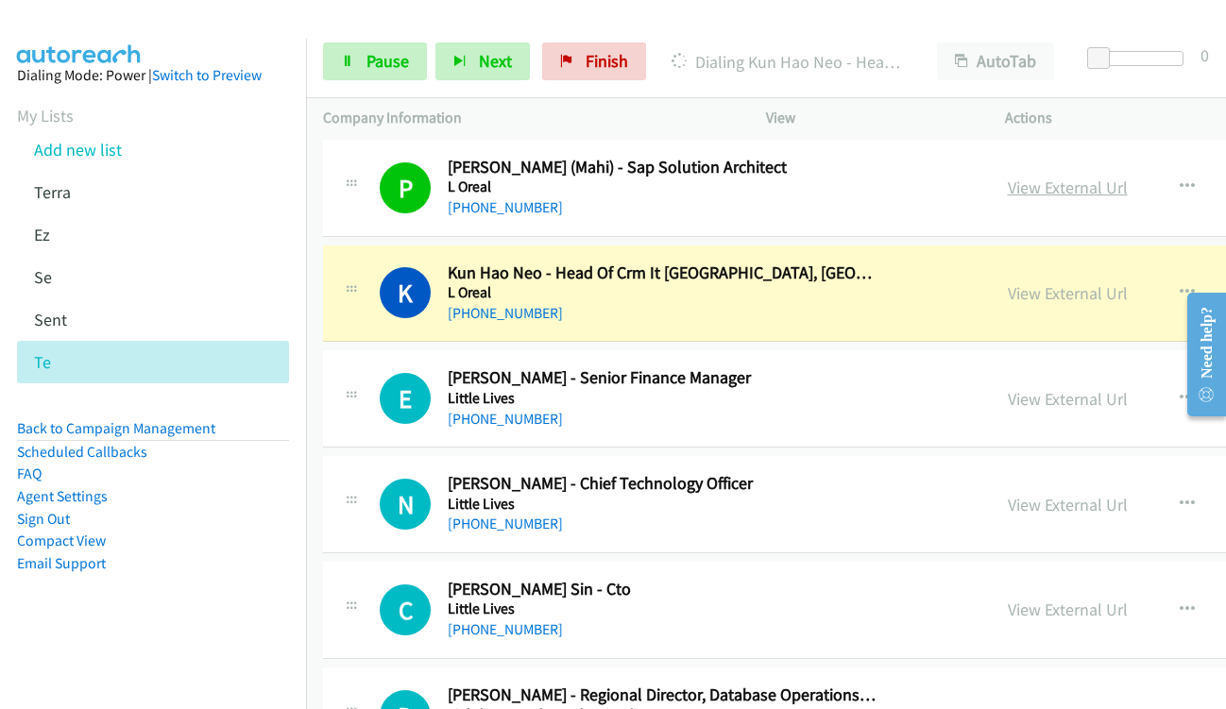
scroll to position [6705, 0]
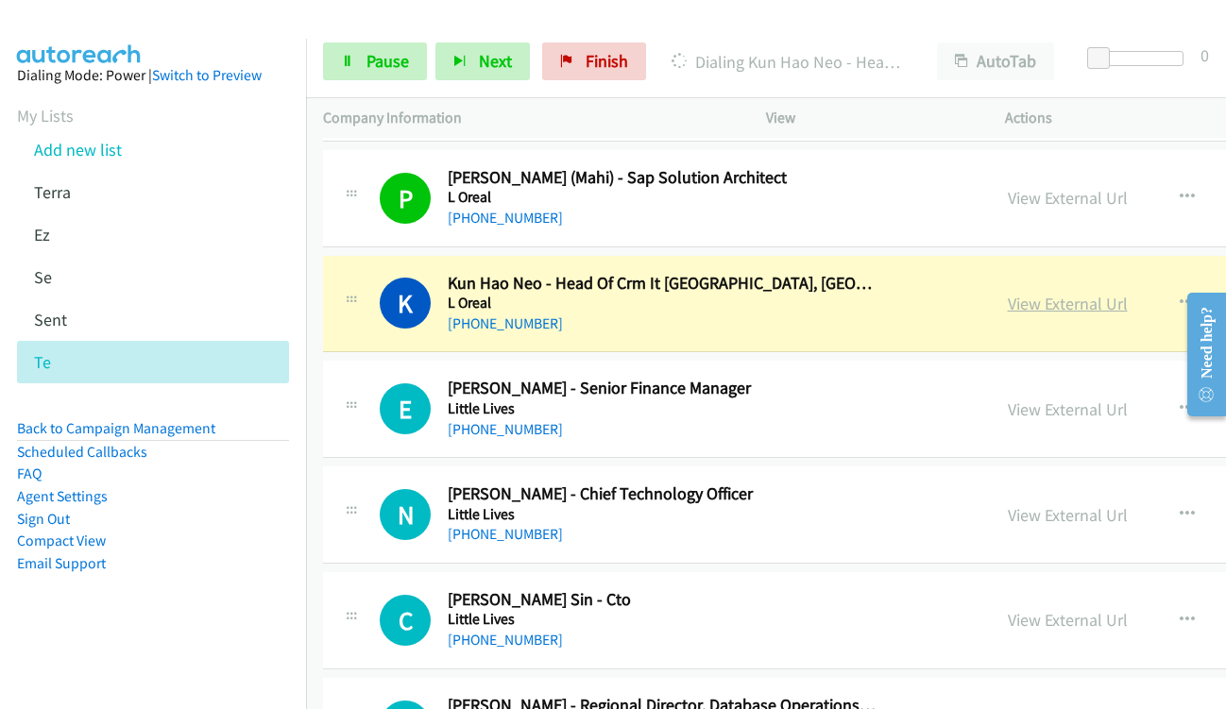
click at [1009, 305] on link "View External Url" at bounding box center [1068, 304] width 120 height 22
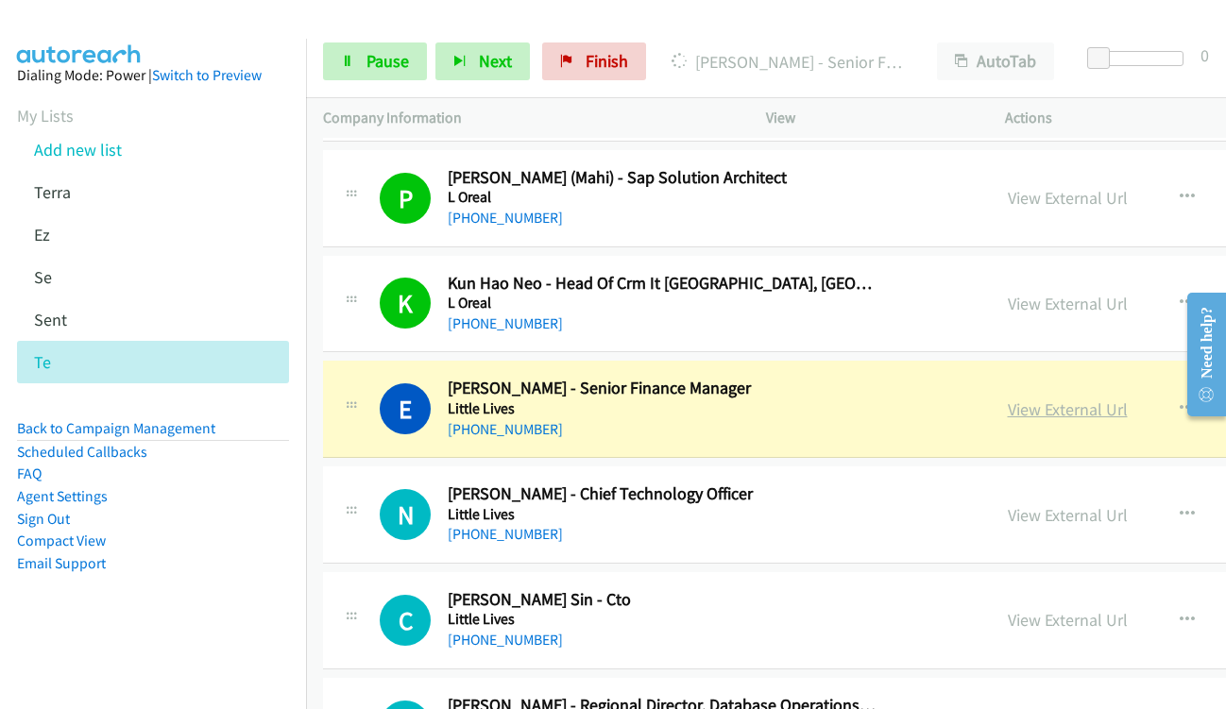
click at [1013, 418] on link "View External Url" at bounding box center [1068, 409] width 120 height 22
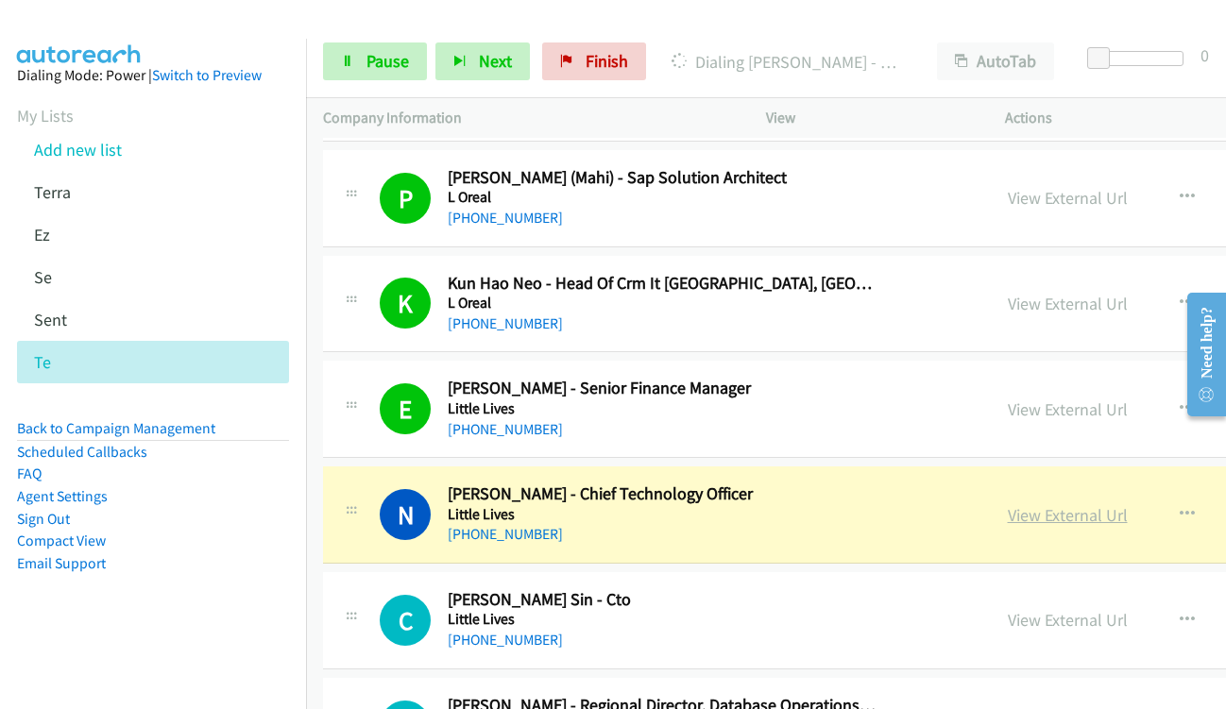
click at [1031, 511] on link "View External Url" at bounding box center [1068, 515] width 120 height 22
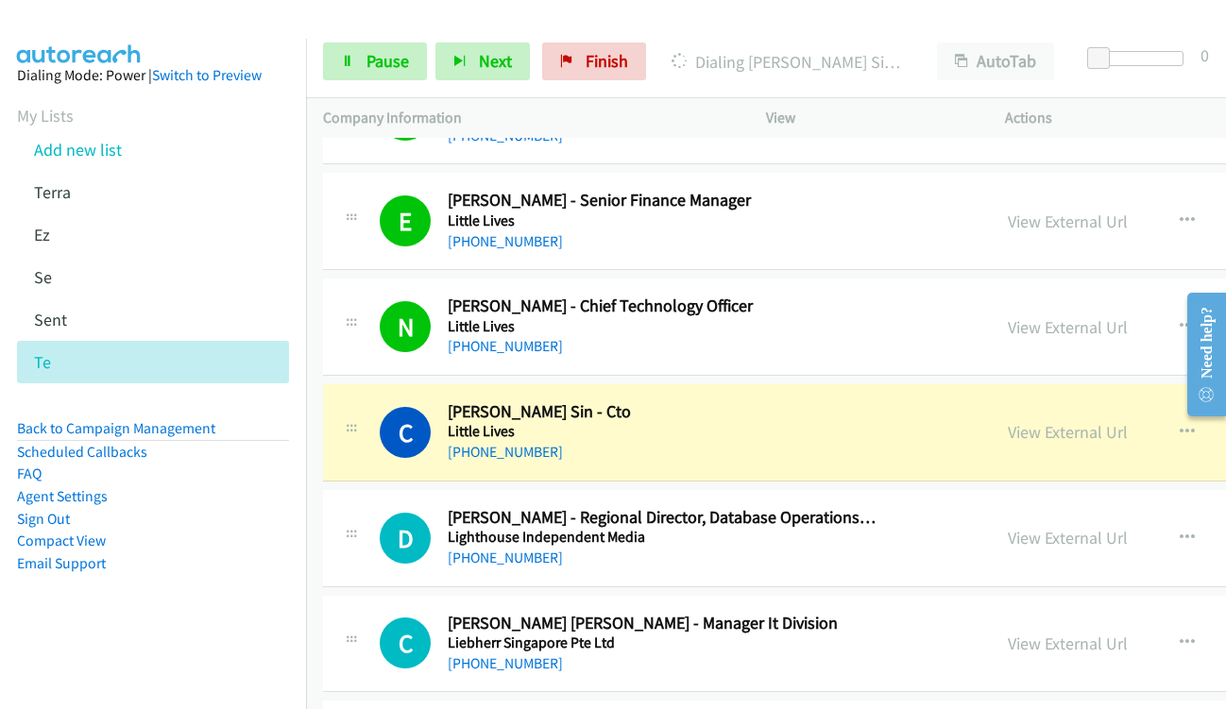
scroll to position [6893, 0]
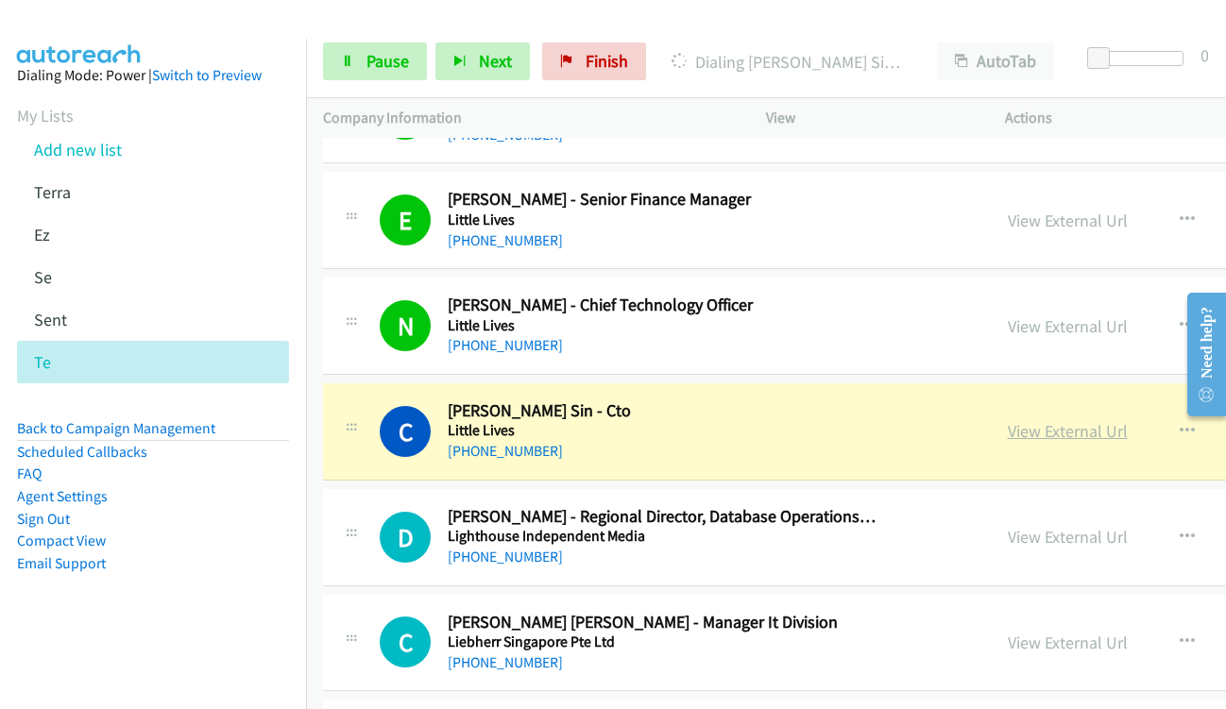
click at [1021, 432] on link "View External Url" at bounding box center [1068, 431] width 120 height 22
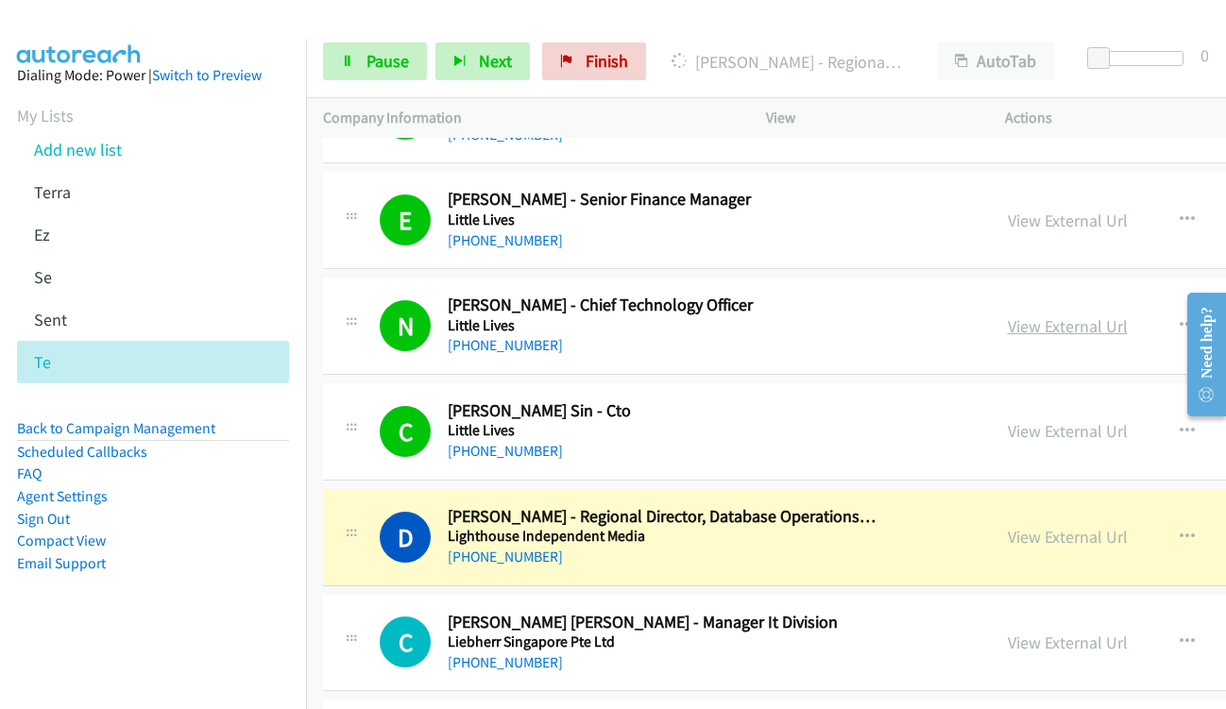
scroll to position [6988, 0]
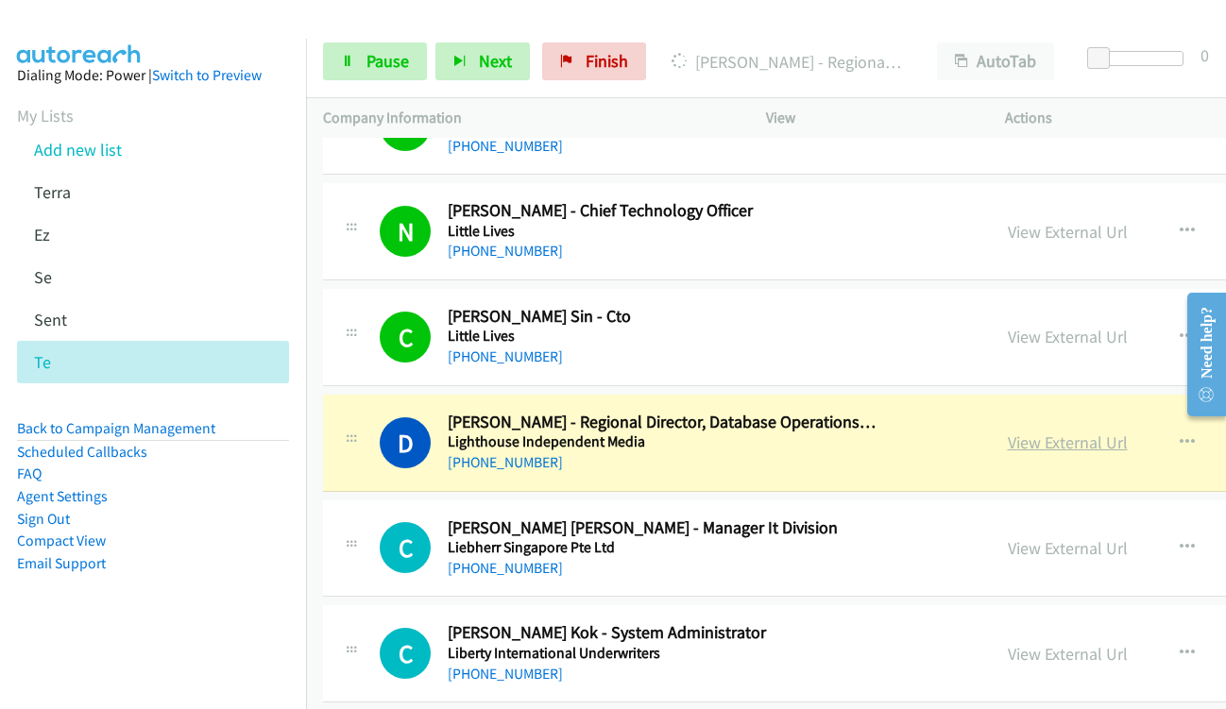
click at [1022, 448] on link "View External Url" at bounding box center [1068, 443] width 120 height 22
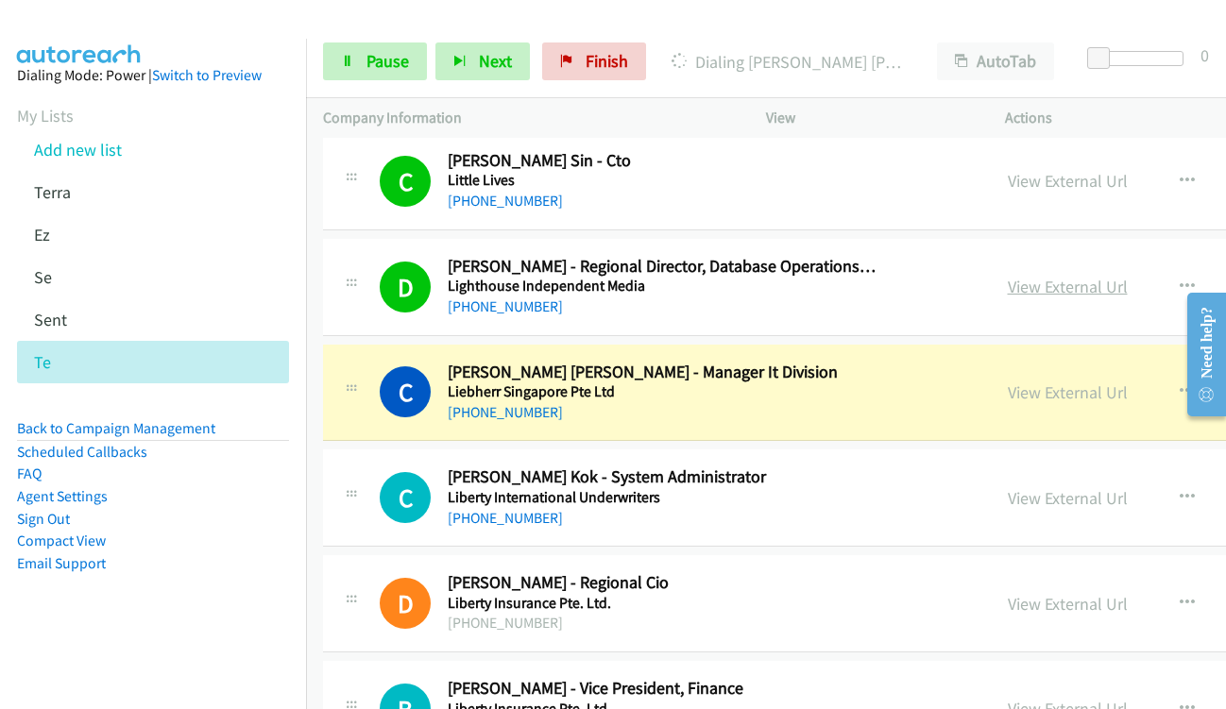
scroll to position [7177, 0]
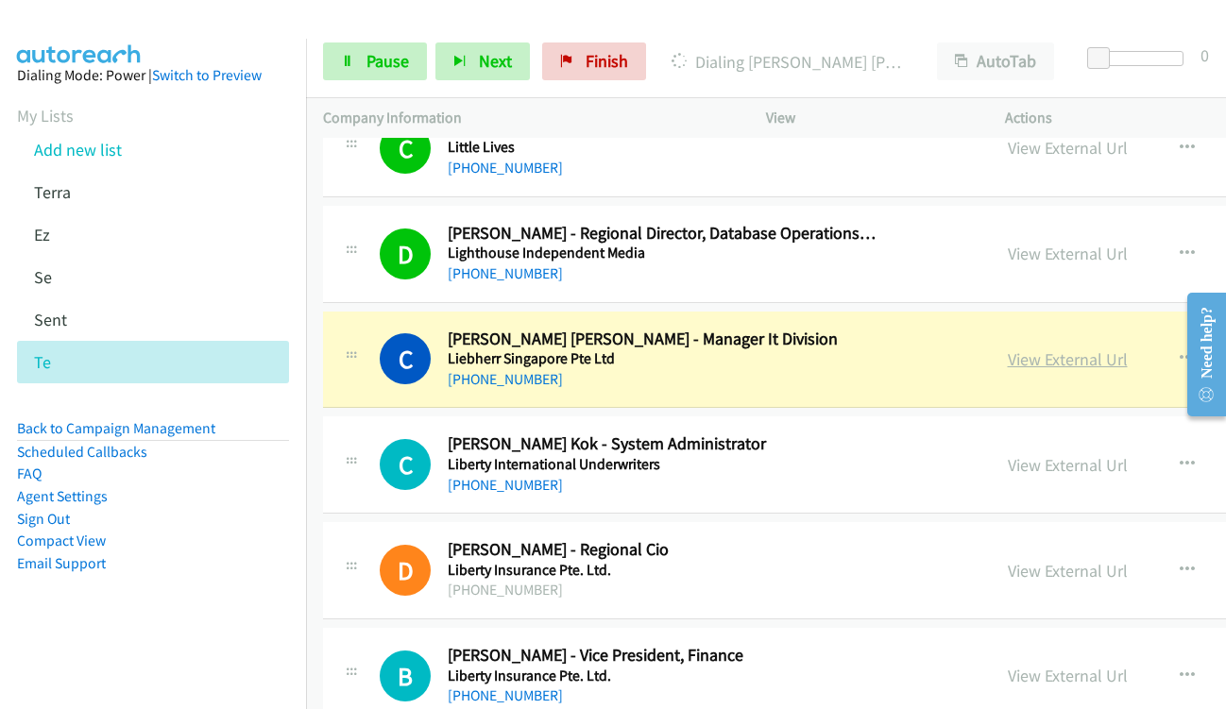
click at [1026, 356] on link "View External Url" at bounding box center [1068, 359] width 120 height 22
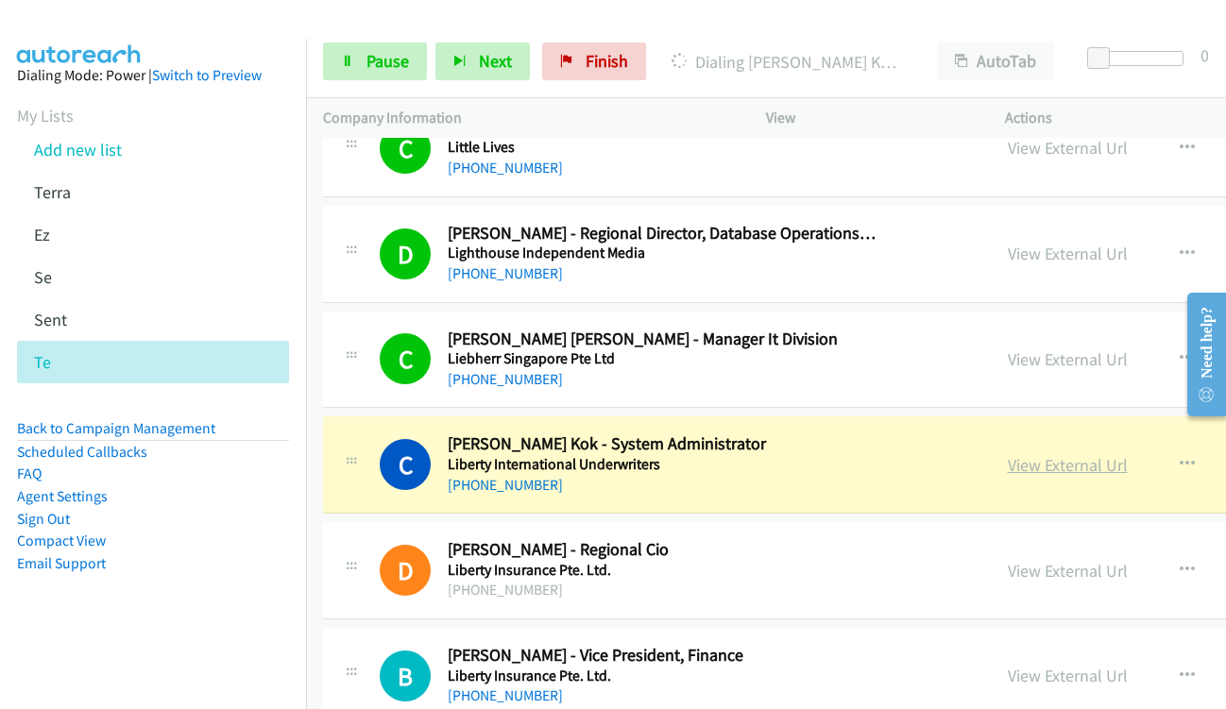
click at [1060, 468] on link "View External Url" at bounding box center [1068, 465] width 120 height 22
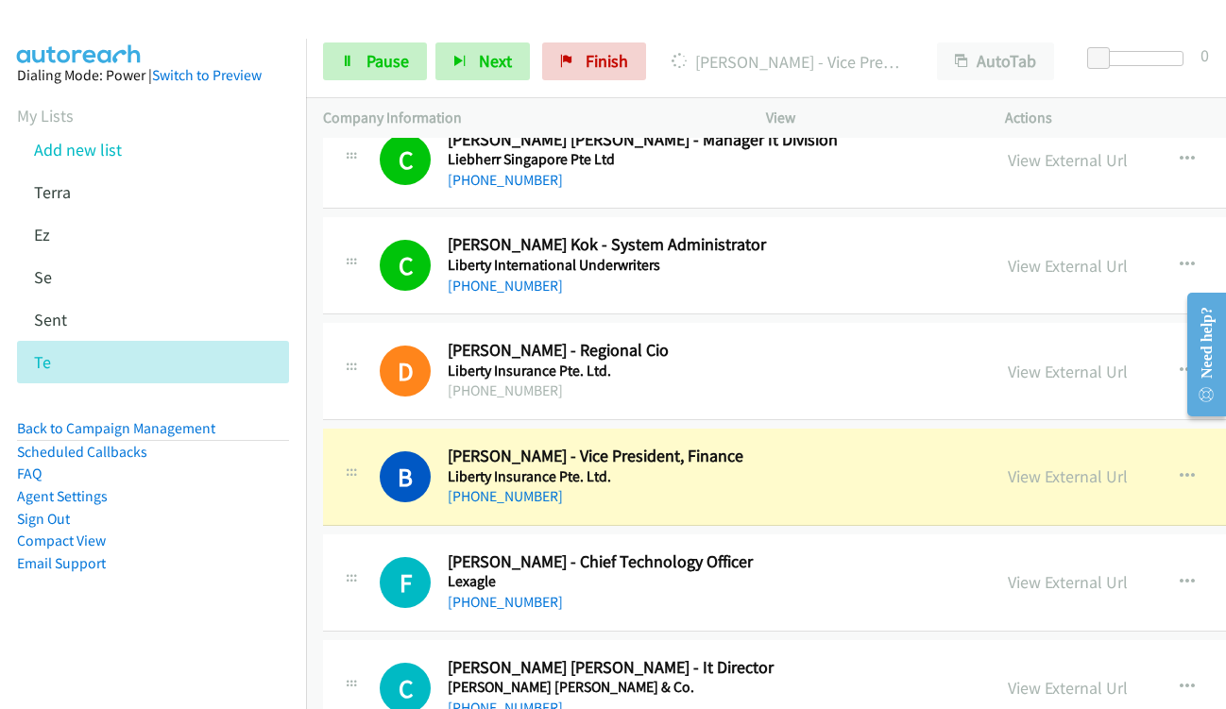
scroll to position [7460, 0]
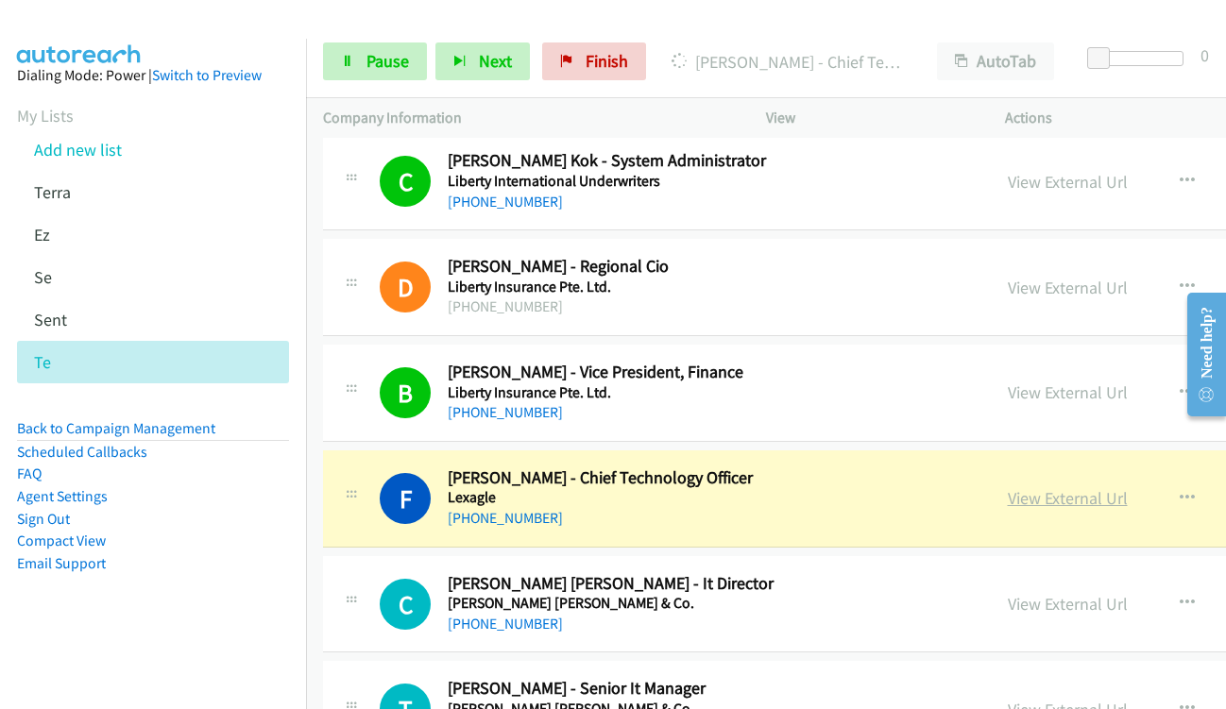
click at [1043, 500] on link "View External Url" at bounding box center [1068, 498] width 120 height 22
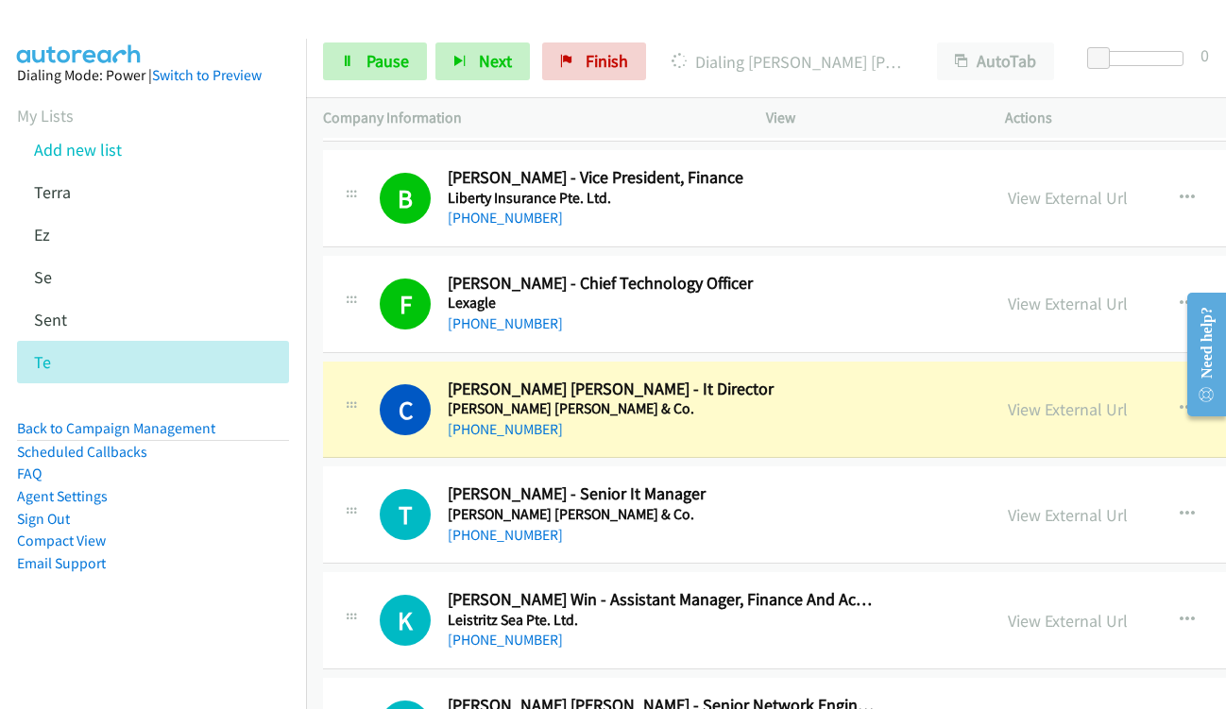
scroll to position [7649, 0]
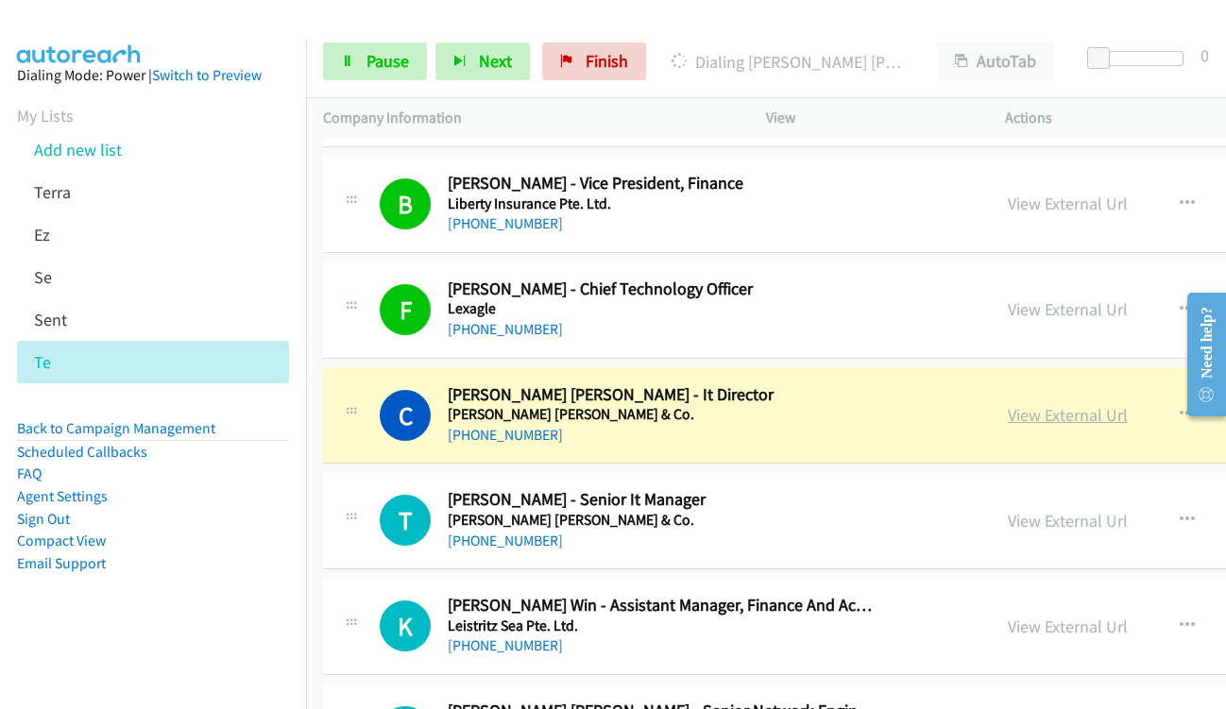
click at [1060, 420] on link "View External Url" at bounding box center [1068, 415] width 120 height 22
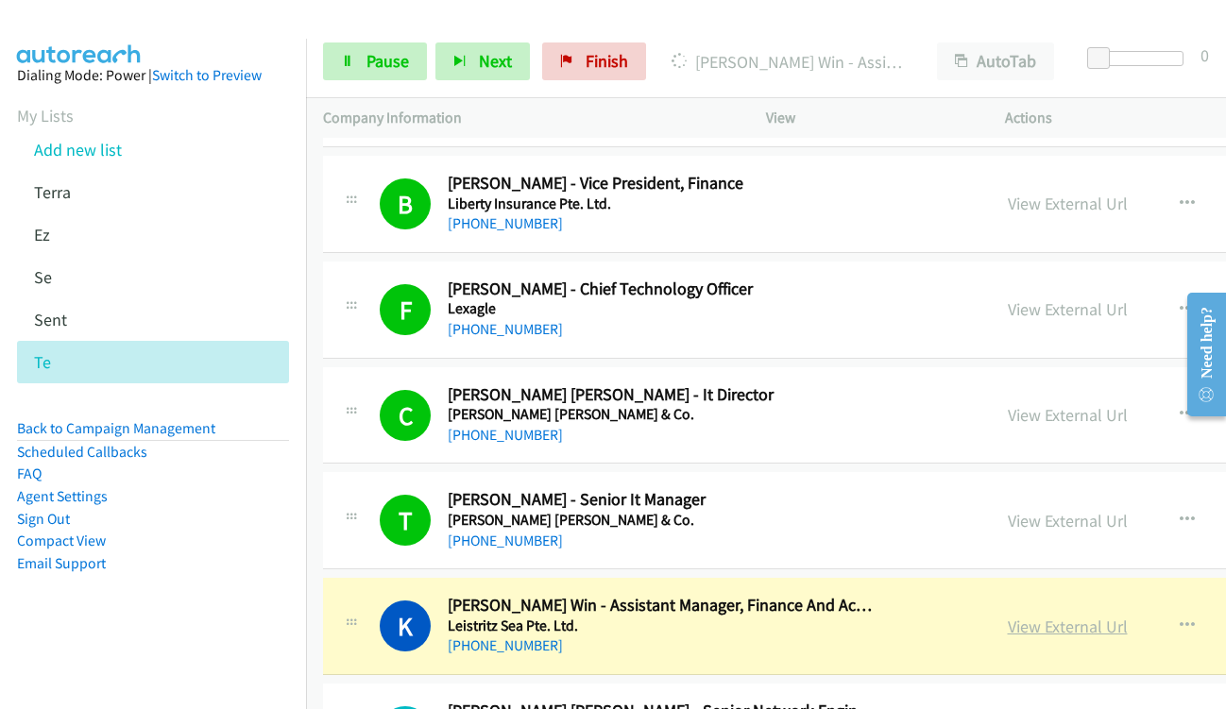
click at [1079, 621] on link "View External Url" at bounding box center [1068, 627] width 120 height 22
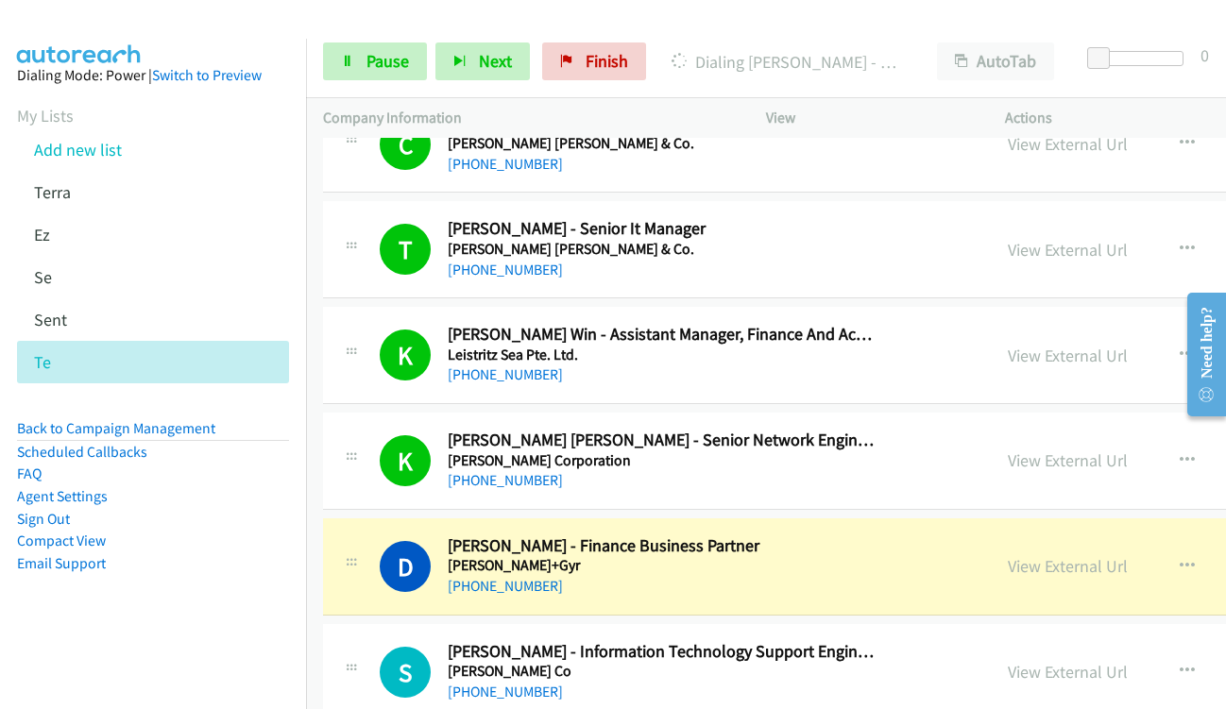
scroll to position [8027, 0]
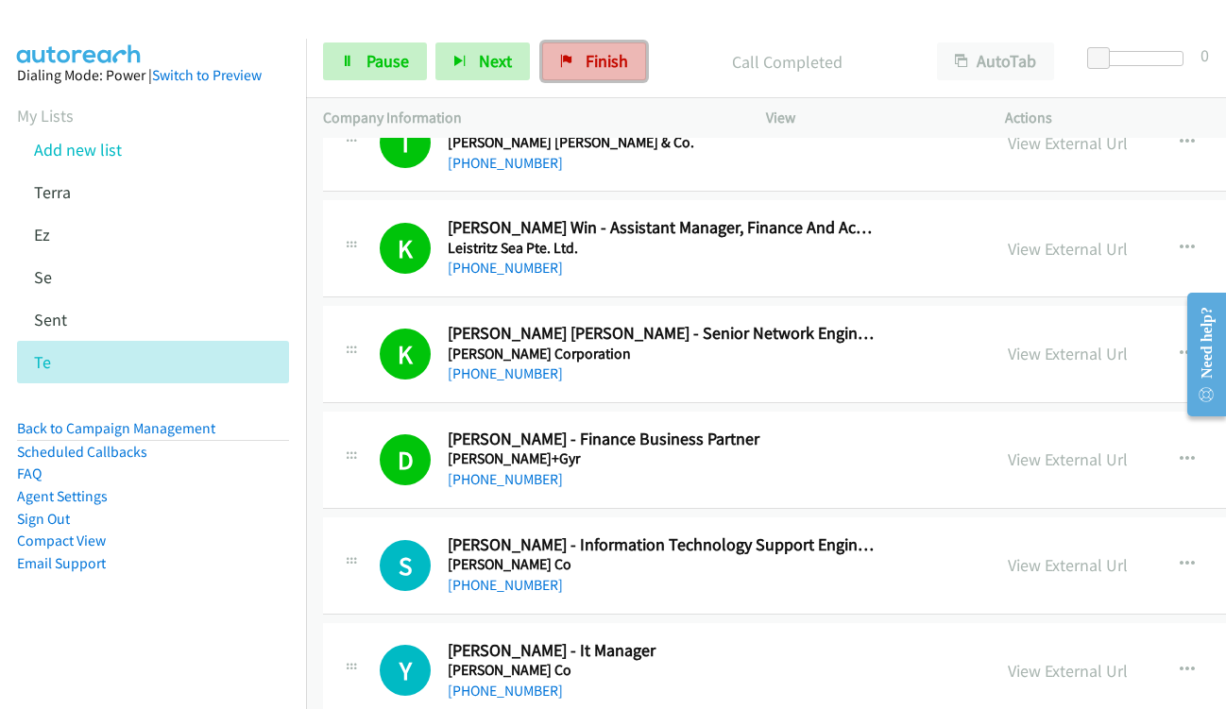
click at [601, 61] on span "Finish" at bounding box center [606, 61] width 42 height 22
